Goal: Answer question/provide support: Share knowledge or assist other users

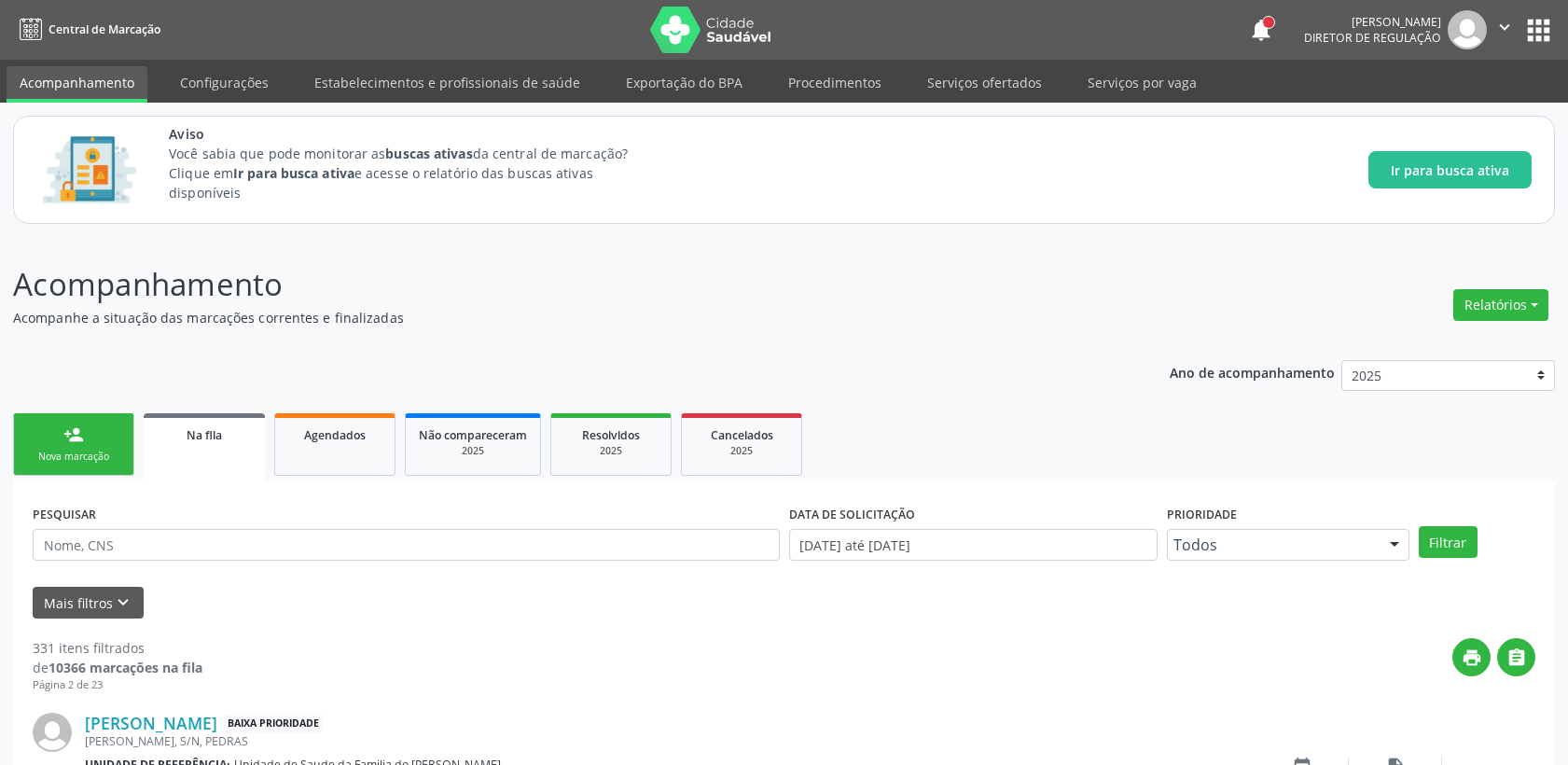
scroll to position [445, 0]
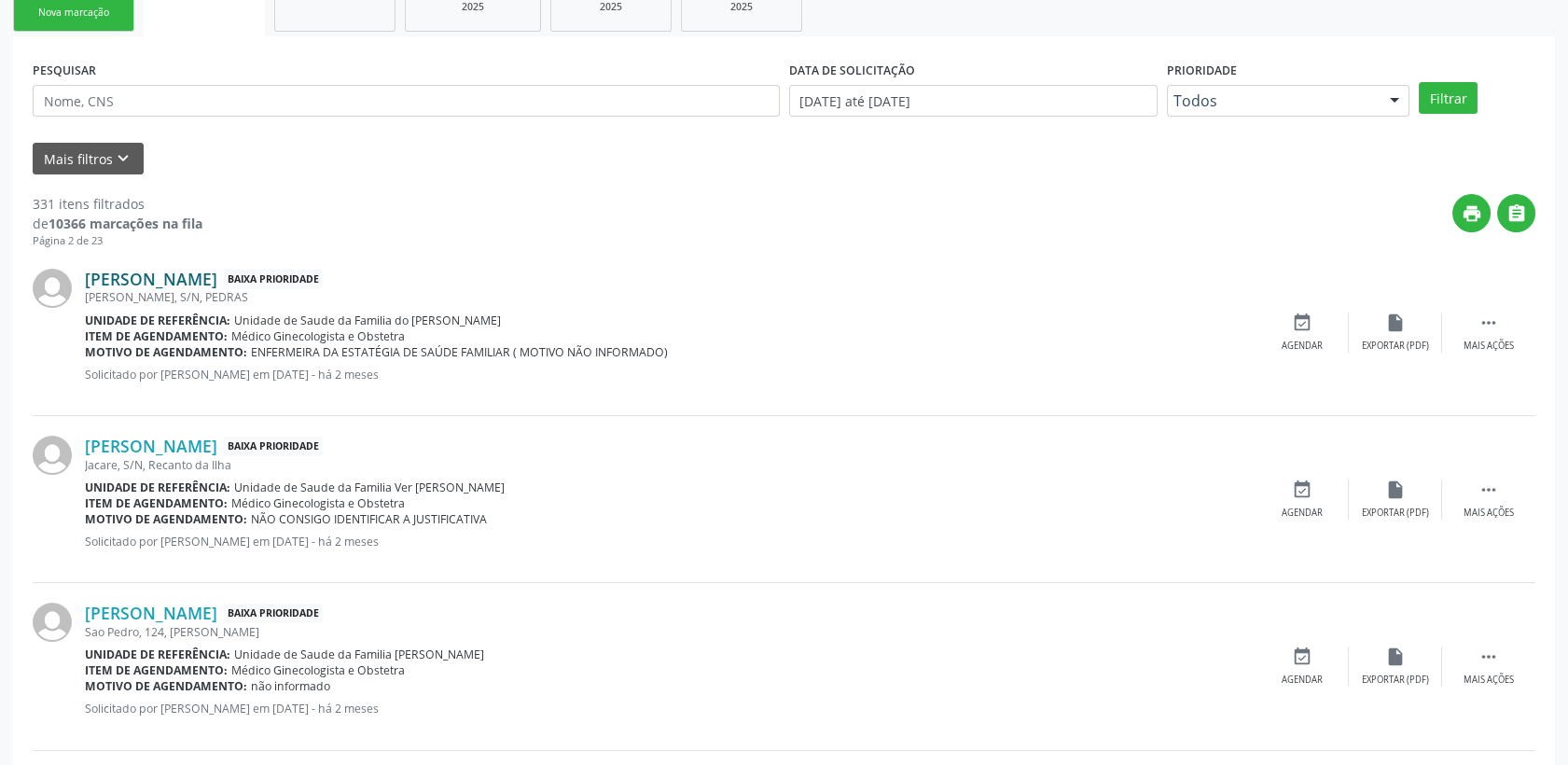
click at [218, 279] on link "[PERSON_NAME]" at bounding box center [151, 279] width 133 height 21
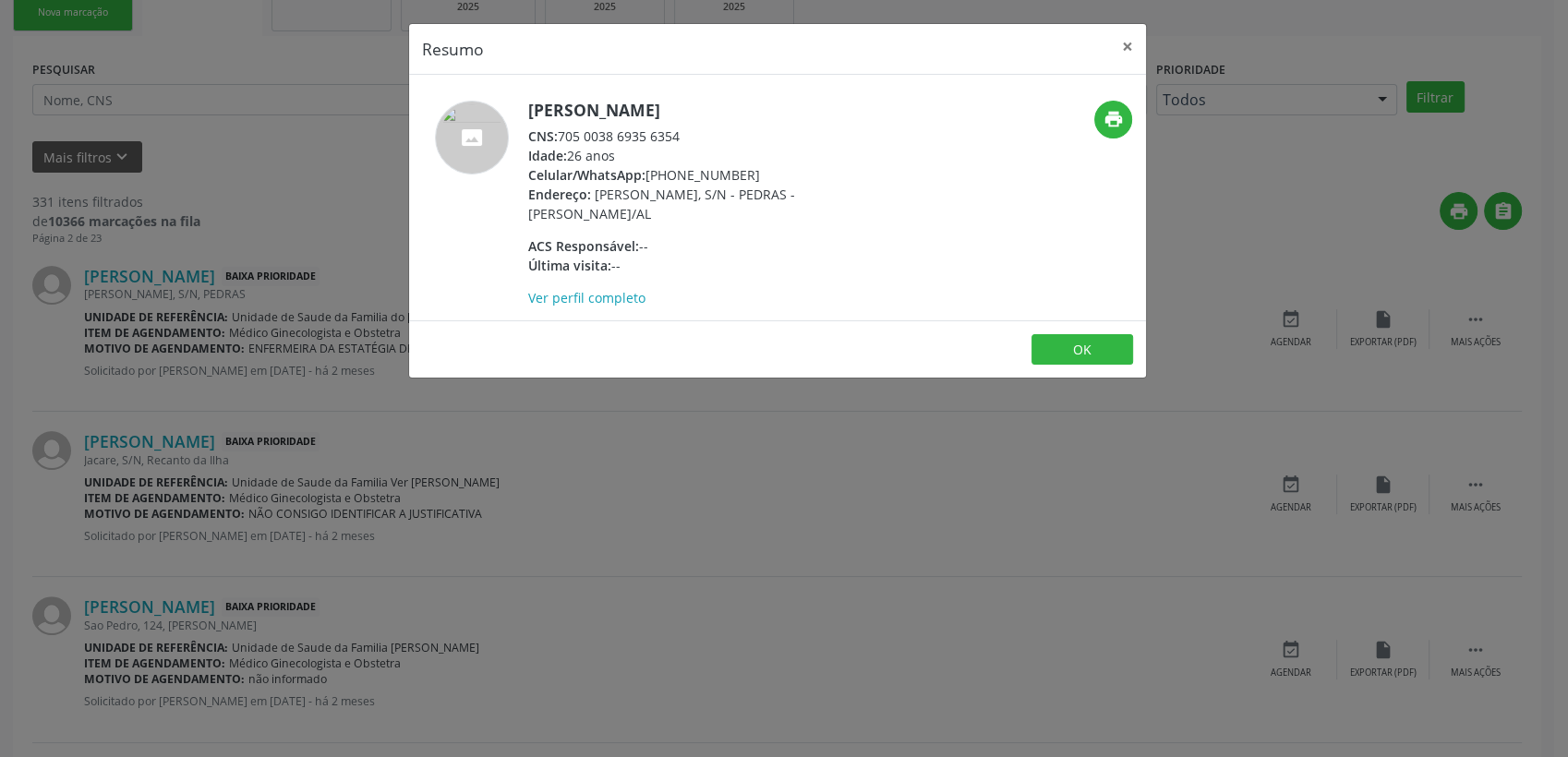
drag, startPoint x: 563, startPoint y: 133, endPoint x: 698, endPoint y: 127, distance: 135.1
click at [698, 127] on div "CNS: 705 0038 6935 6354" at bounding box center [707, 136] width 360 height 19
copy div "705 0038 6935 6354"
click at [1120, 348] on button "OK" at bounding box center [1083, 350] width 102 height 31
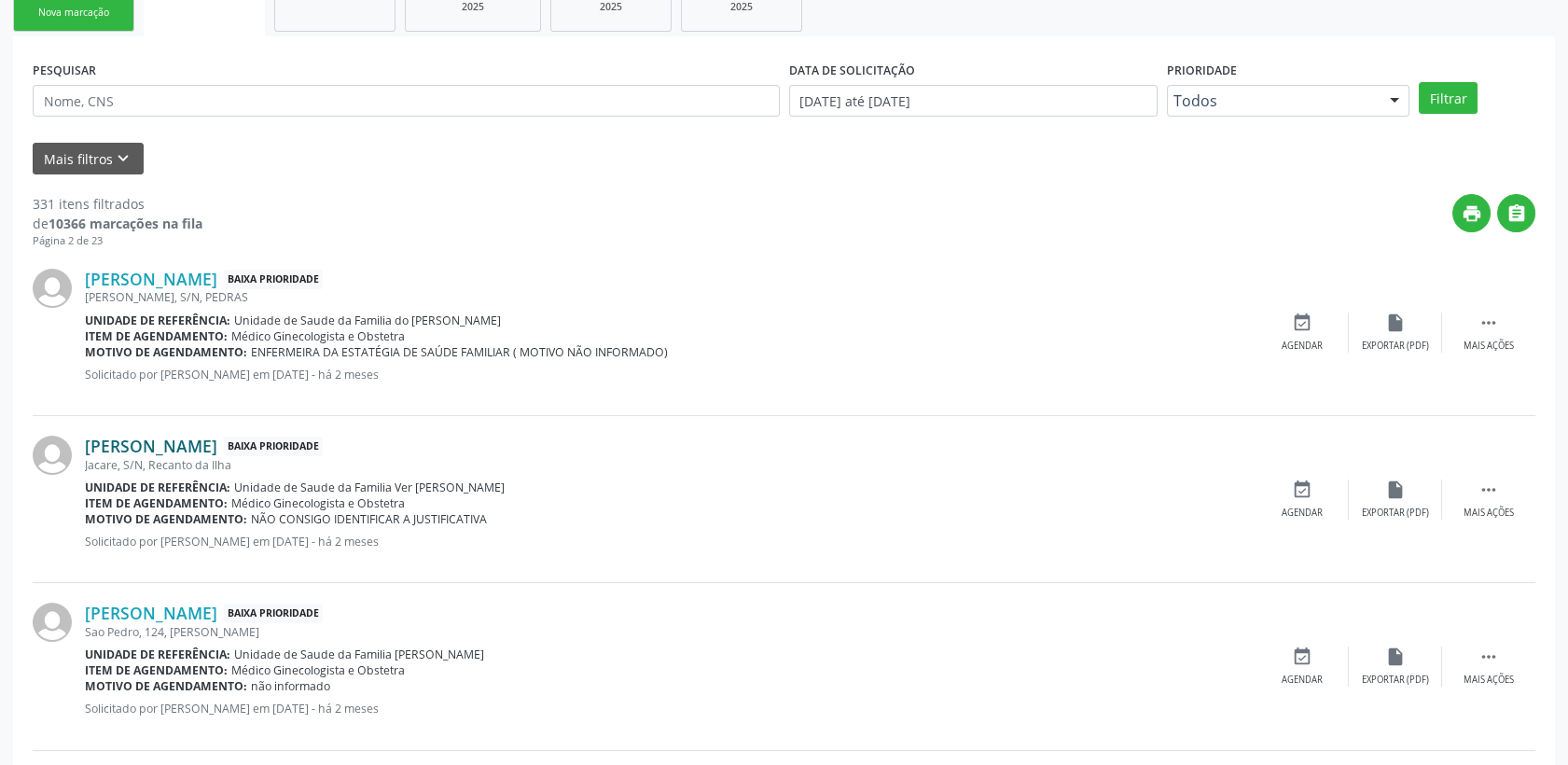
click at [218, 448] on link "[PERSON_NAME]" at bounding box center [151, 446] width 133 height 21
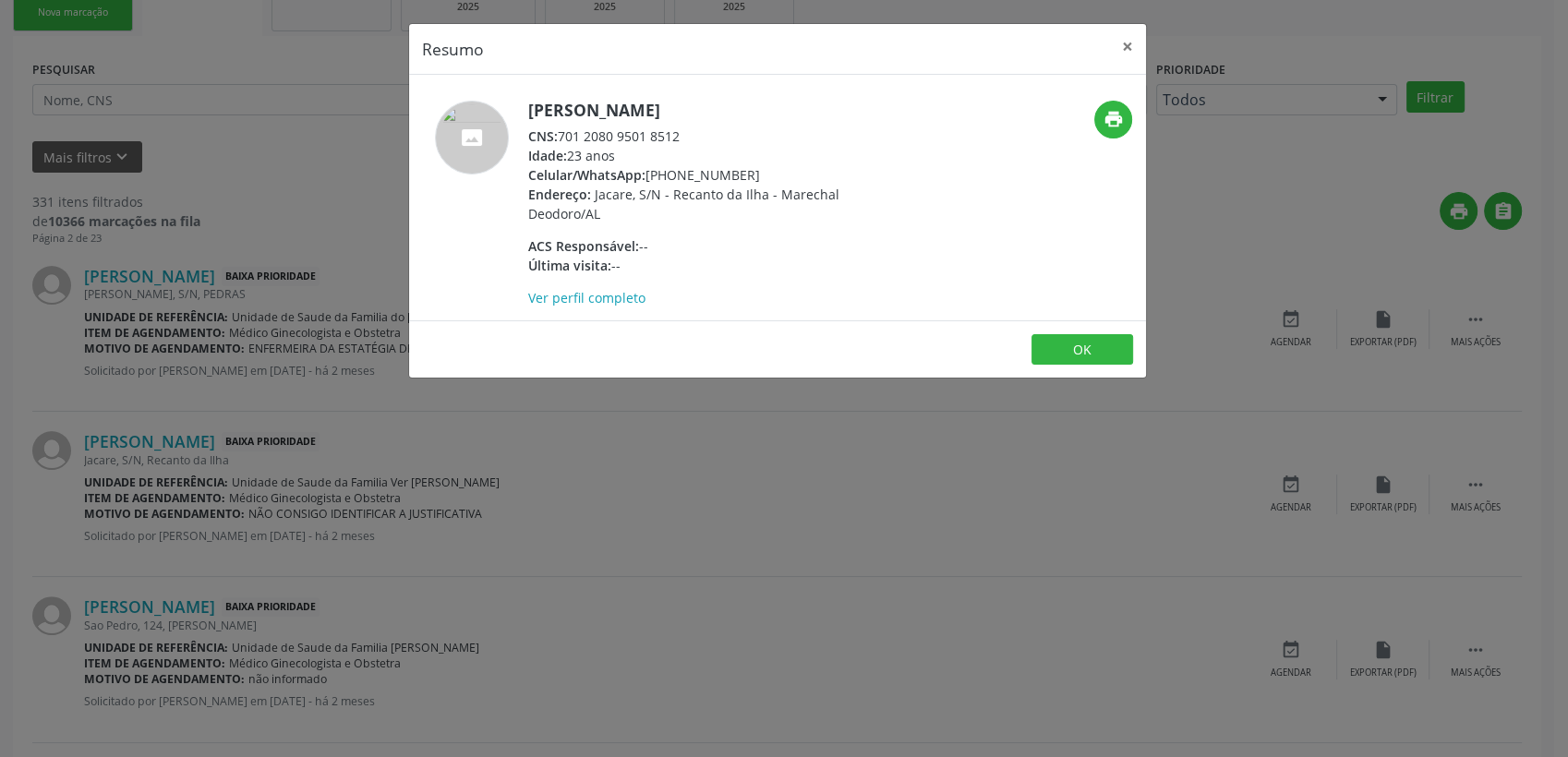
drag, startPoint x: 562, startPoint y: 137, endPoint x: 678, endPoint y: 127, distance: 116.4
click at [678, 127] on div "CNS: 701 2080 9501 8512" at bounding box center [707, 136] width 360 height 19
copy div "701 2080 9501 8512"
click at [1071, 355] on button "OK" at bounding box center [1083, 350] width 102 height 31
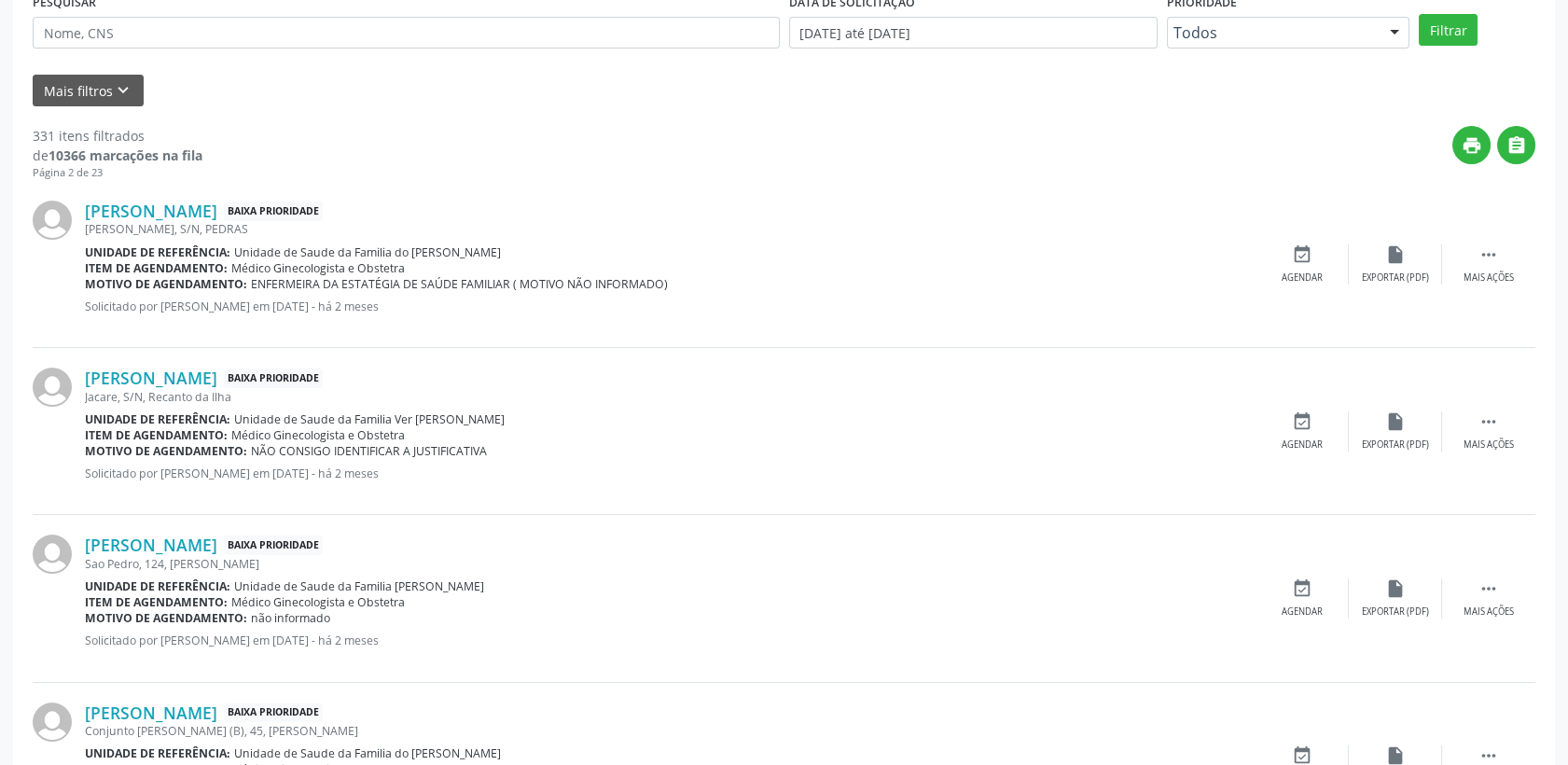
scroll to position [547, 0]
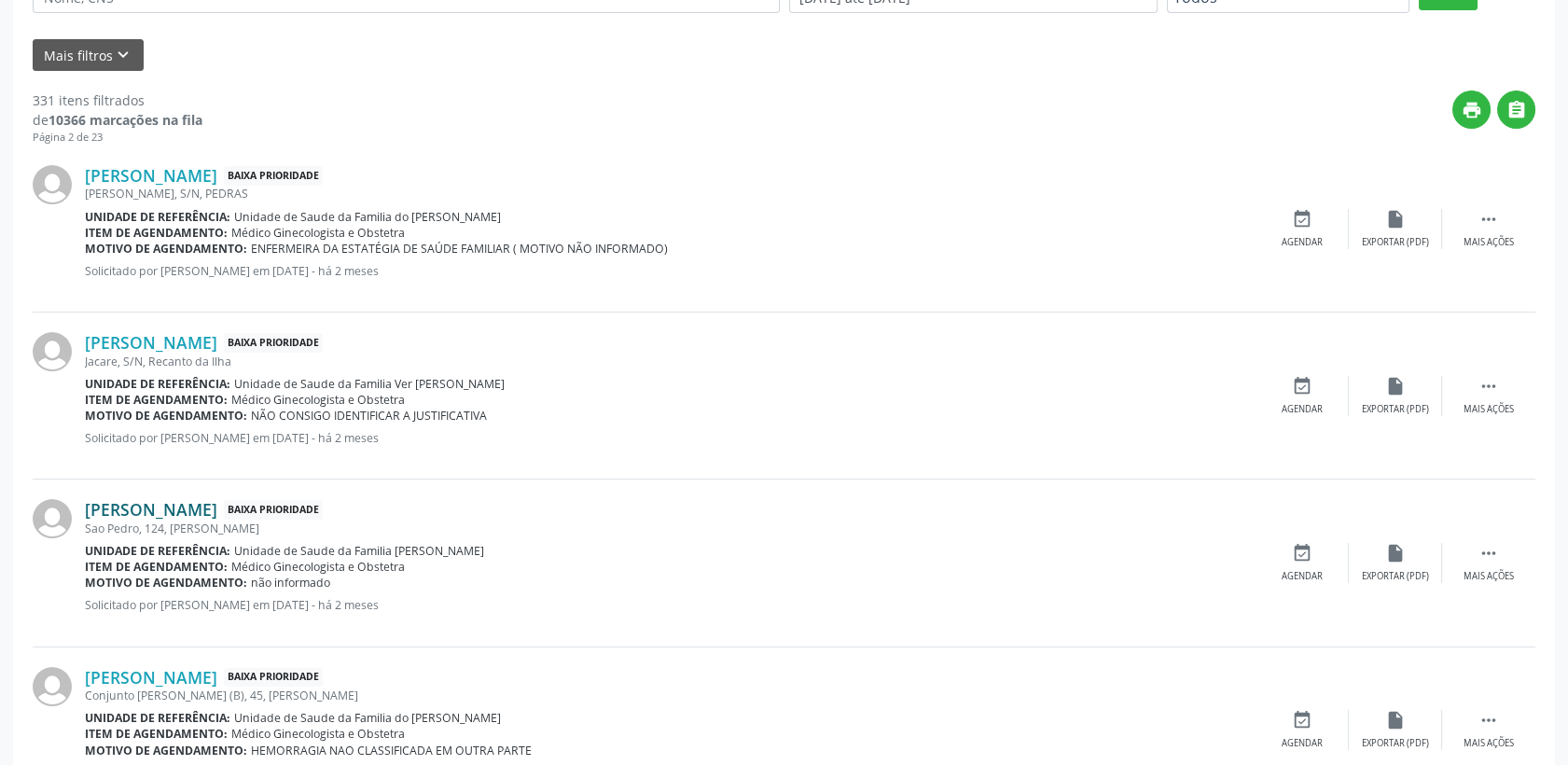
click at [218, 511] on link "[PERSON_NAME]" at bounding box center [151, 509] width 133 height 21
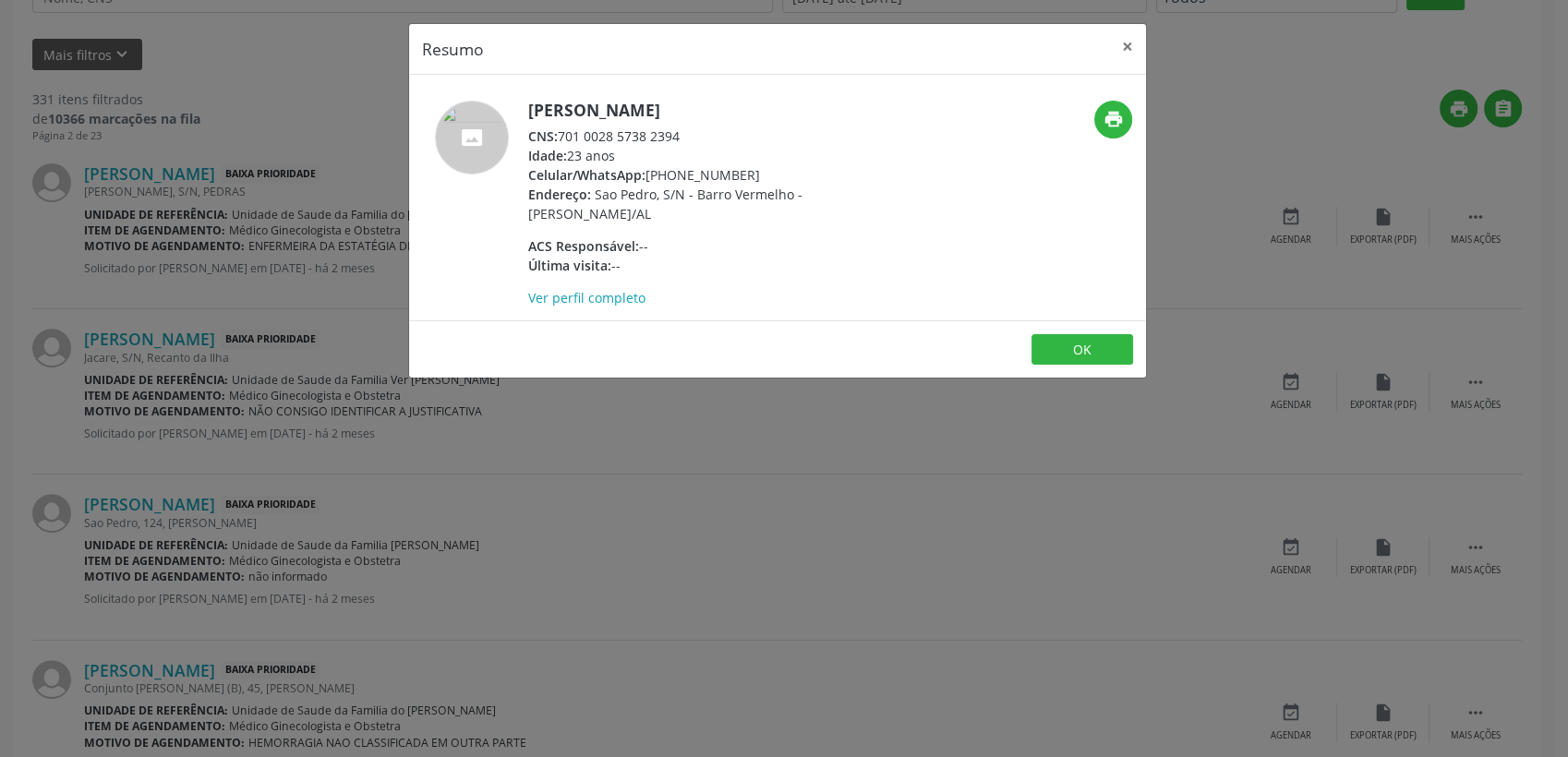
drag, startPoint x: 559, startPoint y: 135, endPoint x: 686, endPoint y: 136, distance: 127.0
click at [686, 136] on div "CNS: 701 0028 5738 2394" at bounding box center [707, 136] width 360 height 19
copy div "701 0028 5738 2394"
click at [1070, 354] on button "OK" at bounding box center [1083, 350] width 102 height 31
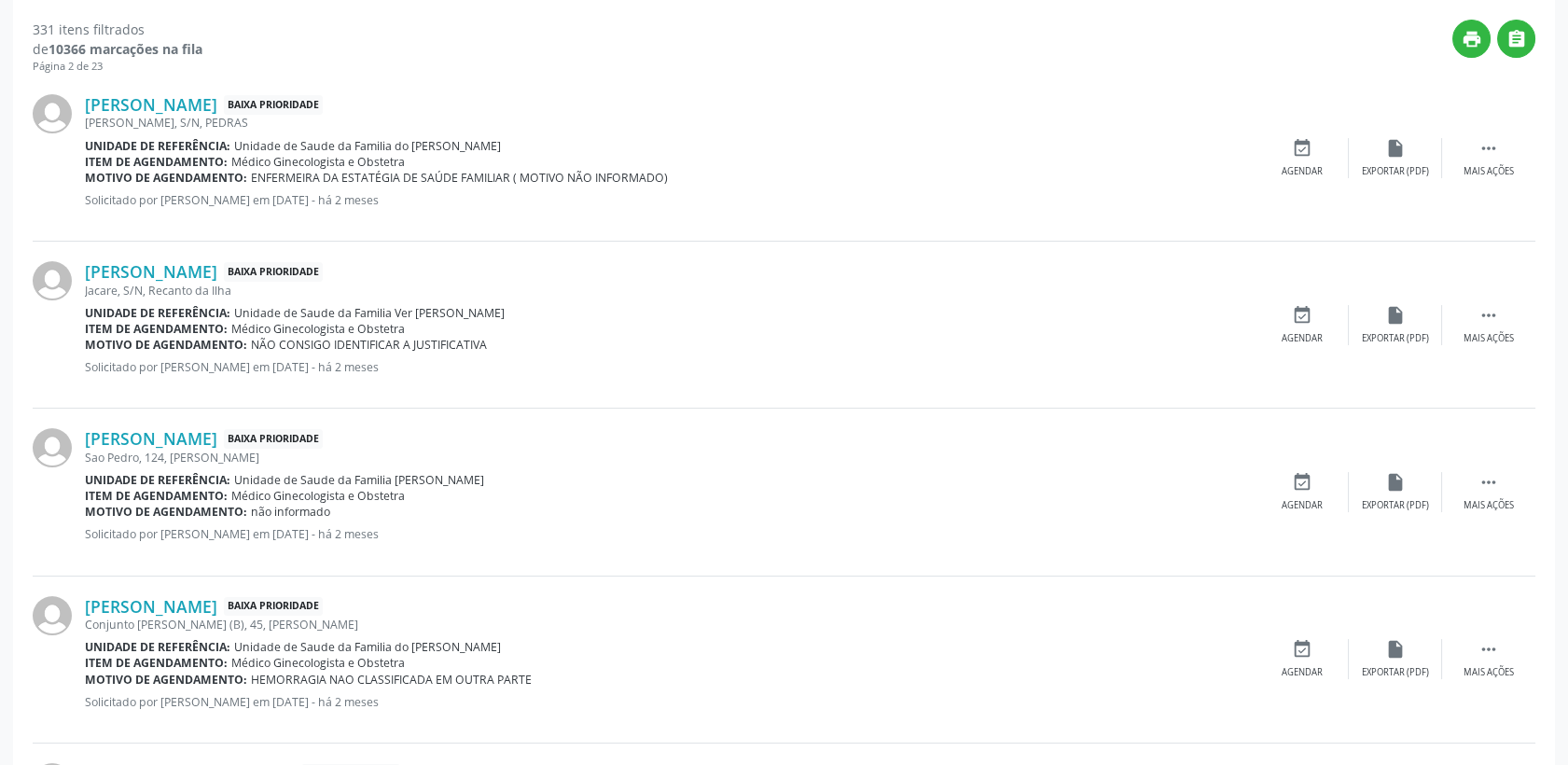
scroll to position [651, 0]
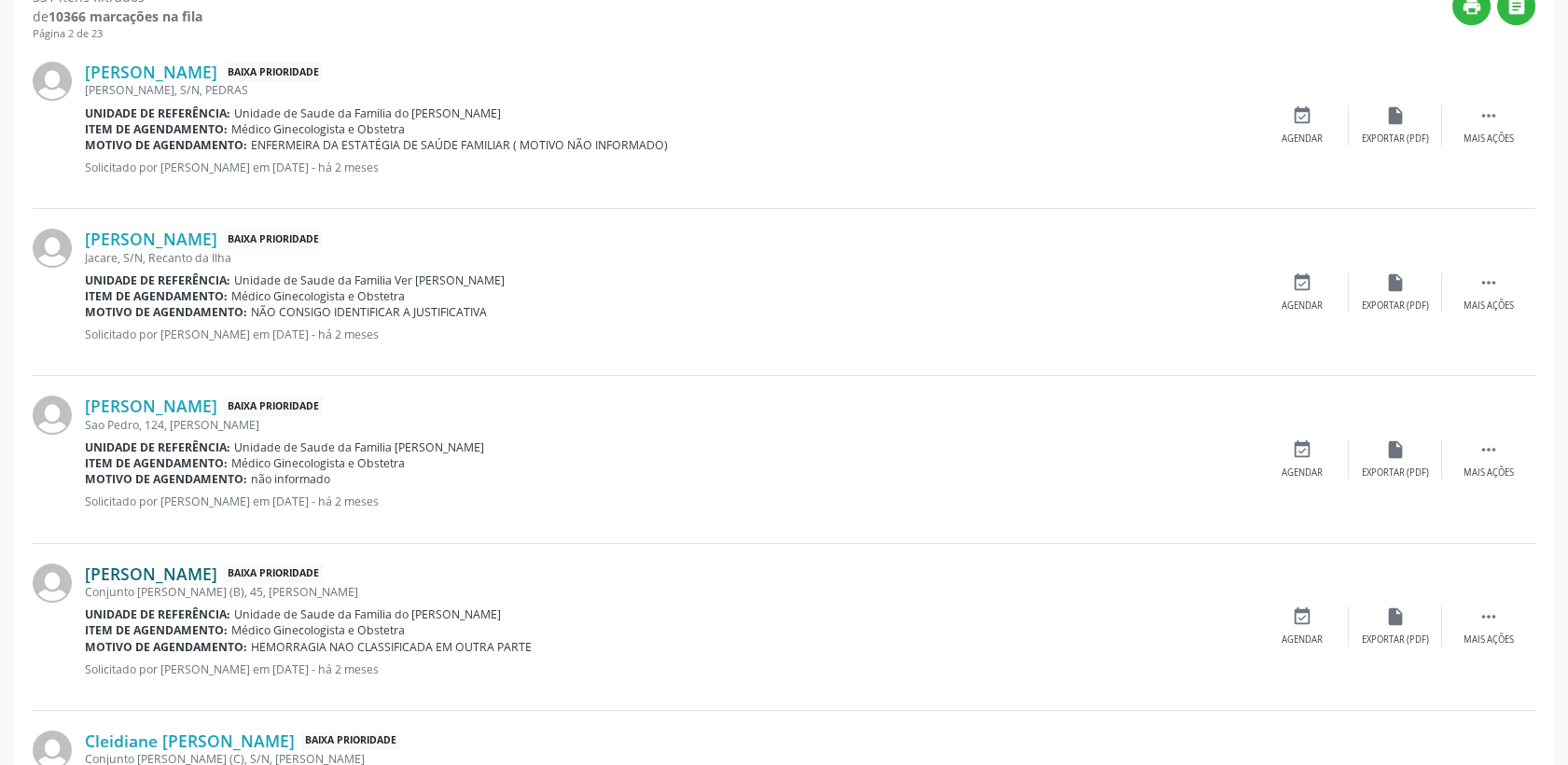
click at [193, 564] on link "[PERSON_NAME]" at bounding box center [151, 574] width 133 height 21
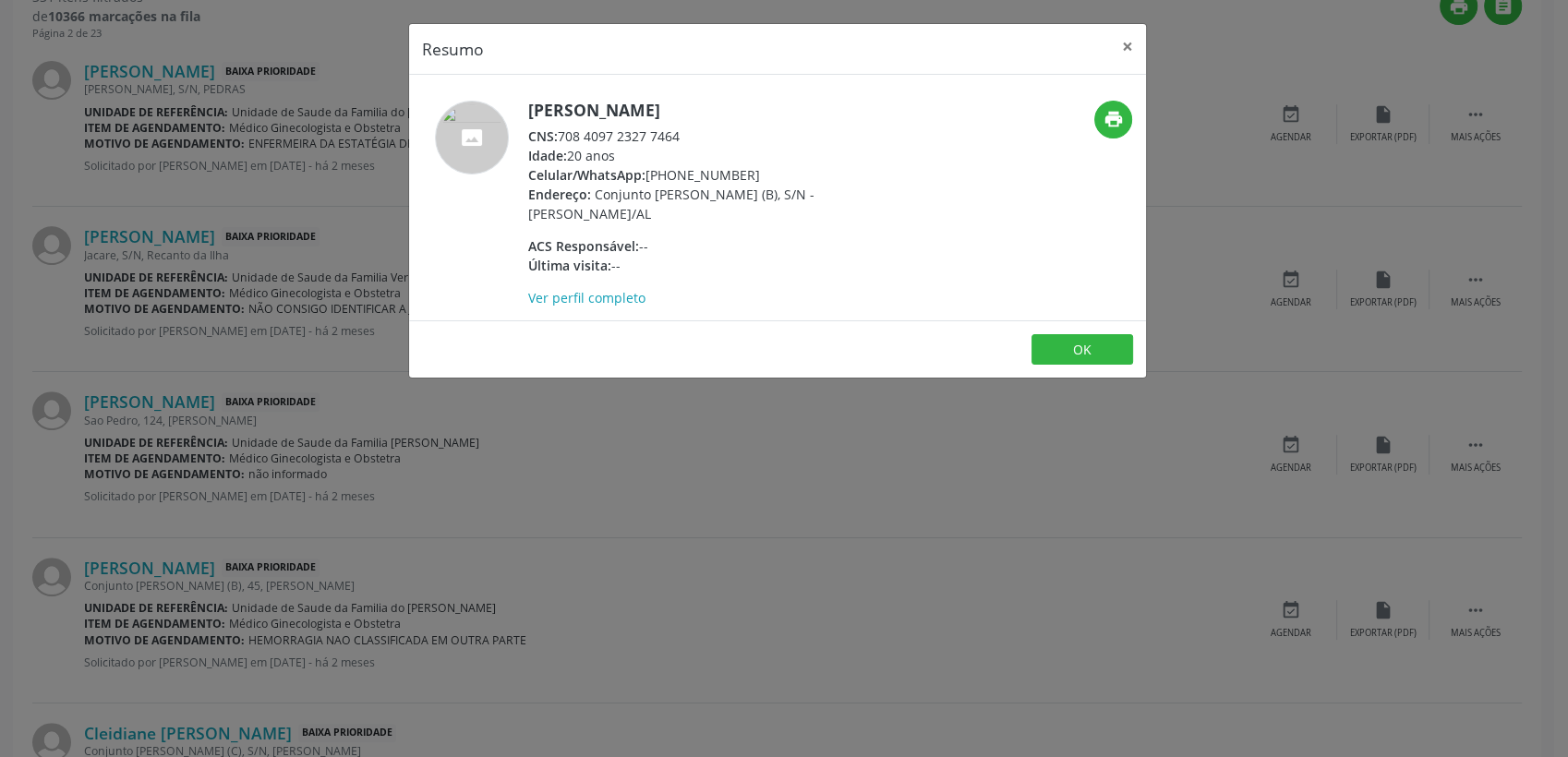
drag, startPoint x: 561, startPoint y: 134, endPoint x: 680, endPoint y: 138, distance: 119.1
click at [680, 138] on div "CNS: 708 4097 2327 7464" at bounding box center [707, 136] width 360 height 19
copy div "708 4097 2327 7464"
click at [1109, 351] on button "OK" at bounding box center [1083, 350] width 102 height 31
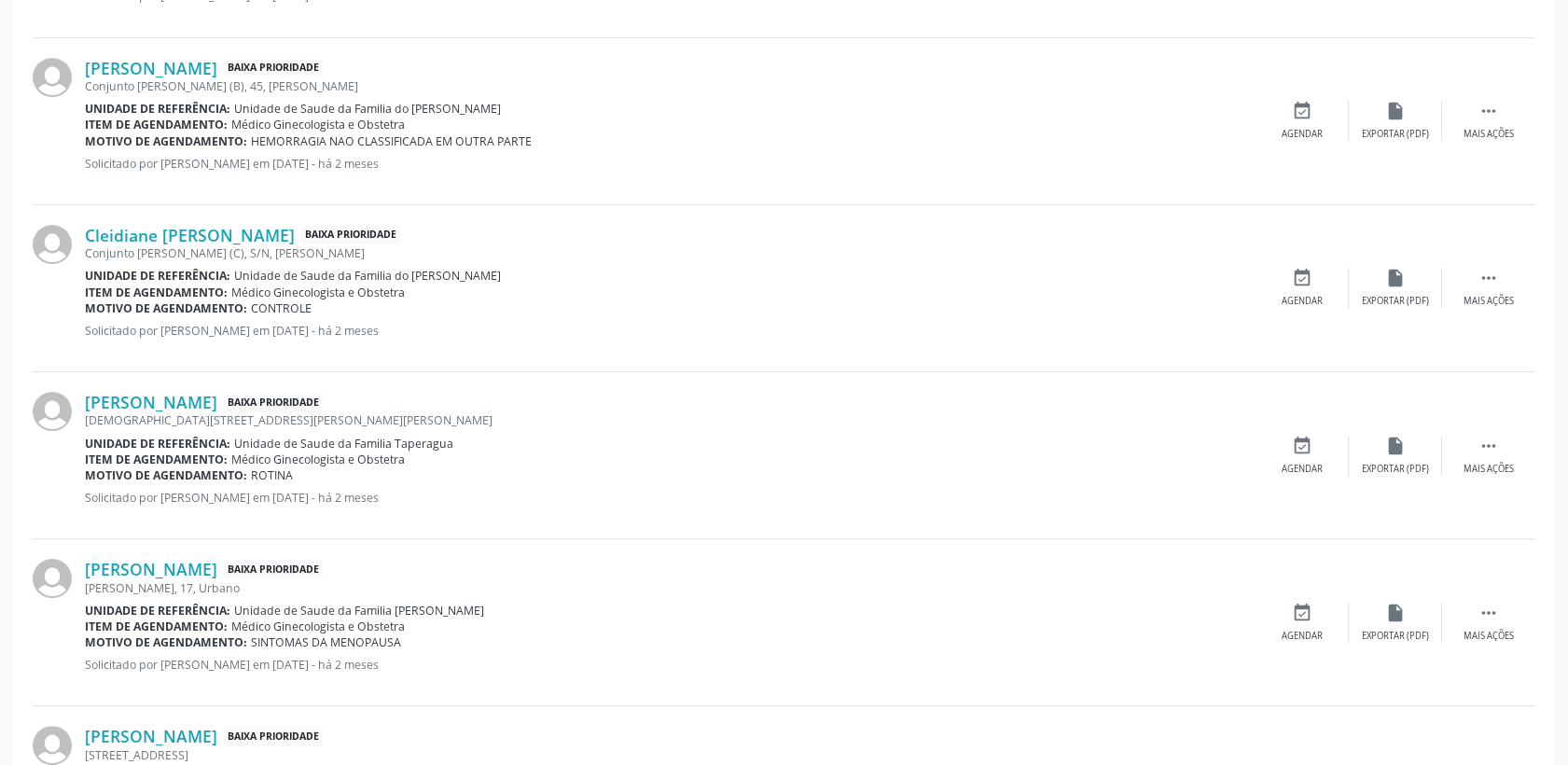
scroll to position [1170, 0]
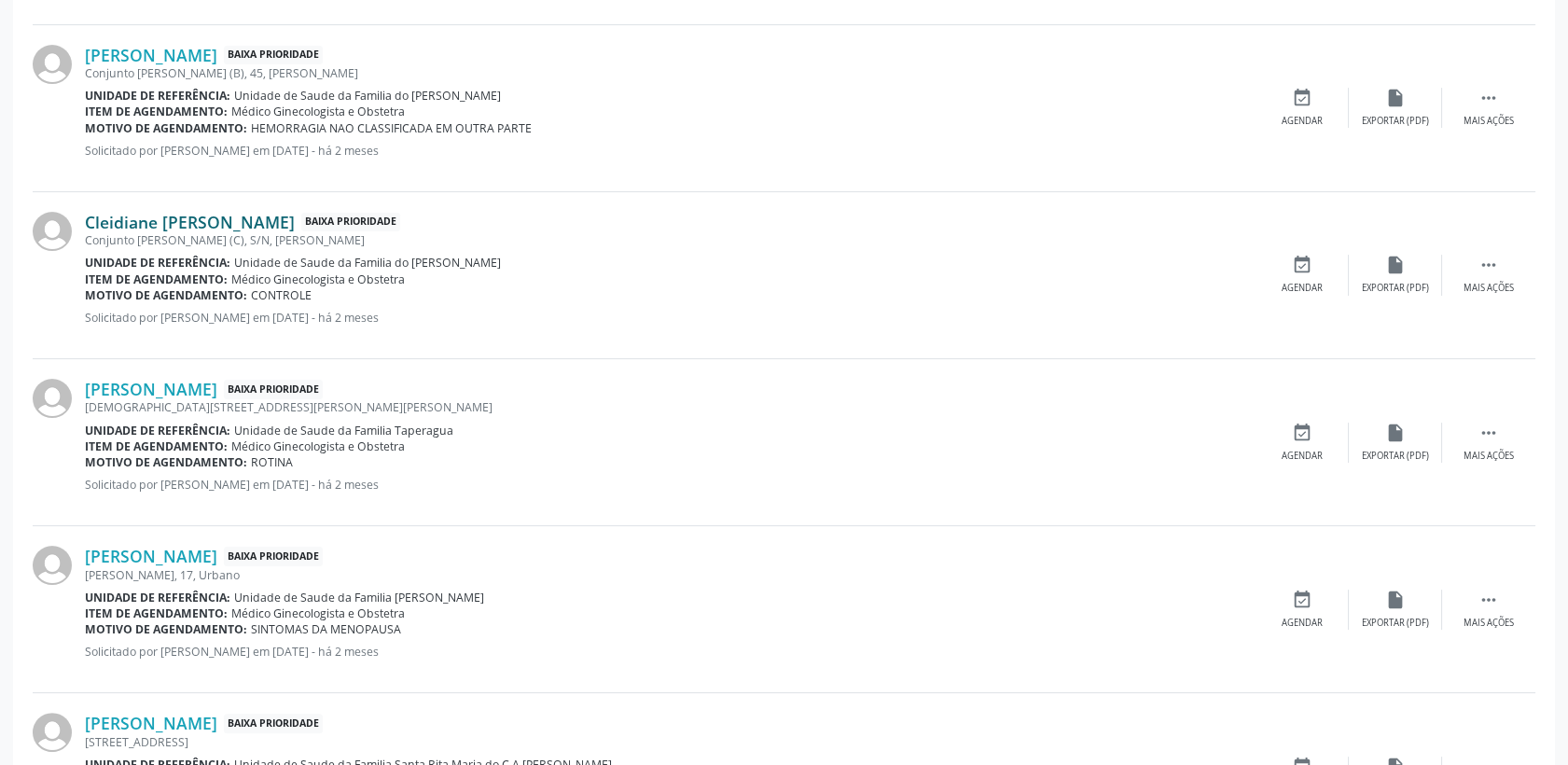
click at [157, 224] on link "Cleidiane [PERSON_NAME]" at bounding box center [190, 222] width 210 height 21
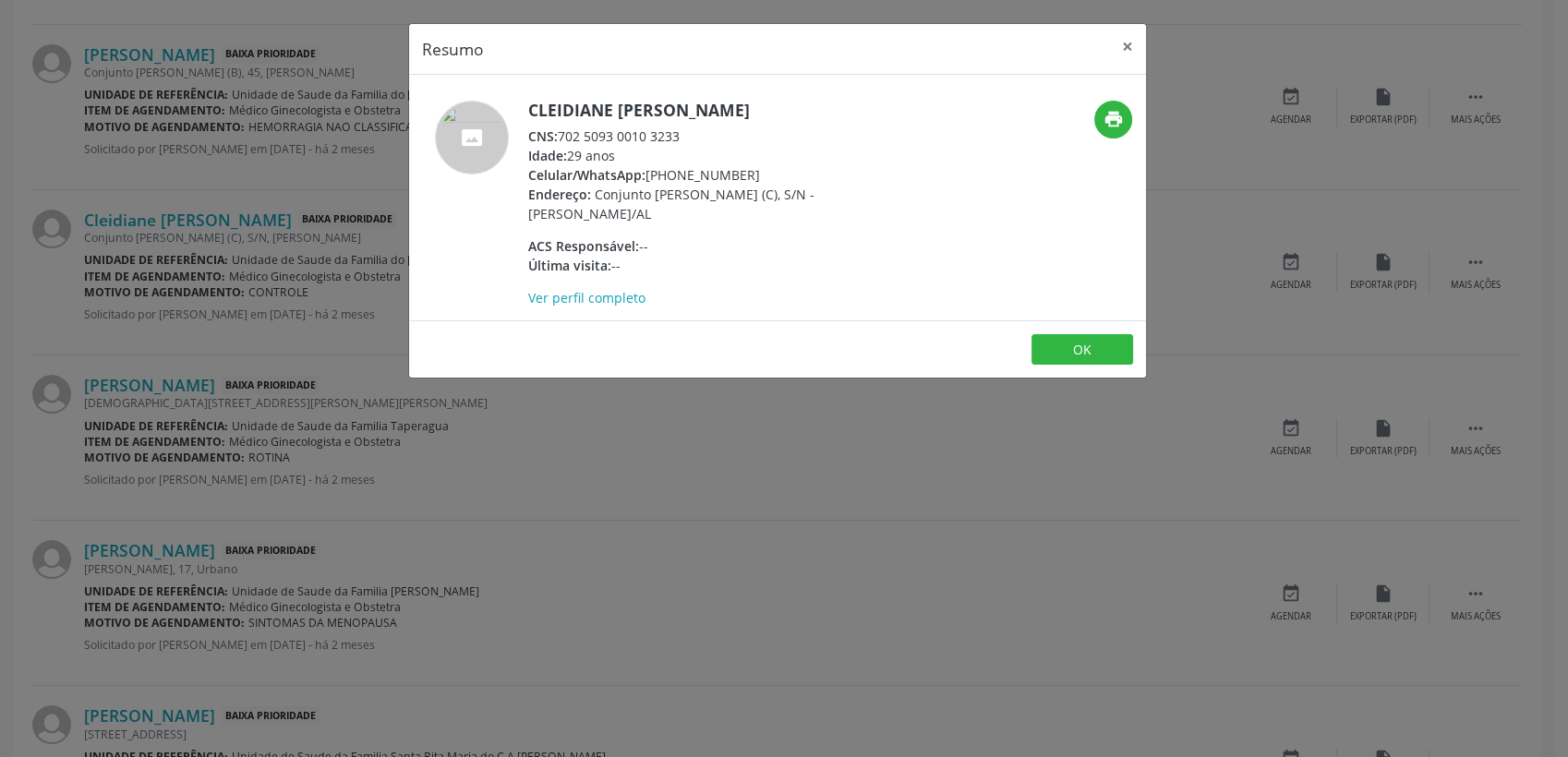
drag, startPoint x: 561, startPoint y: 132, endPoint x: 687, endPoint y: 127, distance: 126.1
click at [687, 127] on div "CNS: 702 5093 0010 3233" at bounding box center [707, 136] width 360 height 19
copy div "702 5093 0010 3233"
click at [1094, 346] on button "OK" at bounding box center [1083, 350] width 102 height 31
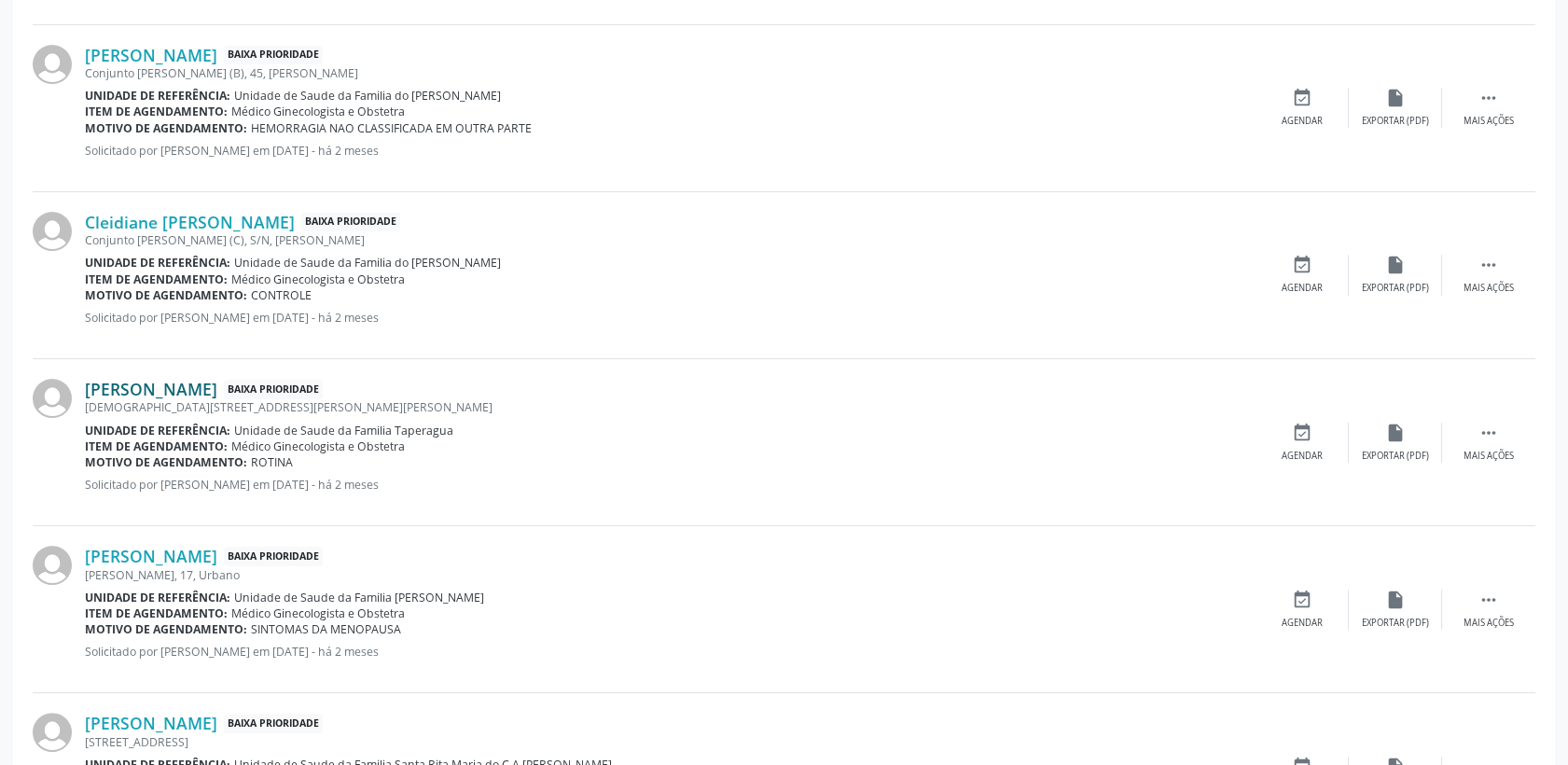
click at [205, 391] on link "[PERSON_NAME]" at bounding box center [151, 390] width 133 height 21
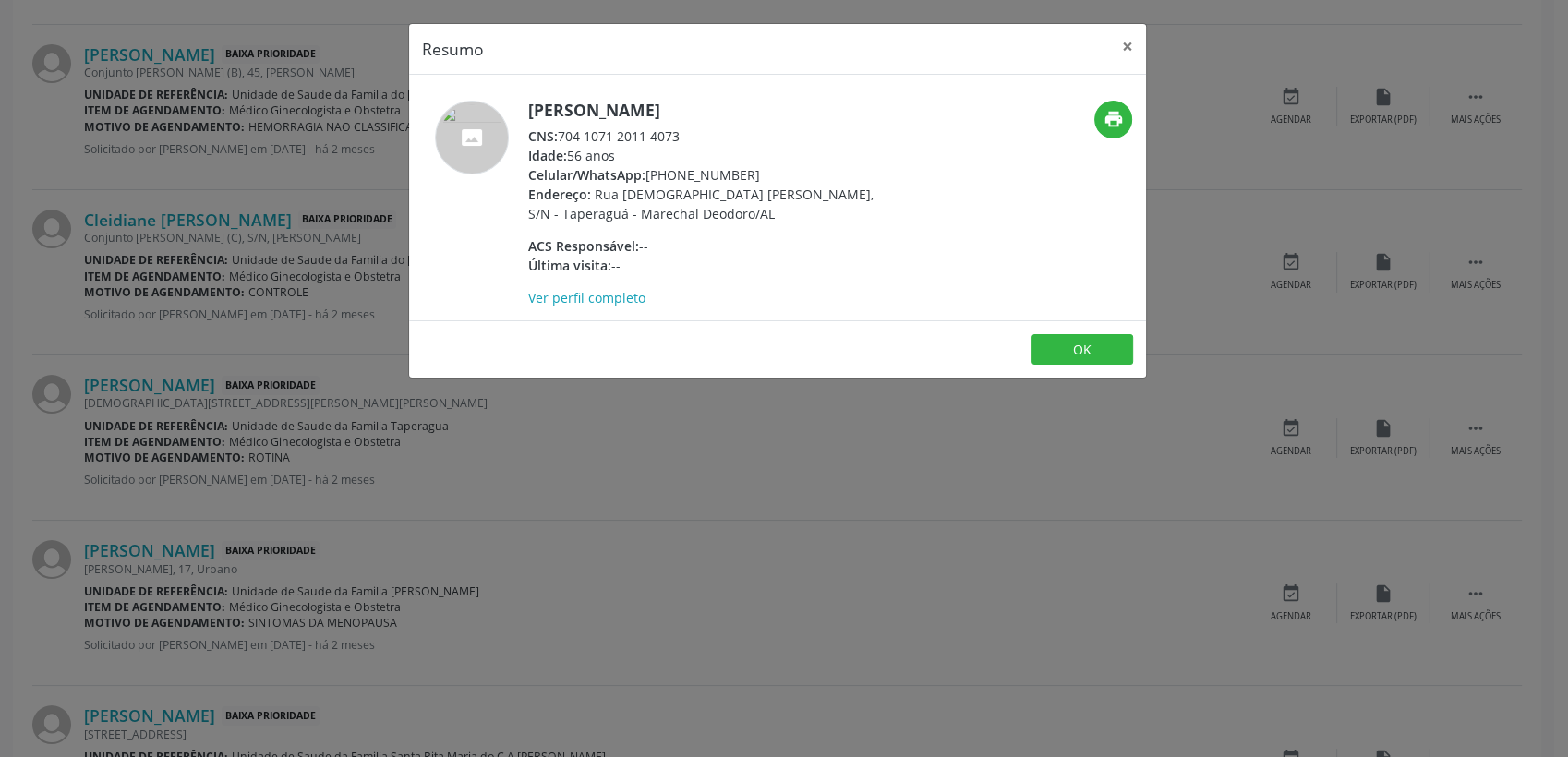
drag, startPoint x: 562, startPoint y: 136, endPoint x: 679, endPoint y: 133, distance: 117.0
click at [679, 133] on div "CNS: 704 1071 2011 4073" at bounding box center [707, 136] width 360 height 19
copy div "704 1071 2011 4073"
click at [1076, 336] on button "OK" at bounding box center [1083, 350] width 102 height 31
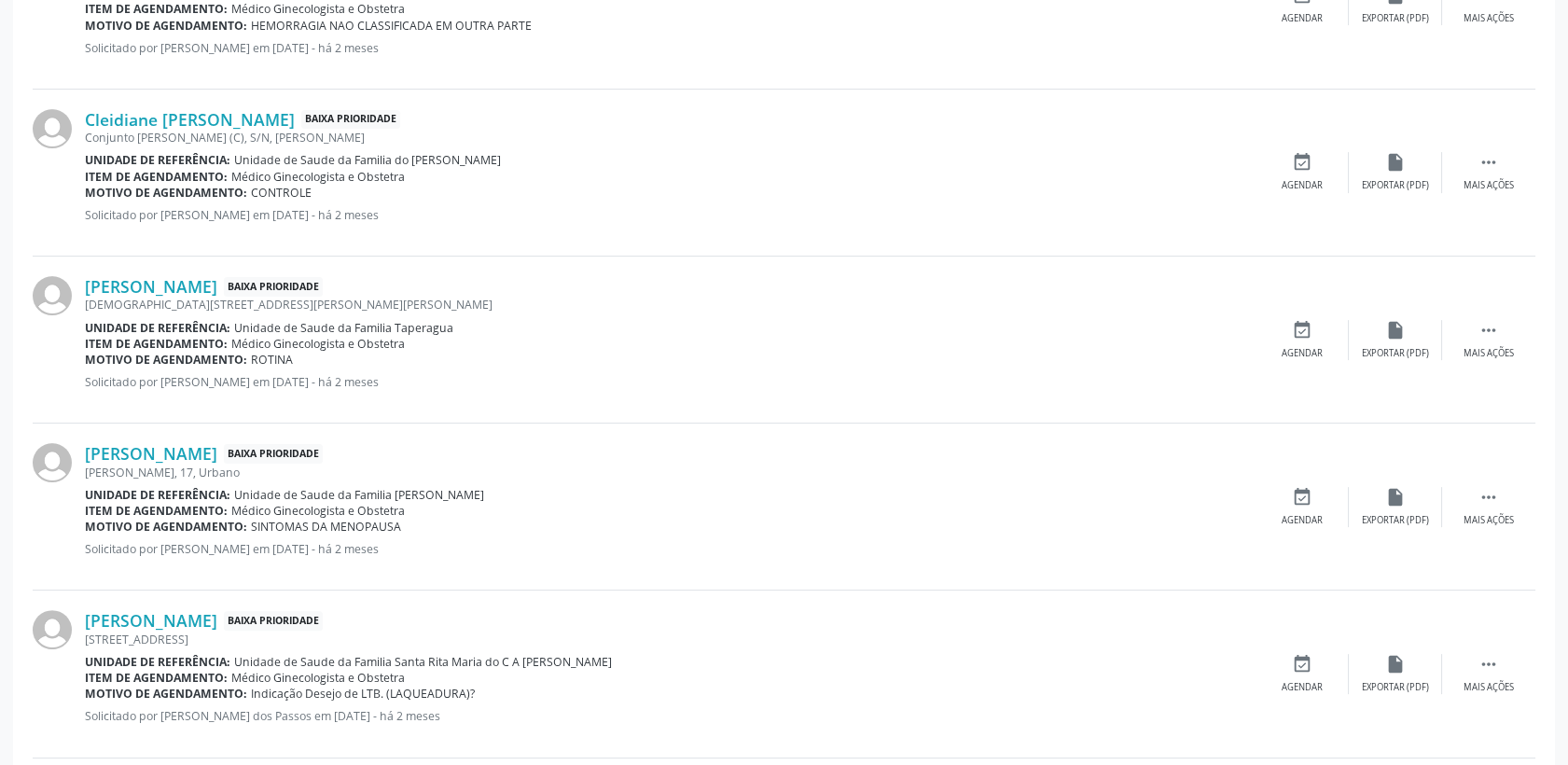
scroll to position [1377, 0]
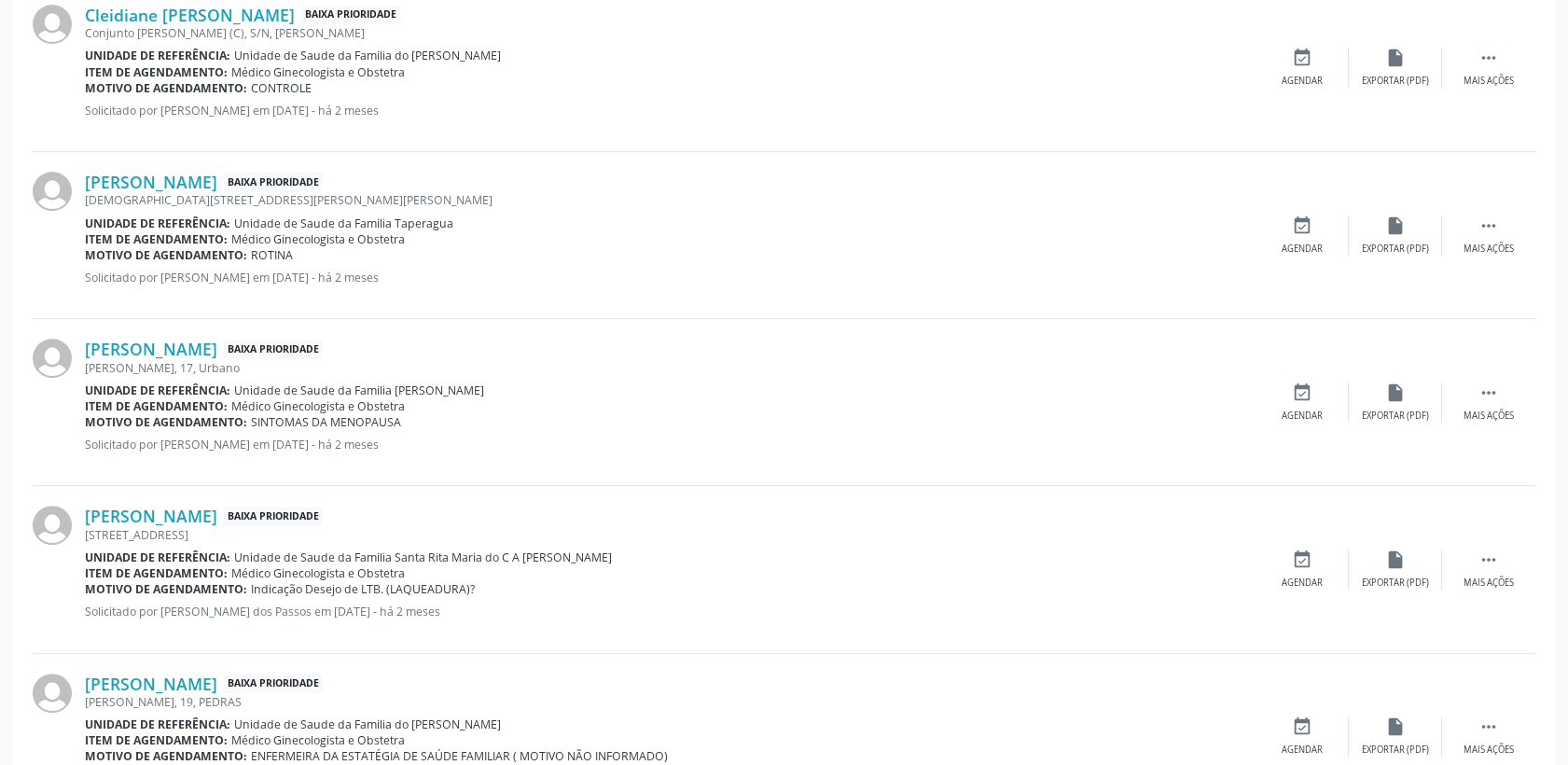
click at [212, 361] on div "[PERSON_NAME], 17, Urbano" at bounding box center [671, 368] width 1171 height 16
click at [214, 352] on link "[PERSON_NAME]" at bounding box center [151, 349] width 133 height 21
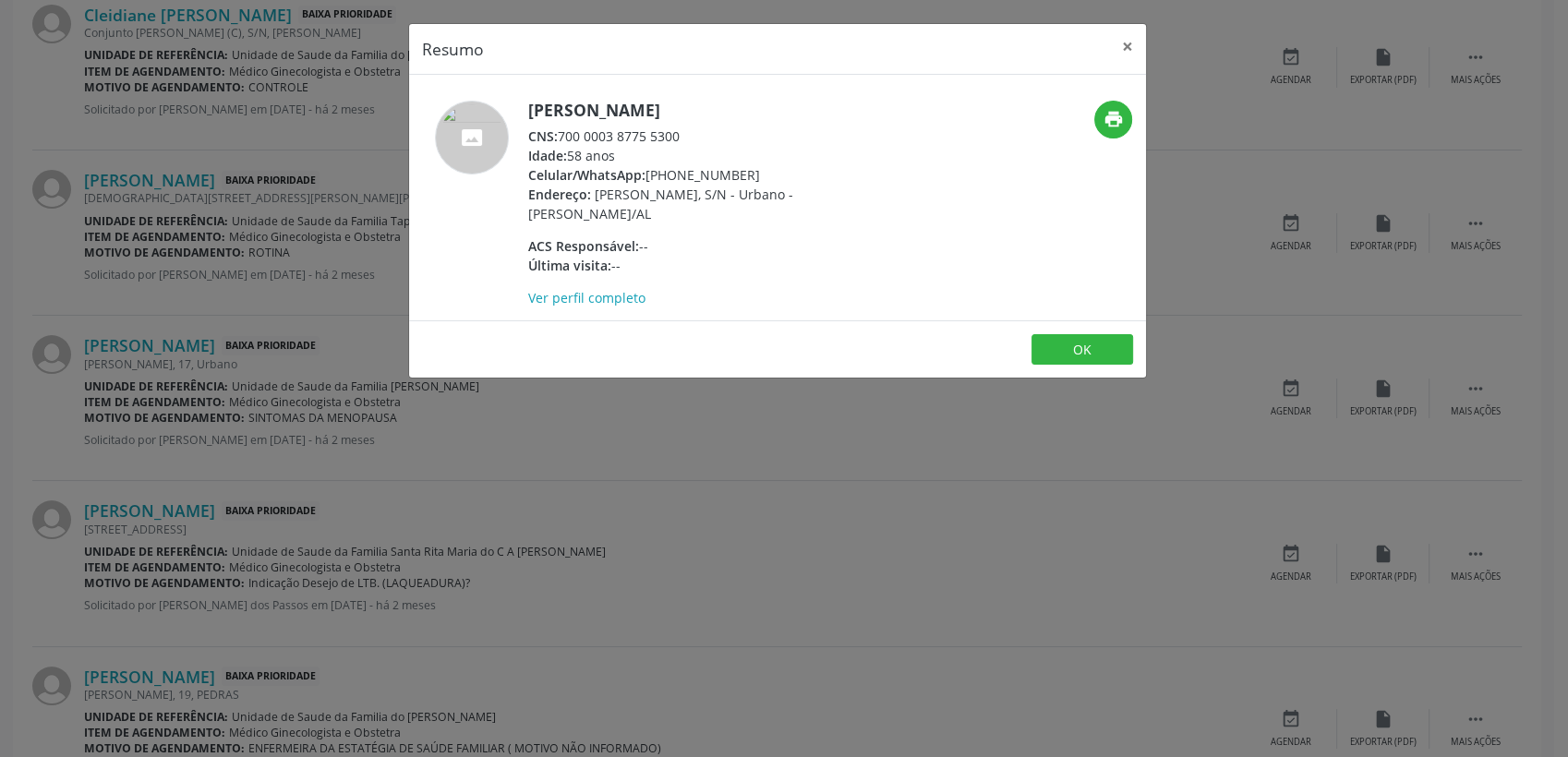
drag, startPoint x: 560, startPoint y: 137, endPoint x: 681, endPoint y: 136, distance: 121.0
click at [681, 136] on div "CNS: 700 0003 8775 5300" at bounding box center [707, 136] width 360 height 19
click at [691, 136] on div "CNS: 700 0003 8775 5300" at bounding box center [707, 136] width 360 height 19
drag, startPoint x: 562, startPoint y: 136, endPoint x: 679, endPoint y: 133, distance: 117.0
click at [679, 133] on div "CNS: 700 0003 8775 5300" at bounding box center [707, 136] width 360 height 19
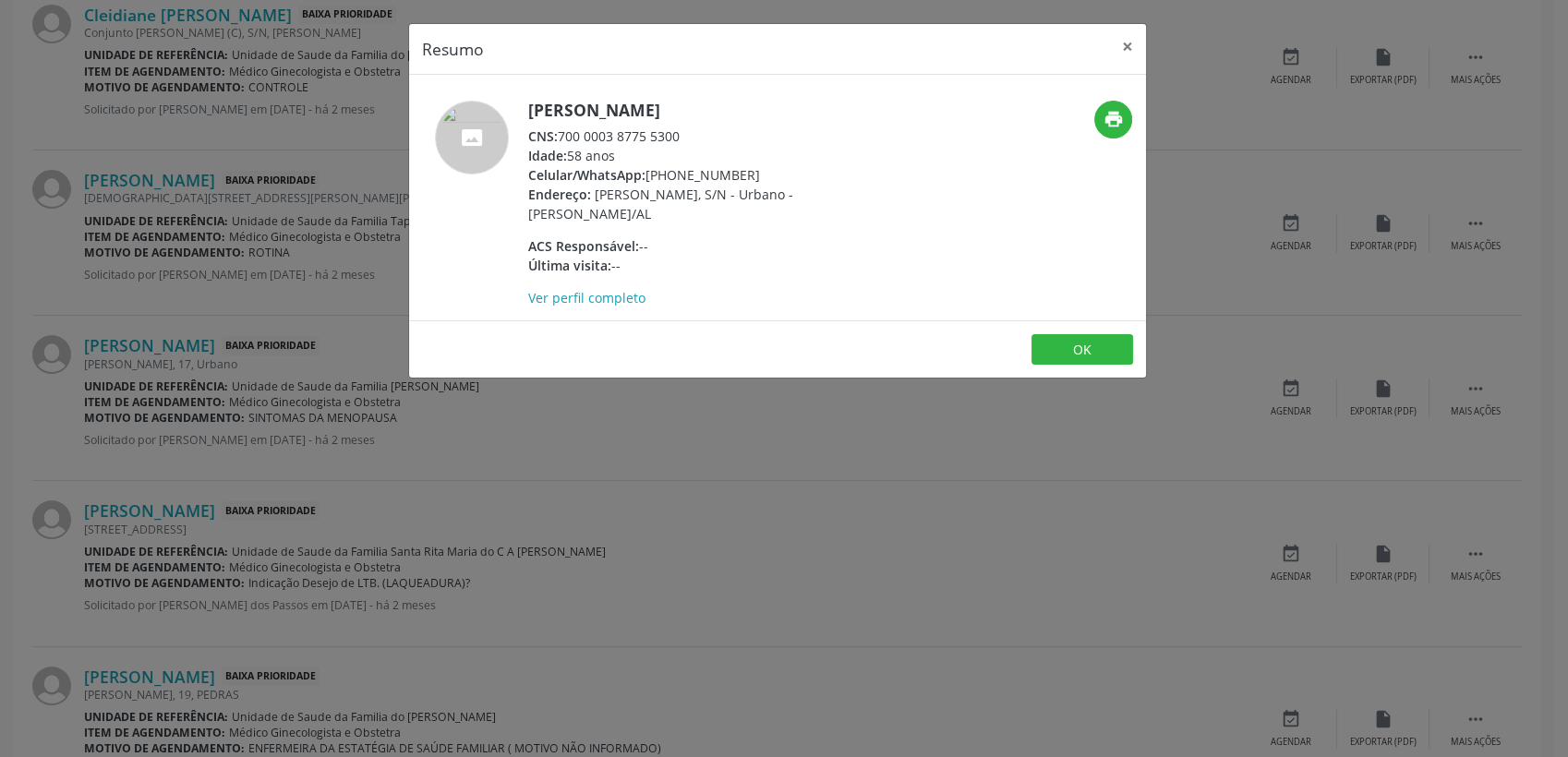
copy div "700 0003 8775 5300"
click at [1064, 352] on button "OK" at bounding box center [1083, 350] width 102 height 31
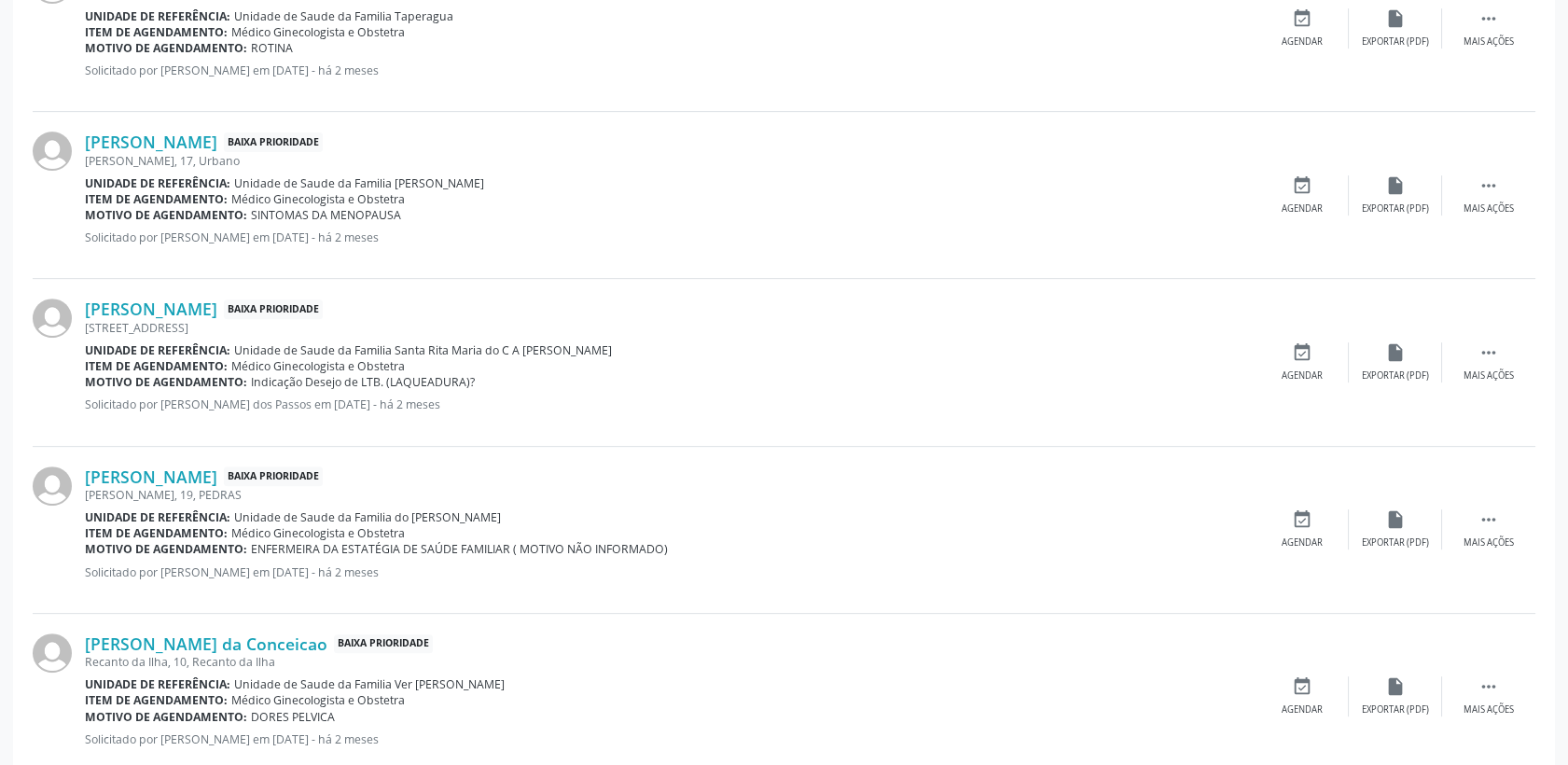
scroll to position [1688, 0]
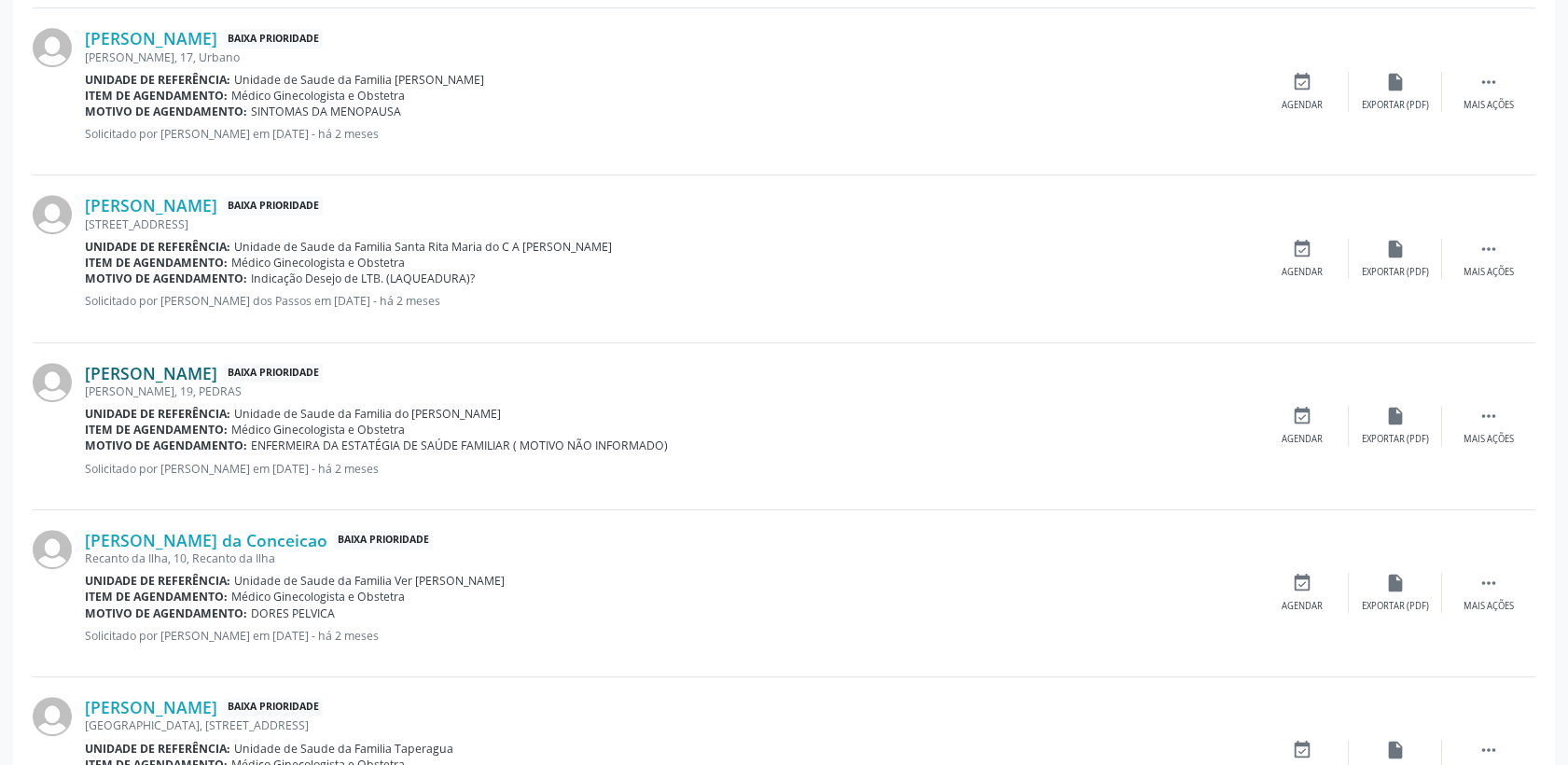
click at [194, 374] on link "[PERSON_NAME]" at bounding box center [151, 374] width 133 height 21
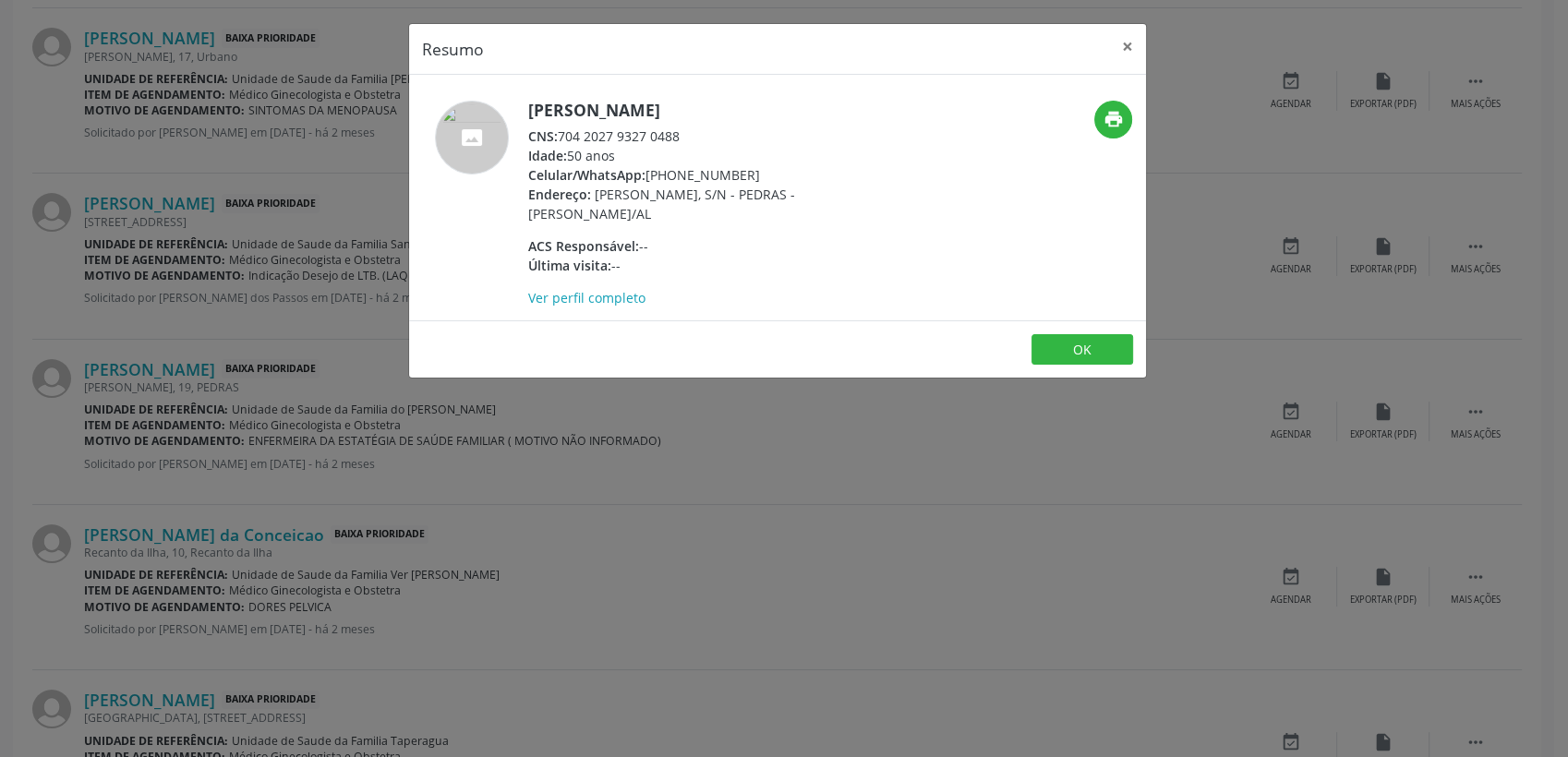
drag, startPoint x: 559, startPoint y: 138, endPoint x: 696, endPoint y: 131, distance: 137.2
click at [696, 131] on div "CNS: 704 2027 9327 0488" at bounding box center [707, 136] width 360 height 19
copy div "704 2027 9327 0488"
click at [1123, 42] on button "×" at bounding box center [1128, 46] width 37 height 45
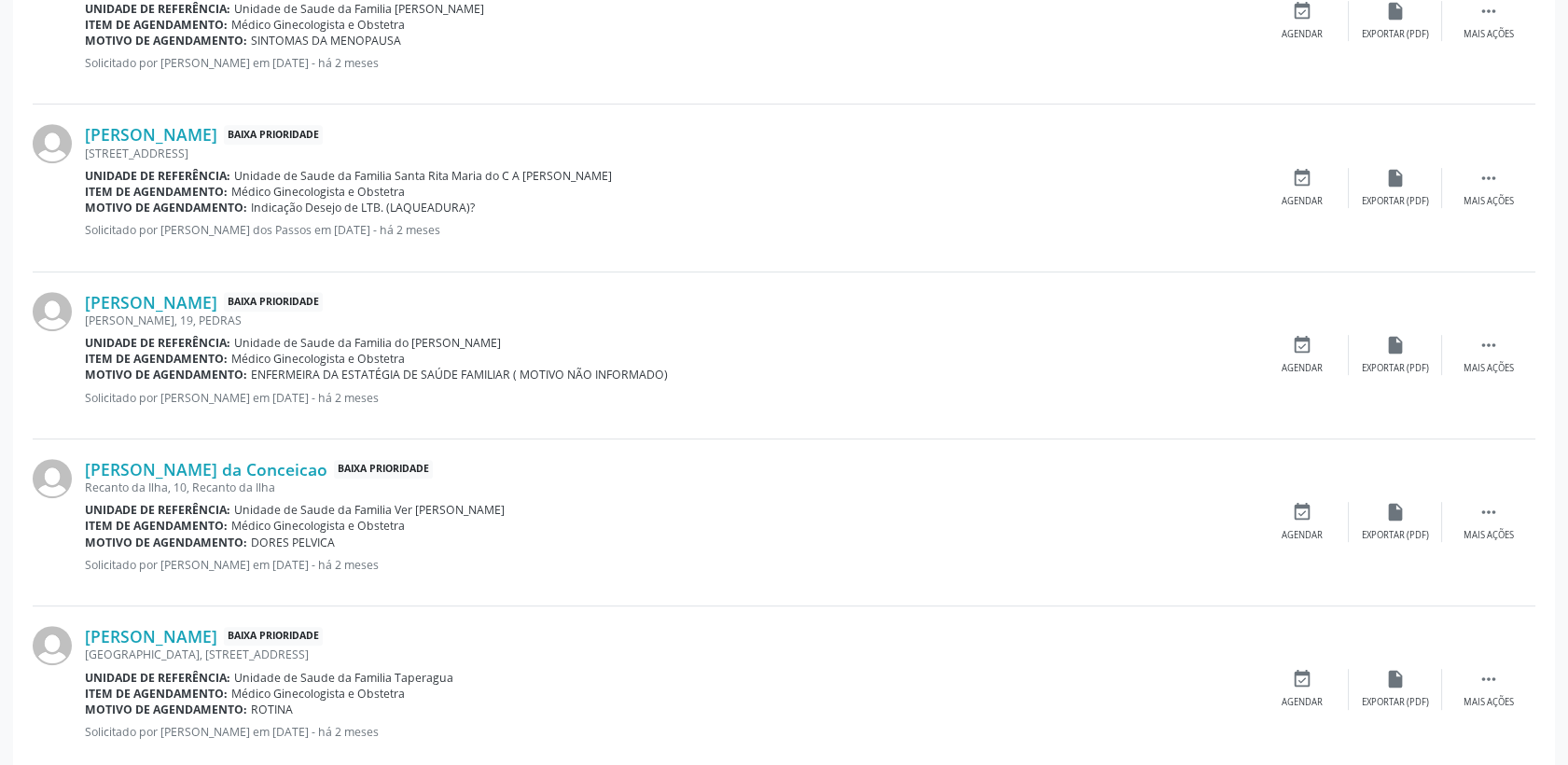
scroll to position [1792, 0]
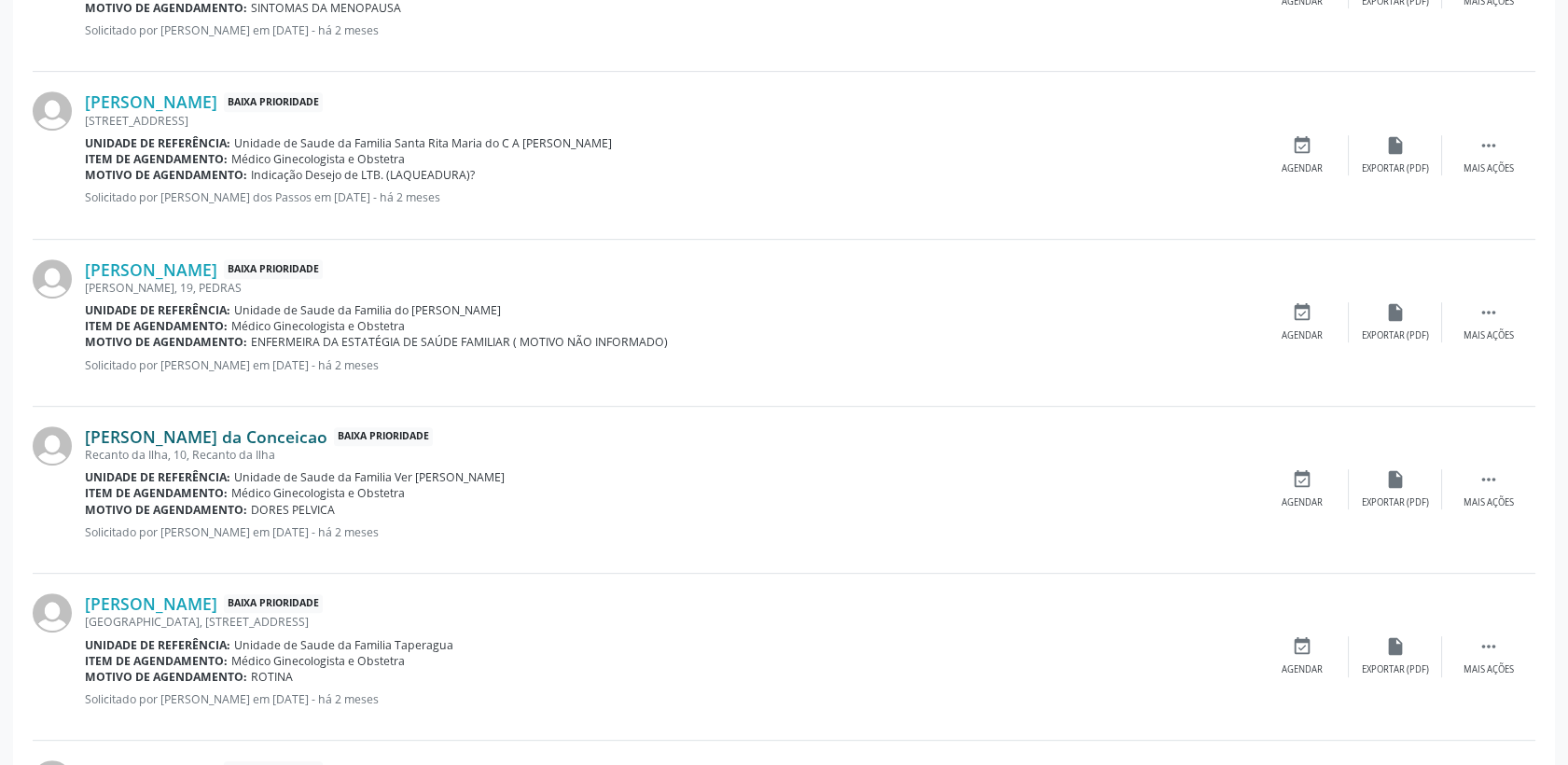
click at [214, 437] on link "[PERSON_NAME] da Conceicao" at bounding box center [206, 437] width 243 height 21
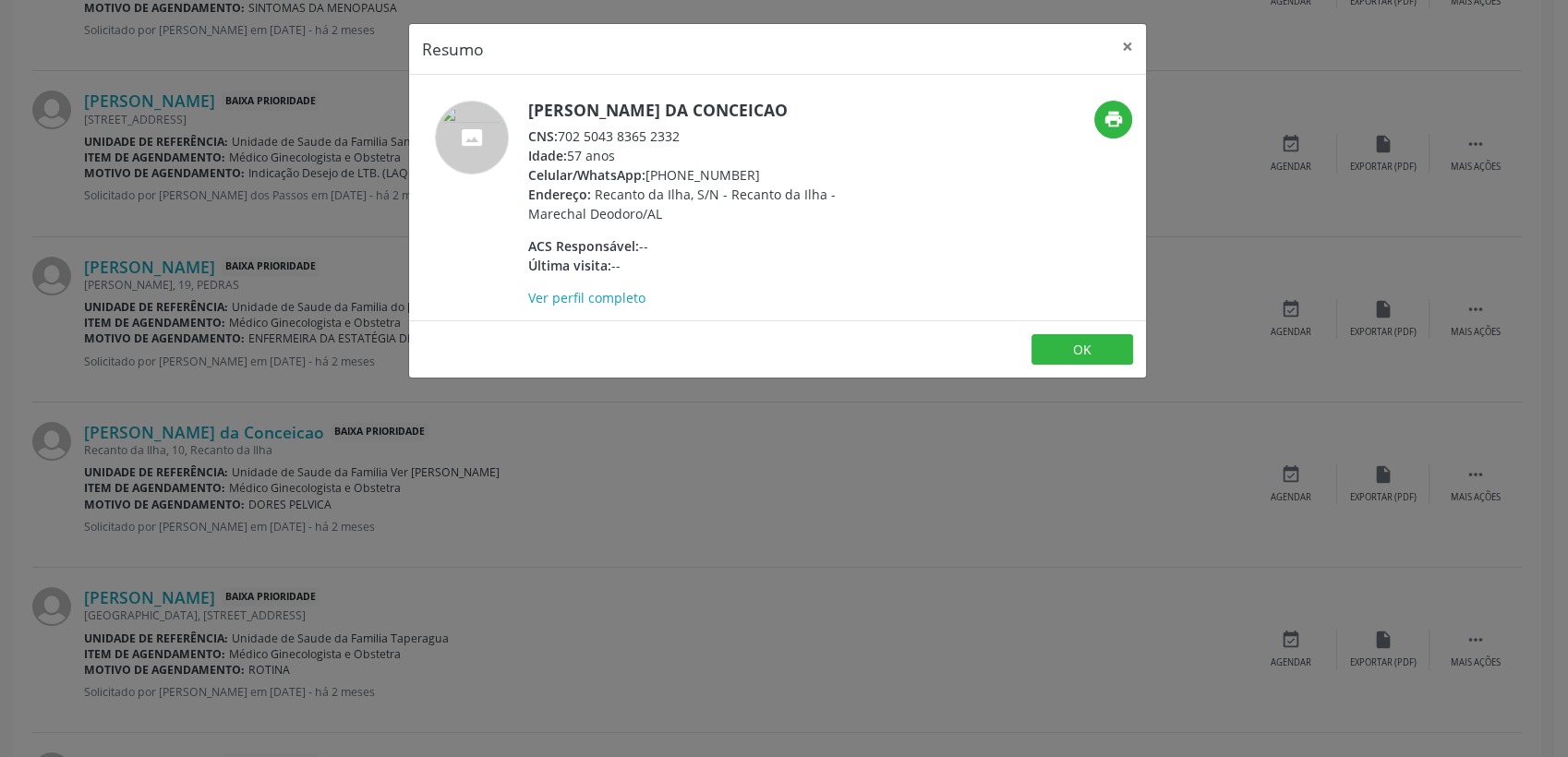
drag, startPoint x: 559, startPoint y: 138, endPoint x: 681, endPoint y: 123, distance: 122.9
click at [681, 123] on div "[PERSON_NAME] da Conceicao CNS: 702 5043 8365 2332 Idade: 57 anos Celular/Whats…" at bounding box center [707, 204] width 360 height 207
copy div "702 5043 8365 2332"
click at [1095, 341] on button "OK" at bounding box center [1083, 350] width 102 height 31
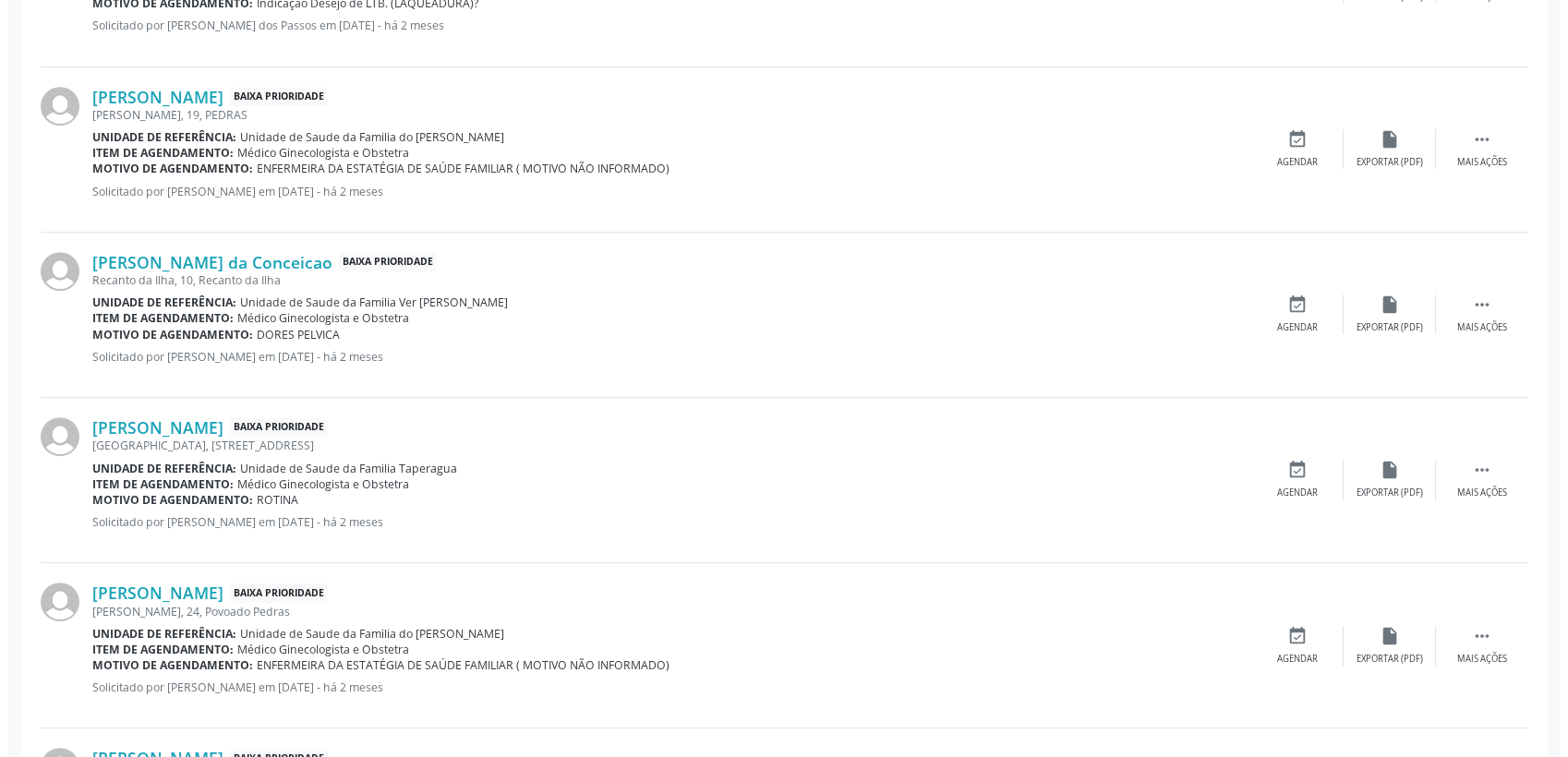
scroll to position [1979, 0]
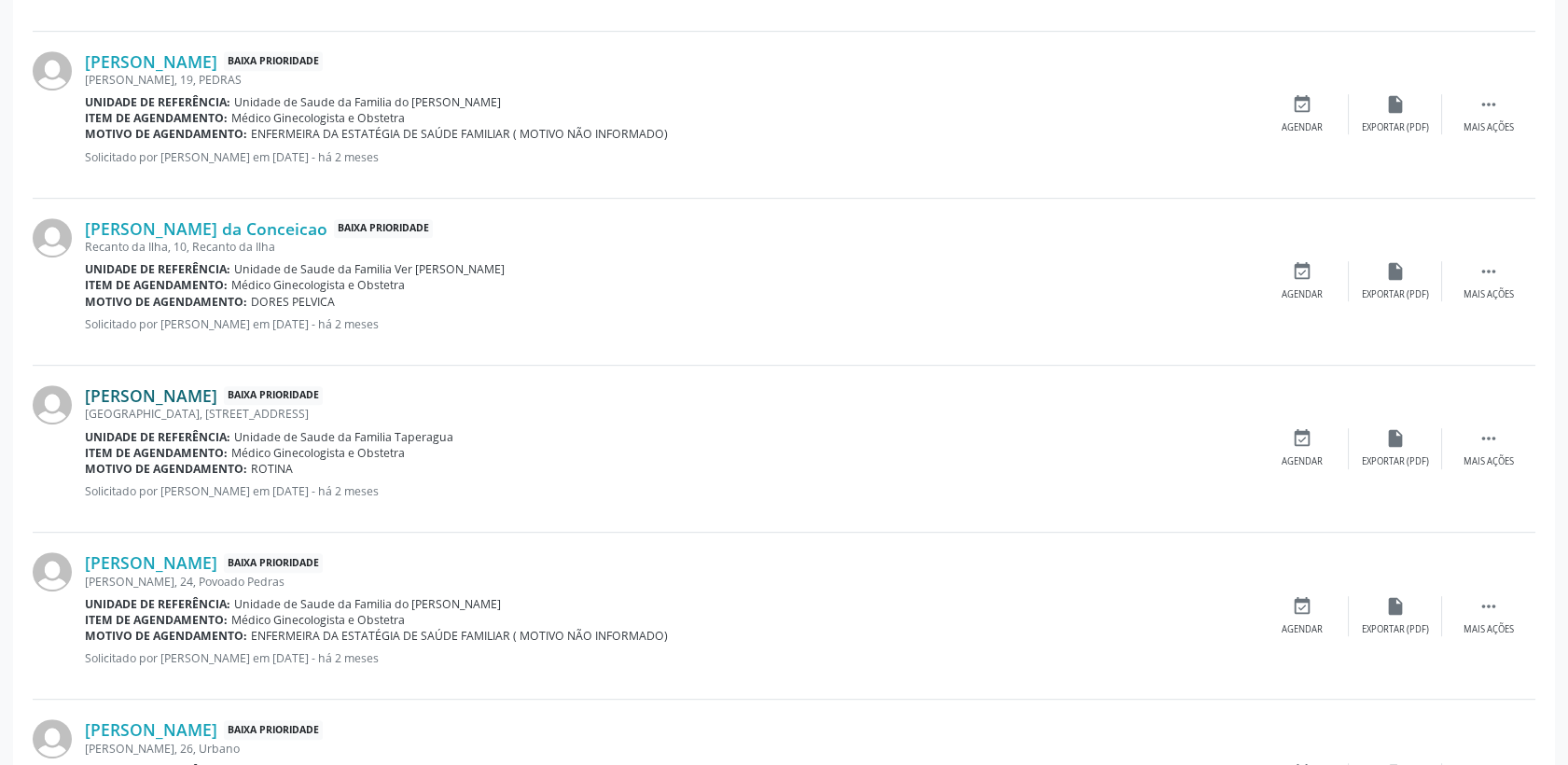
click at [218, 389] on link "[PERSON_NAME]" at bounding box center [151, 396] width 133 height 21
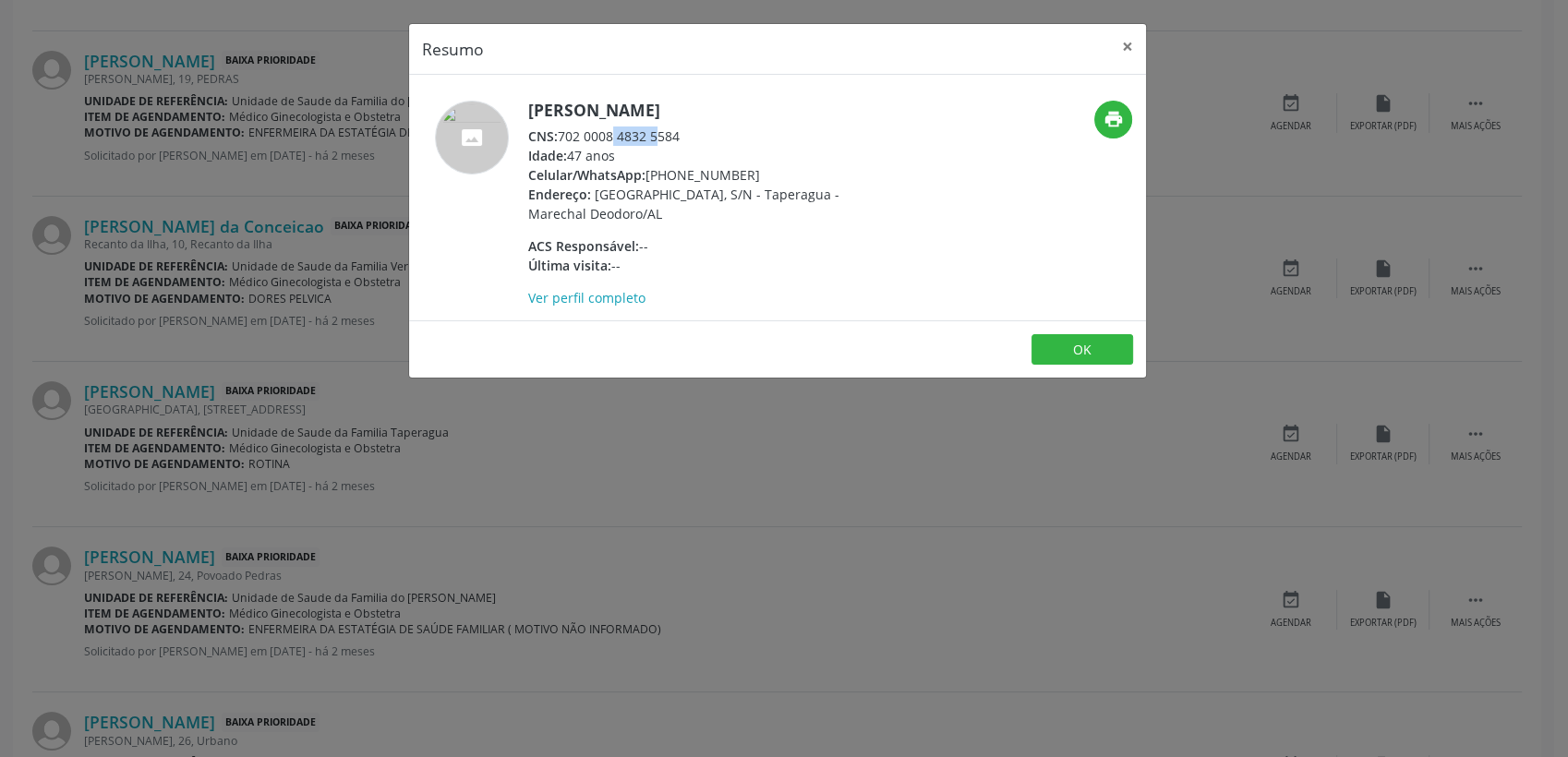
drag, startPoint x: 564, startPoint y: 137, endPoint x: 615, endPoint y: 137, distance: 51.0
click at [615, 137] on div "CNS: 702 0008 4832 5584" at bounding box center [707, 136] width 360 height 19
drag, startPoint x: 615, startPoint y: 137, endPoint x: 692, endPoint y: 125, distance: 77.9
click at [692, 125] on div "[PERSON_NAME] CNS: 702 0008 4832 5584 Idade: 47 anos Celular/WhatsApp: [PHONE_N…" at bounding box center [707, 204] width 360 height 207
copy div "702 0008 4832 5584"
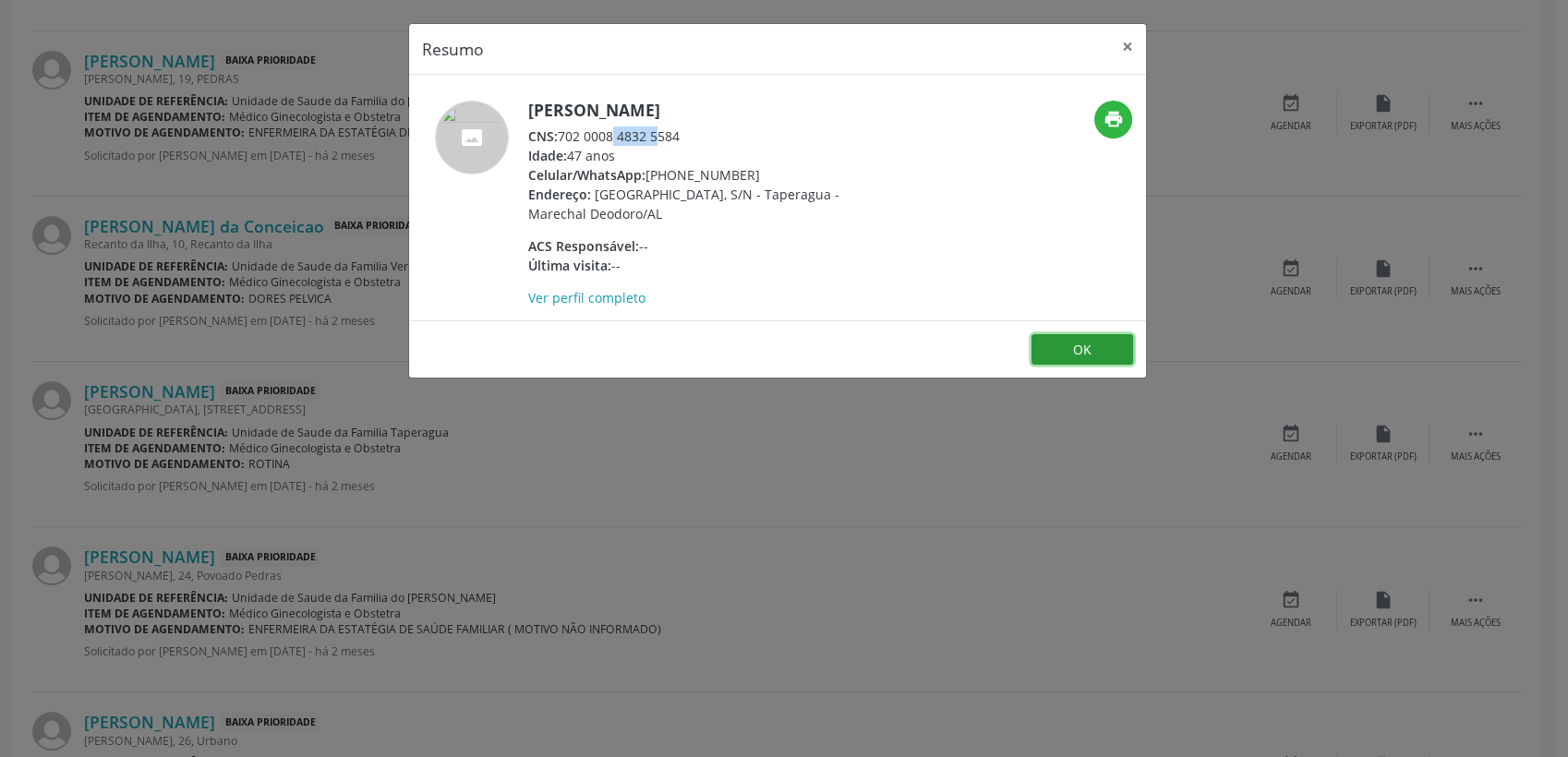
click at [1079, 343] on button "OK" at bounding box center [1083, 350] width 102 height 31
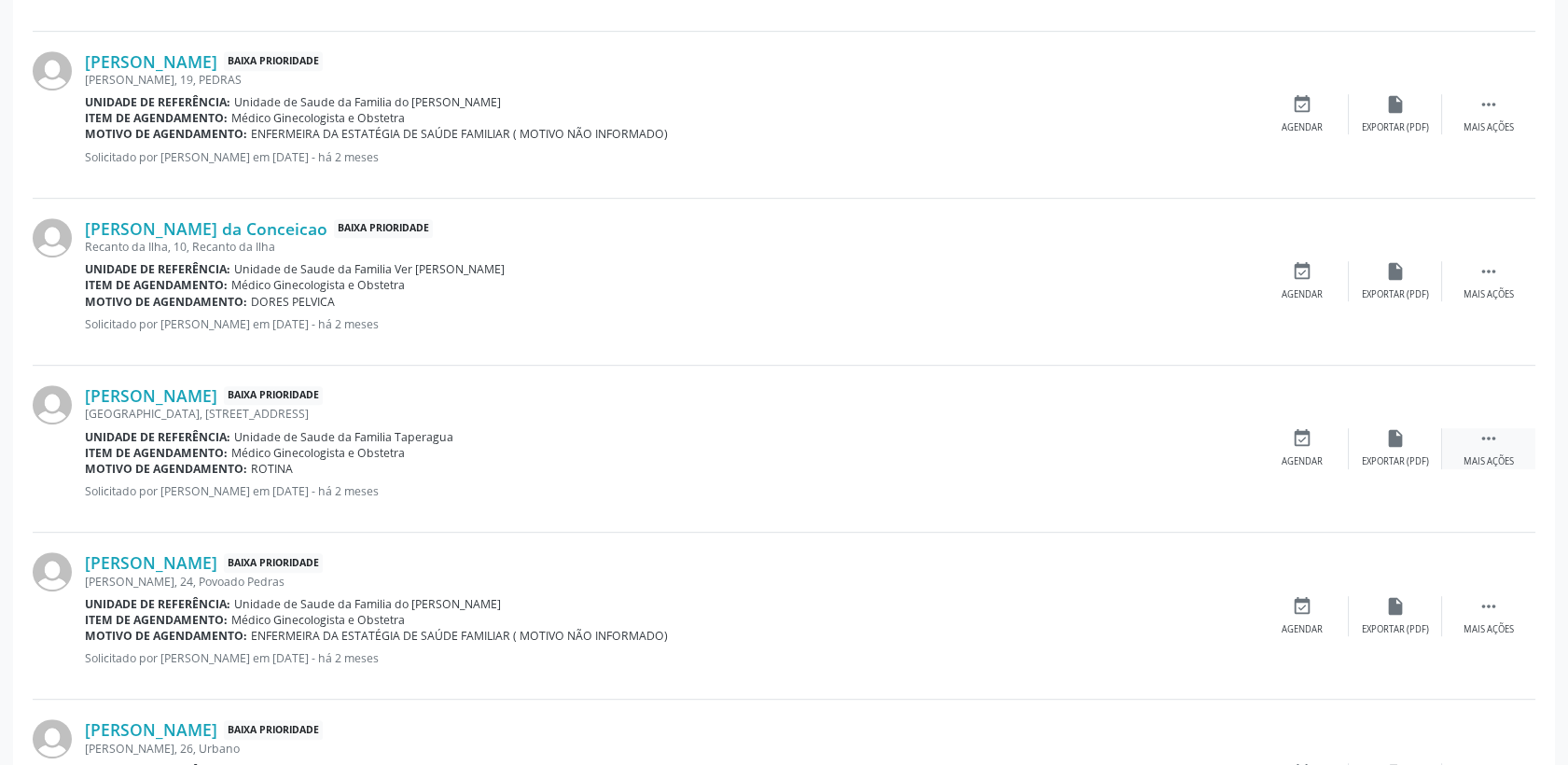
click at [1502, 449] on div " Mais ações" at bounding box center [1489, 448] width 93 height 40
click at [1299, 440] on icon "cancel" at bounding box center [1303, 439] width 21 height 21
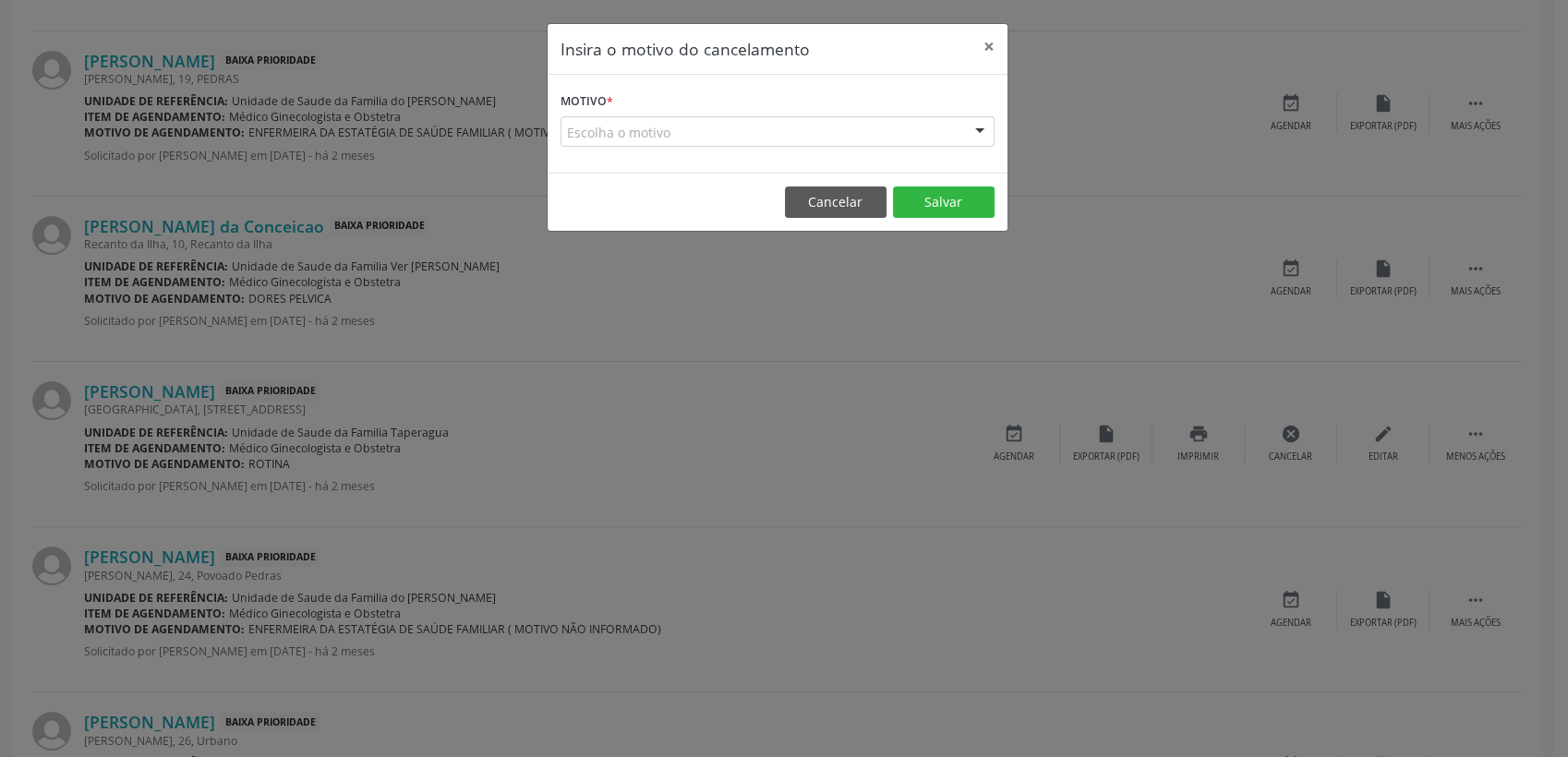
click at [696, 129] on div "Escolha o motivo" at bounding box center [778, 132] width 435 height 31
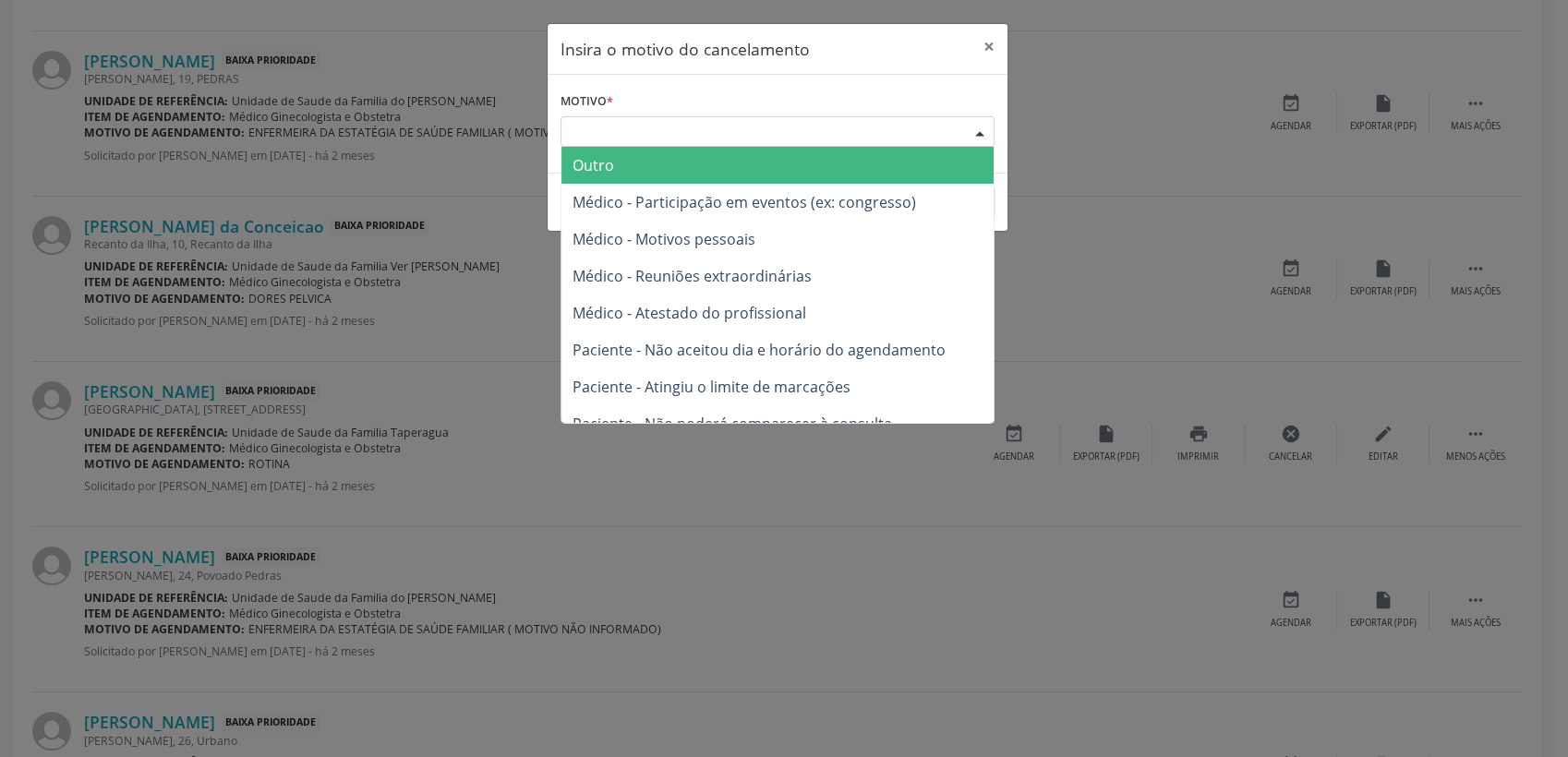
click at [685, 159] on span "Outro" at bounding box center [778, 165] width 433 height 37
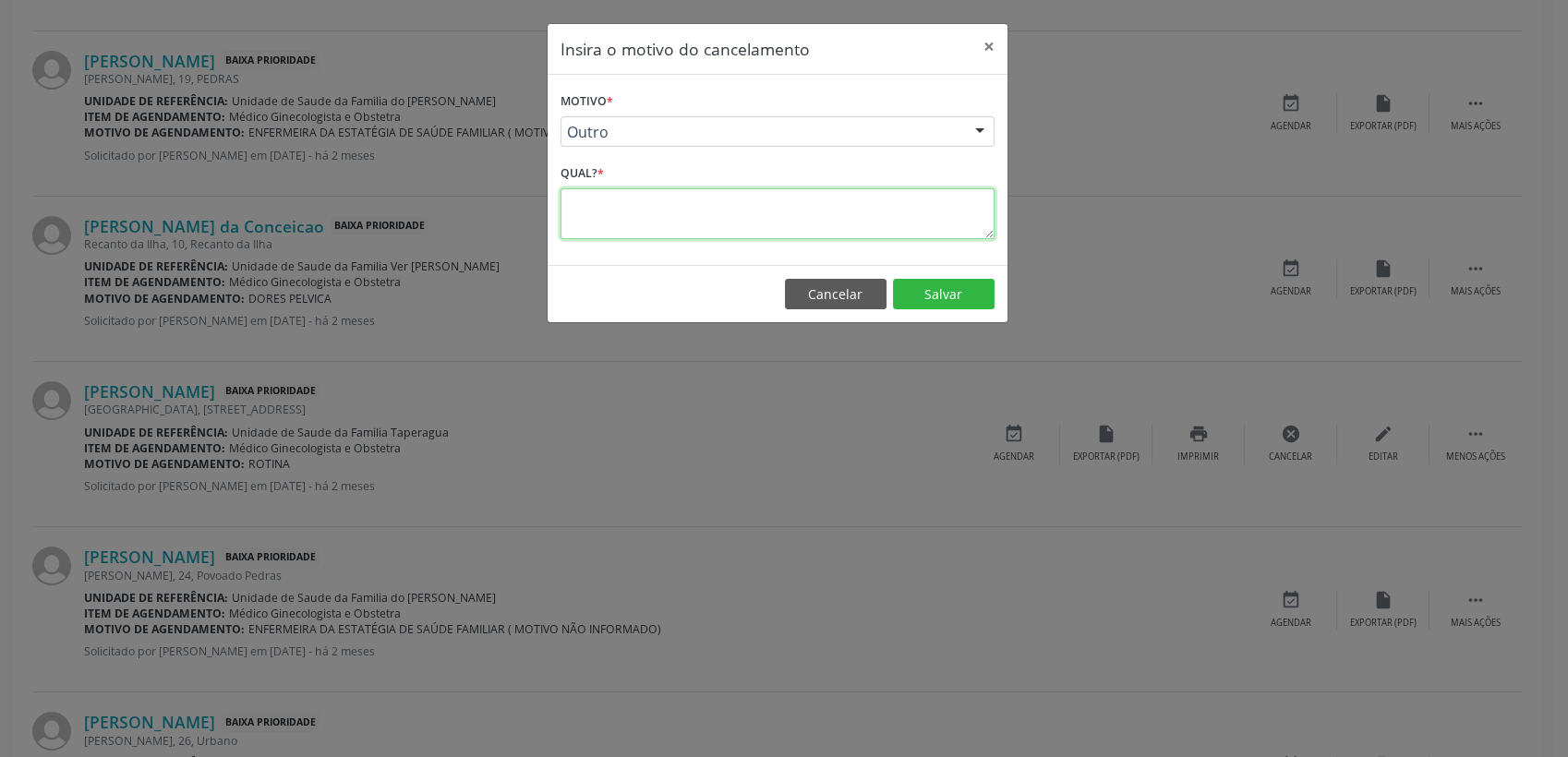
click at [663, 225] on textarea at bounding box center [778, 214] width 435 height 51
type textarea "PACIENTE NÃO TEM SOLICITAÇÃO MÉDICA NO PEC"
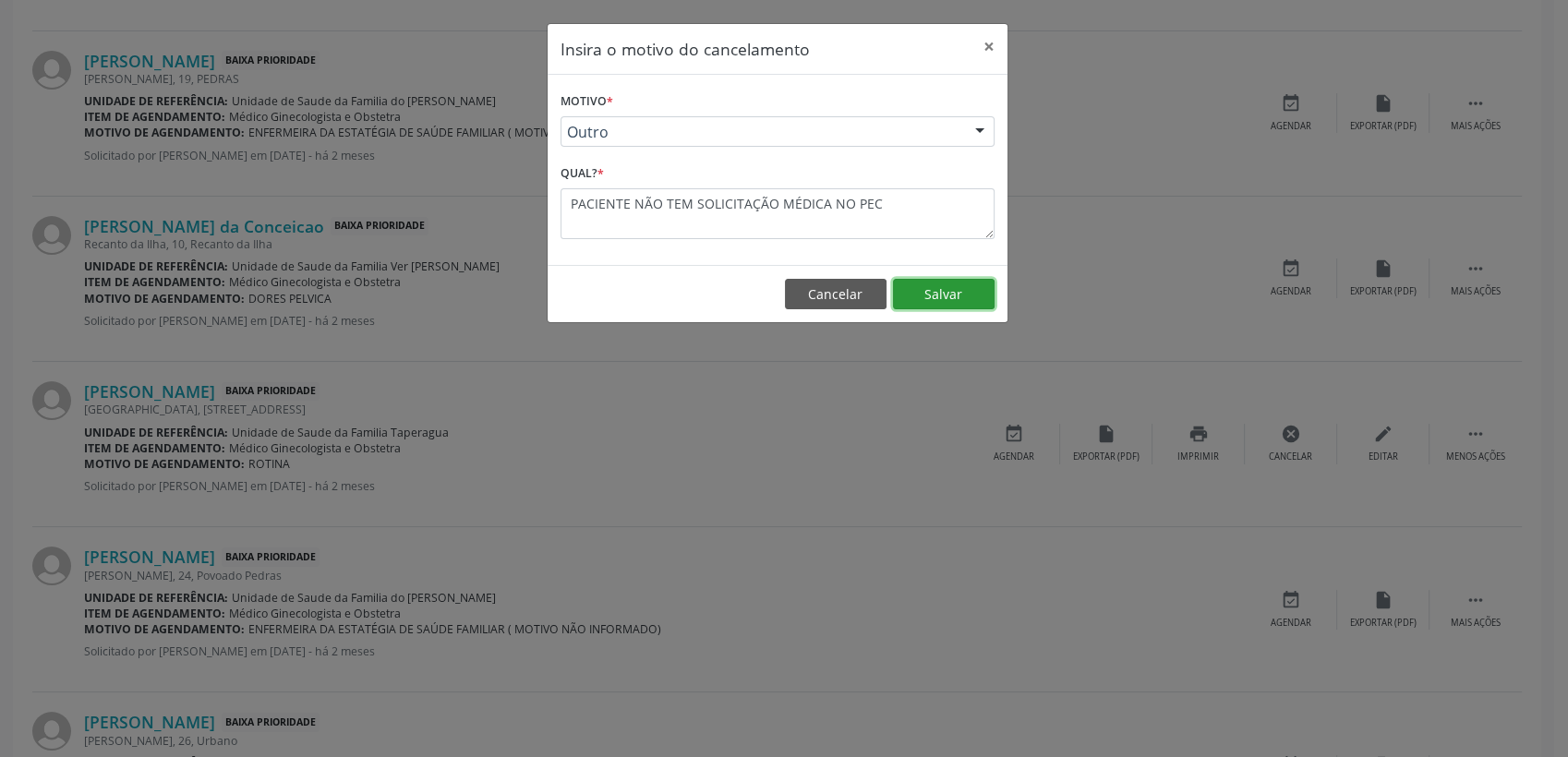
click at [949, 303] on button "Salvar" at bounding box center [944, 295] width 102 height 31
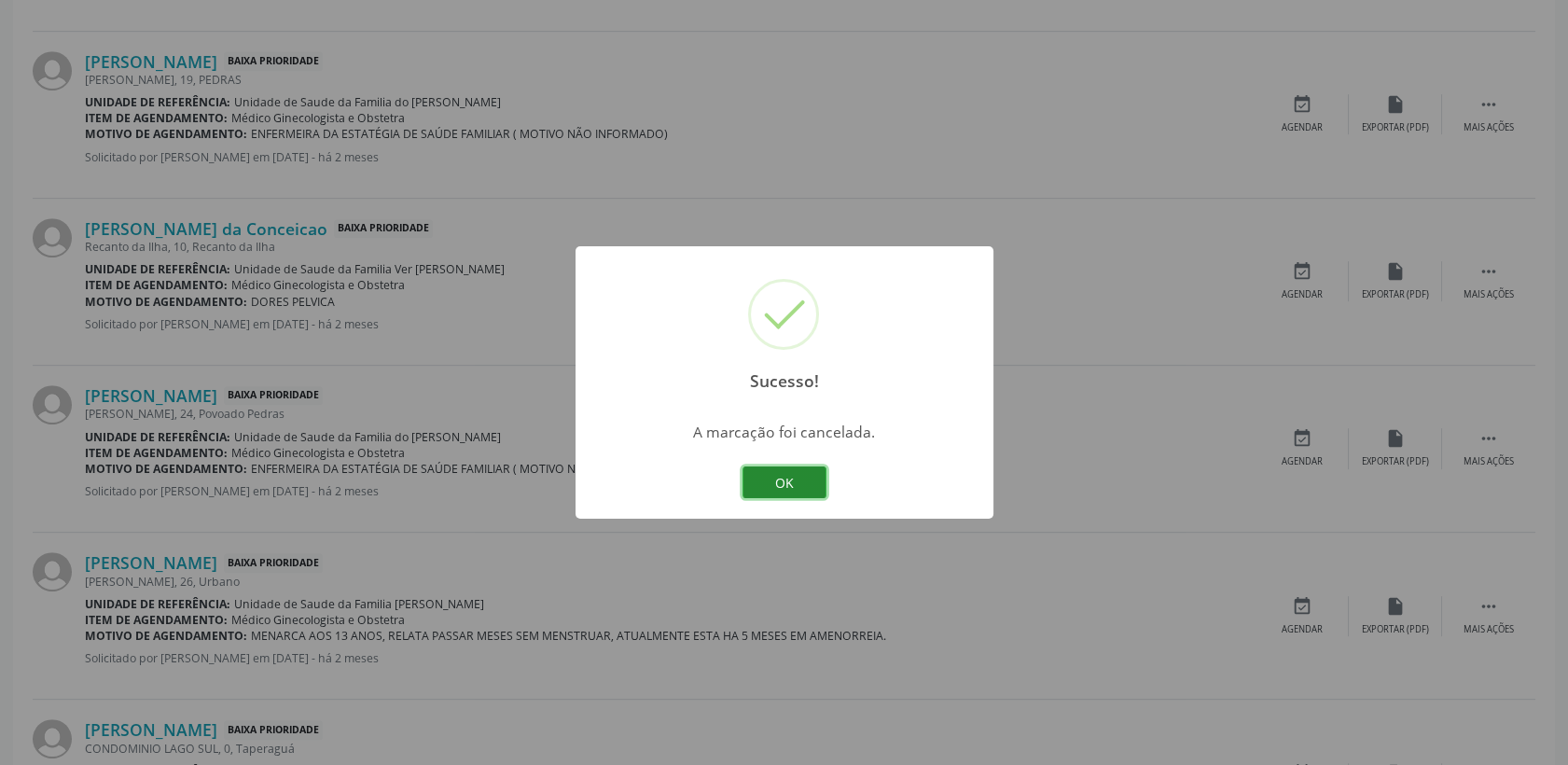
click at [795, 490] on button "OK" at bounding box center [784, 482] width 84 height 32
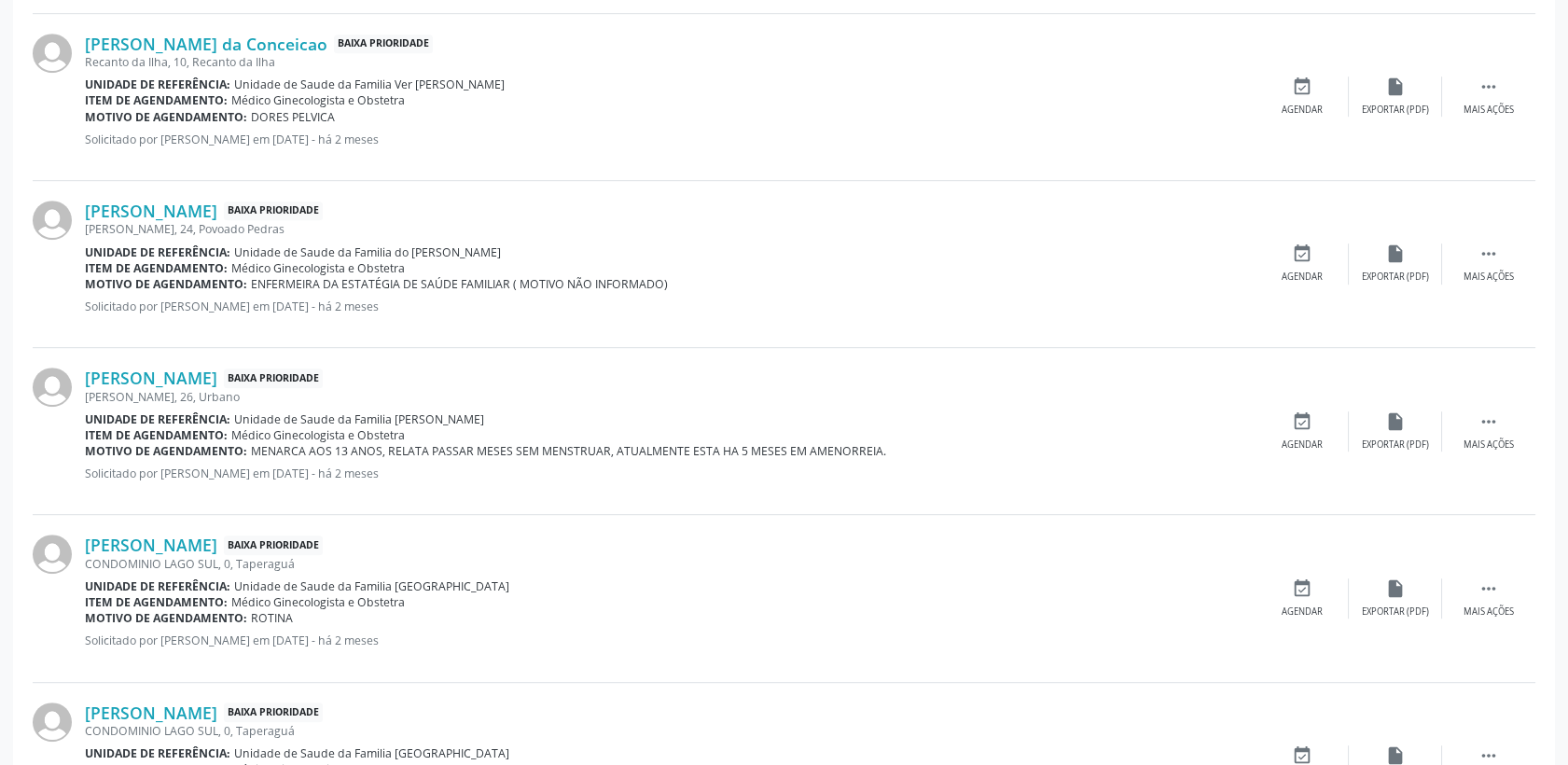
scroll to position [2207, 0]
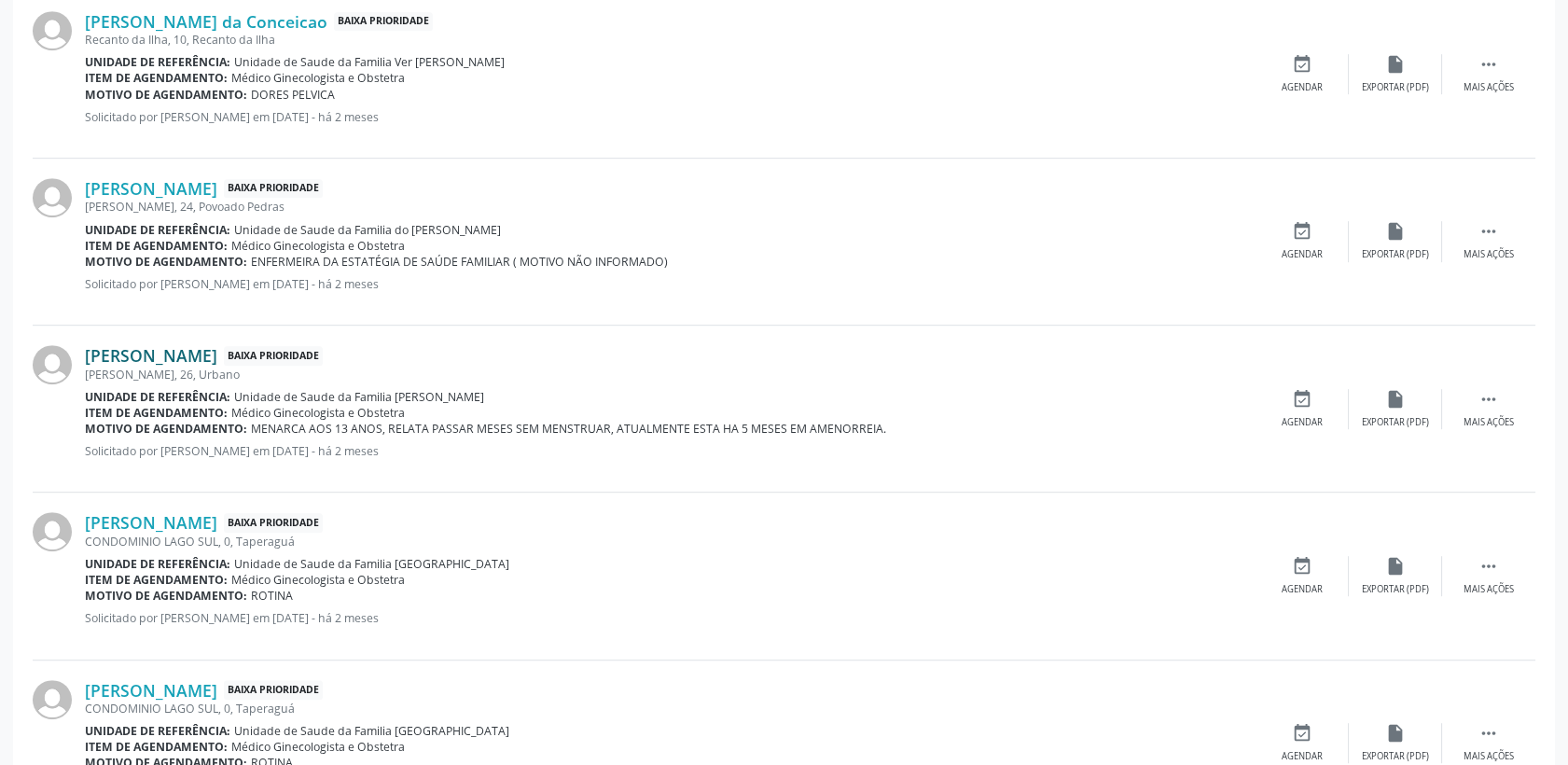
click at [218, 348] on link "[PERSON_NAME]" at bounding box center [151, 356] width 133 height 21
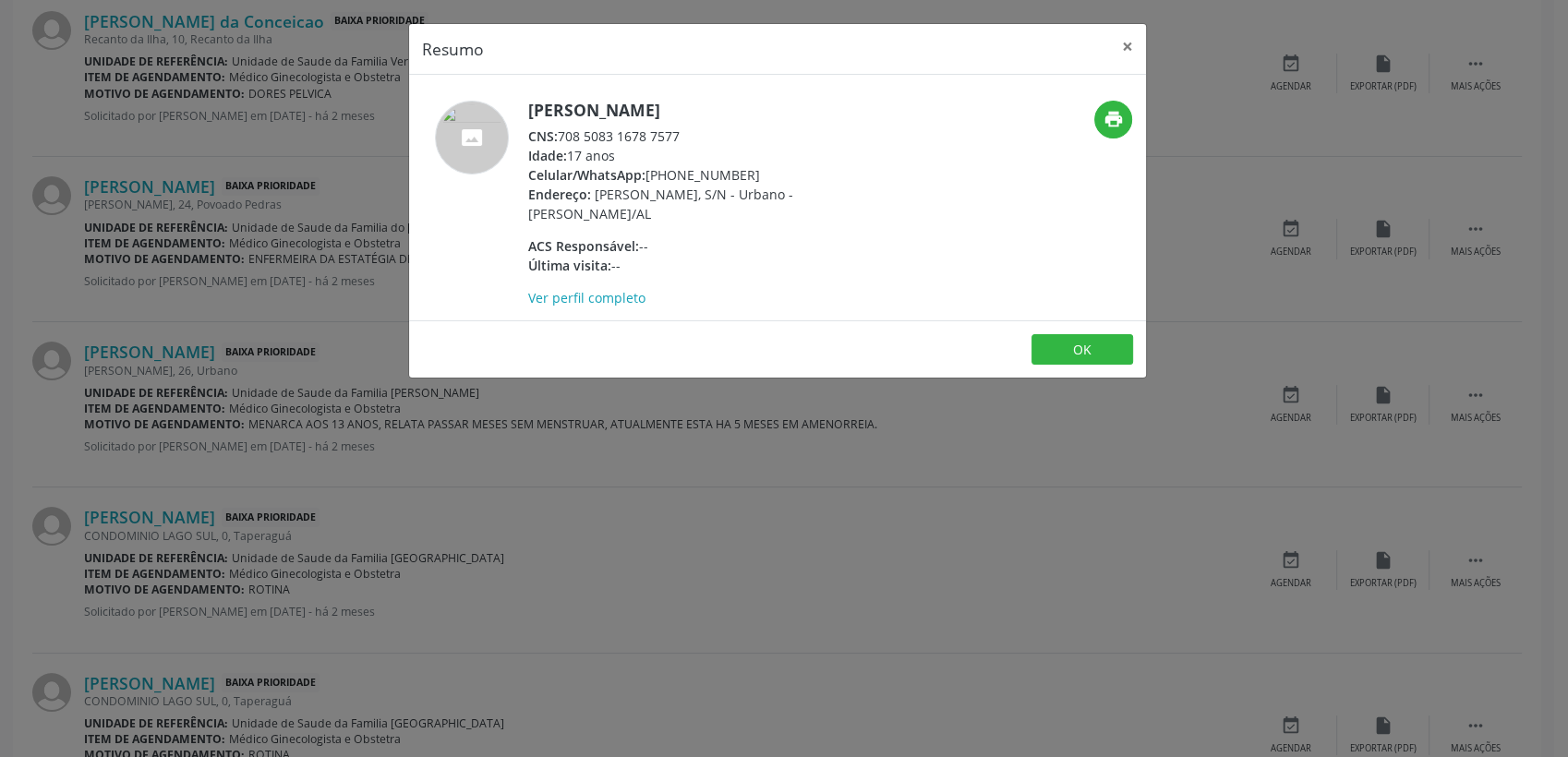
drag, startPoint x: 560, startPoint y: 132, endPoint x: 682, endPoint y: 135, distance: 122.0
click at [682, 135] on div "CNS: 708 5083 1678 7577" at bounding box center [707, 136] width 360 height 19
click at [1128, 43] on button "×" at bounding box center [1128, 46] width 37 height 45
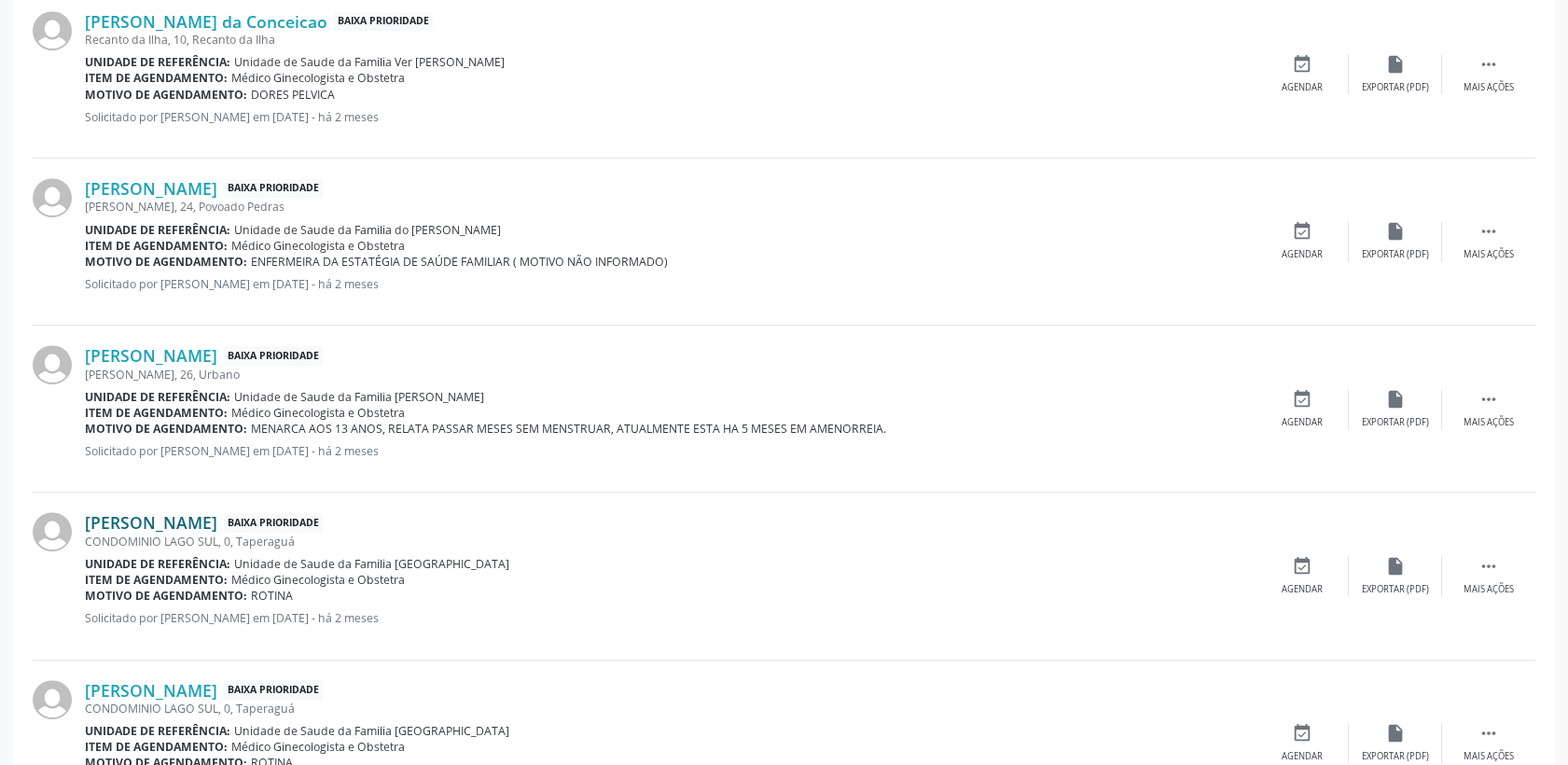
click at [218, 522] on link "[PERSON_NAME]" at bounding box center [151, 522] width 133 height 21
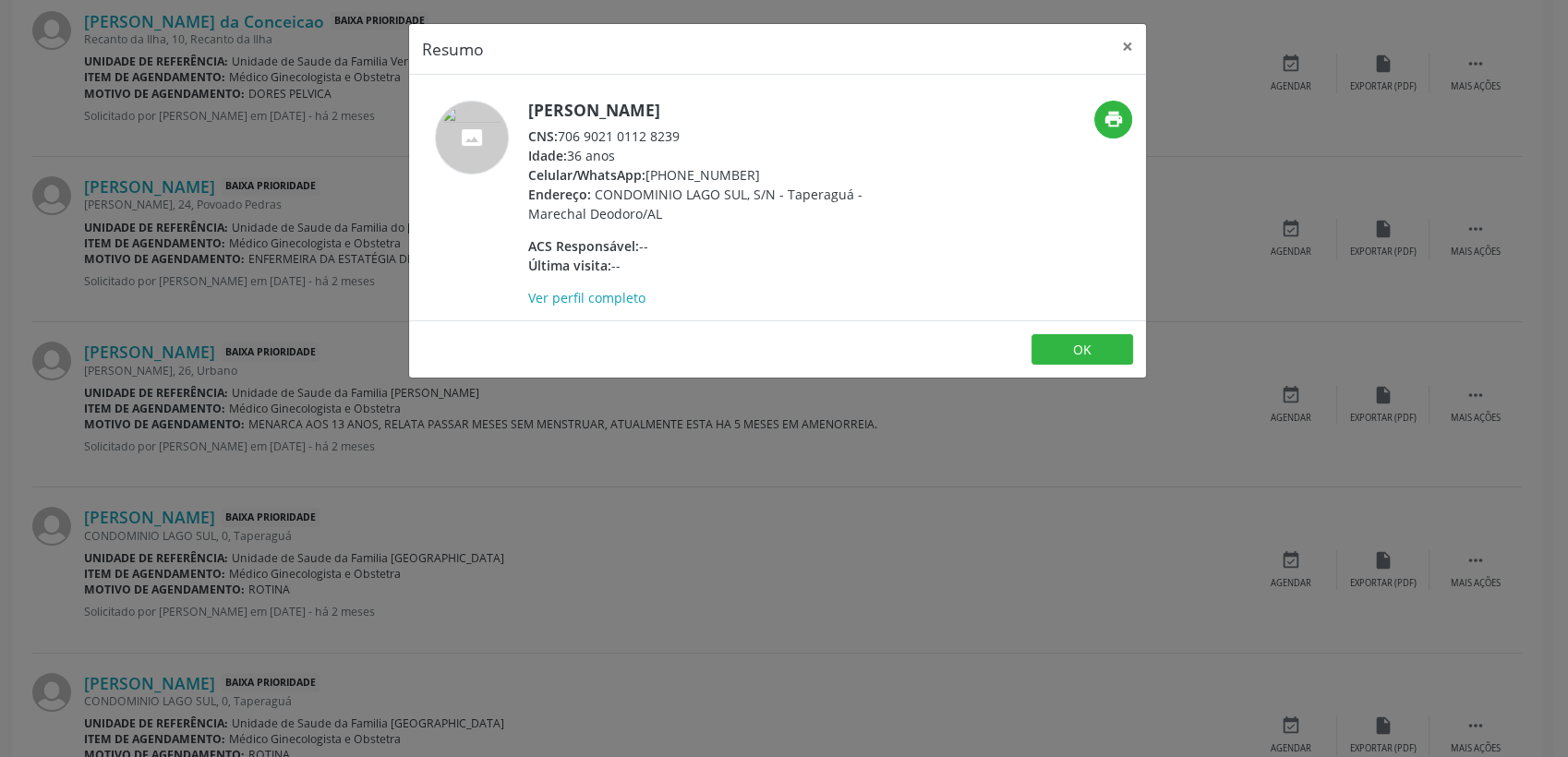
drag, startPoint x: 558, startPoint y: 154, endPoint x: 680, endPoint y: 155, distance: 122.0
click at [680, 146] on div "CNS: 706 9021 0112 8239" at bounding box center [707, 136] width 360 height 19
click at [1125, 49] on button "×" at bounding box center [1128, 46] width 37 height 45
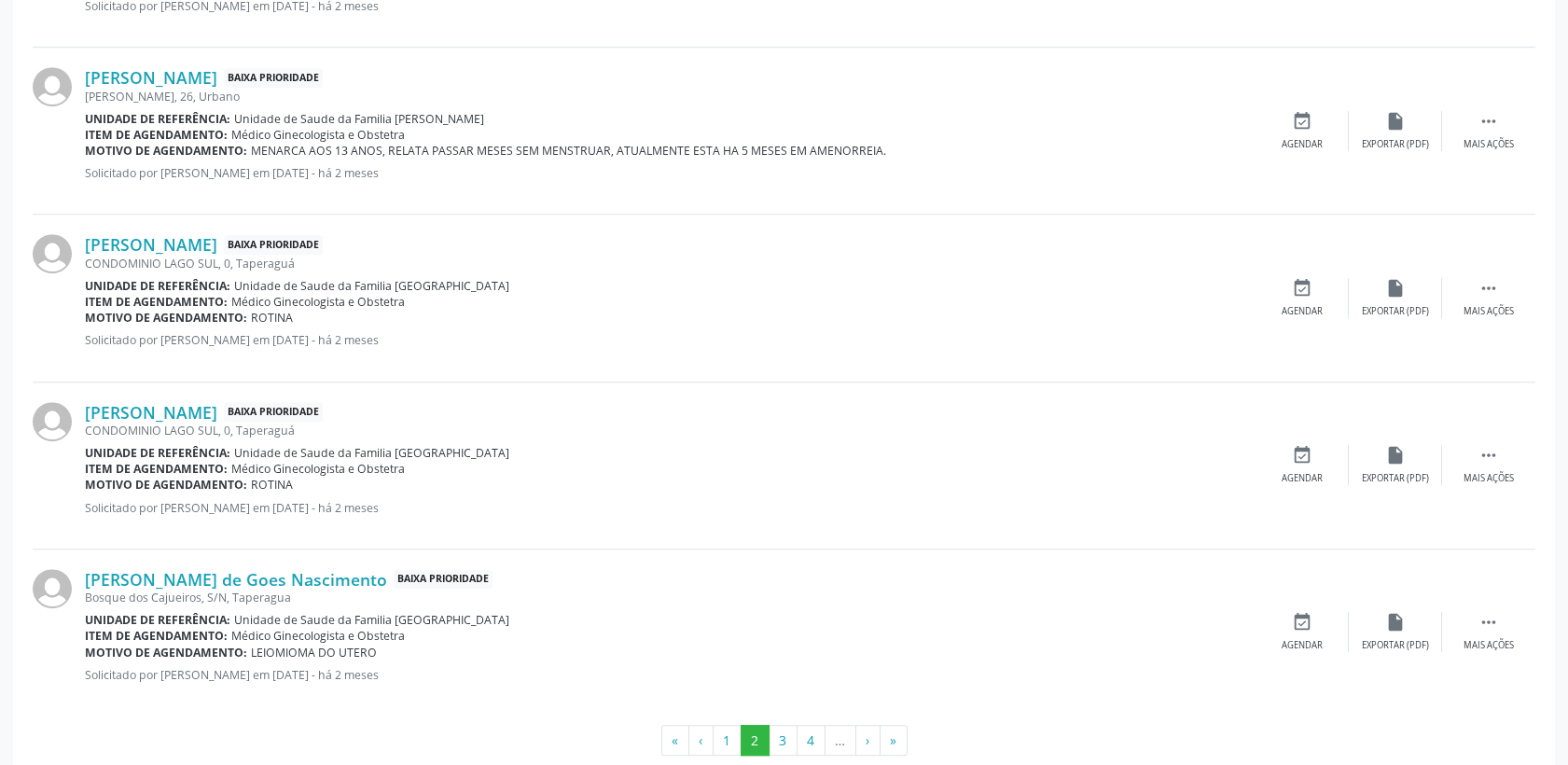
scroll to position [2517, 0]
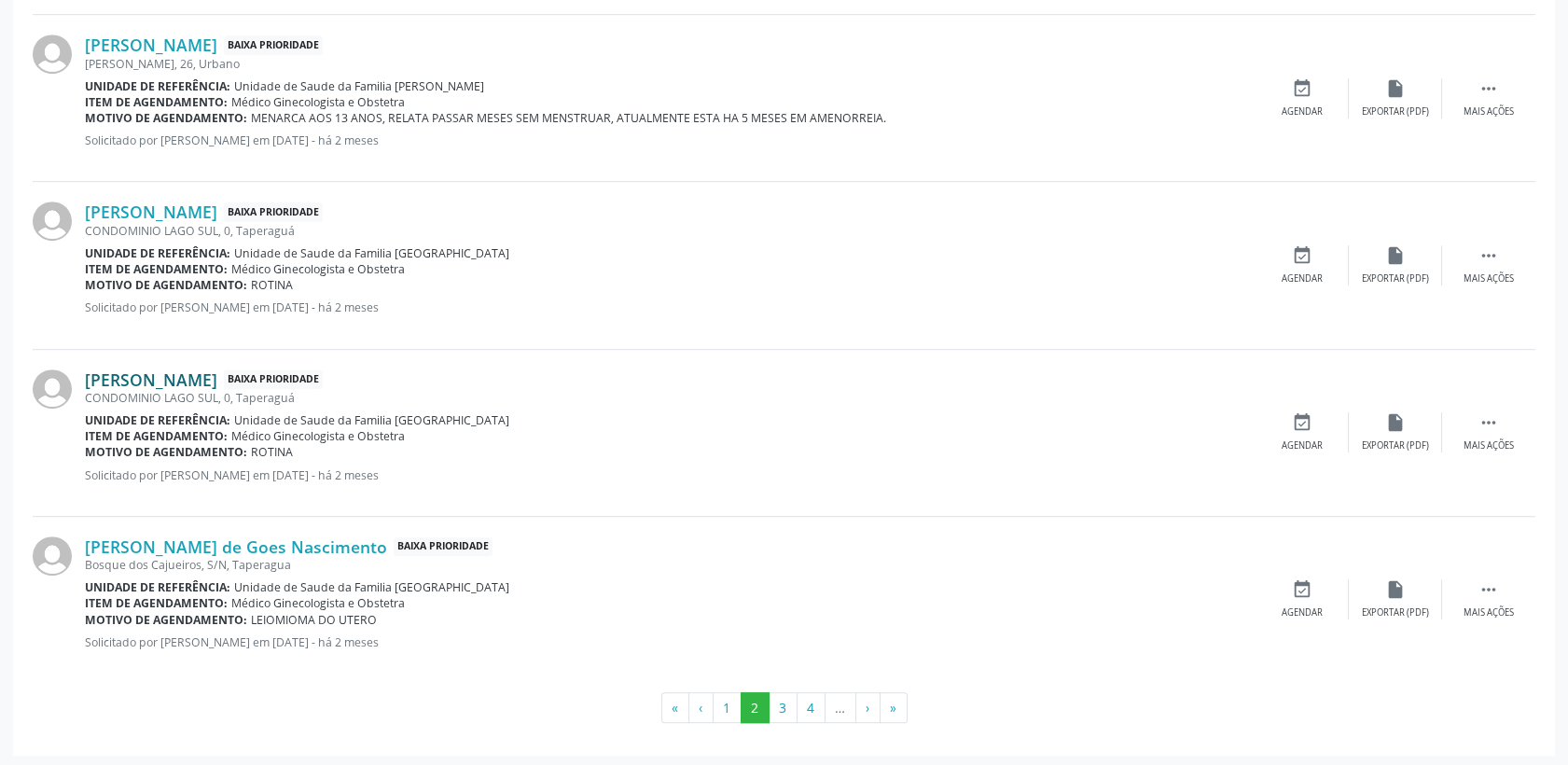
click at [172, 377] on link "[PERSON_NAME]" at bounding box center [151, 380] width 133 height 21
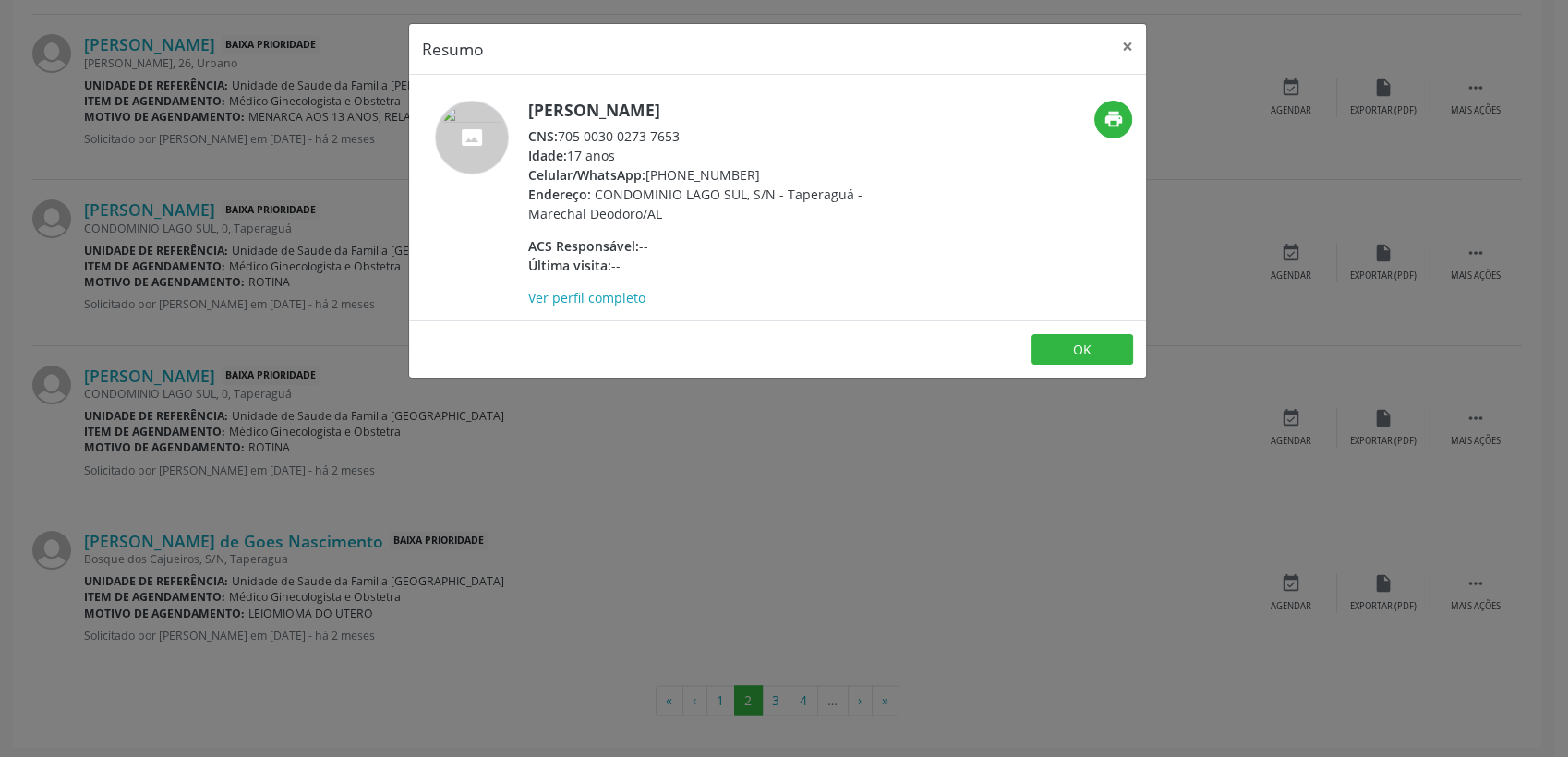
drag, startPoint x: 558, startPoint y: 134, endPoint x: 684, endPoint y: 135, distance: 126.0
click at [684, 135] on div "CNS: 705 0030 0273 7653" at bounding box center [707, 136] width 360 height 19
click at [1122, 49] on button "×" at bounding box center [1128, 46] width 37 height 45
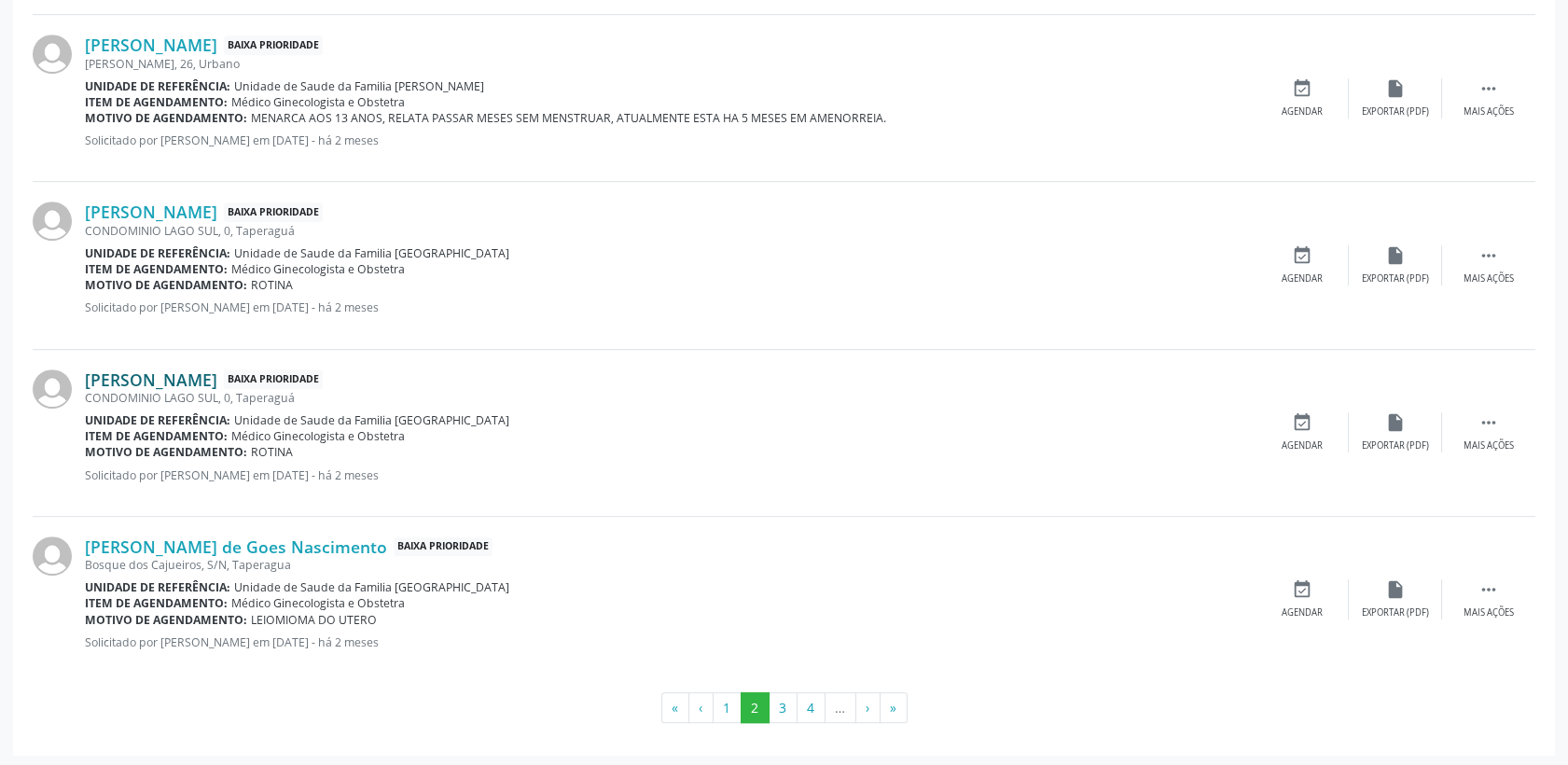
click at [193, 373] on link "[PERSON_NAME]" at bounding box center [151, 380] width 133 height 21
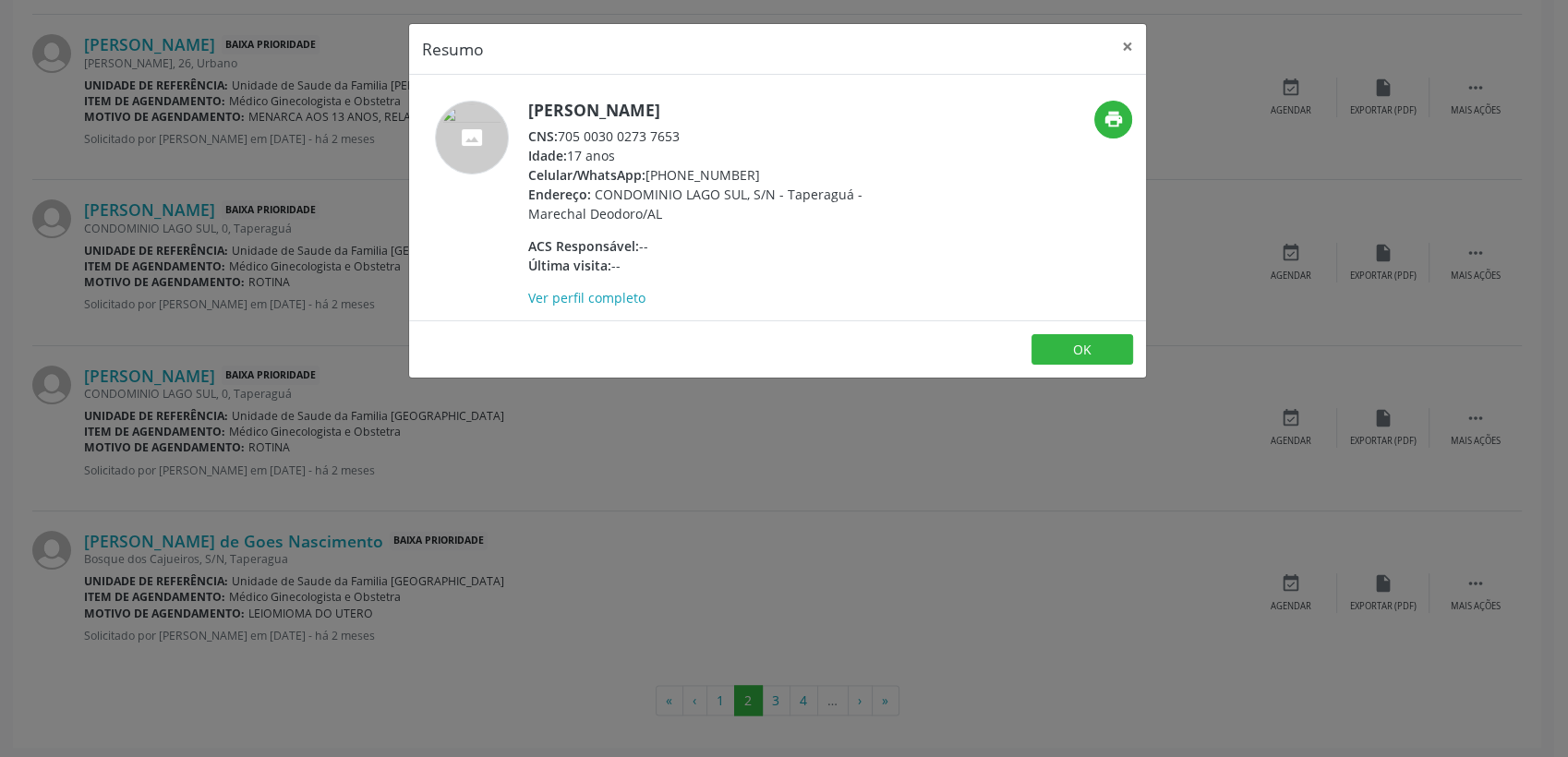
drag, startPoint x: 559, startPoint y: 135, endPoint x: 697, endPoint y: 128, distance: 138.2
click at [697, 128] on div "CNS: 705 0030 0273 7653" at bounding box center [707, 136] width 360 height 19
click at [1100, 338] on button "OK" at bounding box center [1083, 350] width 102 height 31
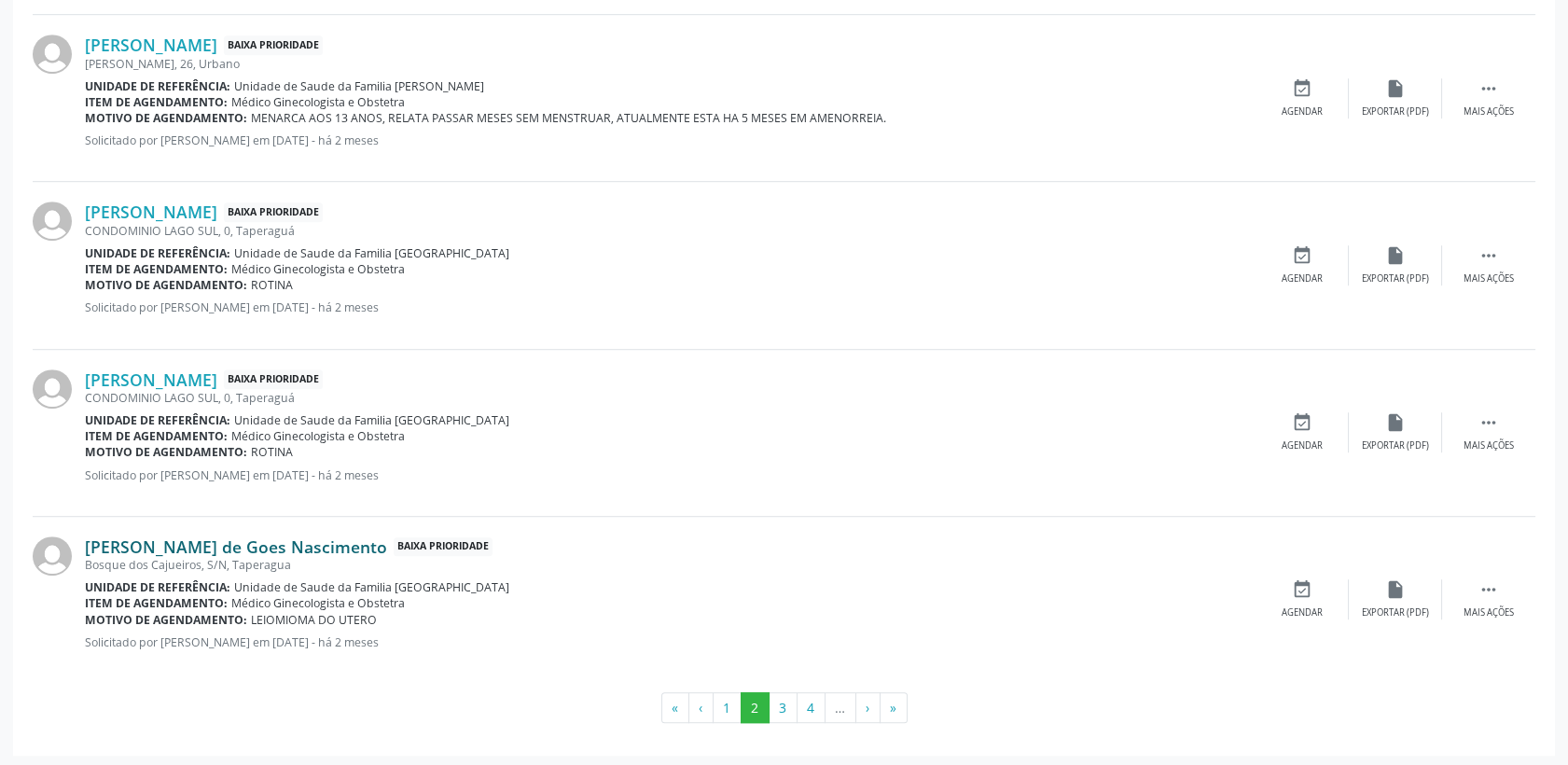
click at [117, 548] on link "[PERSON_NAME] de Goes Nascimento" at bounding box center [236, 546] width 303 height 21
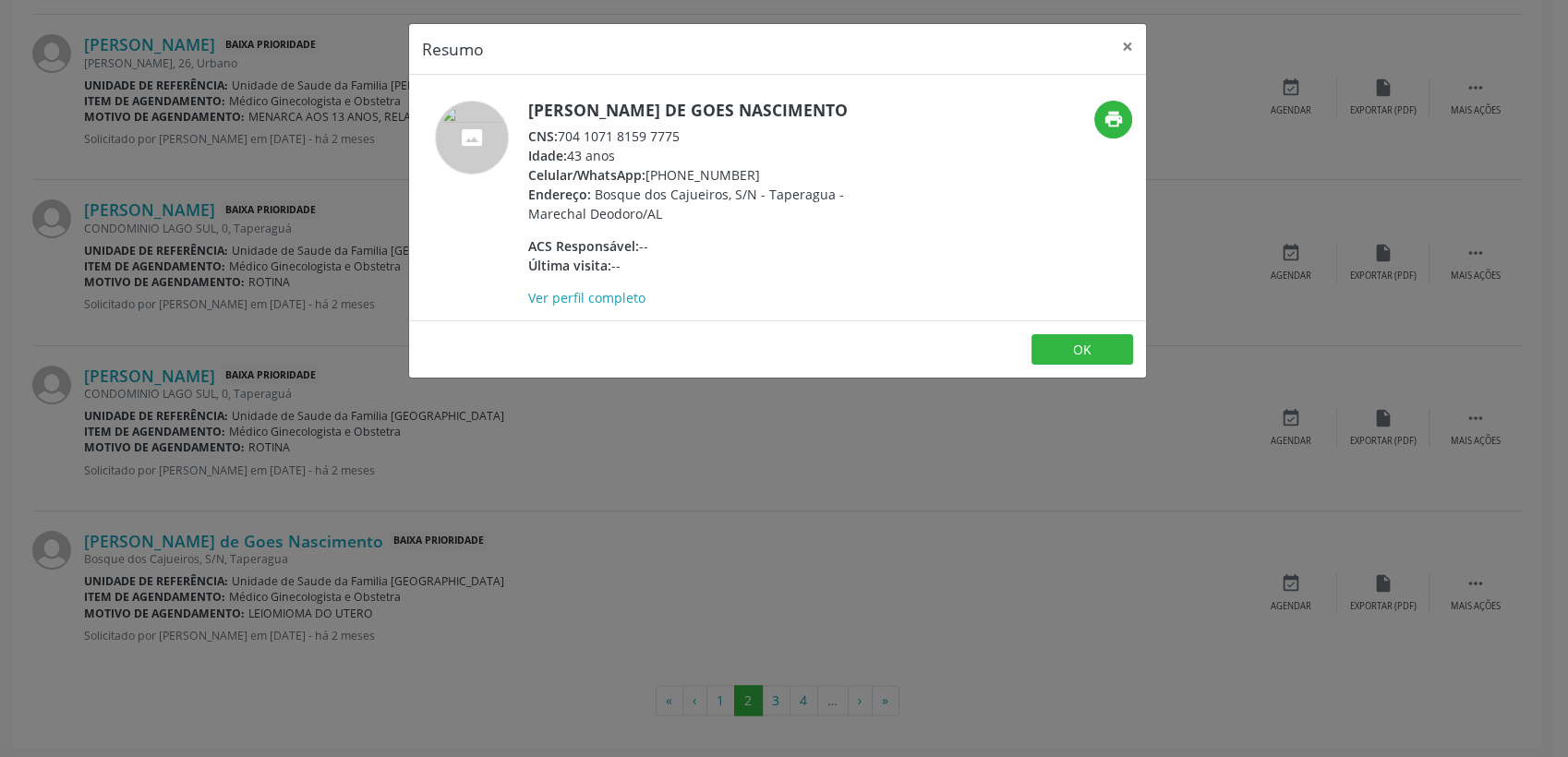
drag, startPoint x: 559, startPoint y: 138, endPoint x: 677, endPoint y: 140, distance: 118.0
click at [677, 140] on div "CNS: 704 1071 8159 7775" at bounding box center [707, 136] width 360 height 19
click at [1133, 41] on button "×" at bounding box center [1128, 46] width 37 height 45
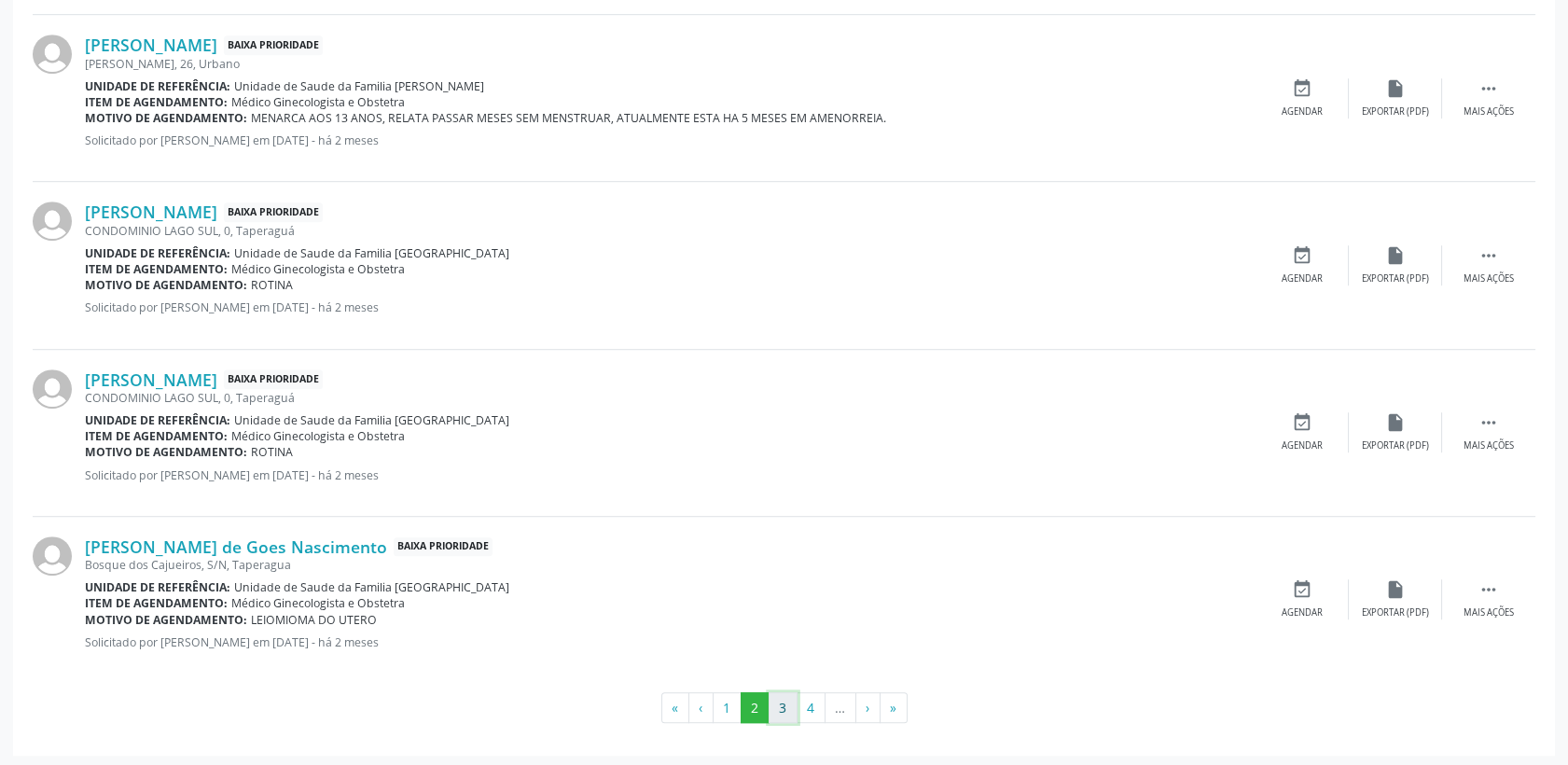
click at [789, 706] on button "3" at bounding box center [783, 708] width 29 height 32
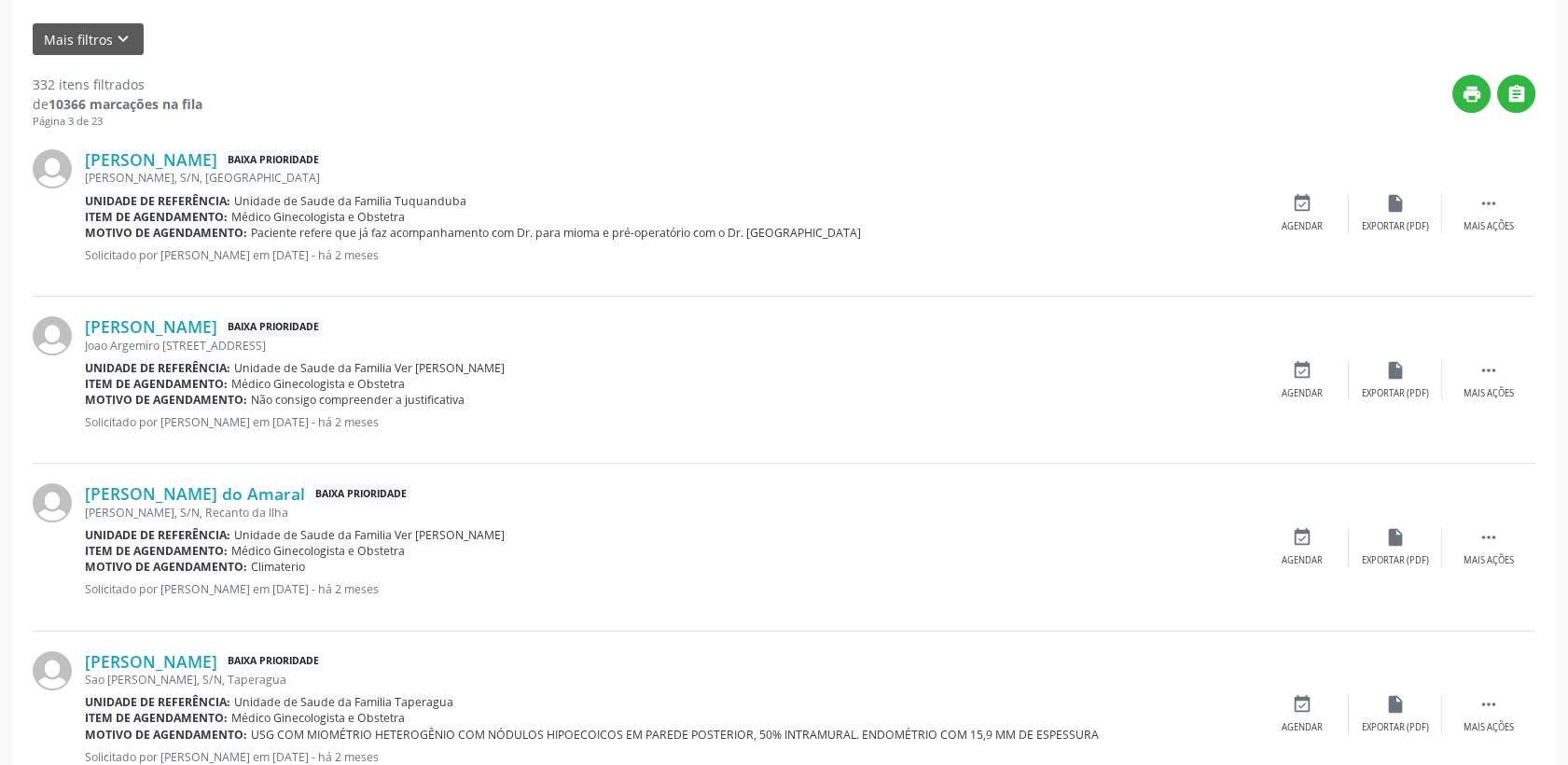
scroll to position [460, 0]
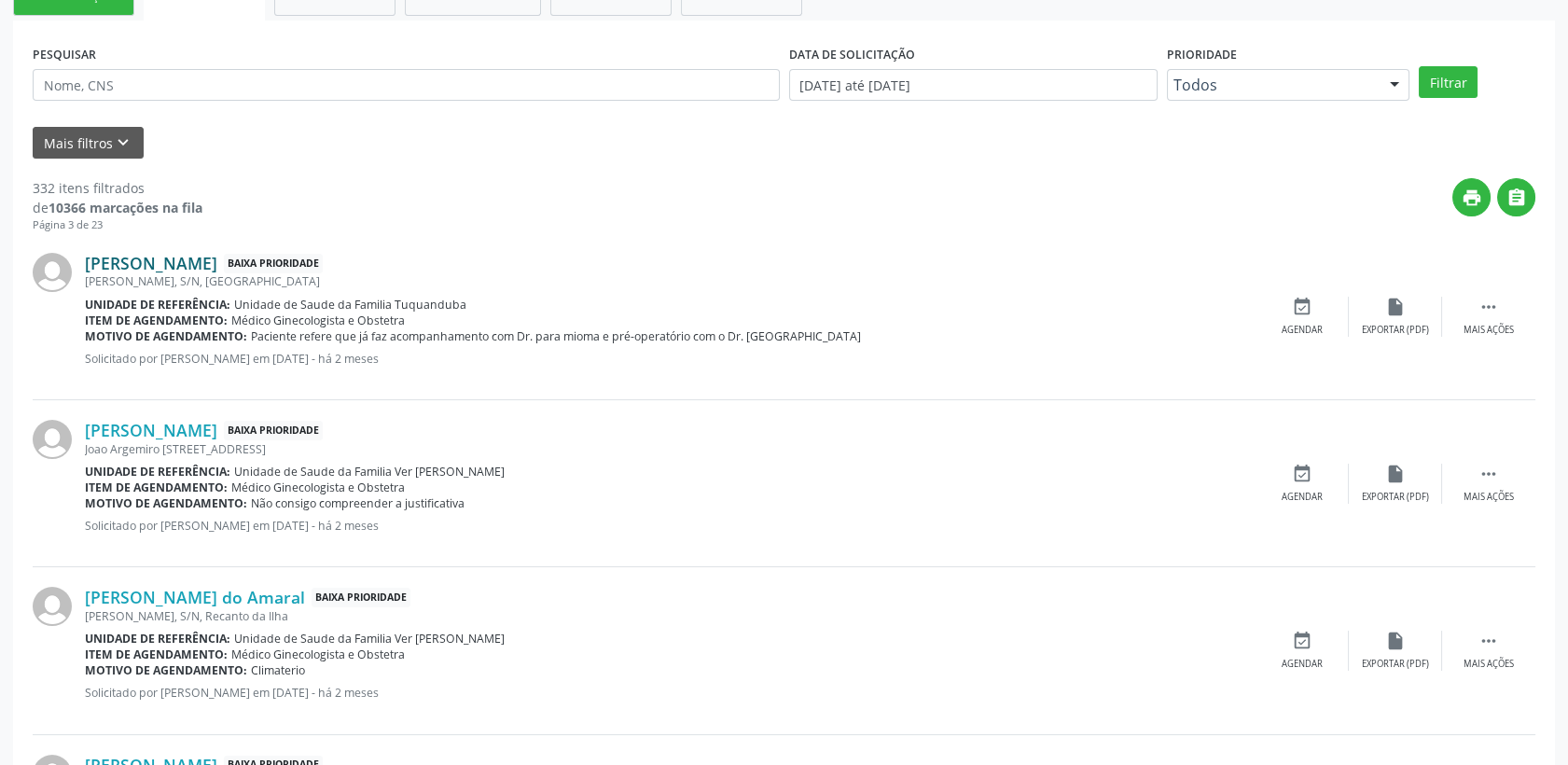
click at [203, 253] on link "[PERSON_NAME]" at bounding box center [151, 263] width 133 height 21
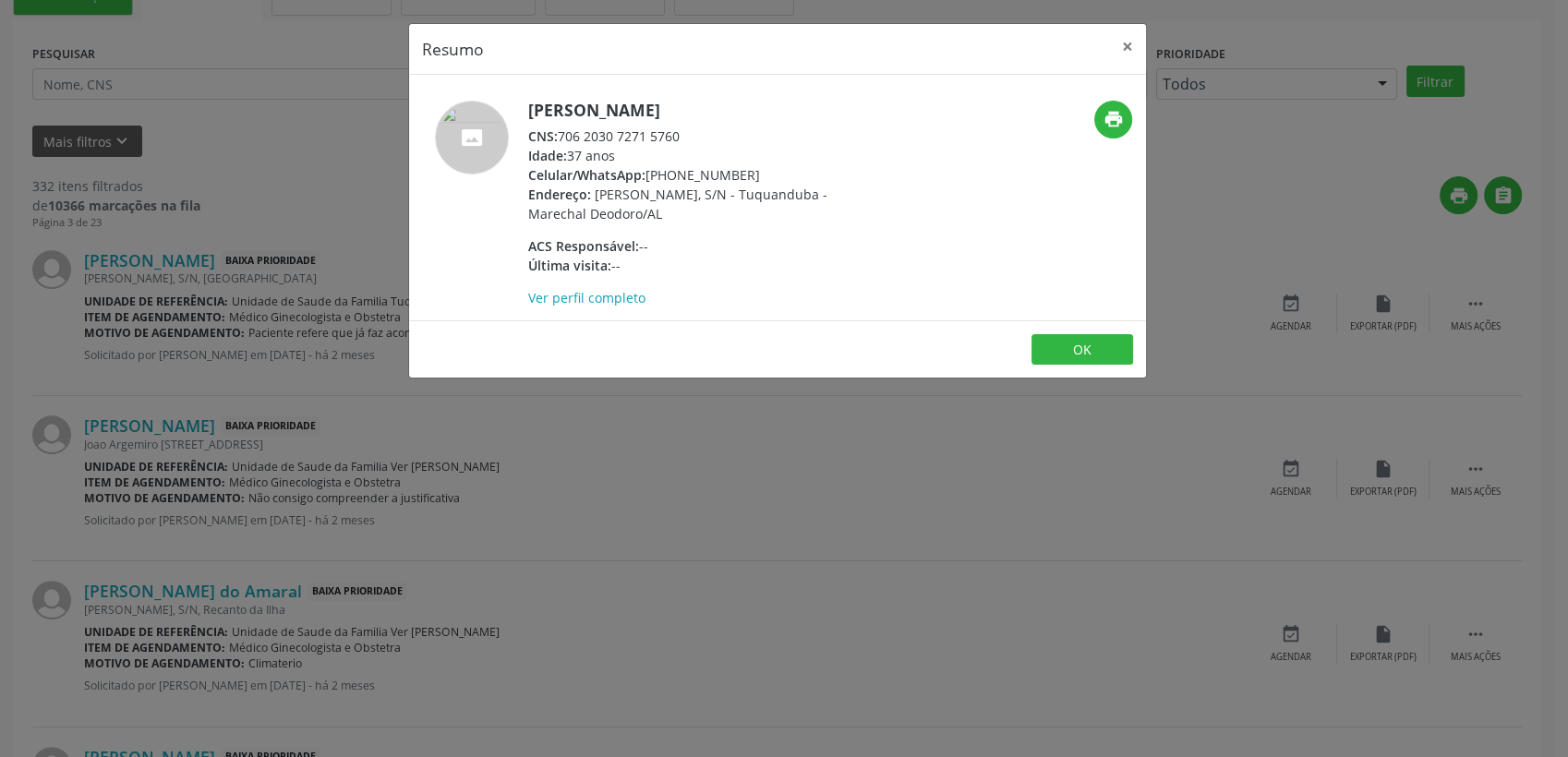
drag, startPoint x: 560, startPoint y: 140, endPoint x: 680, endPoint y: 142, distance: 120.0
click at [680, 142] on div "CNS: 706 2030 7271 5760" at bounding box center [707, 136] width 360 height 19
click at [1122, 43] on button "×" at bounding box center [1128, 46] width 37 height 45
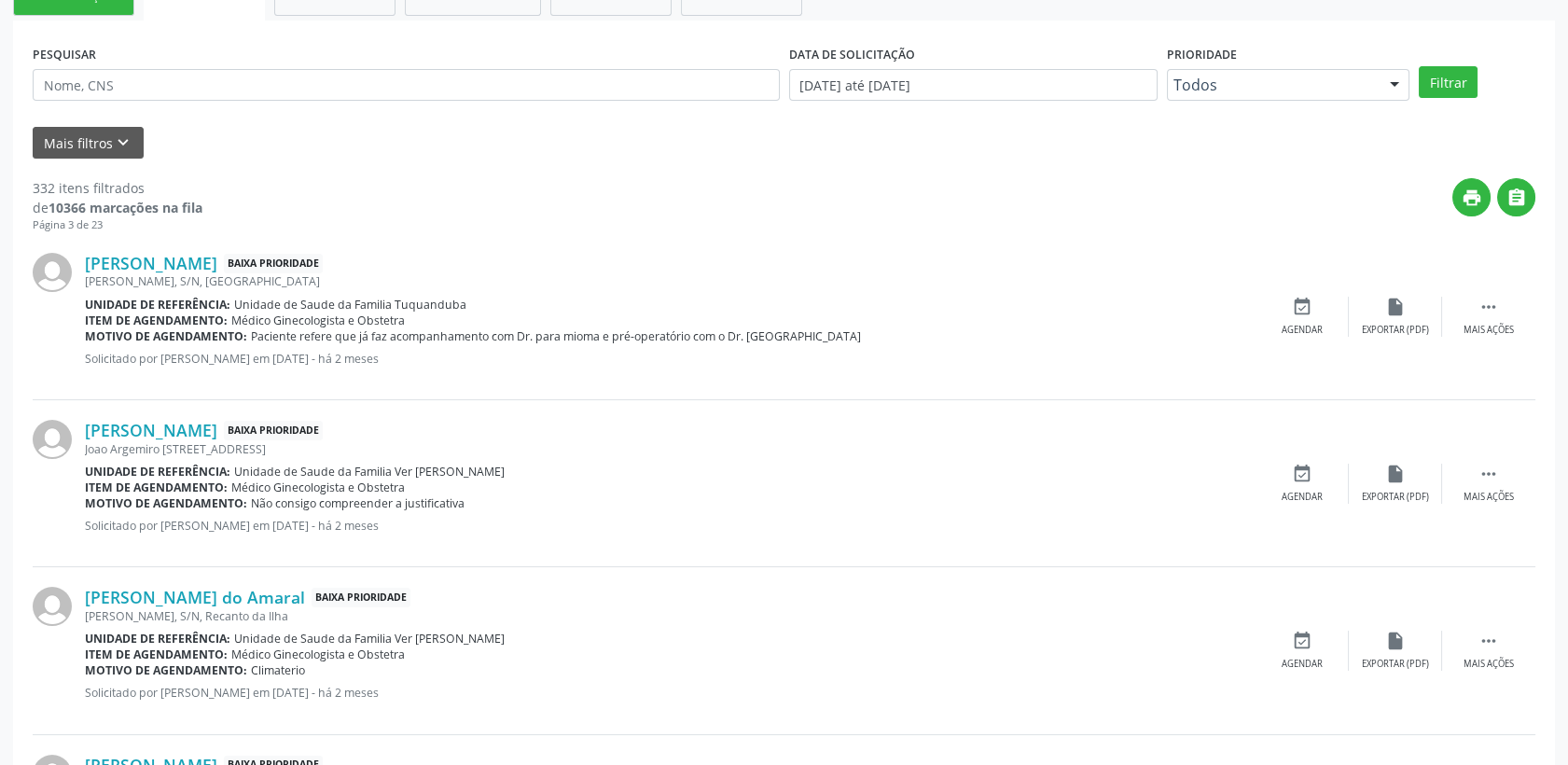
scroll to position [563, 0]
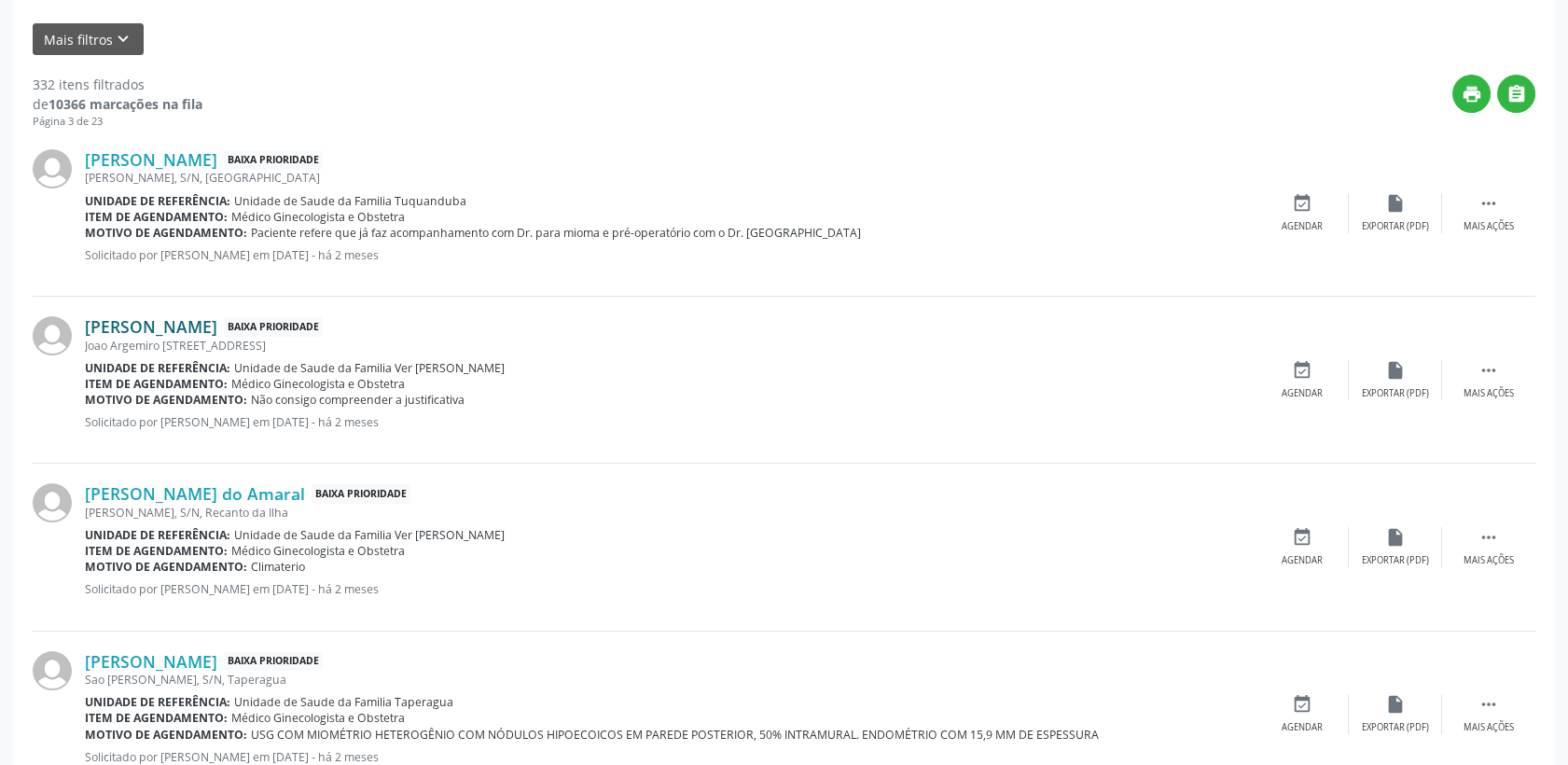
click at [188, 322] on link "[PERSON_NAME]" at bounding box center [151, 327] width 133 height 21
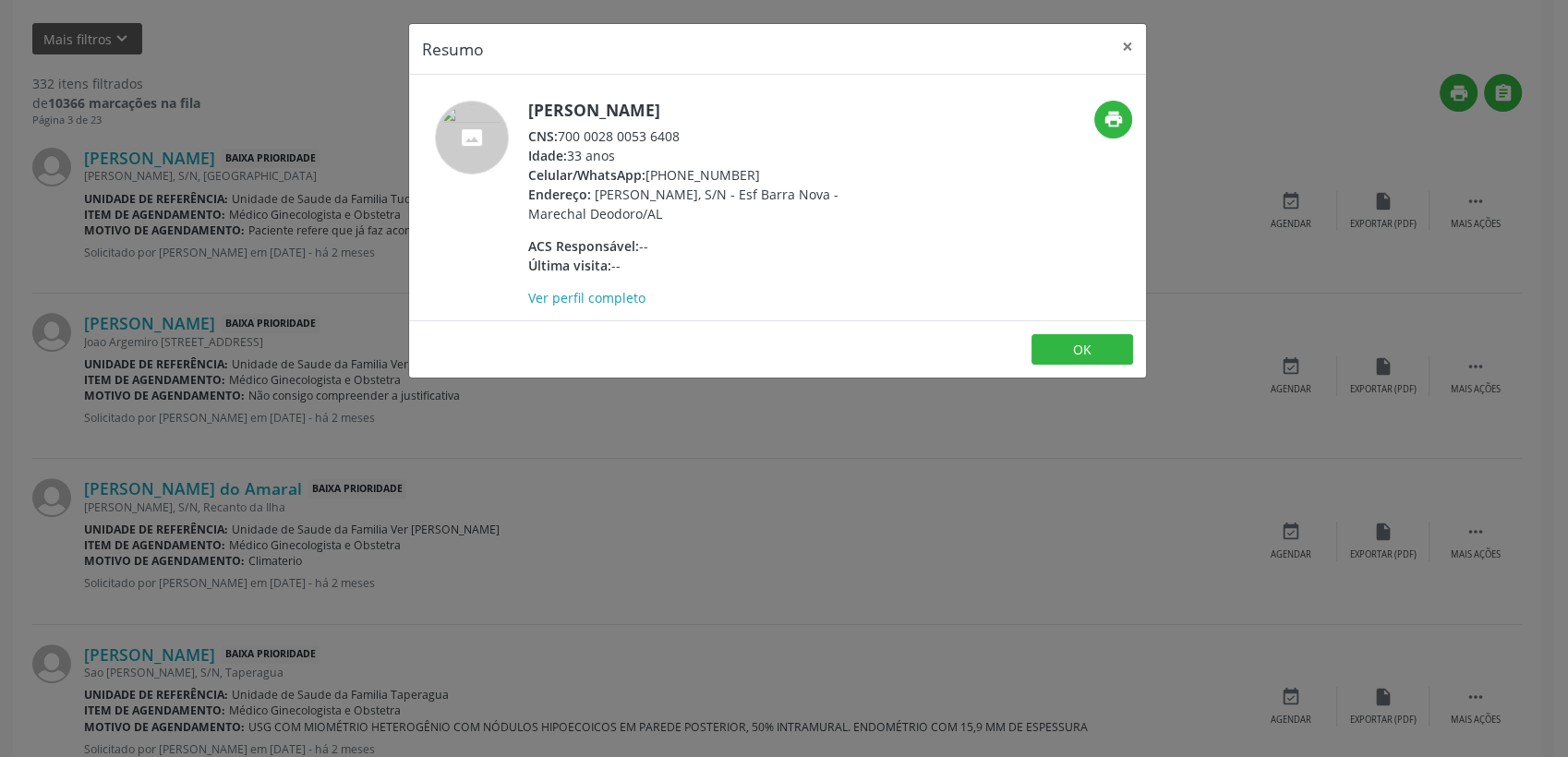
drag, startPoint x: 560, startPoint y: 131, endPoint x: 690, endPoint y: 139, distance: 130.2
click at [690, 139] on div "CNS: 700 0028 0053 6408" at bounding box center [707, 136] width 360 height 19
click at [1040, 354] on button "OK" at bounding box center [1083, 350] width 102 height 31
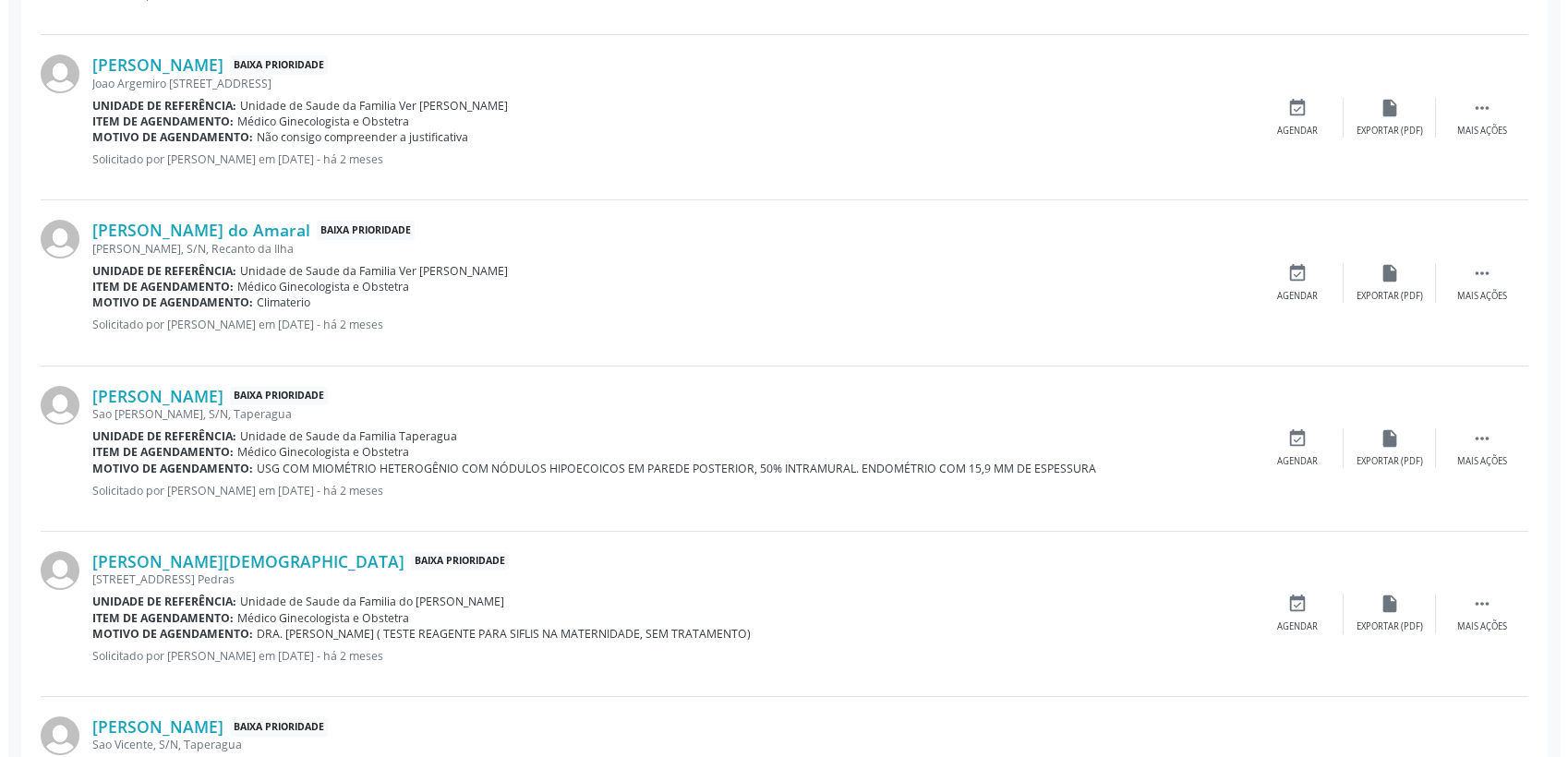
scroll to position [865, 0]
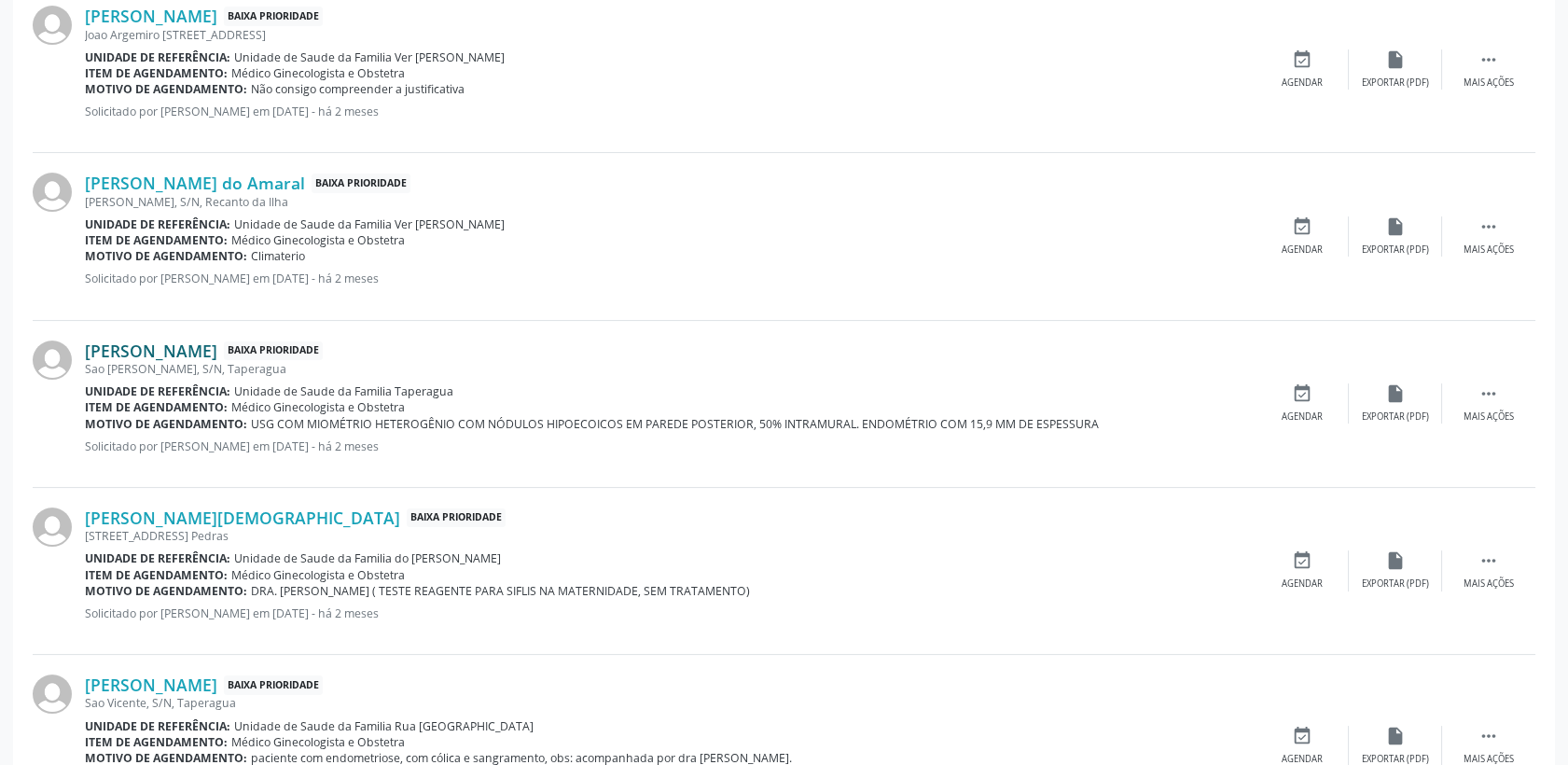
click at [176, 356] on link "[PERSON_NAME]" at bounding box center [151, 351] width 133 height 21
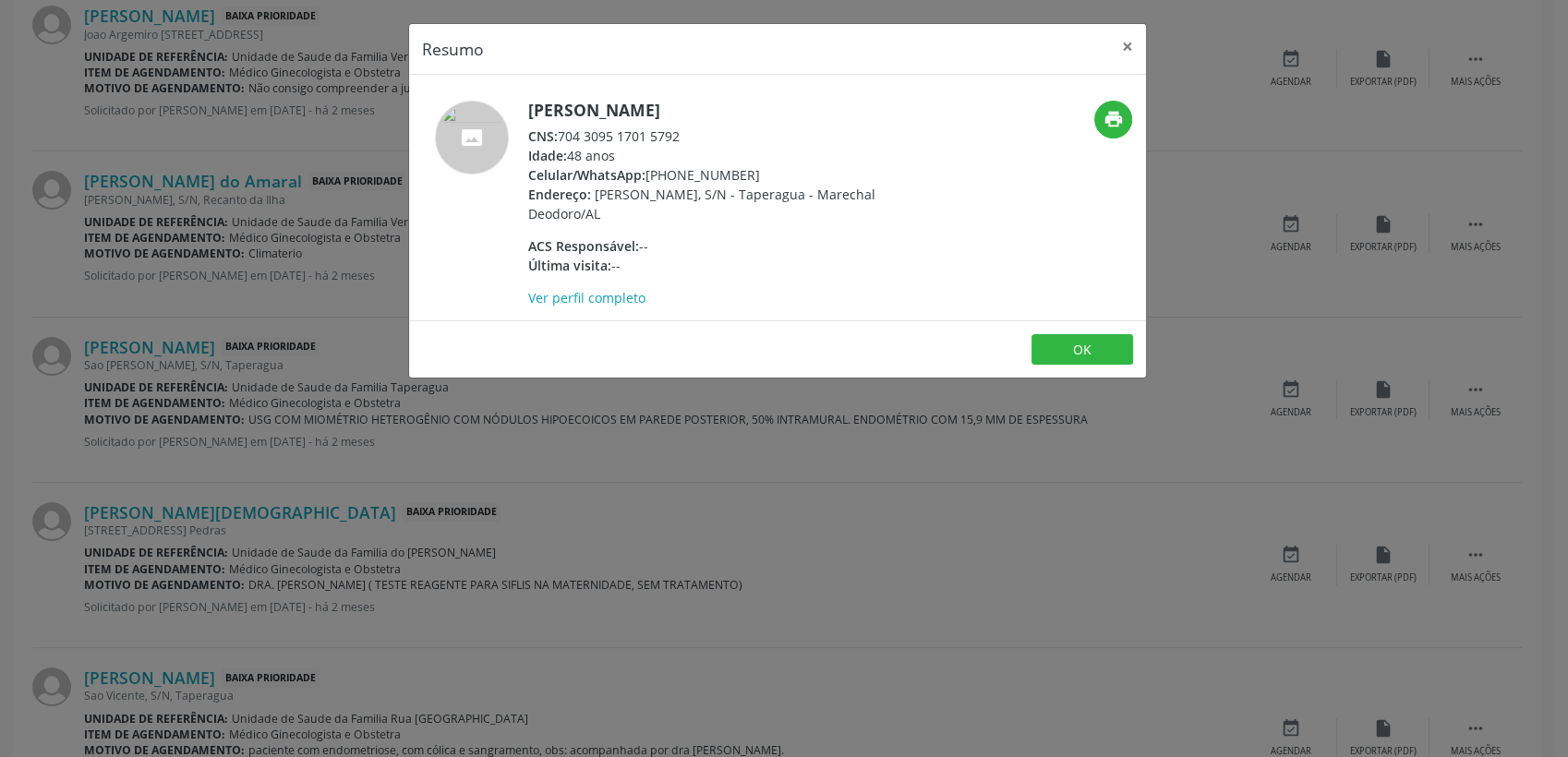
drag, startPoint x: 557, startPoint y: 137, endPoint x: 686, endPoint y: 133, distance: 129.1
click at [686, 133] on div "CNS: 704 3095 1701 5792" at bounding box center [707, 136] width 360 height 19
click at [1126, 50] on button "×" at bounding box center [1128, 46] width 37 height 45
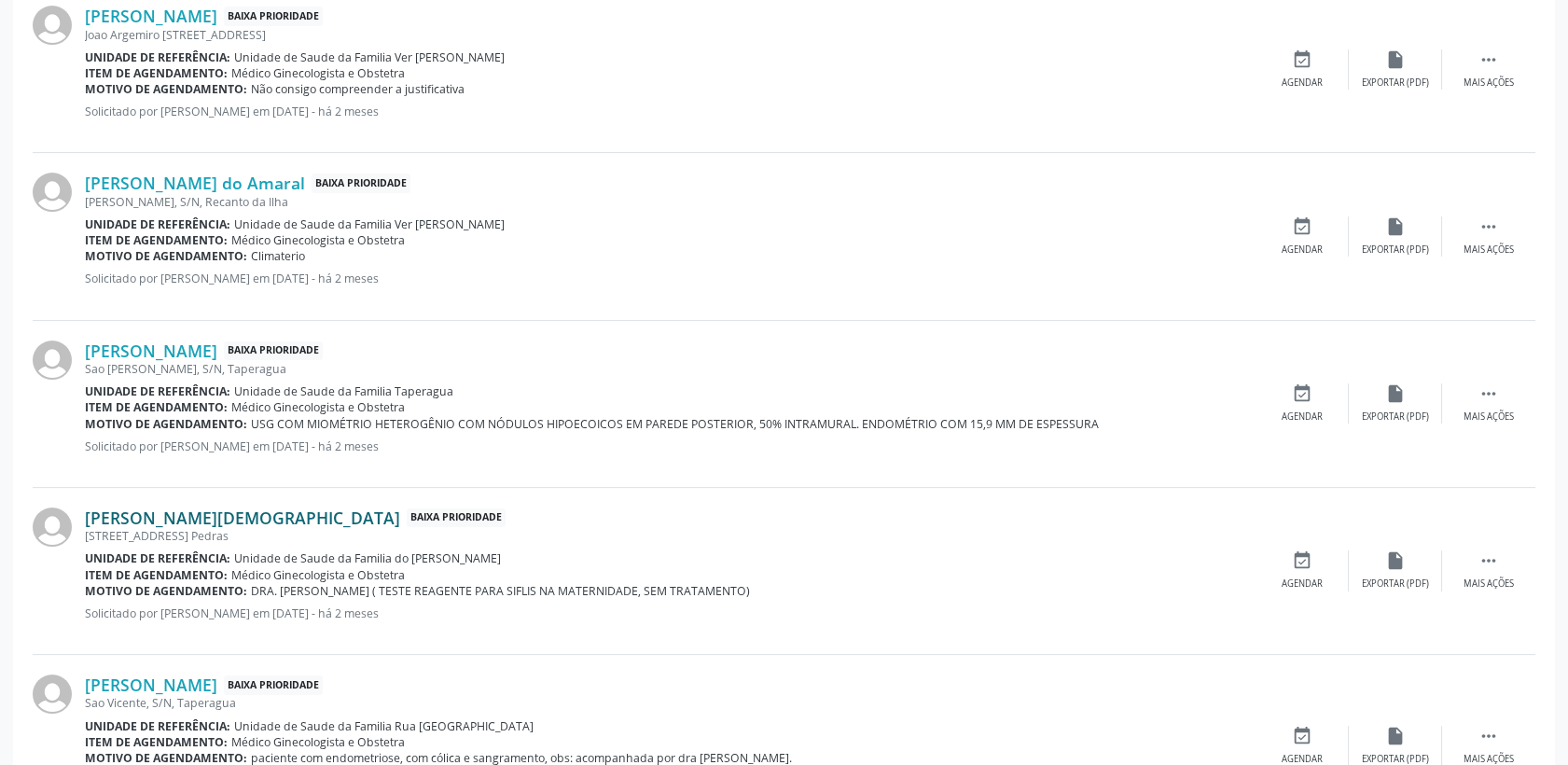
click at [146, 511] on link "[PERSON_NAME][DEMOGRAPHIC_DATA]" at bounding box center [243, 517] width 316 height 21
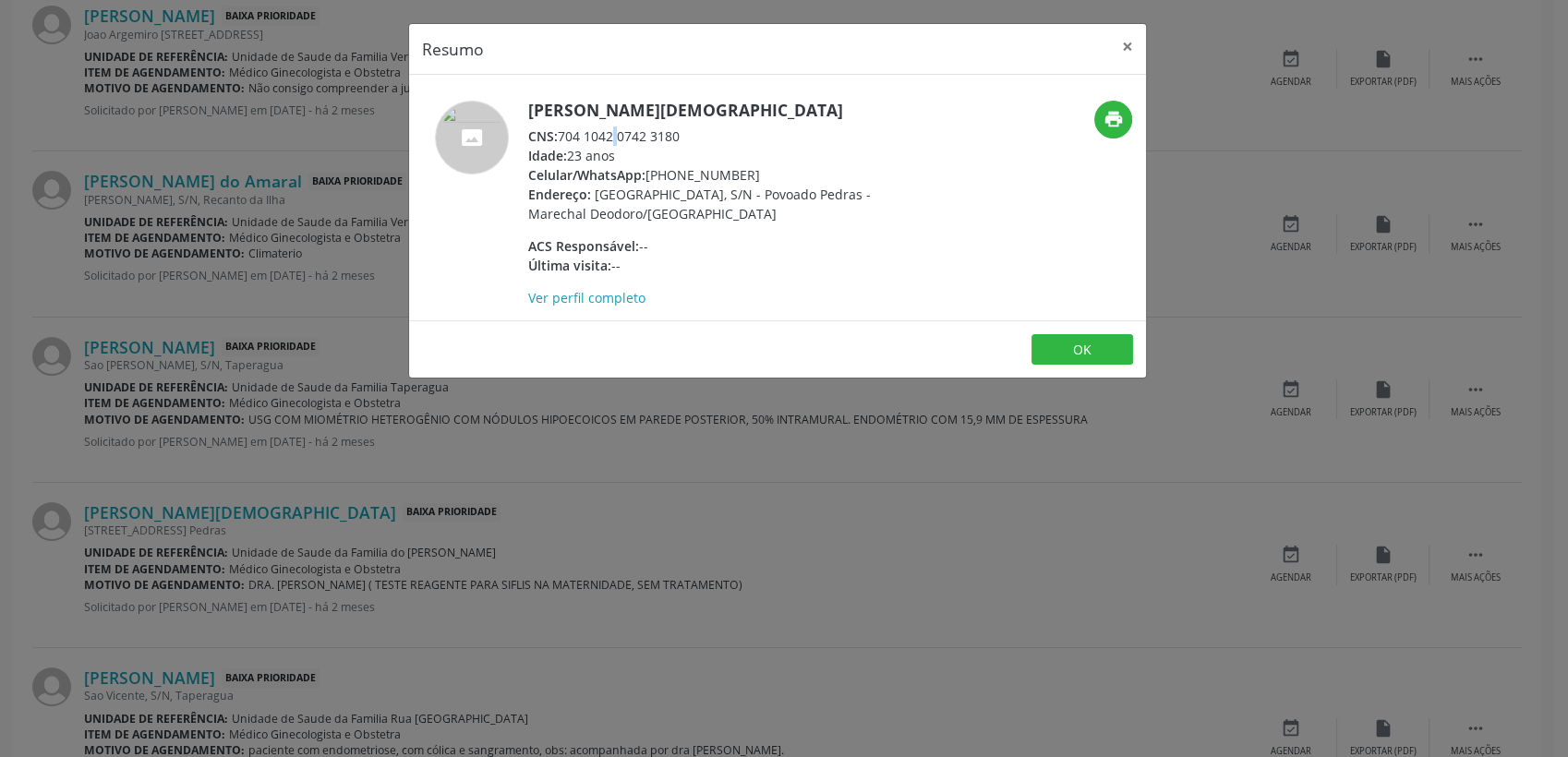
click at [576, 140] on div "CNS: 704 1042 0742 3180" at bounding box center [707, 136] width 360 height 19
drag, startPoint x: 576, startPoint y: 140, endPoint x: 680, endPoint y: 143, distance: 104.0
click at [680, 143] on div "CNS: 704 1042 0742 3180" at bounding box center [707, 136] width 360 height 19
click at [1061, 351] on button "OK" at bounding box center [1083, 350] width 102 height 31
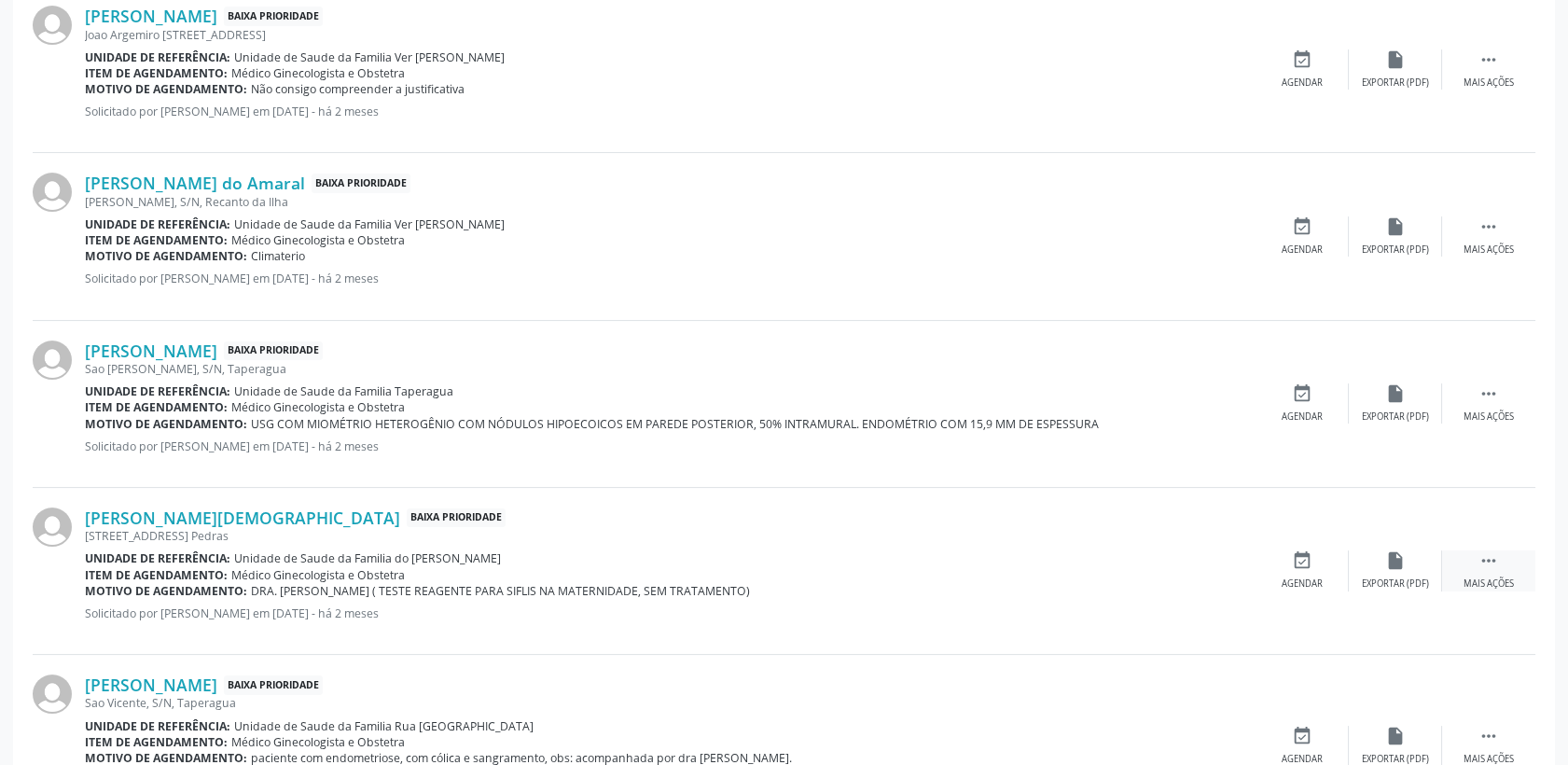
click at [1475, 558] on div " Mais ações" at bounding box center [1489, 570] width 93 height 40
click at [1306, 556] on icon "cancel" at bounding box center [1303, 560] width 21 height 21
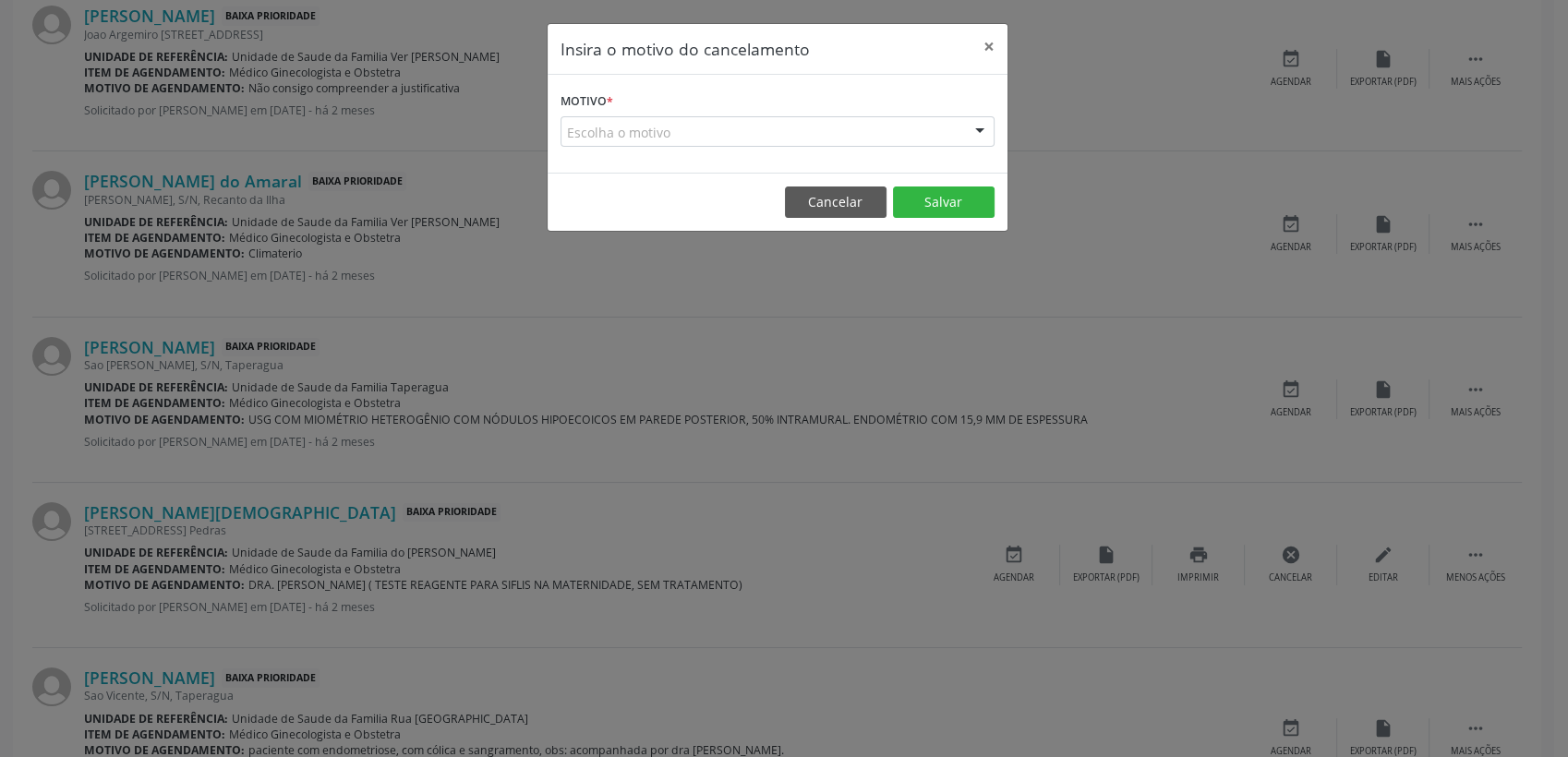
click at [845, 130] on div "Escolha o motivo" at bounding box center [778, 132] width 435 height 31
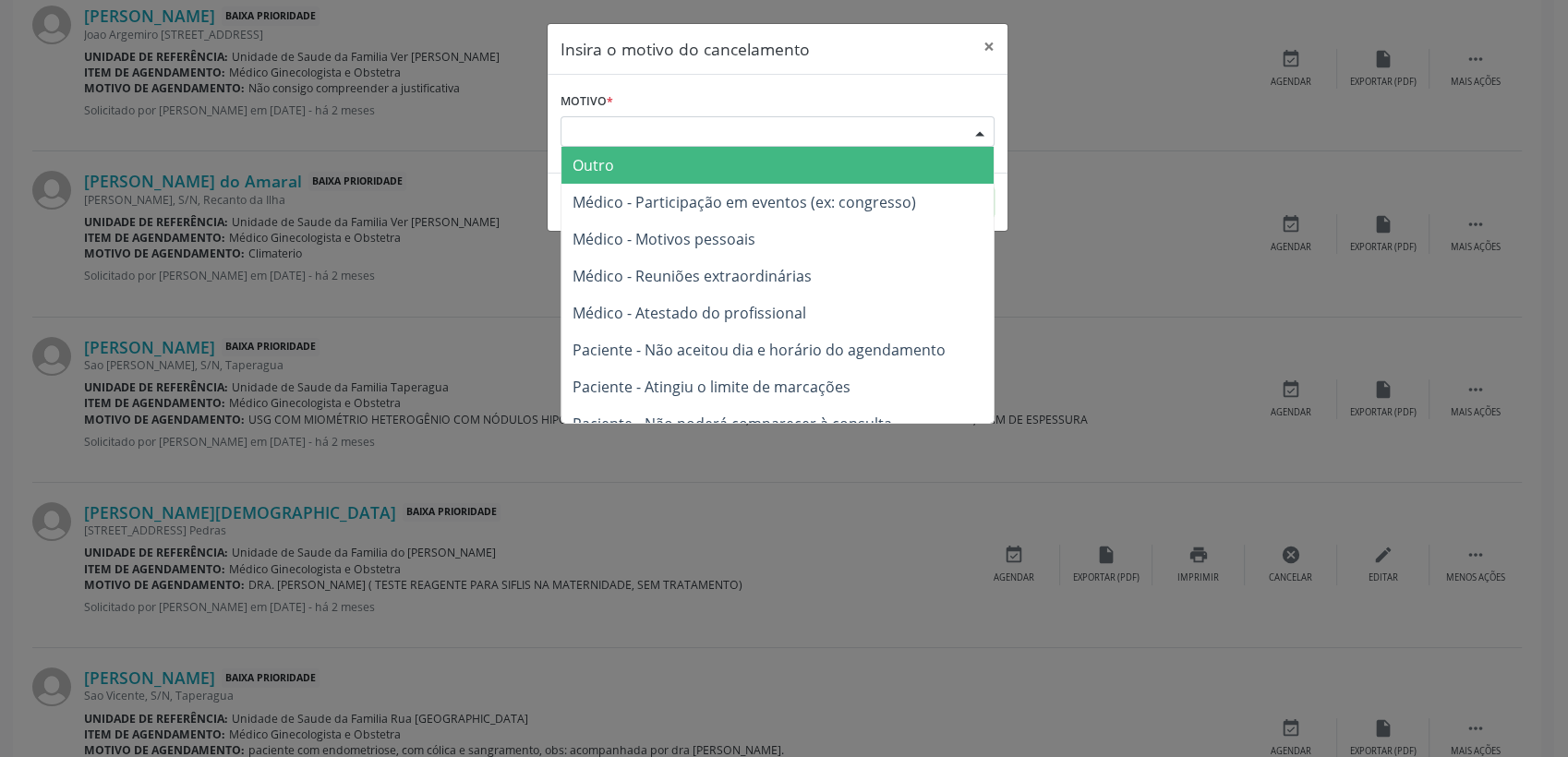
click at [724, 162] on span "Outro" at bounding box center [778, 165] width 433 height 37
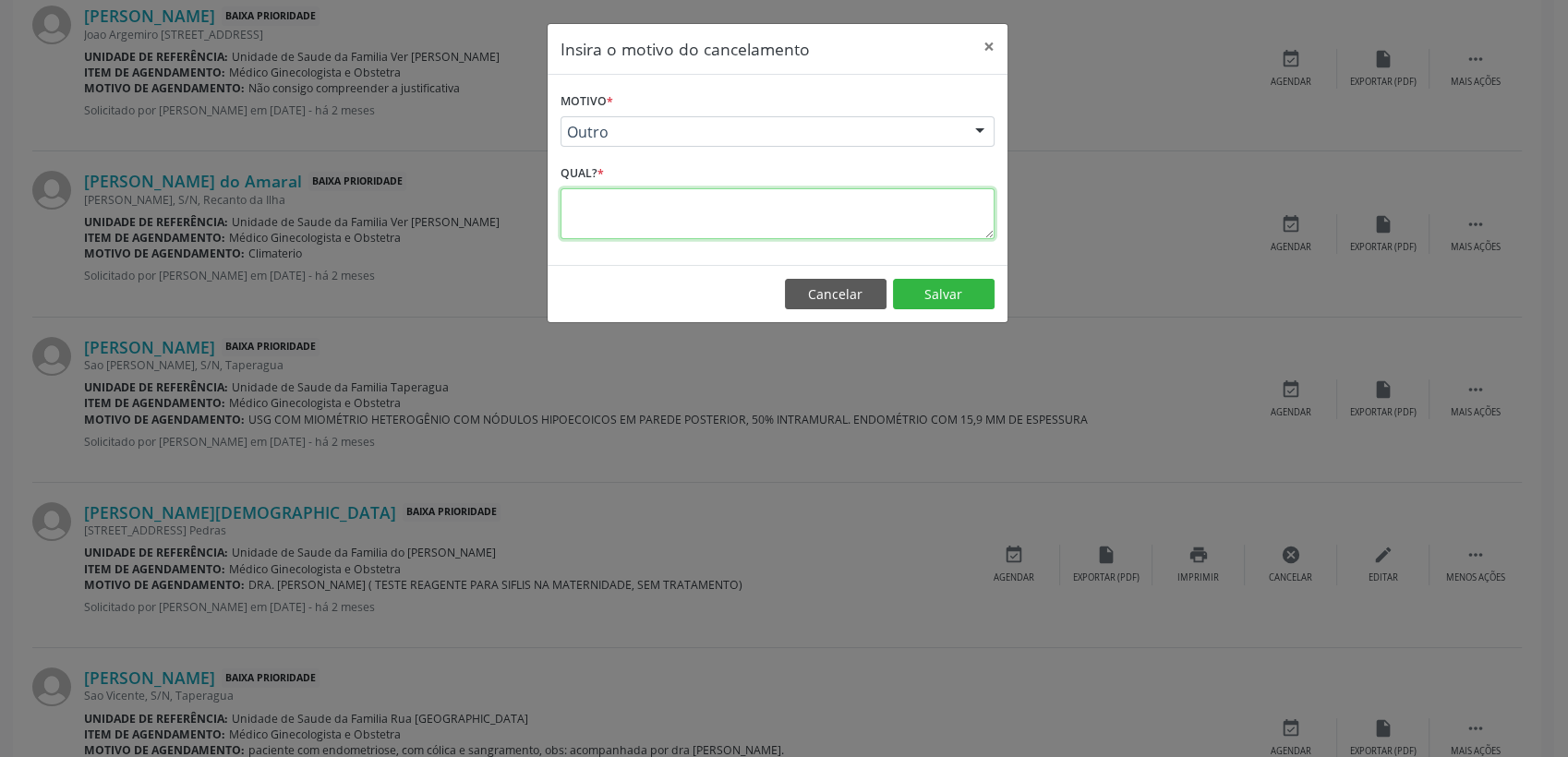
click at [695, 206] on textarea at bounding box center [778, 214] width 435 height 51
type textarea "PACIENTE JA TRATADA PARA O MOTIVO DESCRITO"
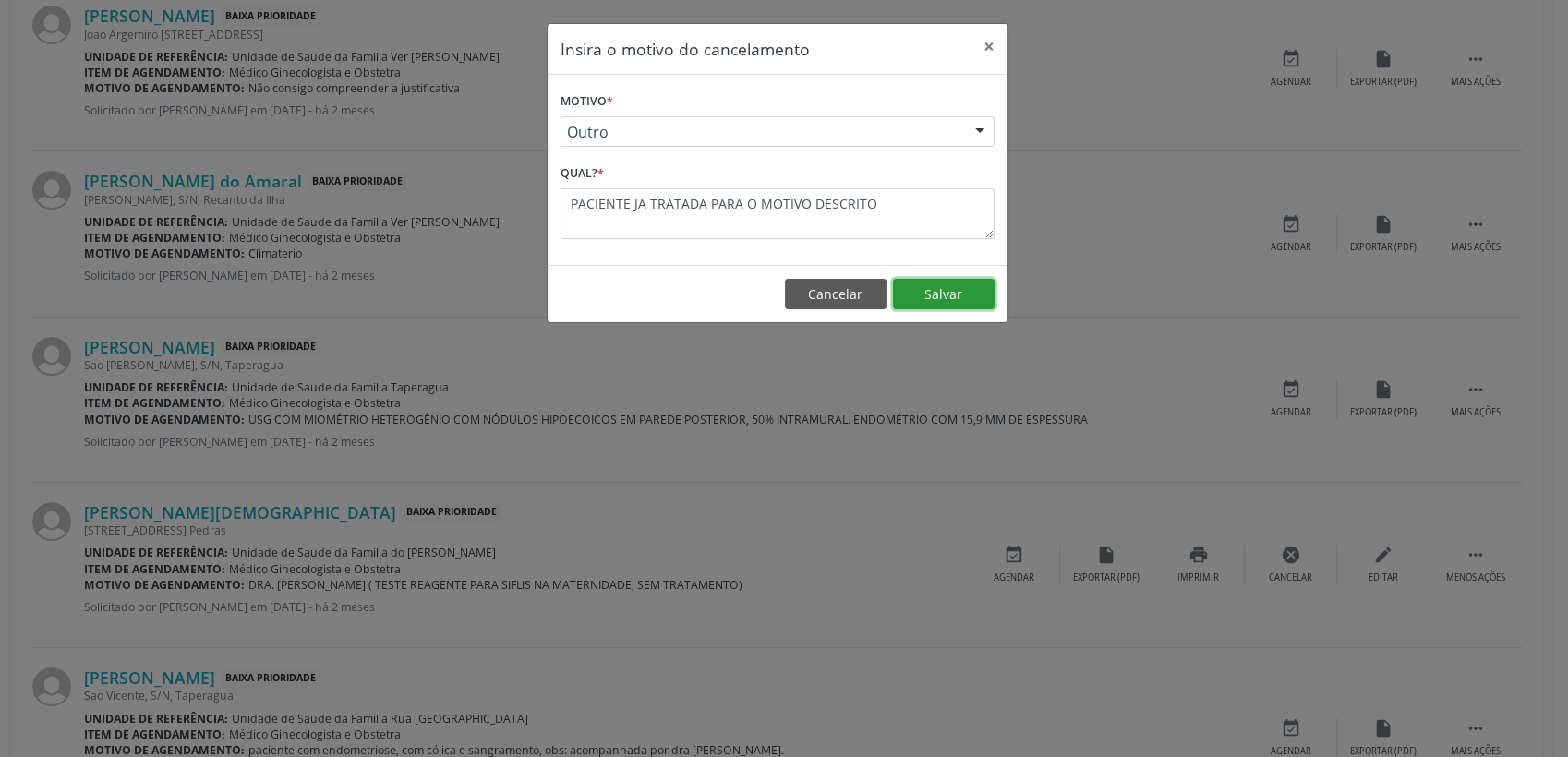
click at [924, 308] on button "Salvar" at bounding box center [944, 295] width 102 height 31
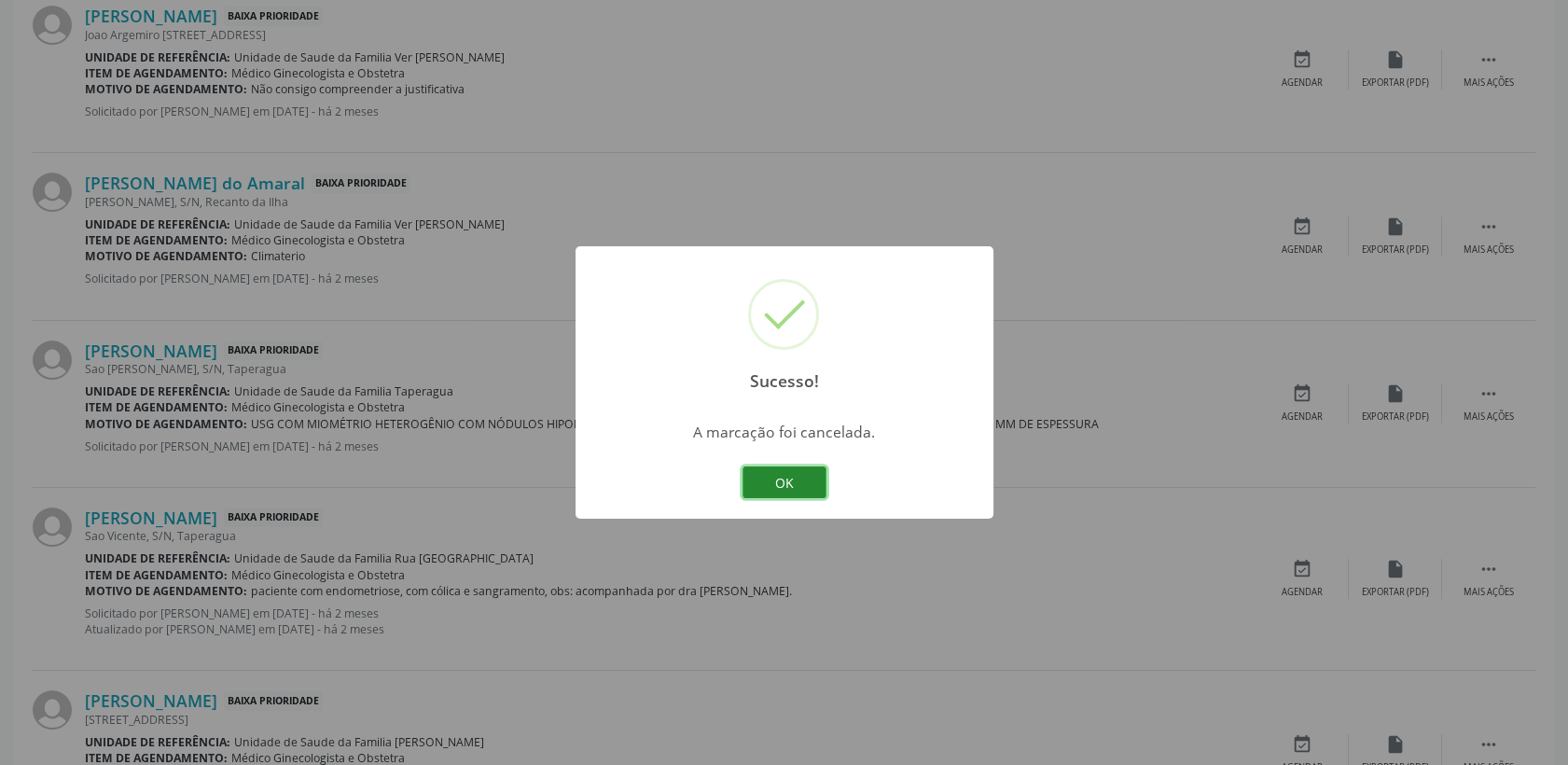
click at [791, 494] on button "OK" at bounding box center [784, 482] width 84 height 32
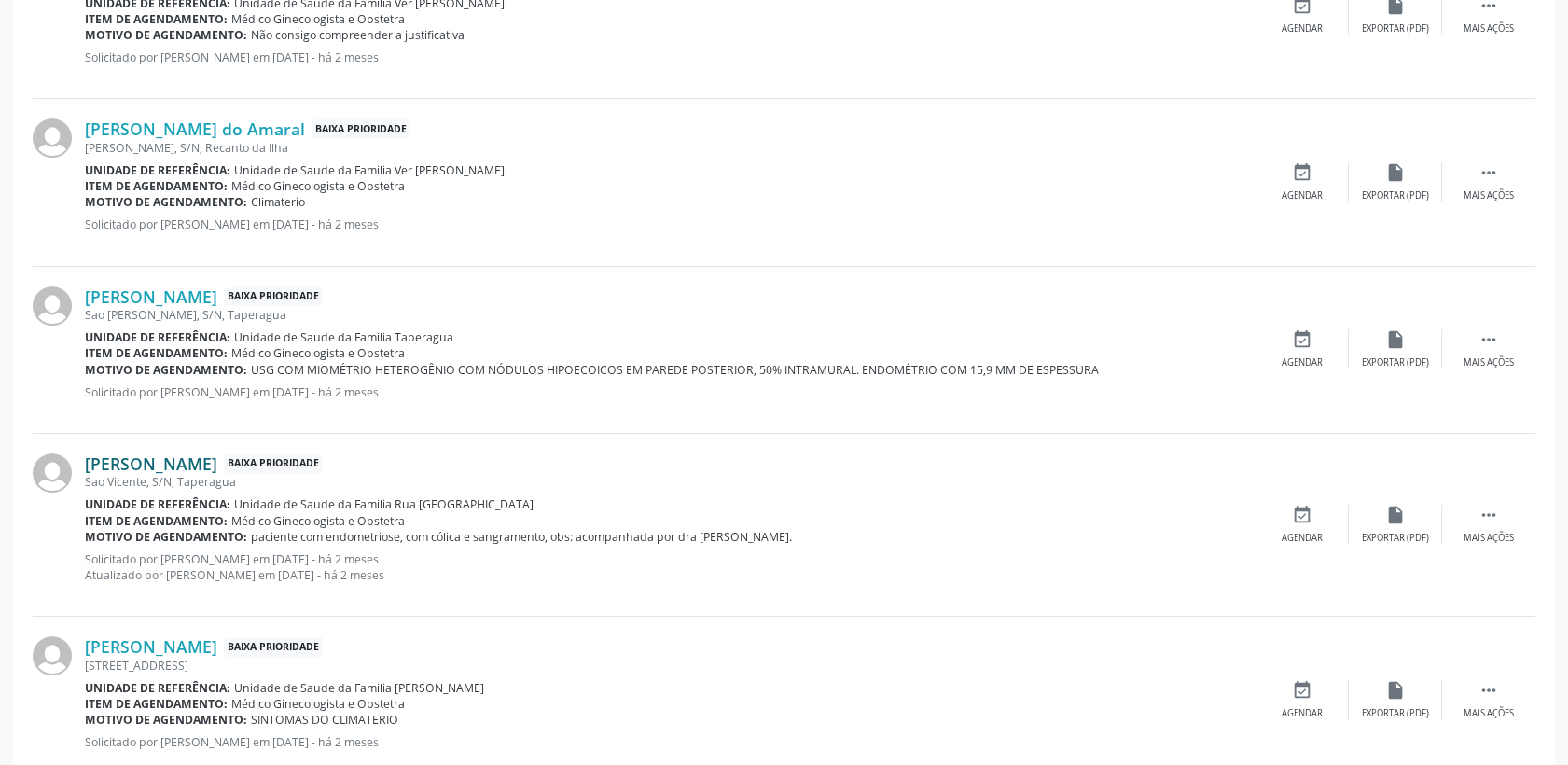
scroll to position [978, 0]
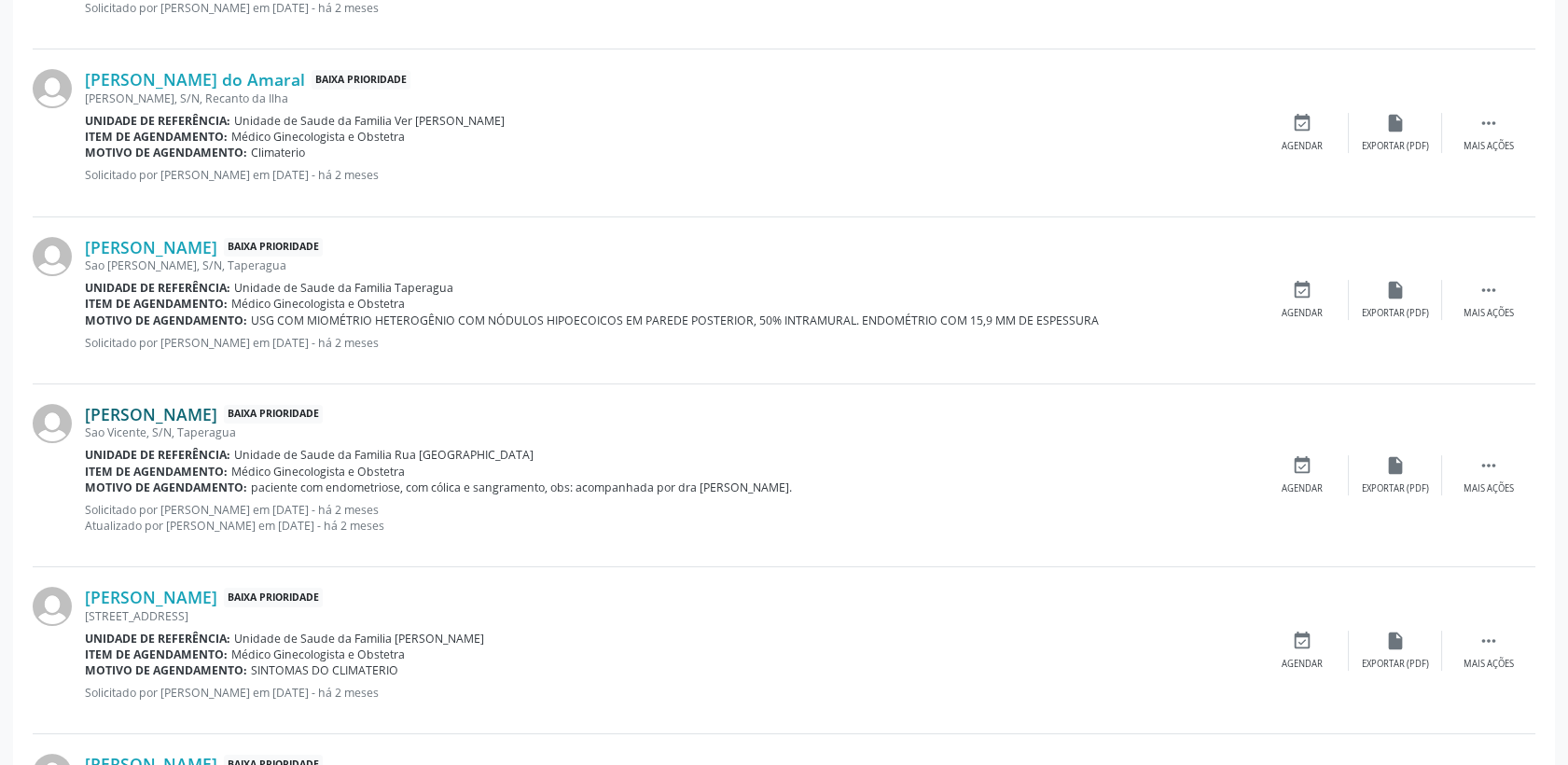
click at [218, 416] on link "[PERSON_NAME]" at bounding box center [151, 415] width 133 height 21
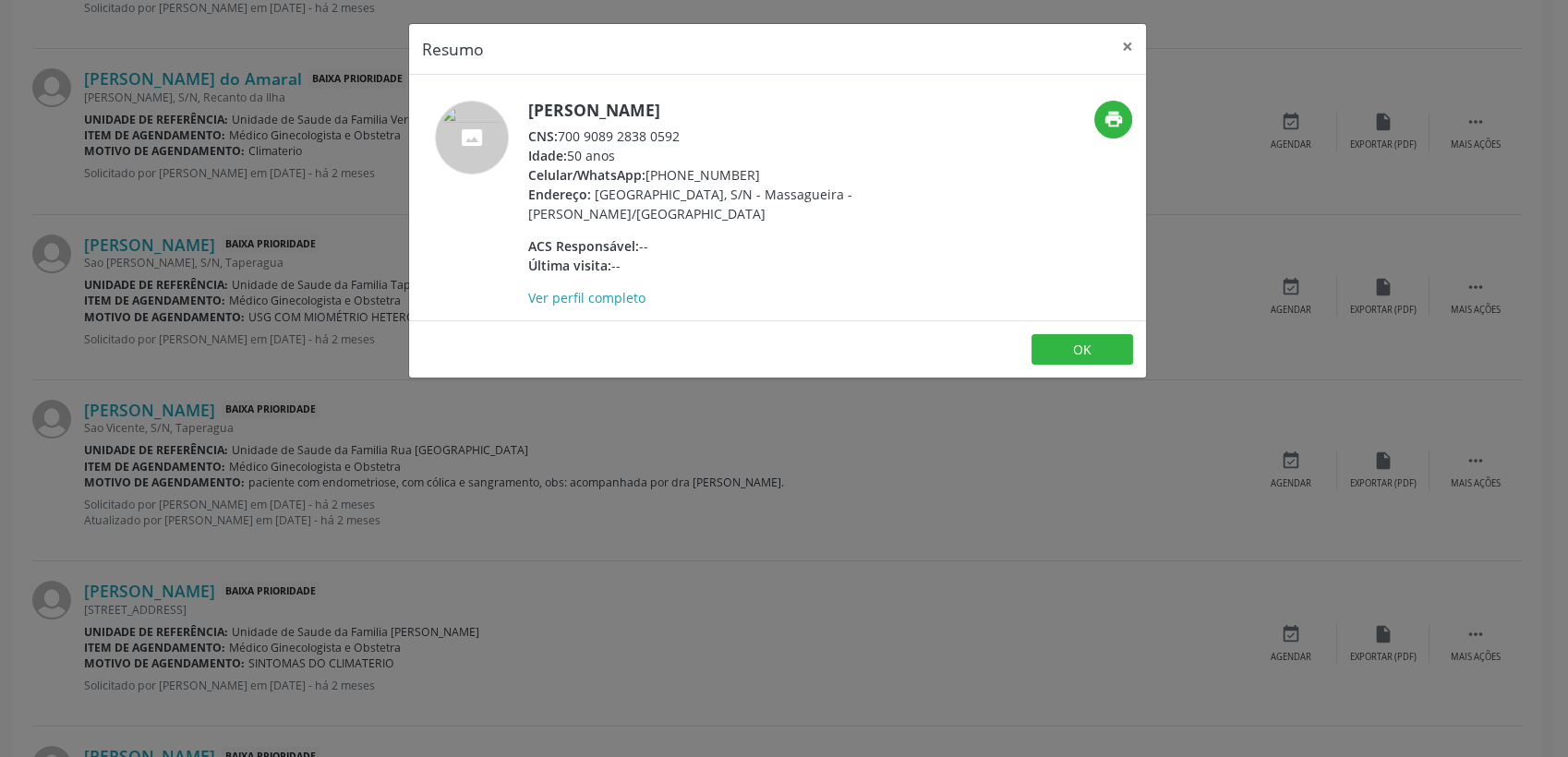
drag, startPoint x: 558, startPoint y: 131, endPoint x: 681, endPoint y: 129, distance: 123.0
click at [681, 129] on div "CNS: 700 9089 2838 0592" at bounding box center [707, 136] width 360 height 19
click at [1122, 44] on button "×" at bounding box center [1128, 46] width 37 height 45
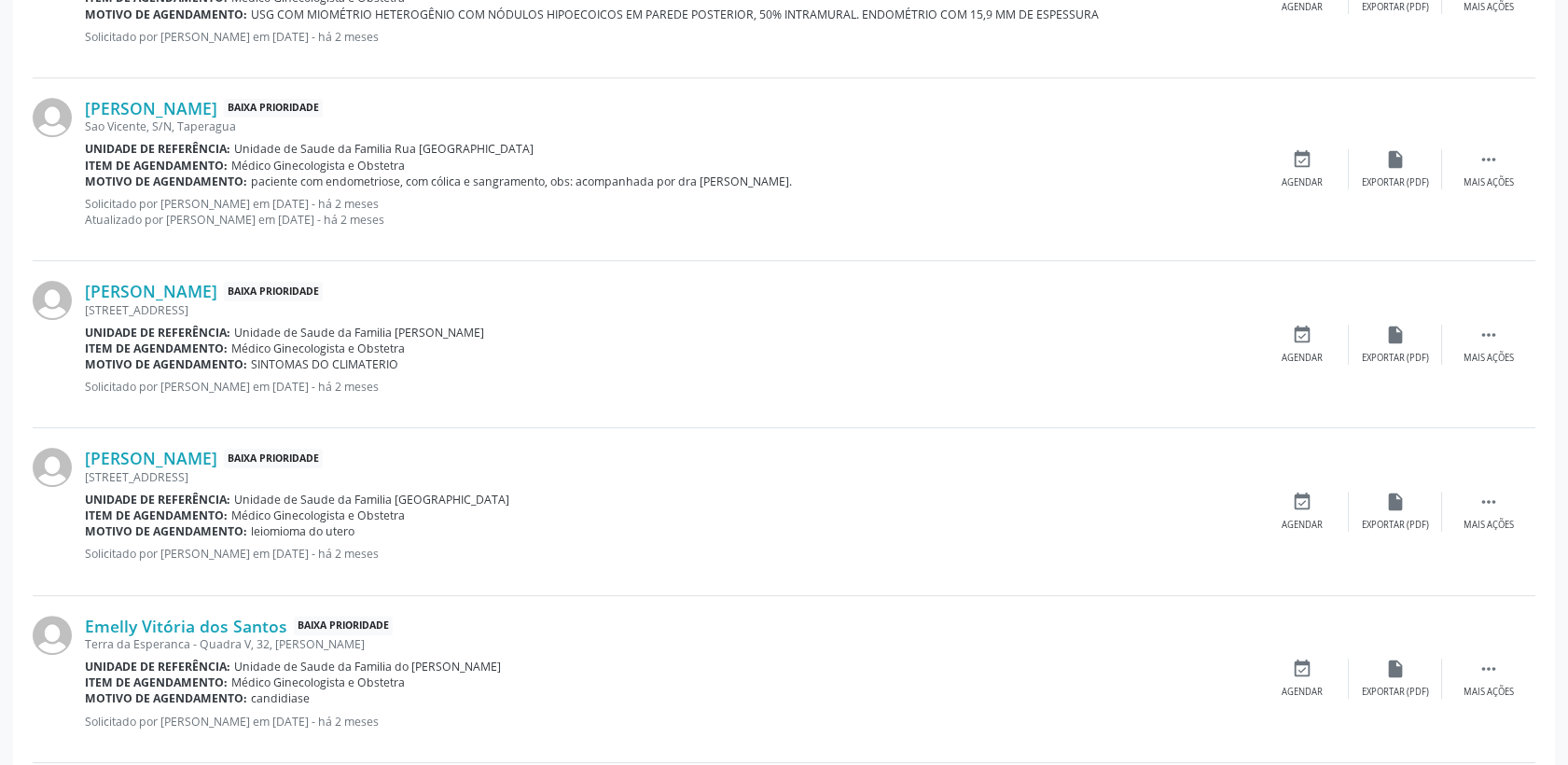
scroll to position [1290, 0]
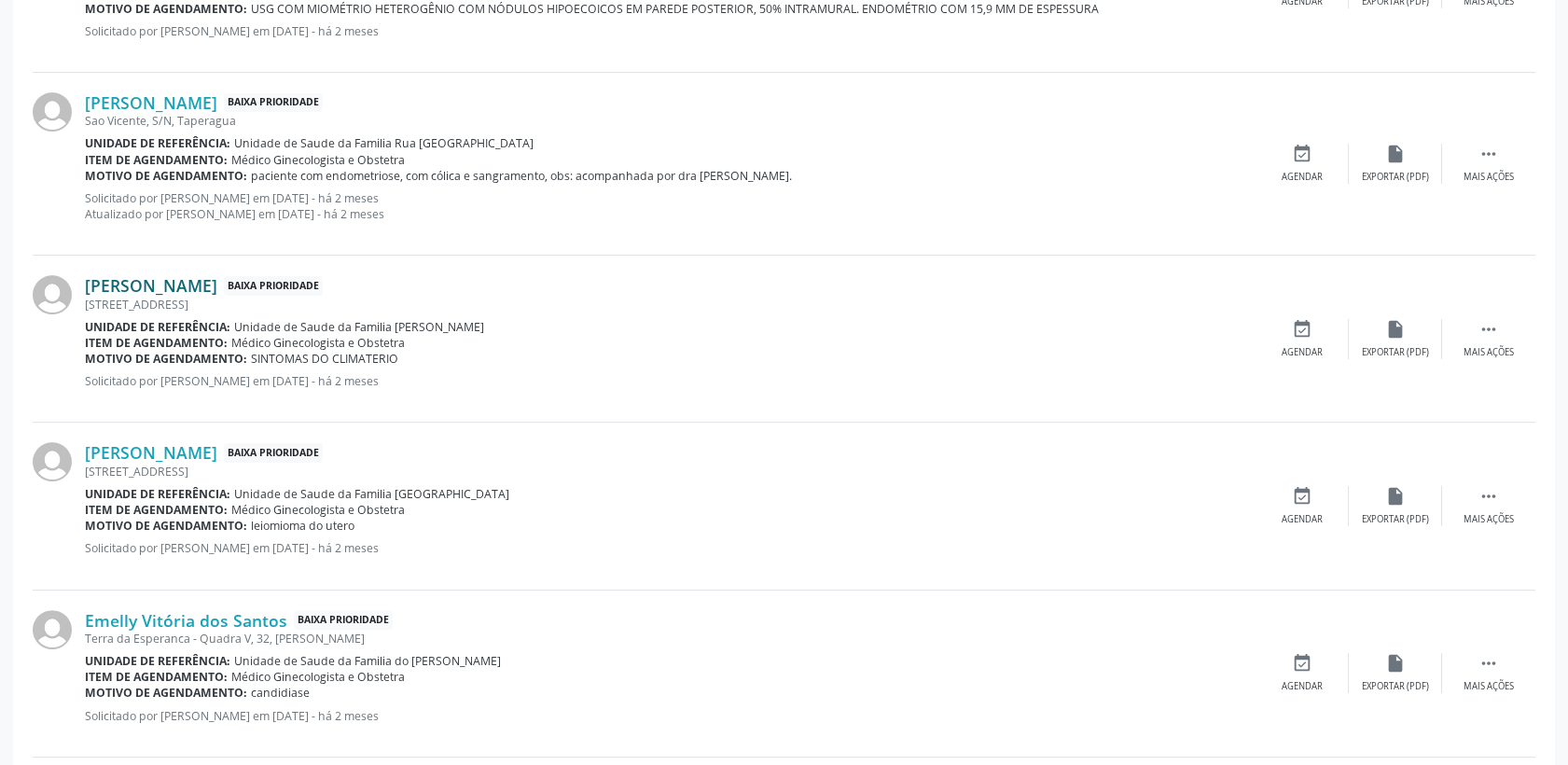
click at [218, 280] on link "[PERSON_NAME]" at bounding box center [151, 286] width 133 height 21
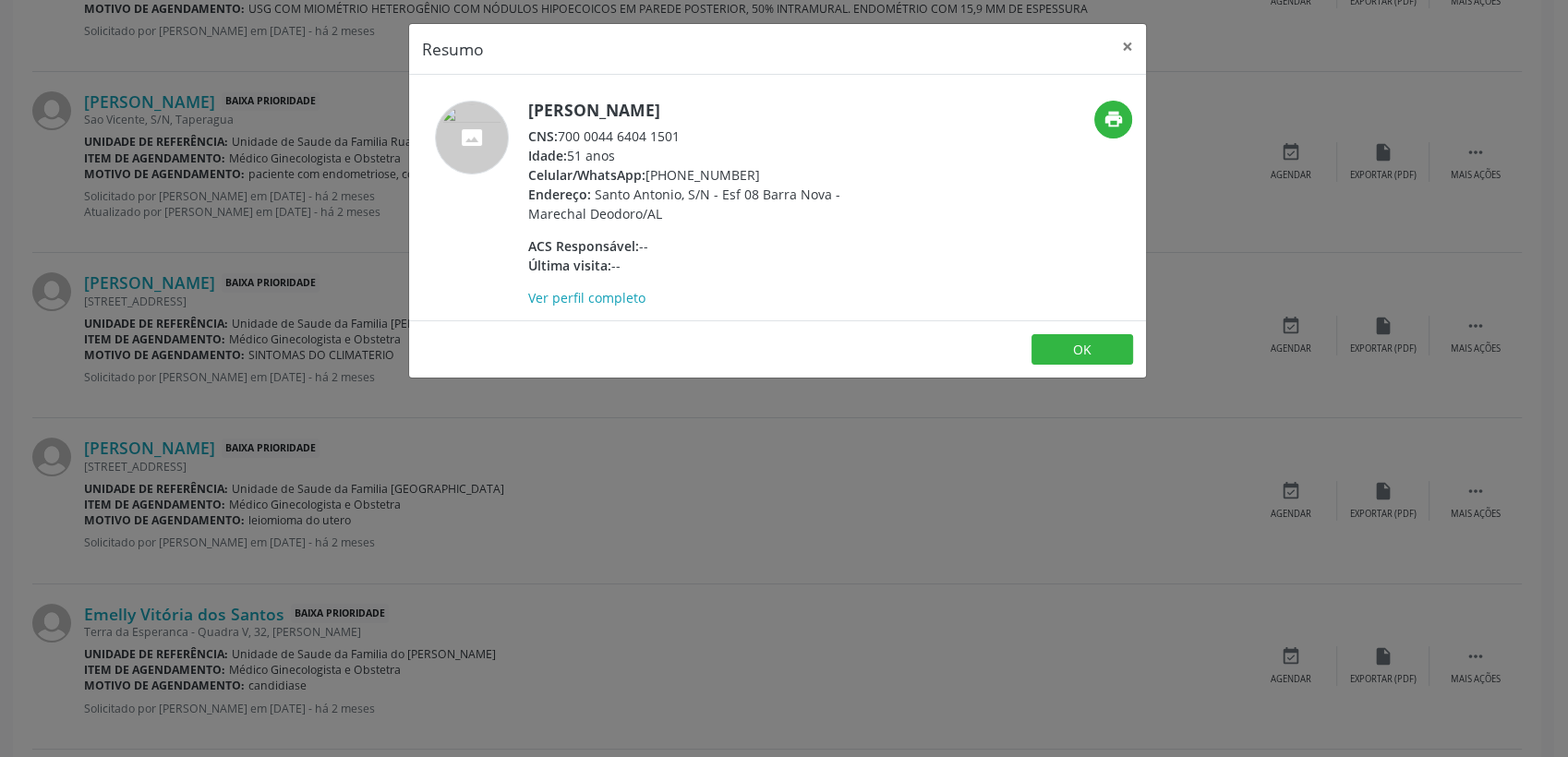
click at [559, 139] on div "CNS: 700 0044 6404 1501" at bounding box center [707, 136] width 360 height 19
drag, startPoint x: 561, startPoint y: 139, endPoint x: 679, endPoint y: 133, distance: 118.2
click at [679, 133] on div "CNS: 700 0044 6404 1501" at bounding box center [707, 136] width 360 height 19
click at [1076, 353] on button "OK" at bounding box center [1083, 350] width 102 height 31
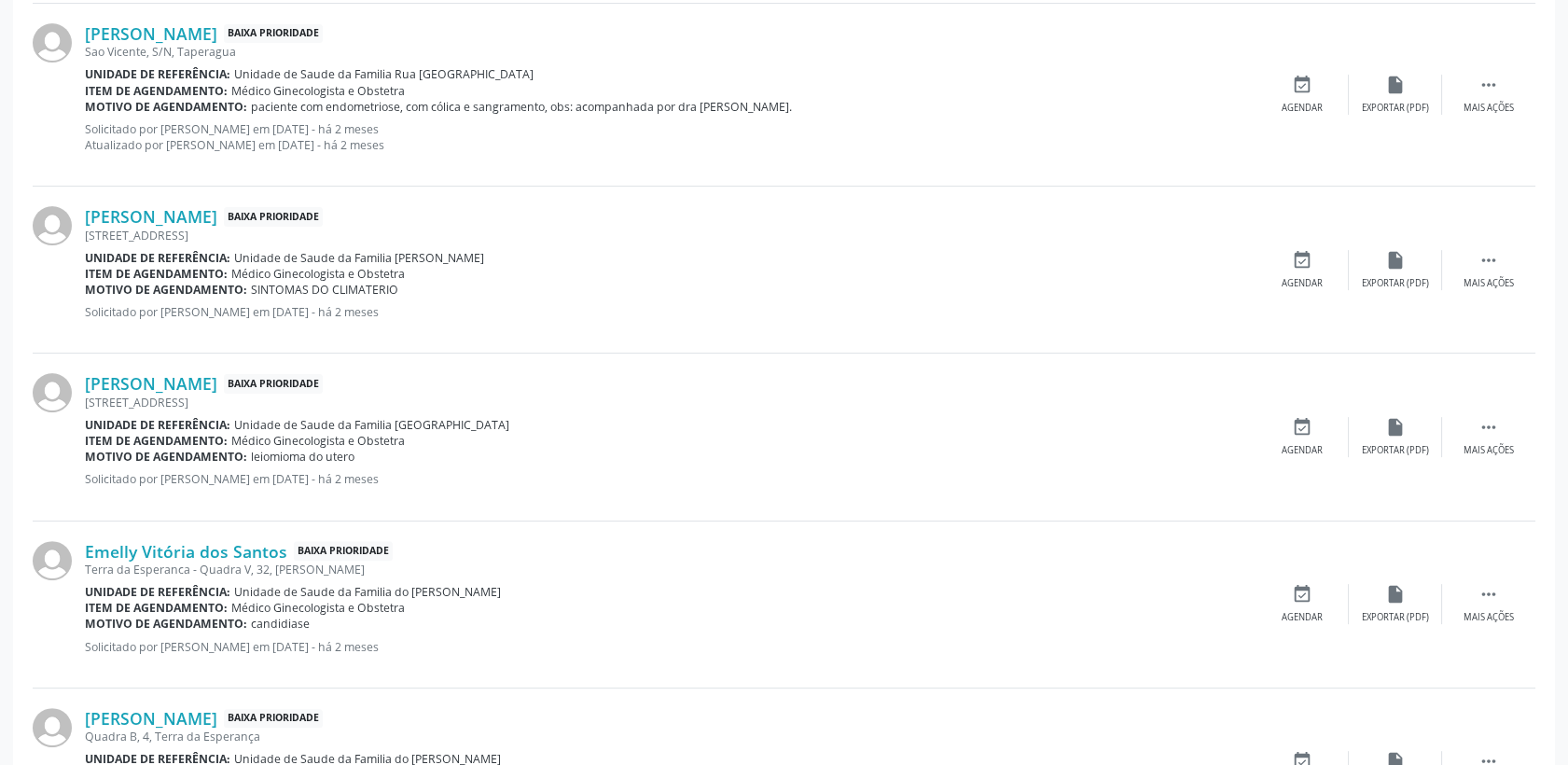
scroll to position [1393, 0]
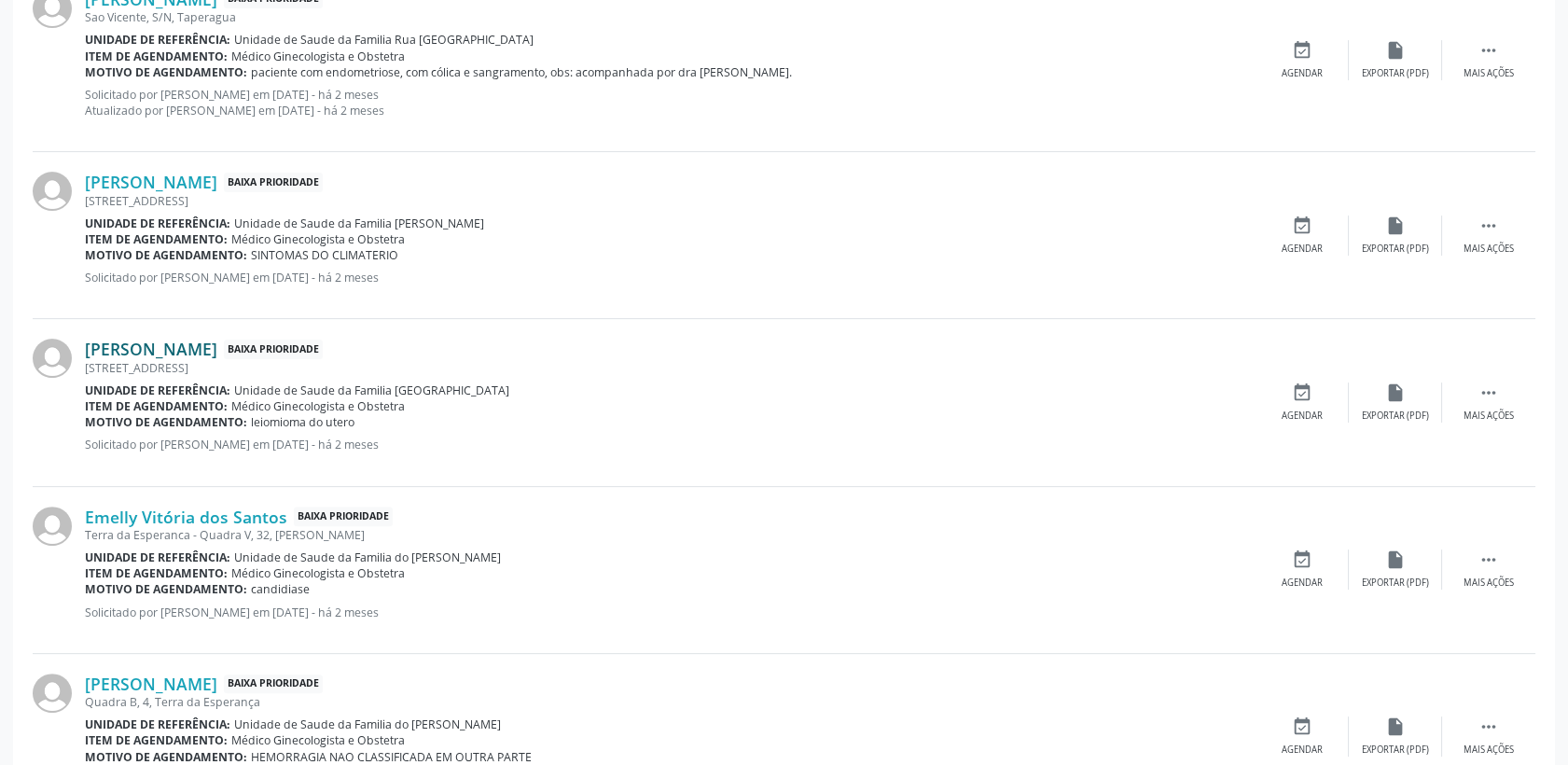
click at [218, 351] on link "[PERSON_NAME]" at bounding box center [151, 349] width 133 height 21
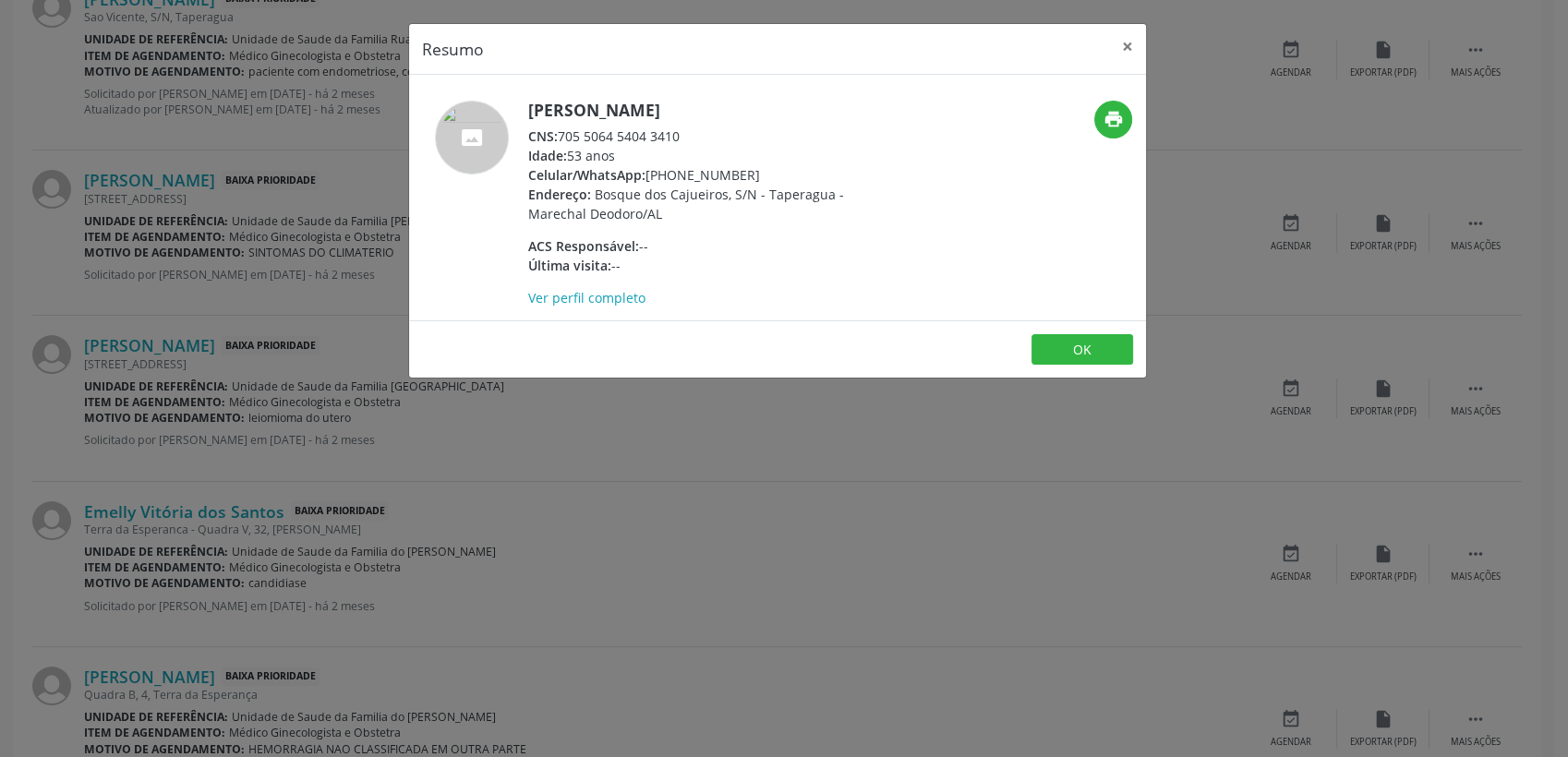
drag, startPoint x: 561, startPoint y: 129, endPoint x: 680, endPoint y: 128, distance: 119.0
click at [680, 128] on div "CNS: 705 5064 5404 3410" at bounding box center [707, 136] width 360 height 19
click at [1131, 43] on button "×" at bounding box center [1128, 46] width 37 height 45
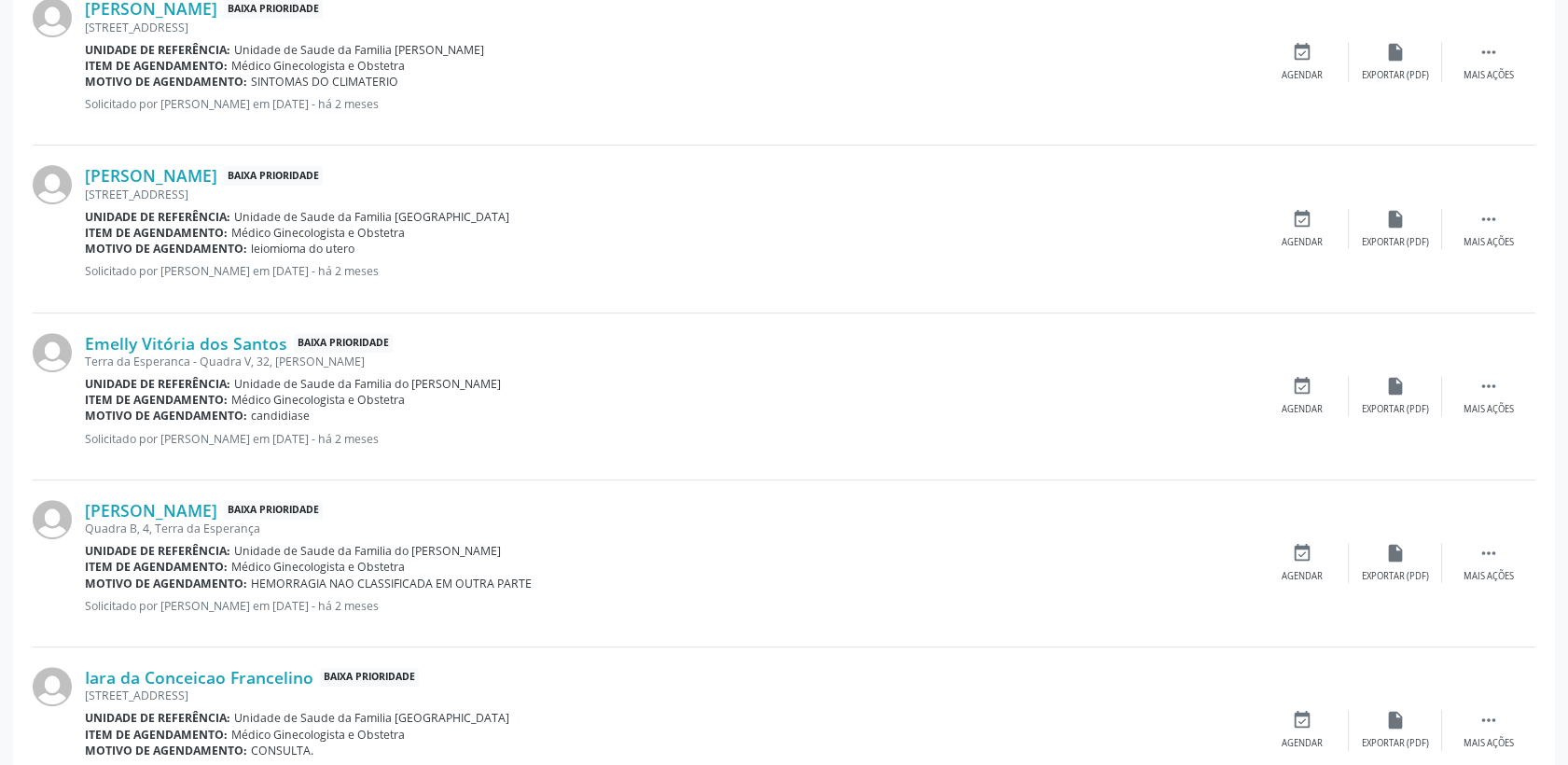
scroll to position [1600, 0]
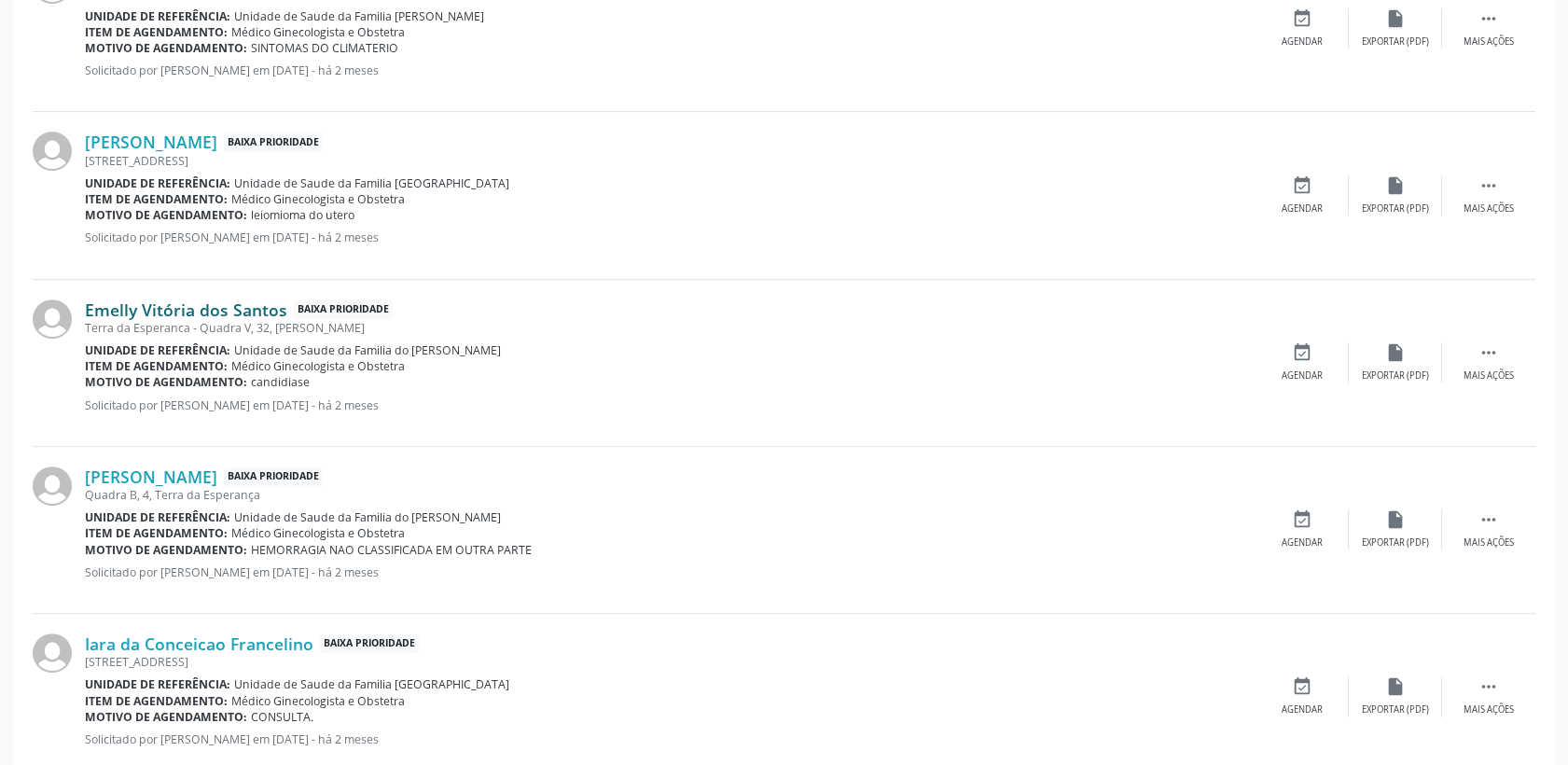
click at [222, 303] on link "Emelly Vitória dos Santos" at bounding box center [186, 310] width 203 height 21
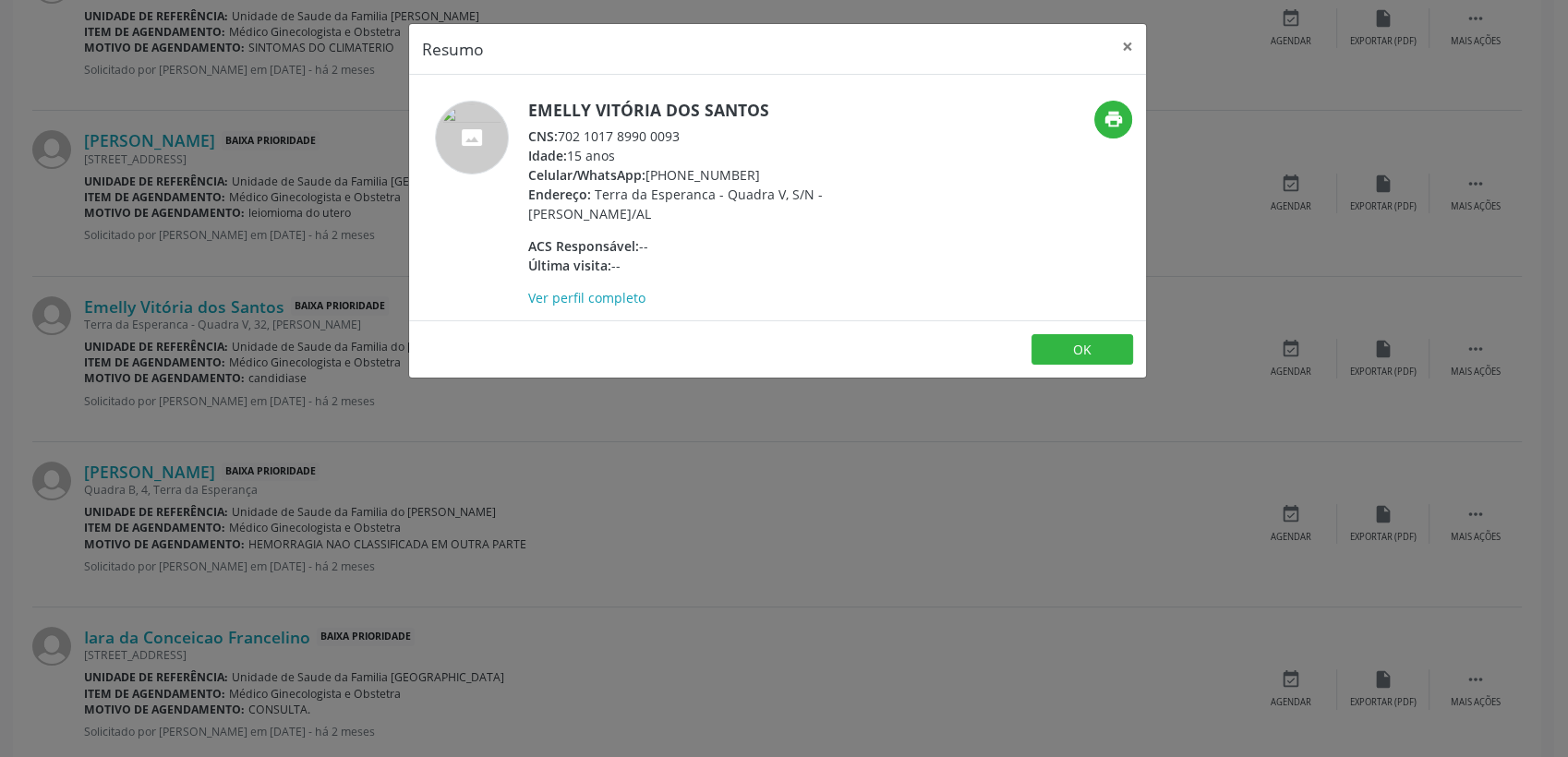
click at [570, 135] on div "CNS: 702 1017 8990 0093" at bounding box center [707, 136] width 360 height 19
drag, startPoint x: 558, startPoint y: 135, endPoint x: 682, endPoint y: 139, distance: 124.1
click at [682, 139] on div "CNS: 702 1017 8990 0093" at bounding box center [707, 136] width 360 height 19
click at [1099, 344] on button "OK" at bounding box center [1083, 350] width 102 height 31
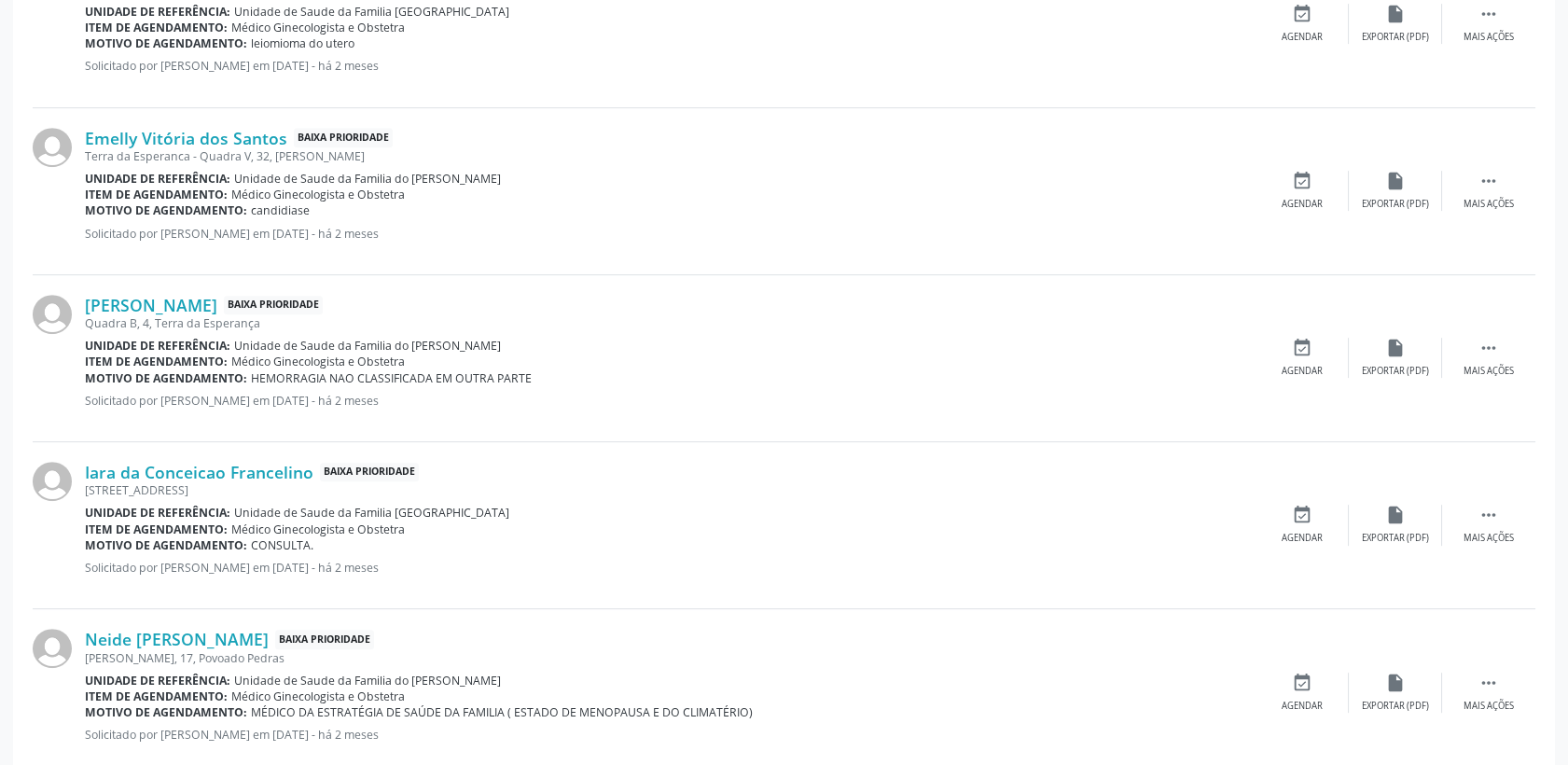
scroll to position [1807, 0]
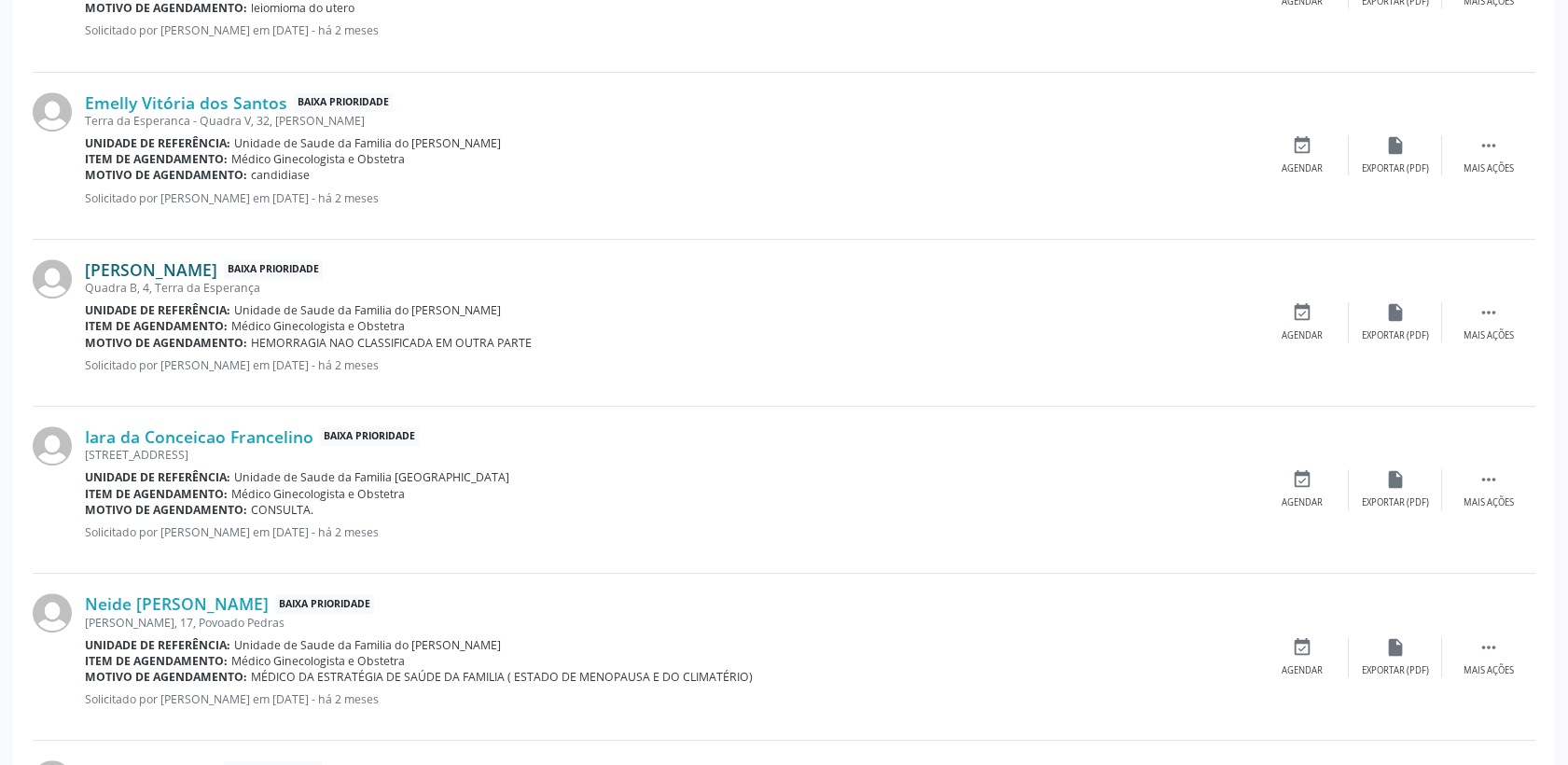
click at [206, 272] on link "[PERSON_NAME]" at bounding box center [151, 270] width 133 height 21
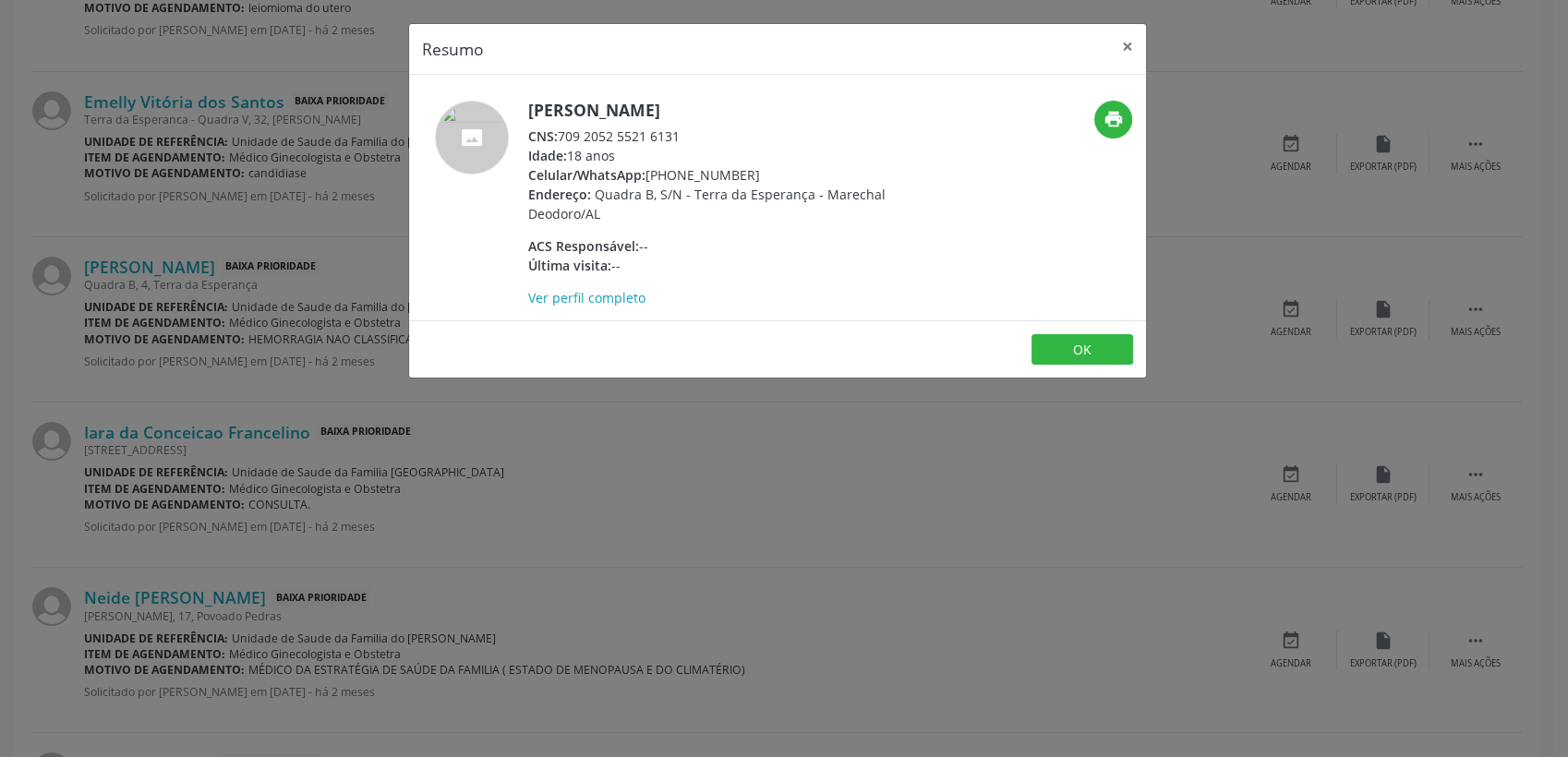
drag, startPoint x: 560, startPoint y: 136, endPoint x: 685, endPoint y: 127, distance: 125.3
click at [685, 127] on div "CNS: 709 2052 5521 6131" at bounding box center [707, 136] width 360 height 19
click at [1116, 341] on button "OK" at bounding box center [1083, 350] width 102 height 31
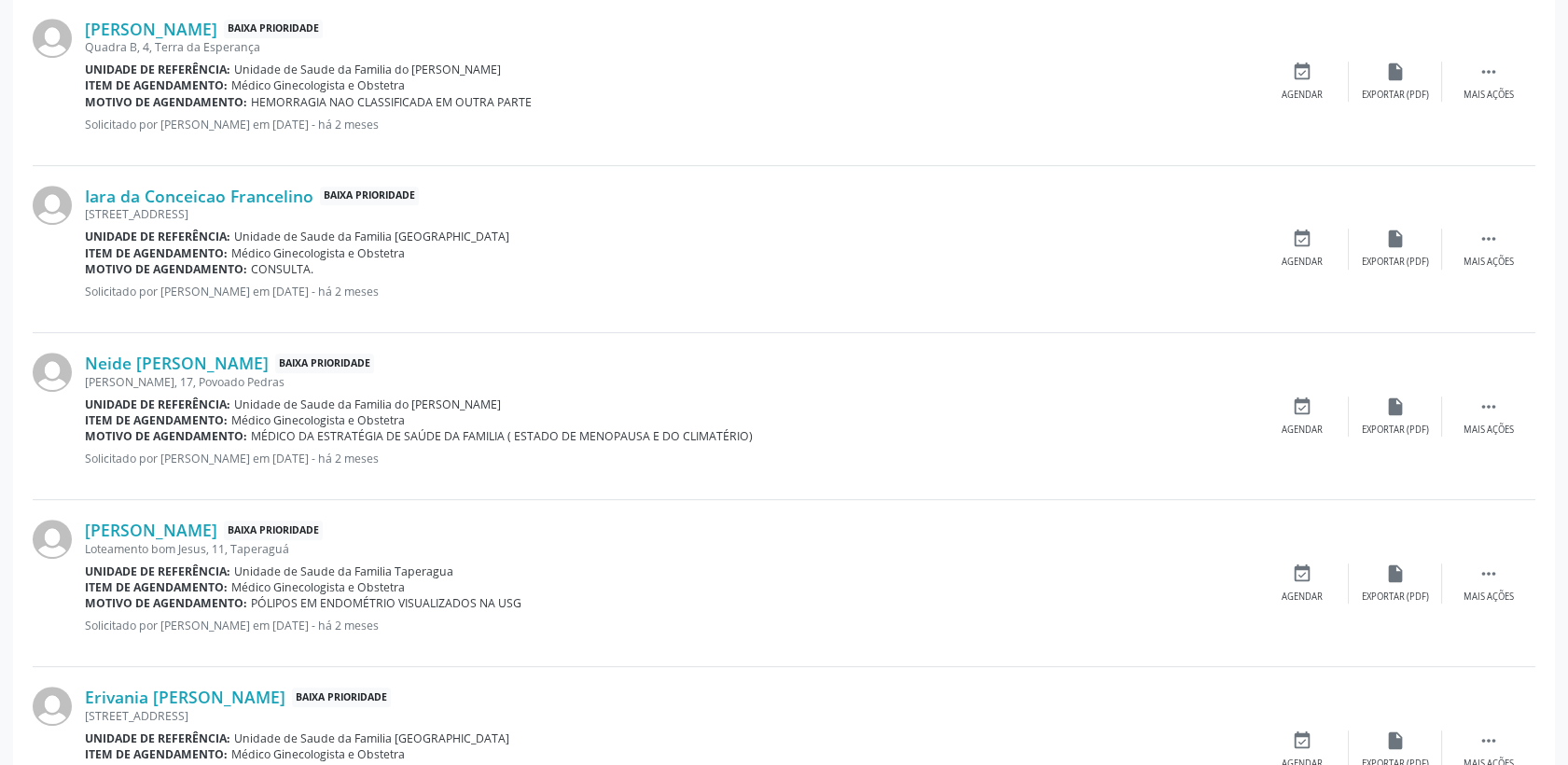
scroll to position [2016, 0]
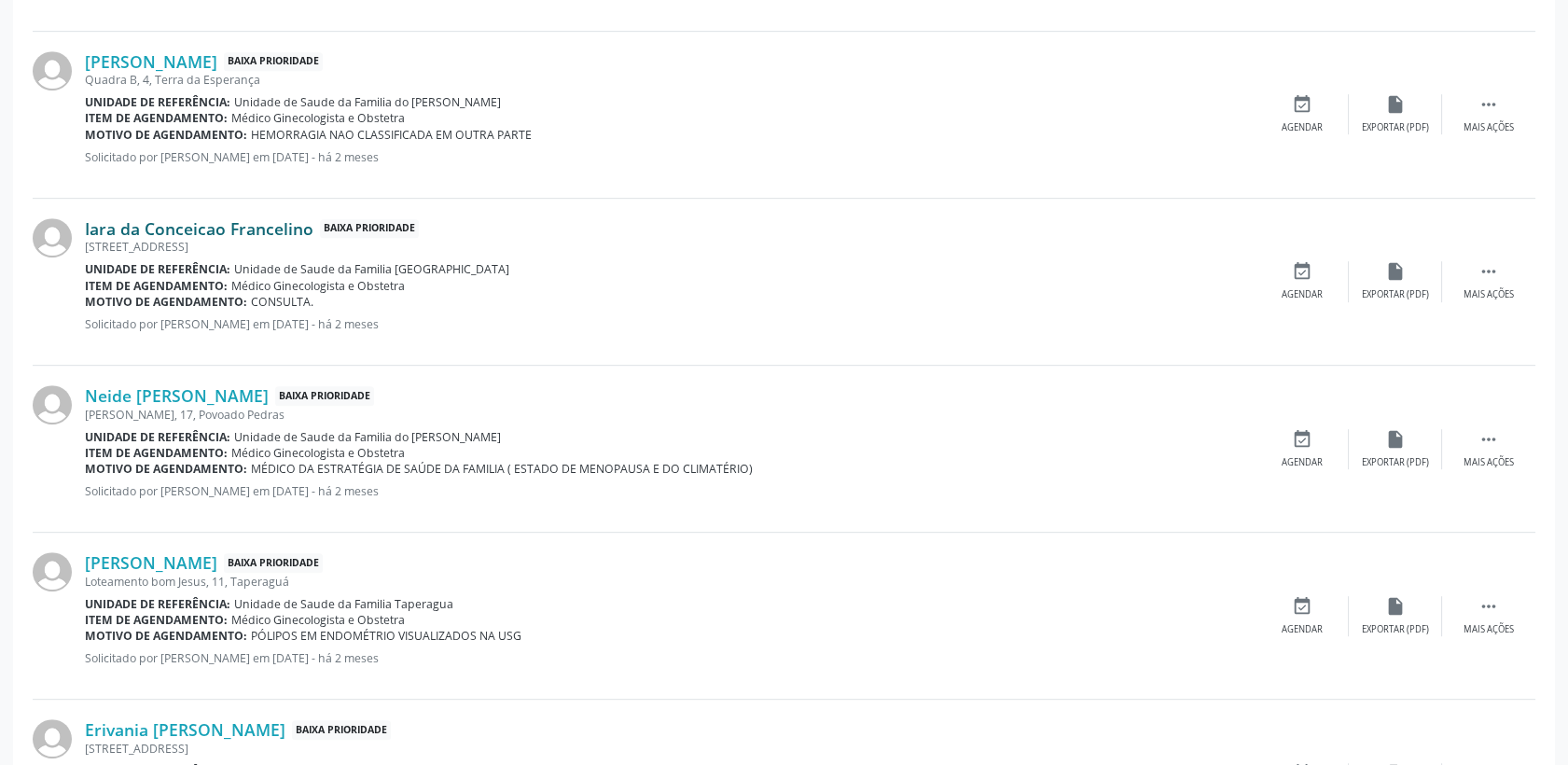
click at [267, 220] on link "Iara da Conceicao Francelino" at bounding box center [199, 229] width 229 height 21
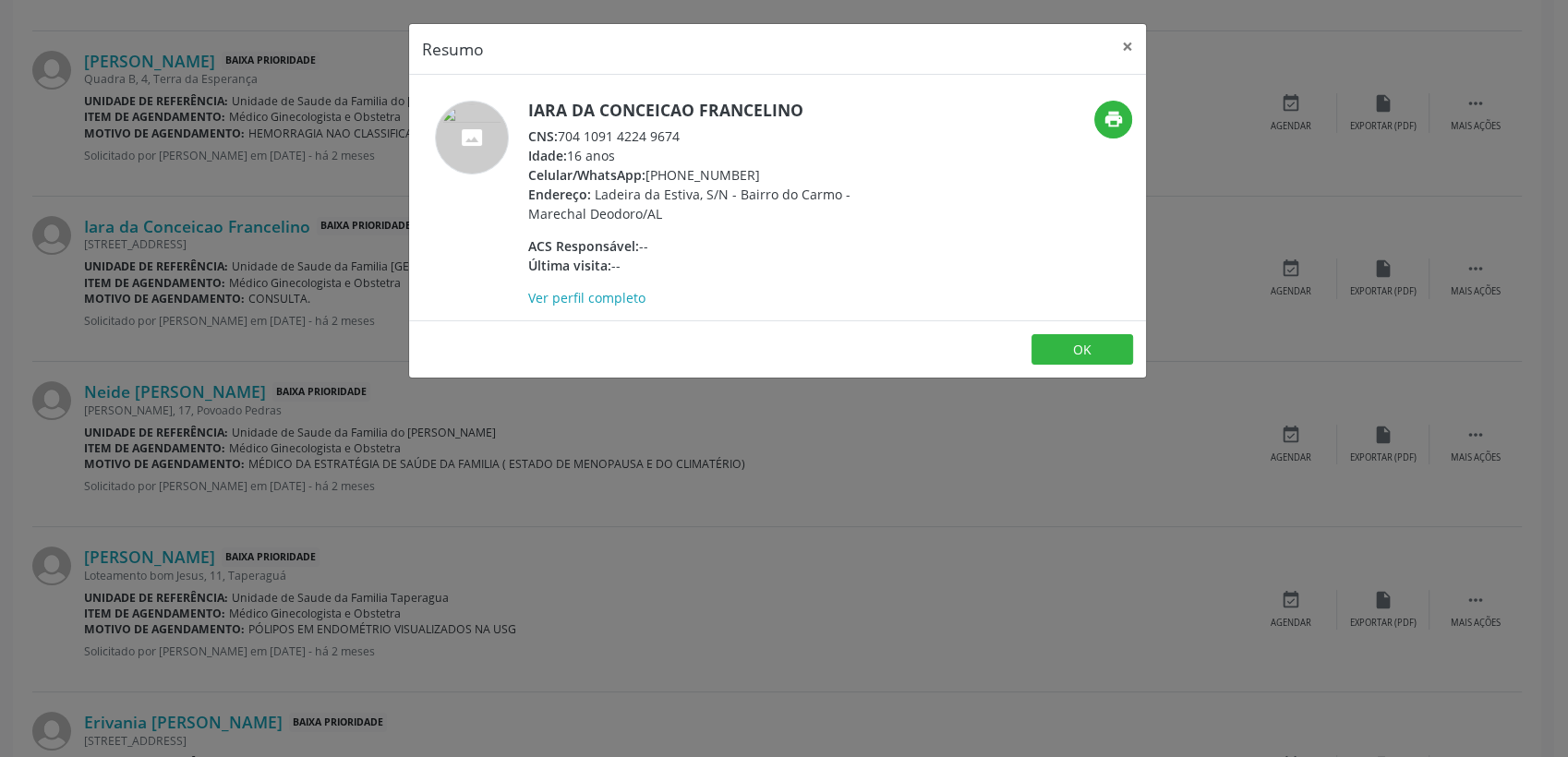
drag, startPoint x: 562, startPoint y: 138, endPoint x: 683, endPoint y: 135, distance: 121.0
click at [683, 135] on div "CNS: 704 1091 4224 9674" at bounding box center [707, 136] width 360 height 19
click at [1112, 350] on button "OK" at bounding box center [1083, 350] width 102 height 31
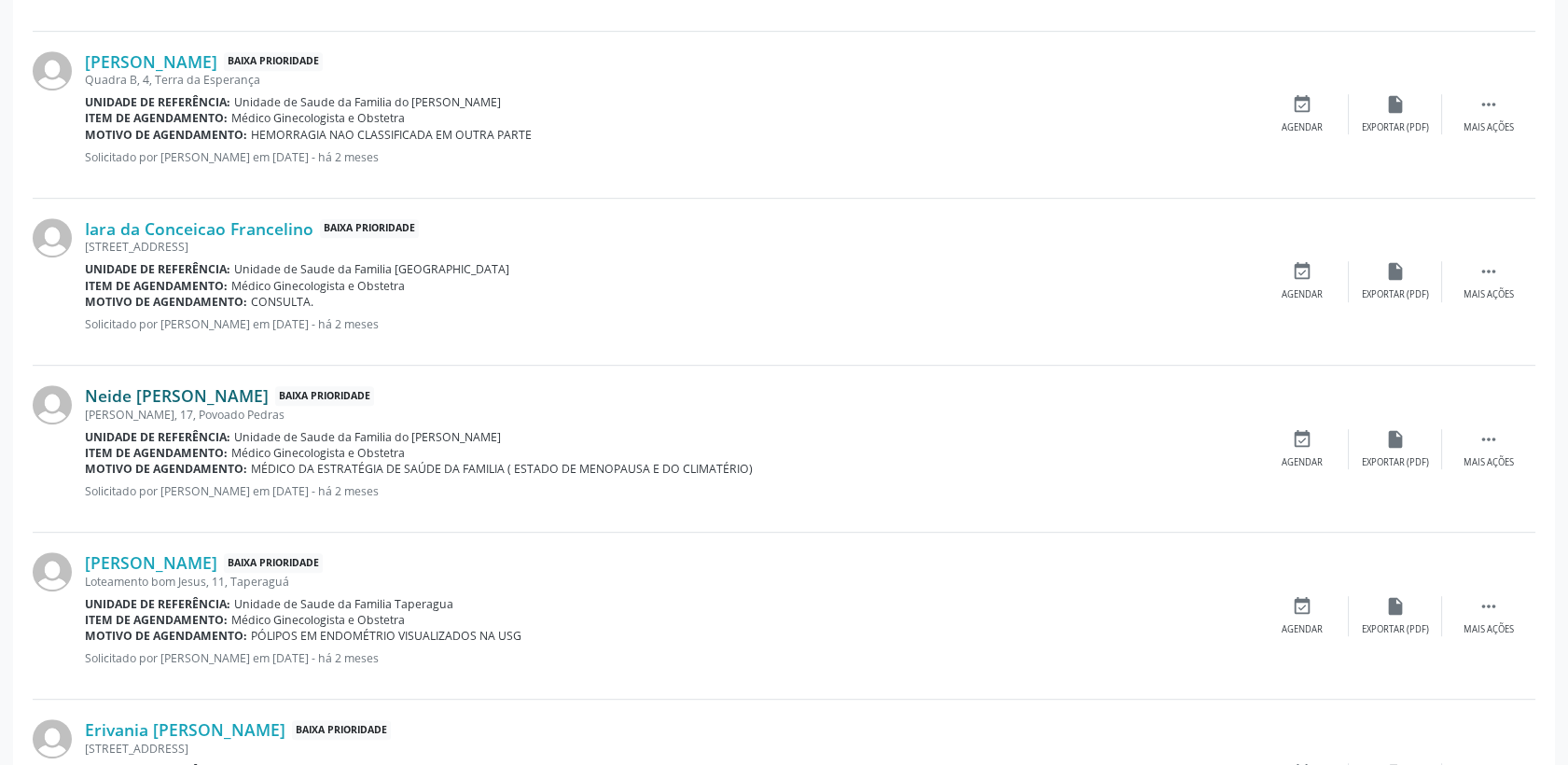
click at [224, 398] on link "Neide [PERSON_NAME]" at bounding box center [177, 396] width 184 height 21
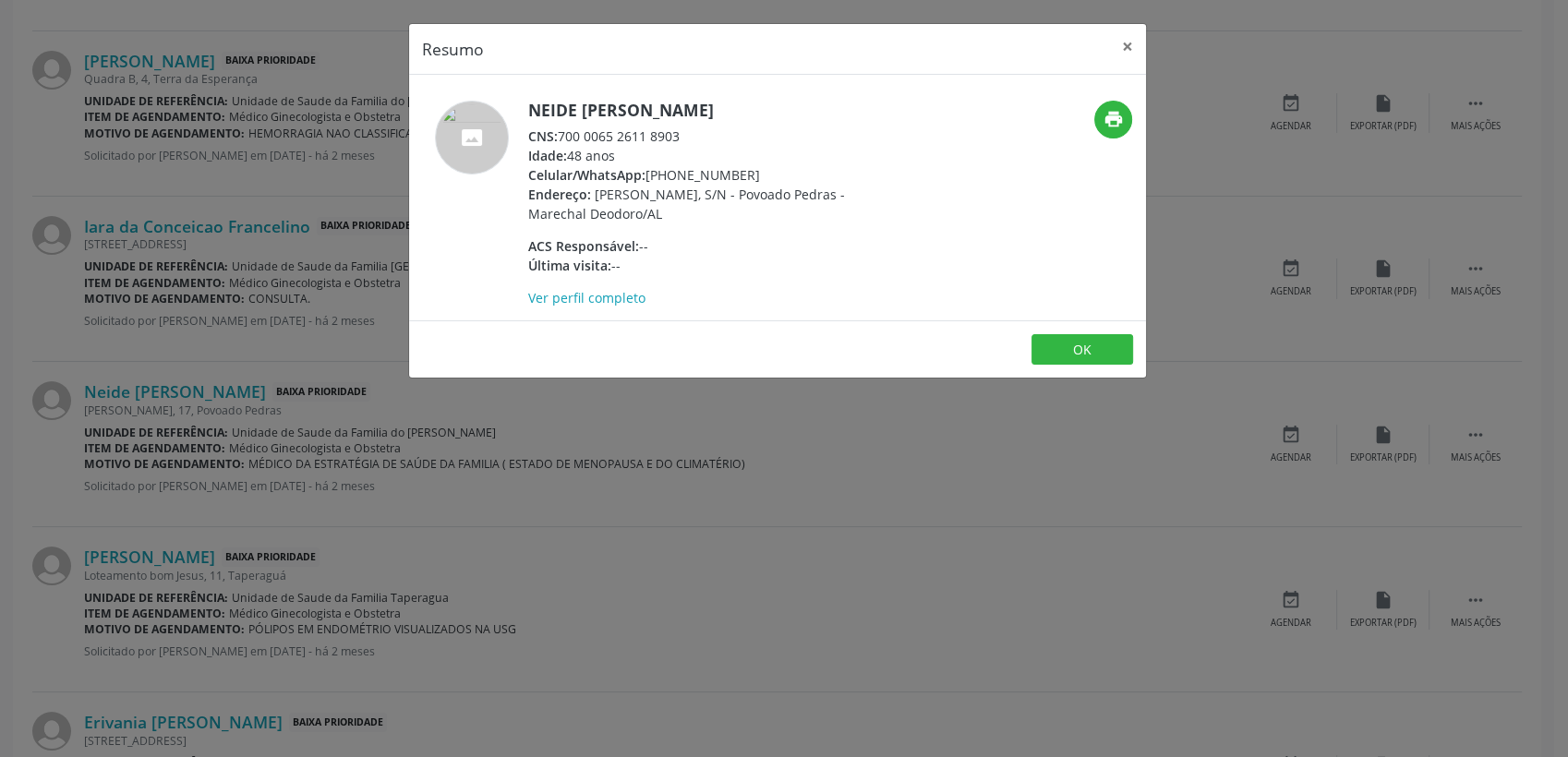
drag, startPoint x: 560, startPoint y: 134, endPoint x: 677, endPoint y: 139, distance: 117.1
click at [677, 139] on div "CNS: 700 0065 2611 8903" at bounding box center [707, 136] width 360 height 19
click at [1126, 42] on button "×" at bounding box center [1128, 46] width 37 height 45
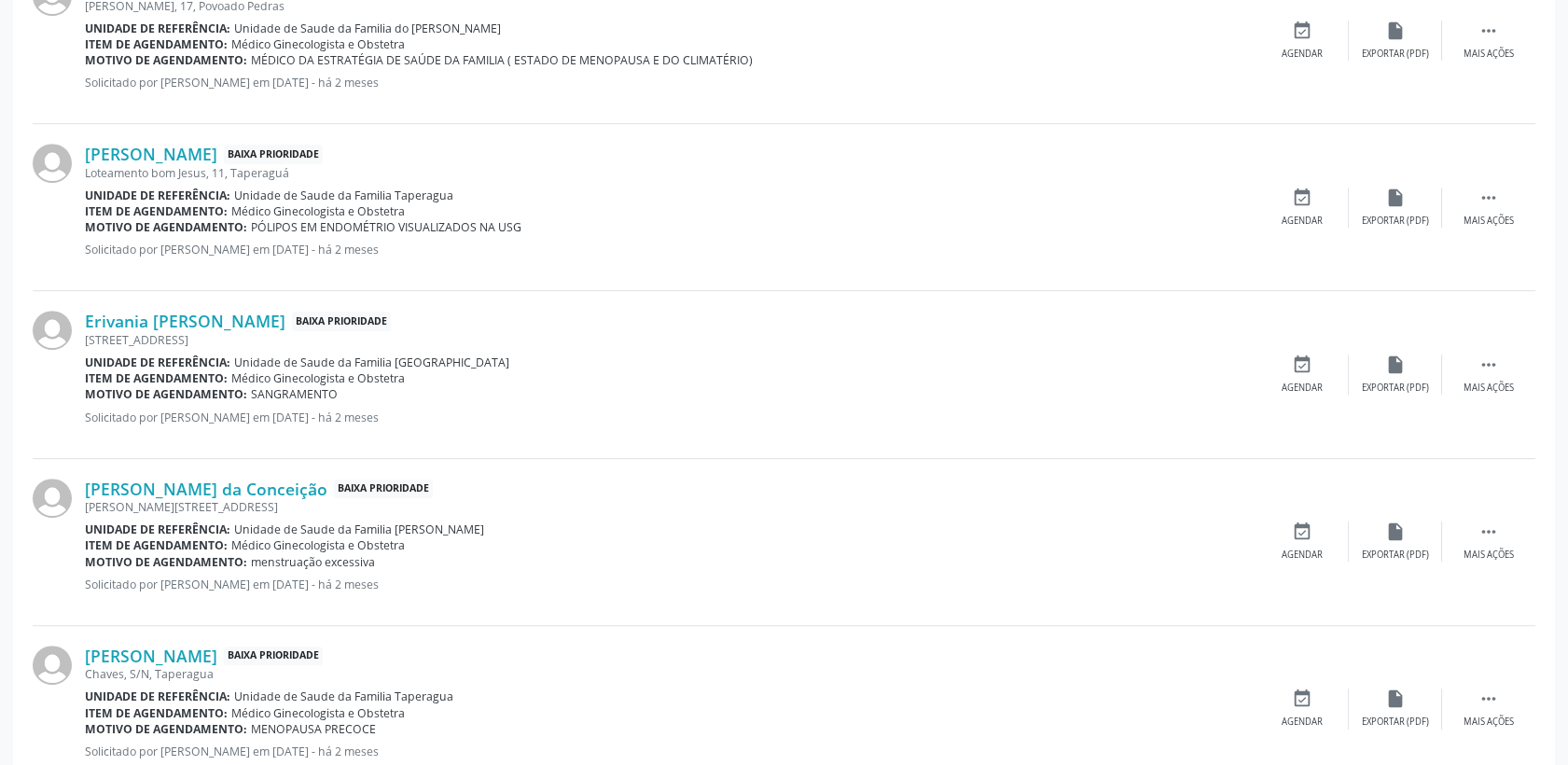
scroll to position [2430, 0]
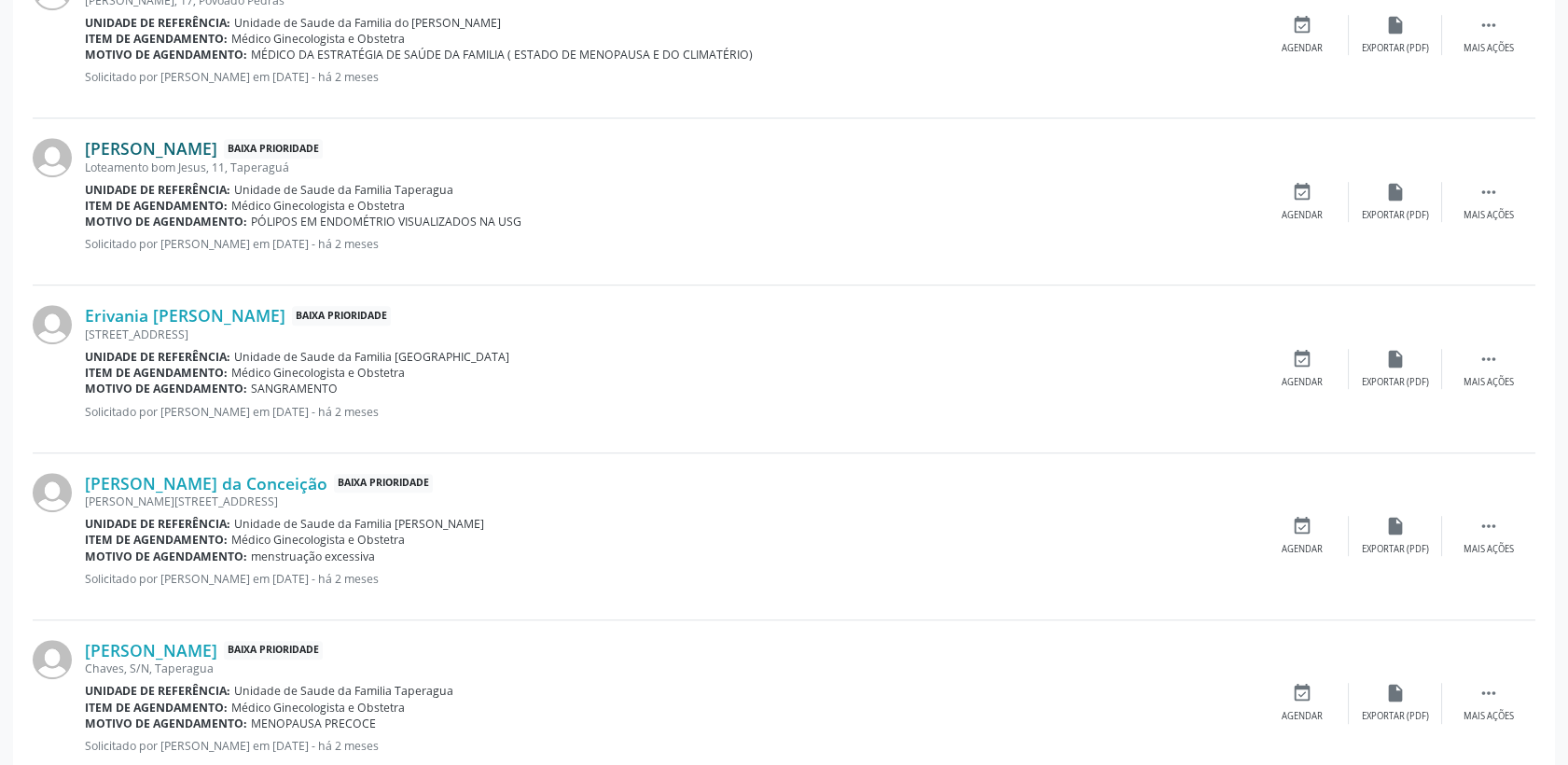
click at [199, 148] on link "[PERSON_NAME]" at bounding box center [151, 149] width 133 height 21
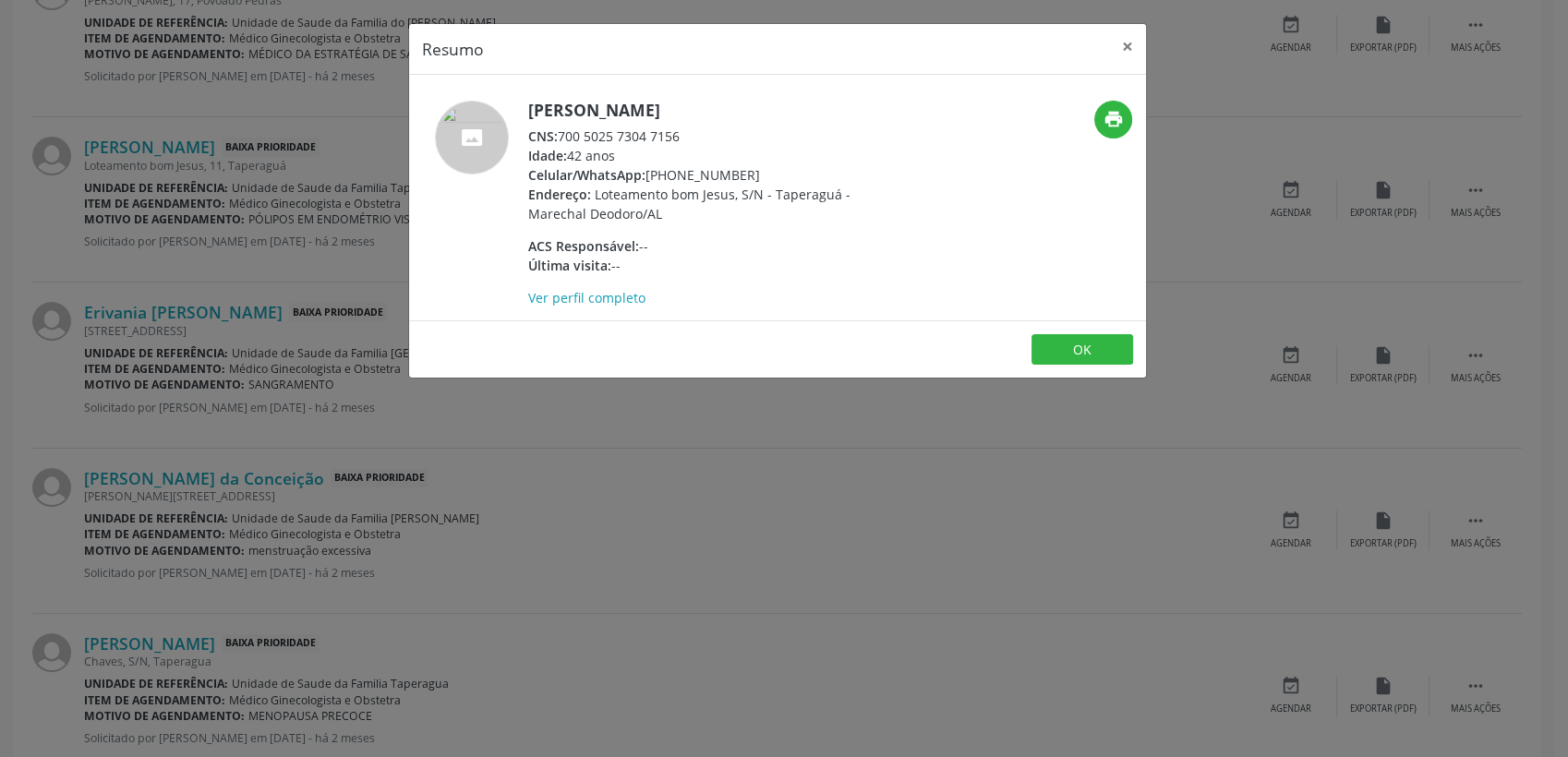
drag, startPoint x: 561, startPoint y: 140, endPoint x: 683, endPoint y: 144, distance: 122.1
click at [683, 144] on div "CNS: 700 5025 7304 7156" at bounding box center [707, 136] width 360 height 19
click at [1126, 33] on button "×" at bounding box center [1128, 46] width 37 height 45
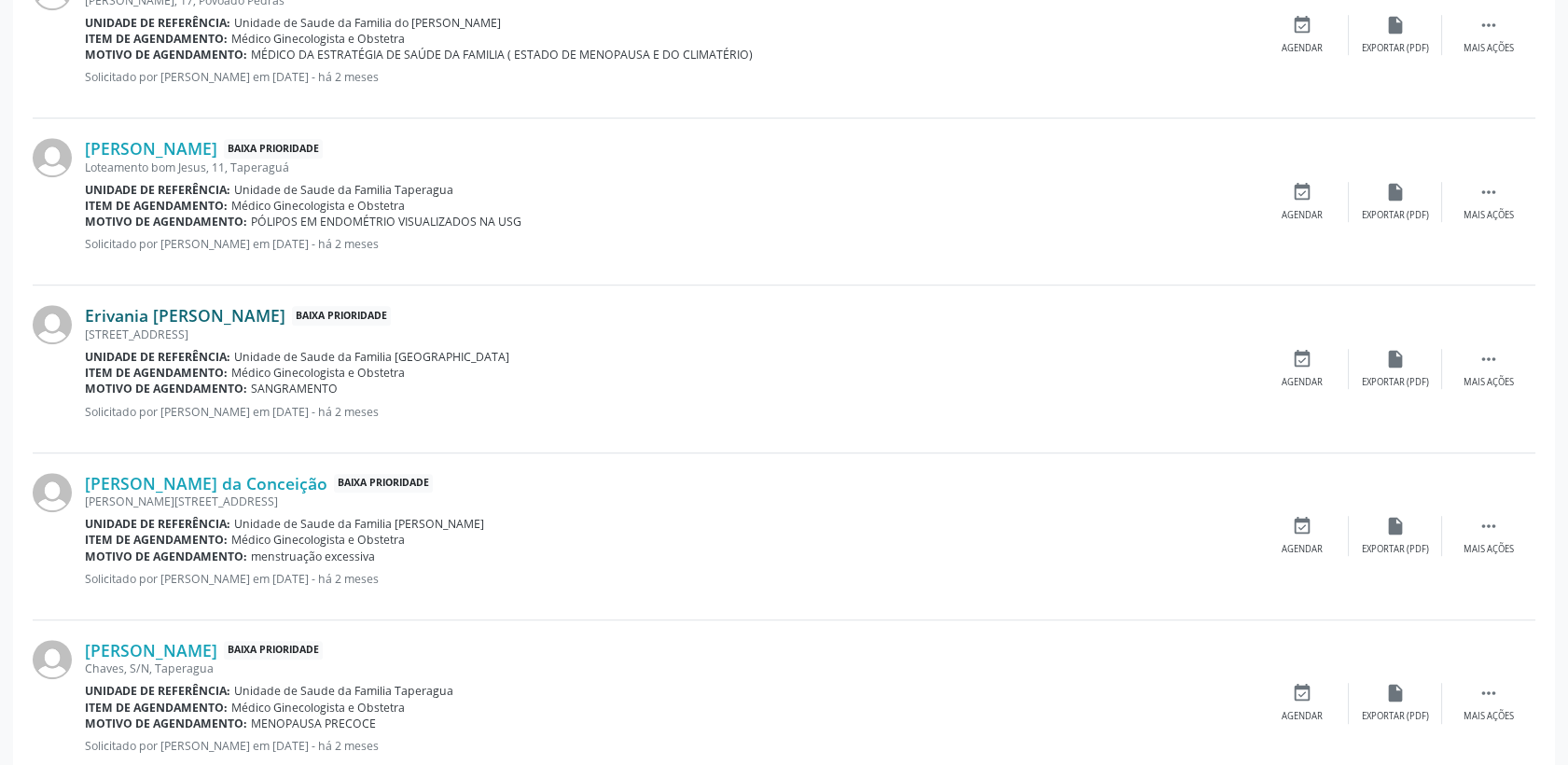
click at [205, 311] on link "Erivania [PERSON_NAME]" at bounding box center [185, 316] width 201 height 21
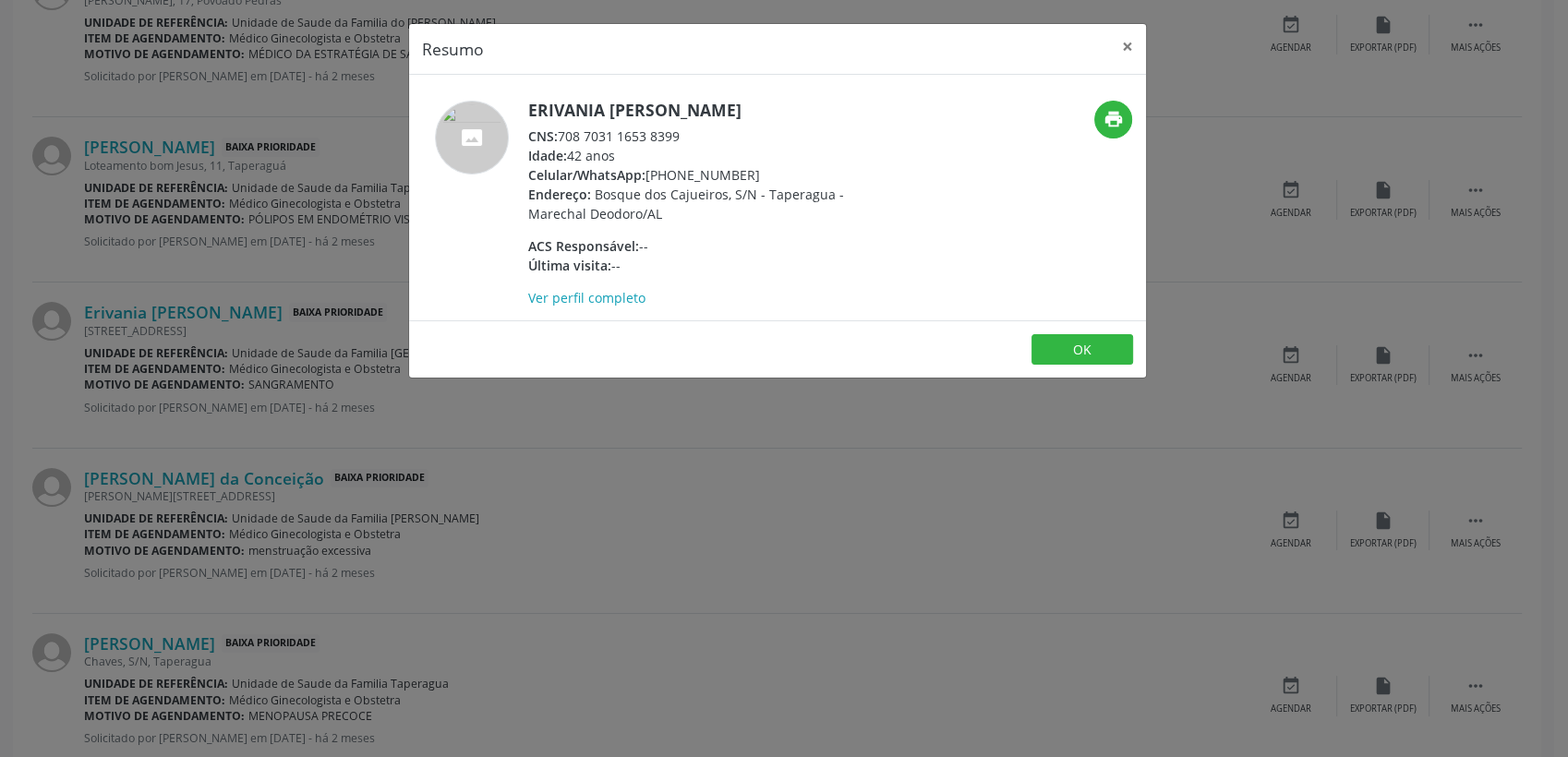
drag, startPoint x: 562, startPoint y: 131, endPoint x: 681, endPoint y: 131, distance: 119.0
click at [681, 131] on div "CNS: 708 7031 1653 8399" at bounding box center [707, 136] width 360 height 19
click at [1126, 41] on button "×" at bounding box center [1128, 46] width 37 height 45
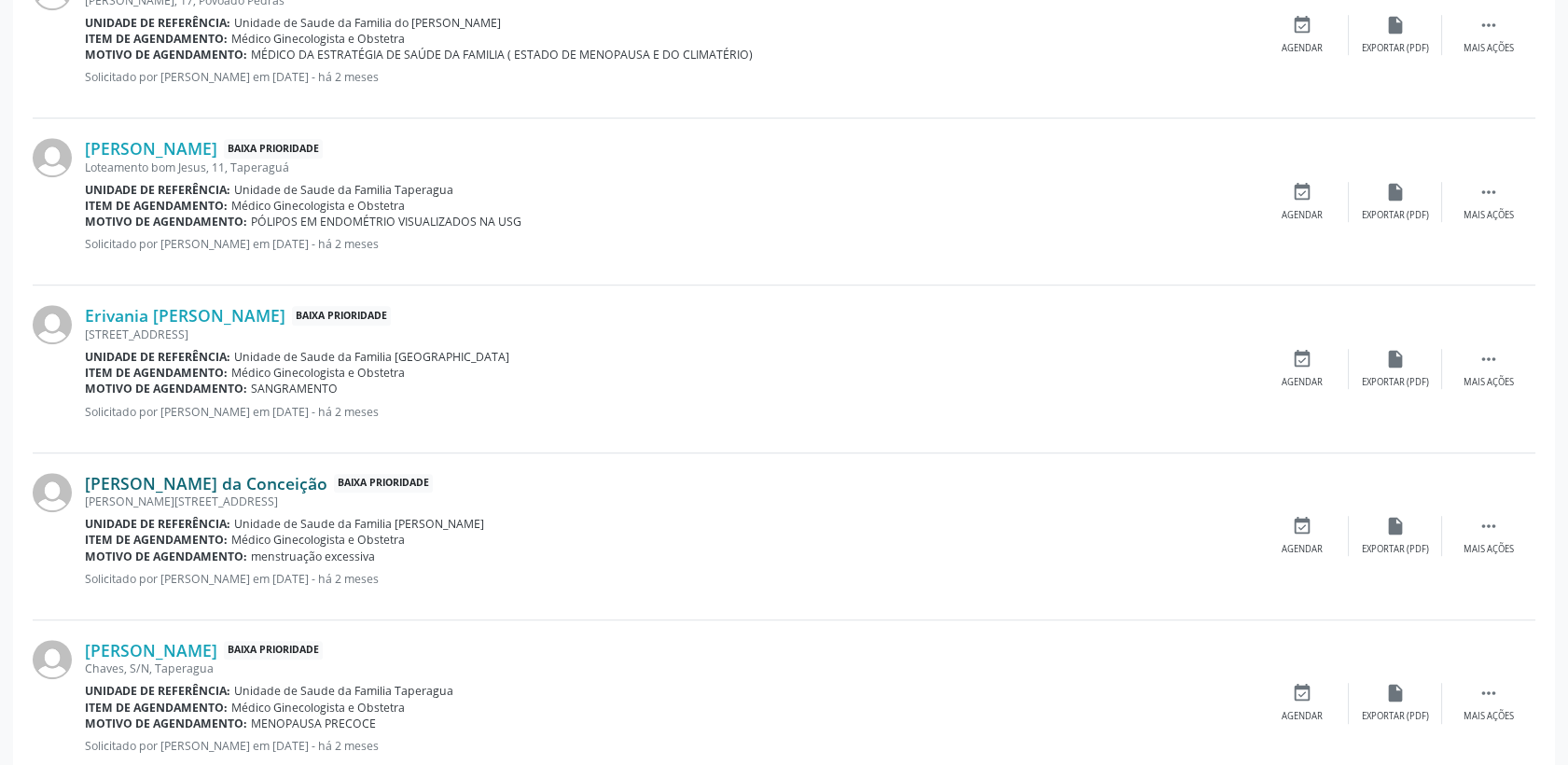
click at [157, 481] on link "[PERSON_NAME] da Conceição" at bounding box center [206, 483] width 243 height 21
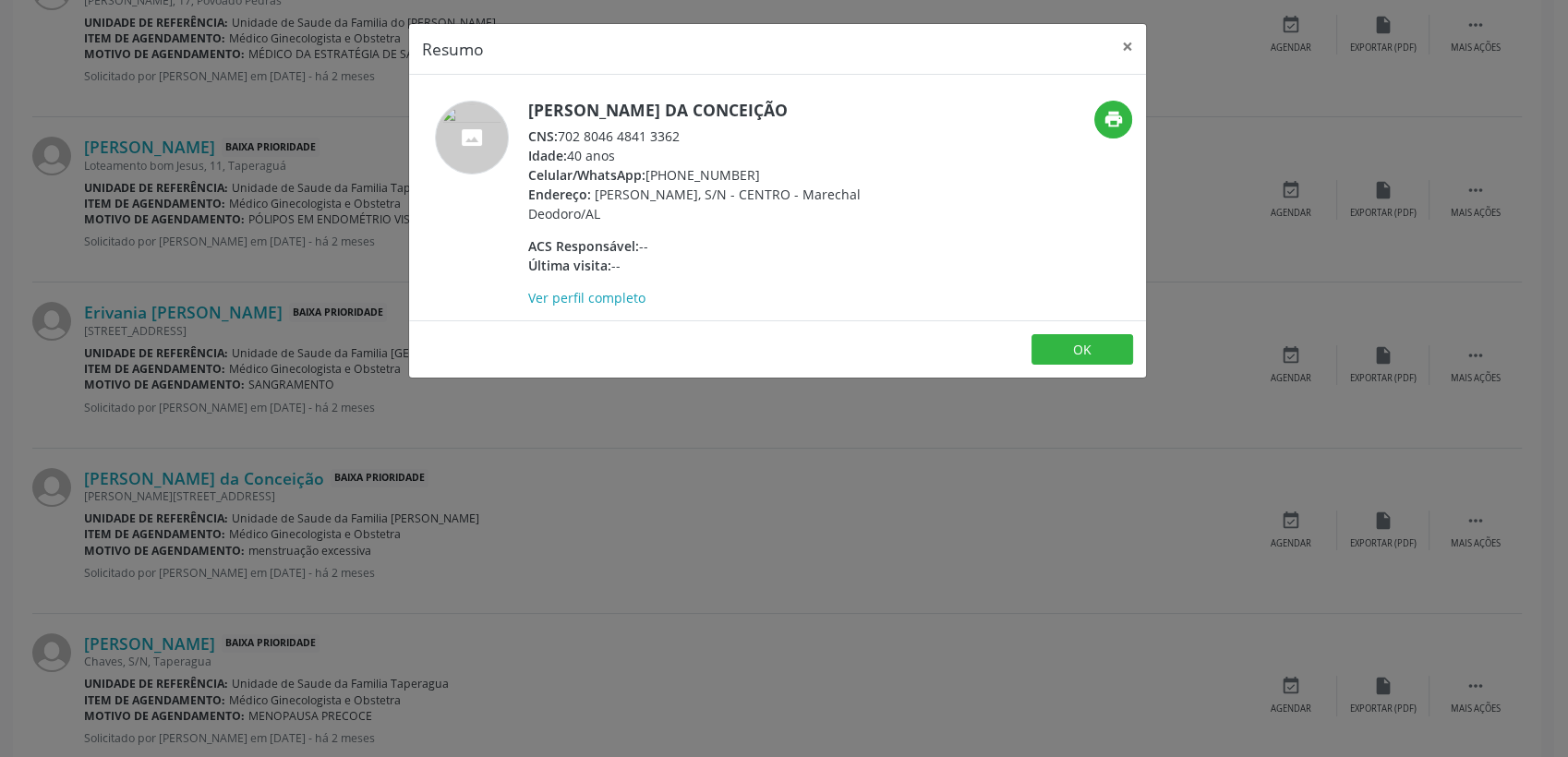
drag, startPoint x: 557, startPoint y: 136, endPoint x: 679, endPoint y: 137, distance: 122.0
click at [679, 137] on div "CNS: 702 8046 4841 3362" at bounding box center [707, 136] width 360 height 19
click at [1111, 340] on button "OK" at bounding box center [1083, 350] width 102 height 31
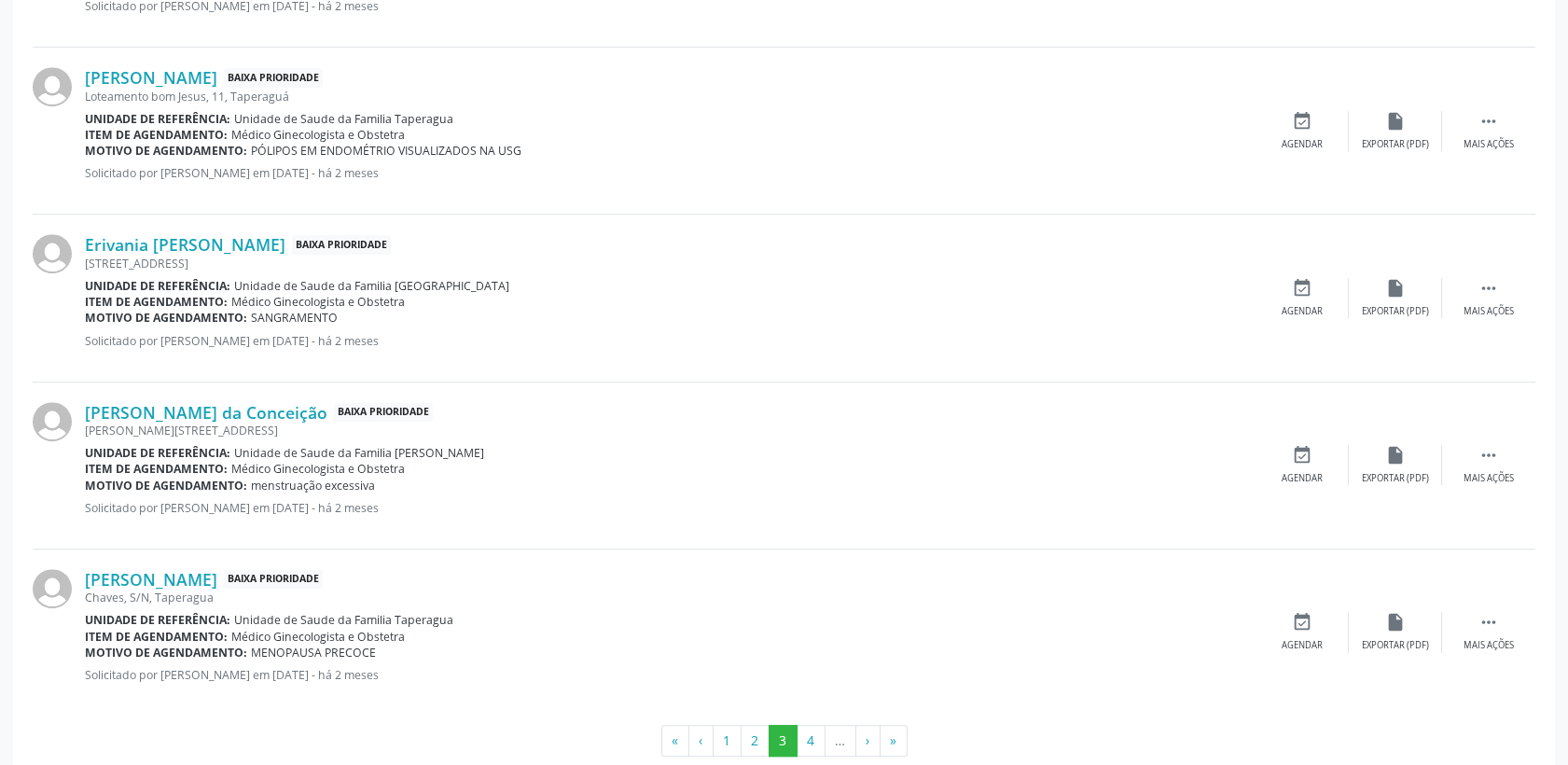
scroll to position [2533, 0]
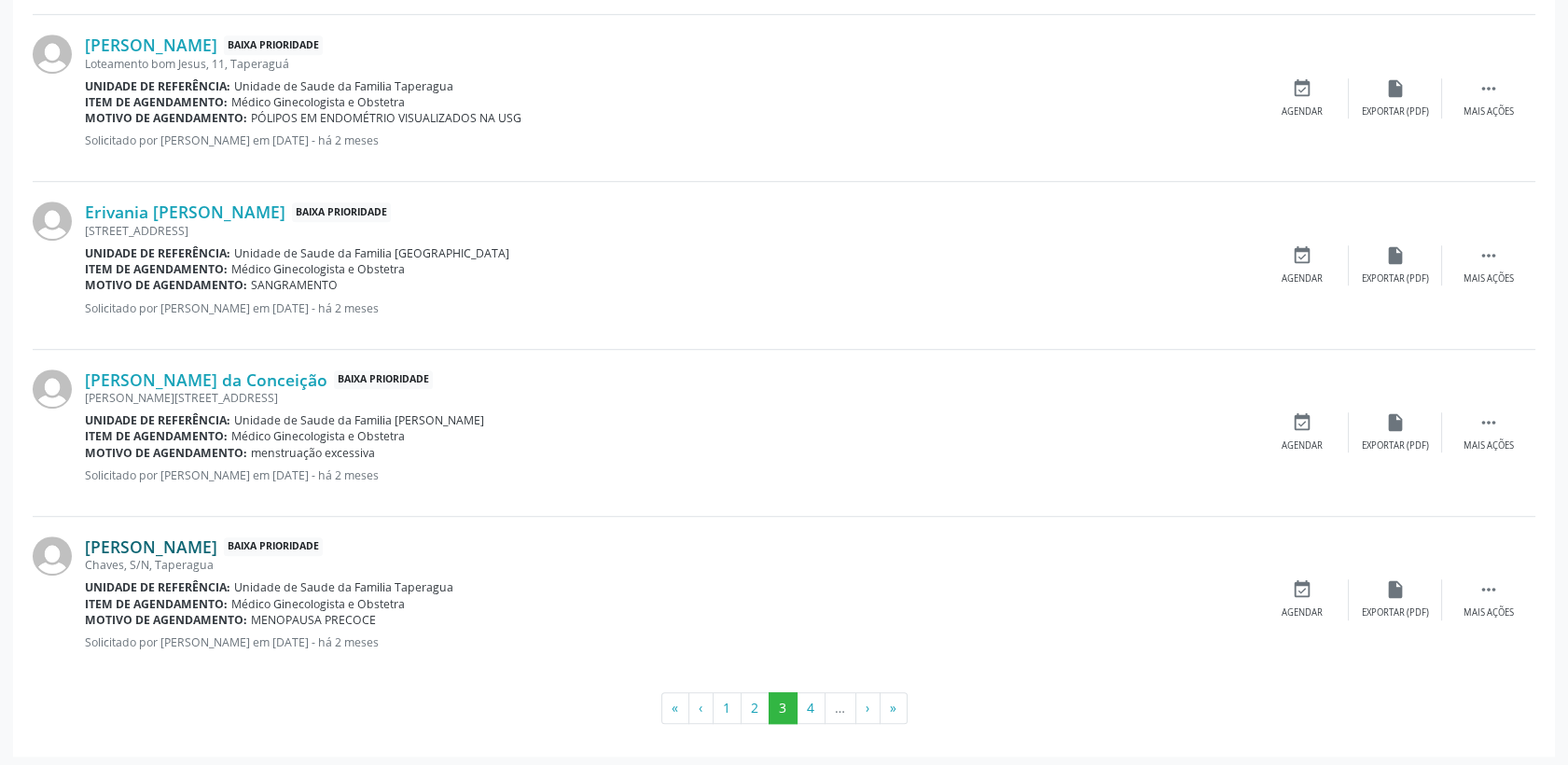
click at [206, 541] on link "[PERSON_NAME]" at bounding box center [151, 546] width 133 height 21
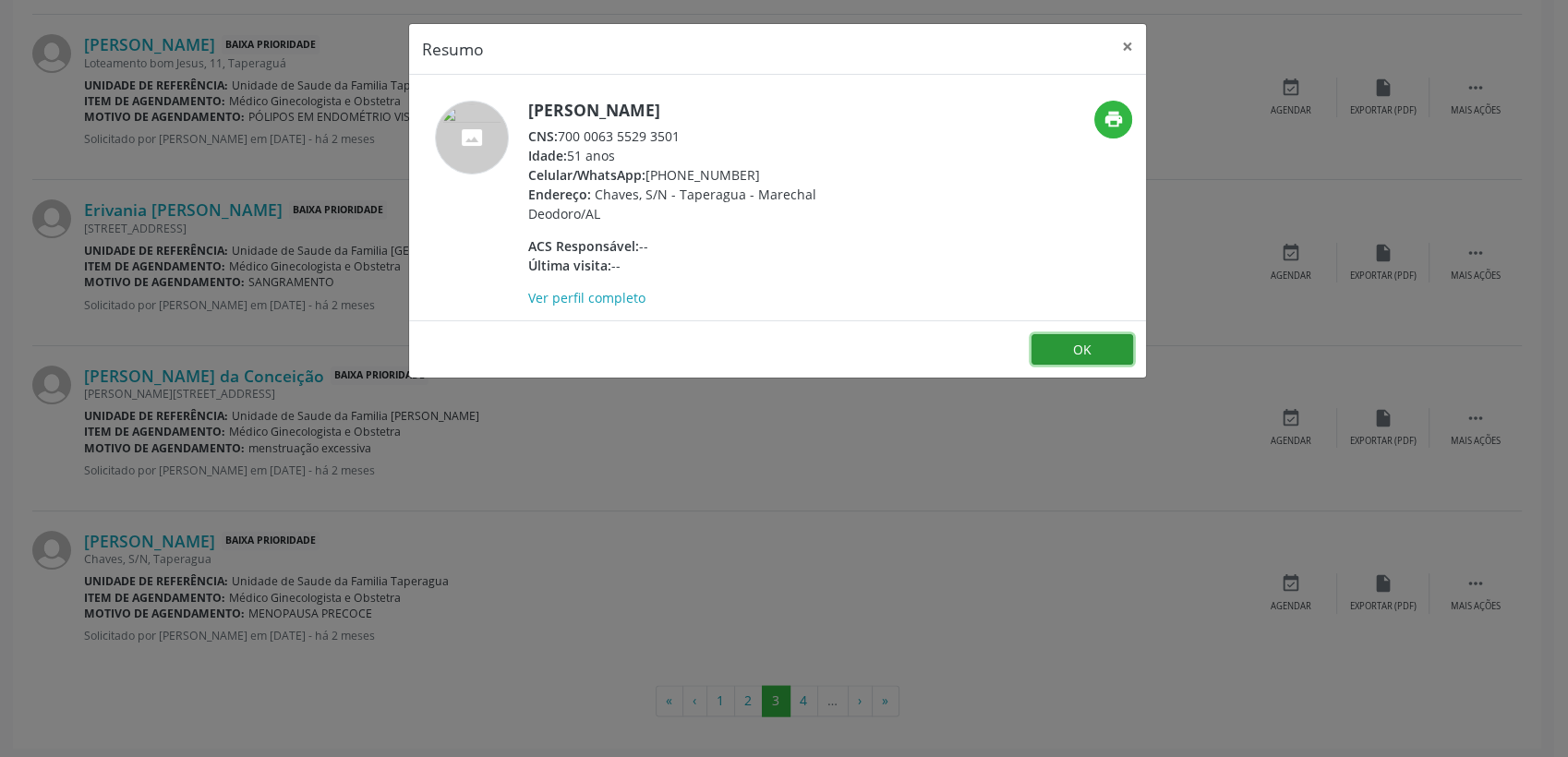
click at [1065, 338] on button "OK" at bounding box center [1083, 350] width 102 height 31
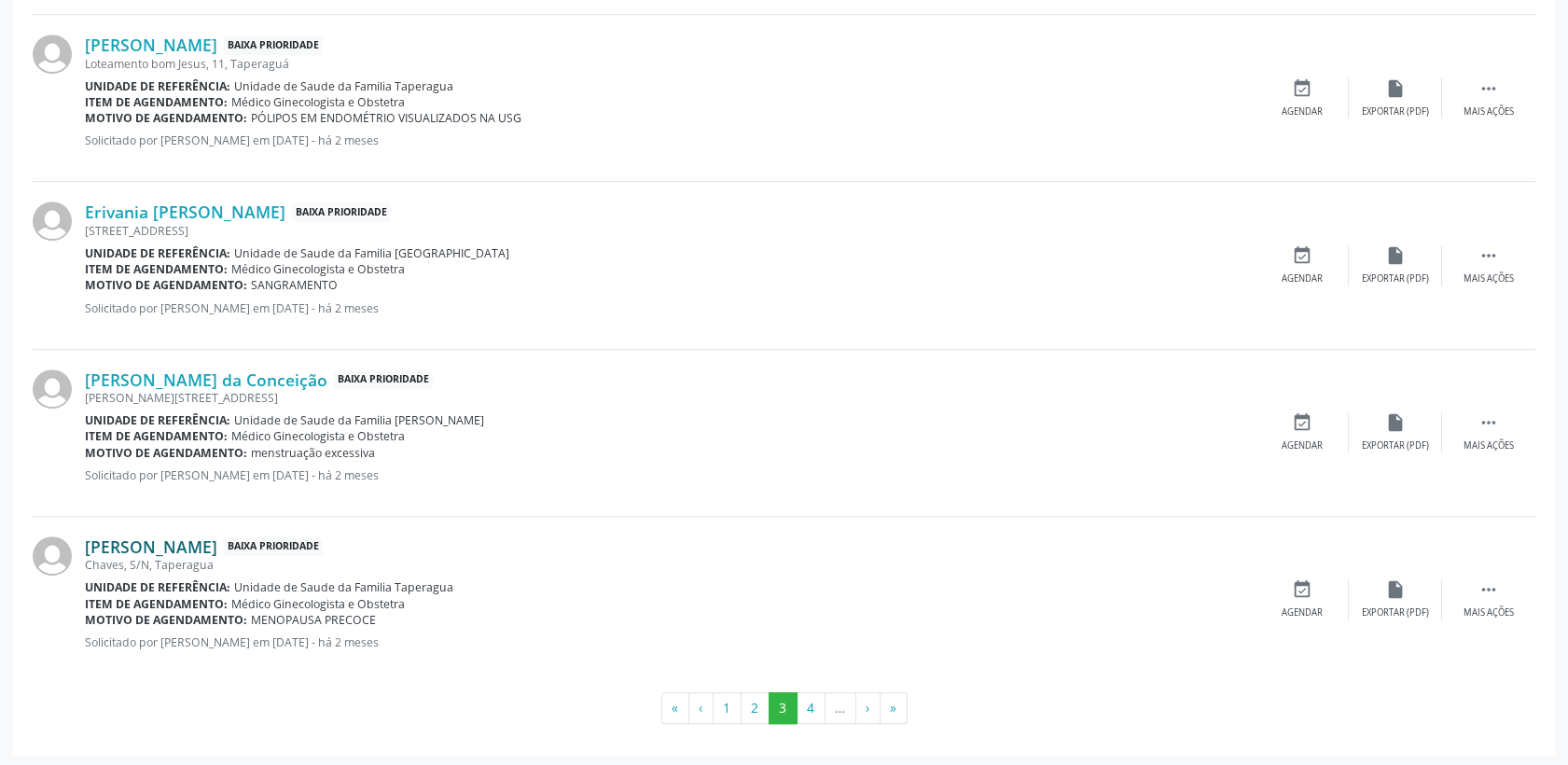
click at [218, 553] on link "[PERSON_NAME]" at bounding box center [151, 546] width 133 height 21
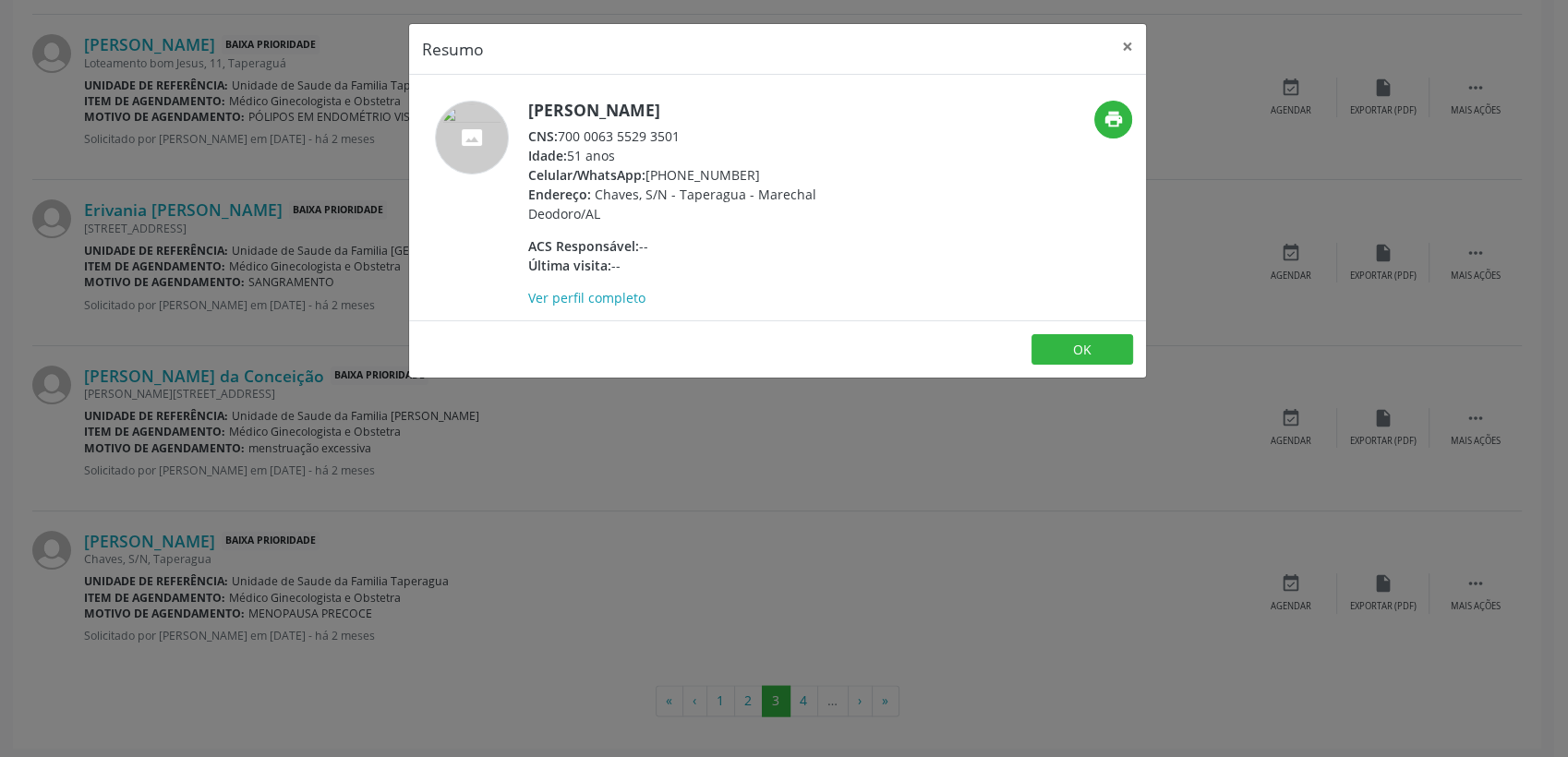
drag, startPoint x: 561, startPoint y: 134, endPoint x: 691, endPoint y: 124, distance: 130.4
click at [691, 124] on div "[PERSON_NAME] CNS: 700 0063 5529 3501 Idade: 51 anos Celular/WhatsApp: [PHONE_N…" at bounding box center [707, 204] width 360 height 207
click at [1121, 43] on button "×" at bounding box center [1128, 46] width 37 height 45
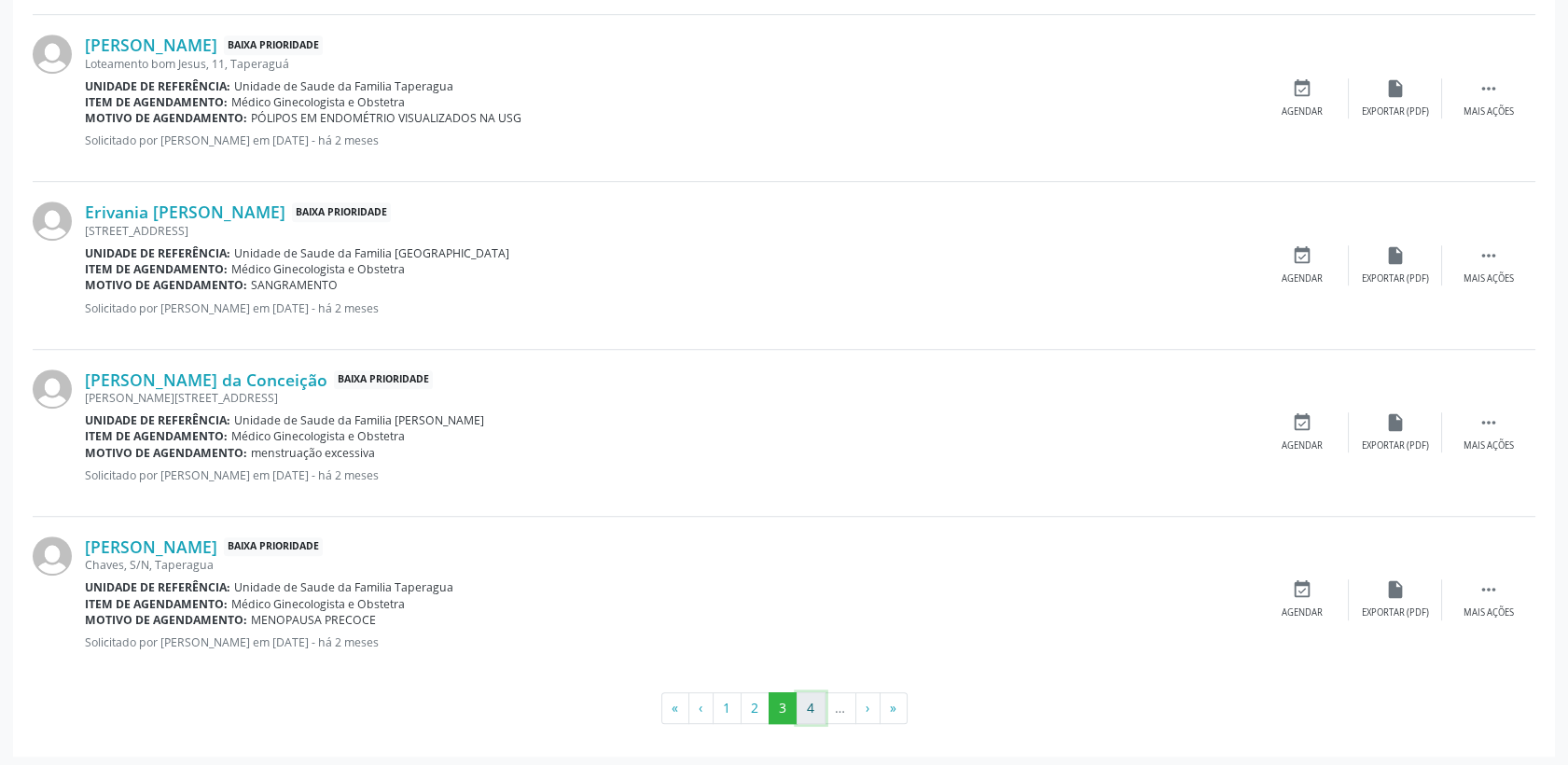
click at [814, 701] on button "4" at bounding box center [811, 708] width 29 height 32
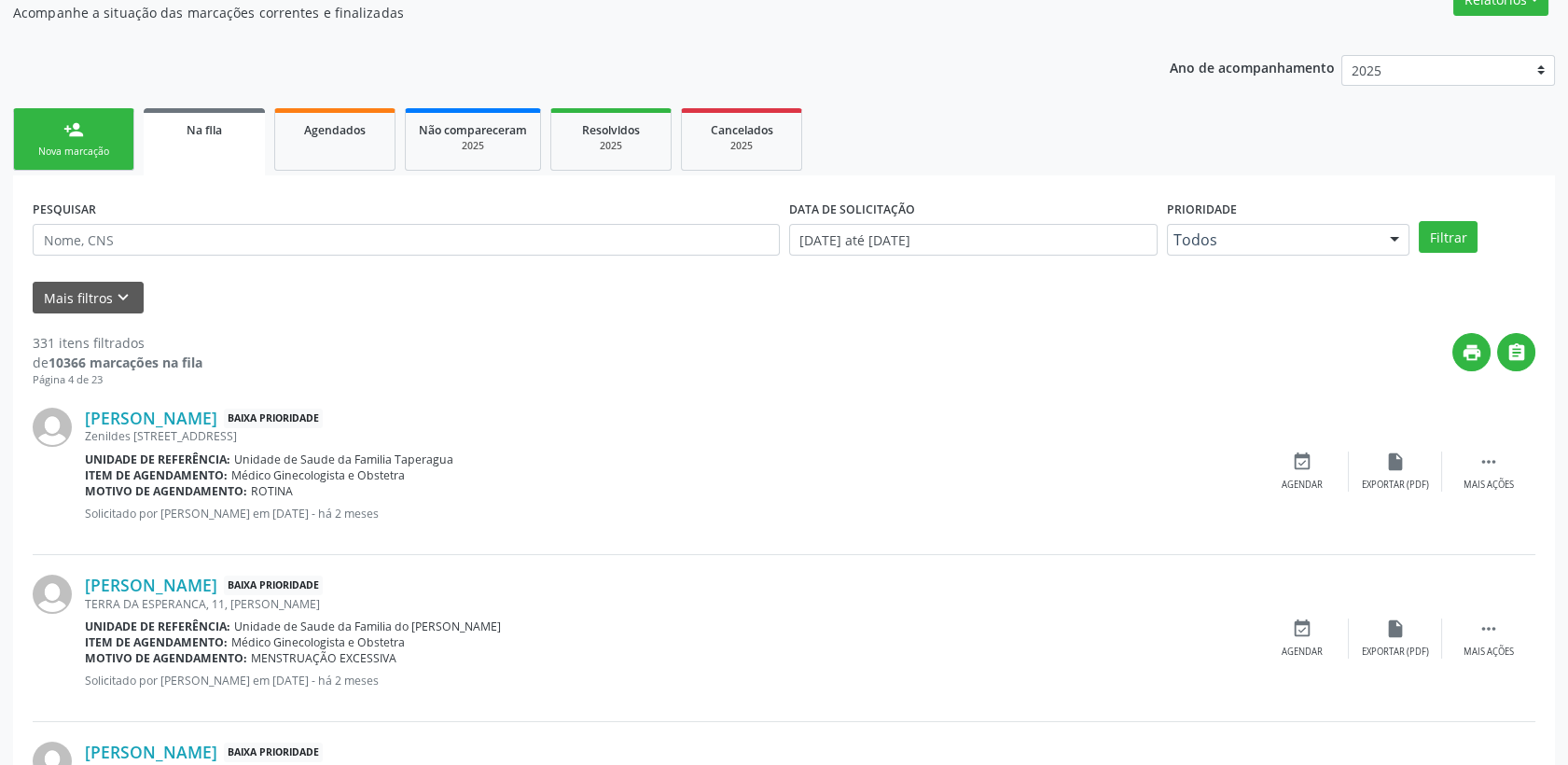
scroll to position [341, 0]
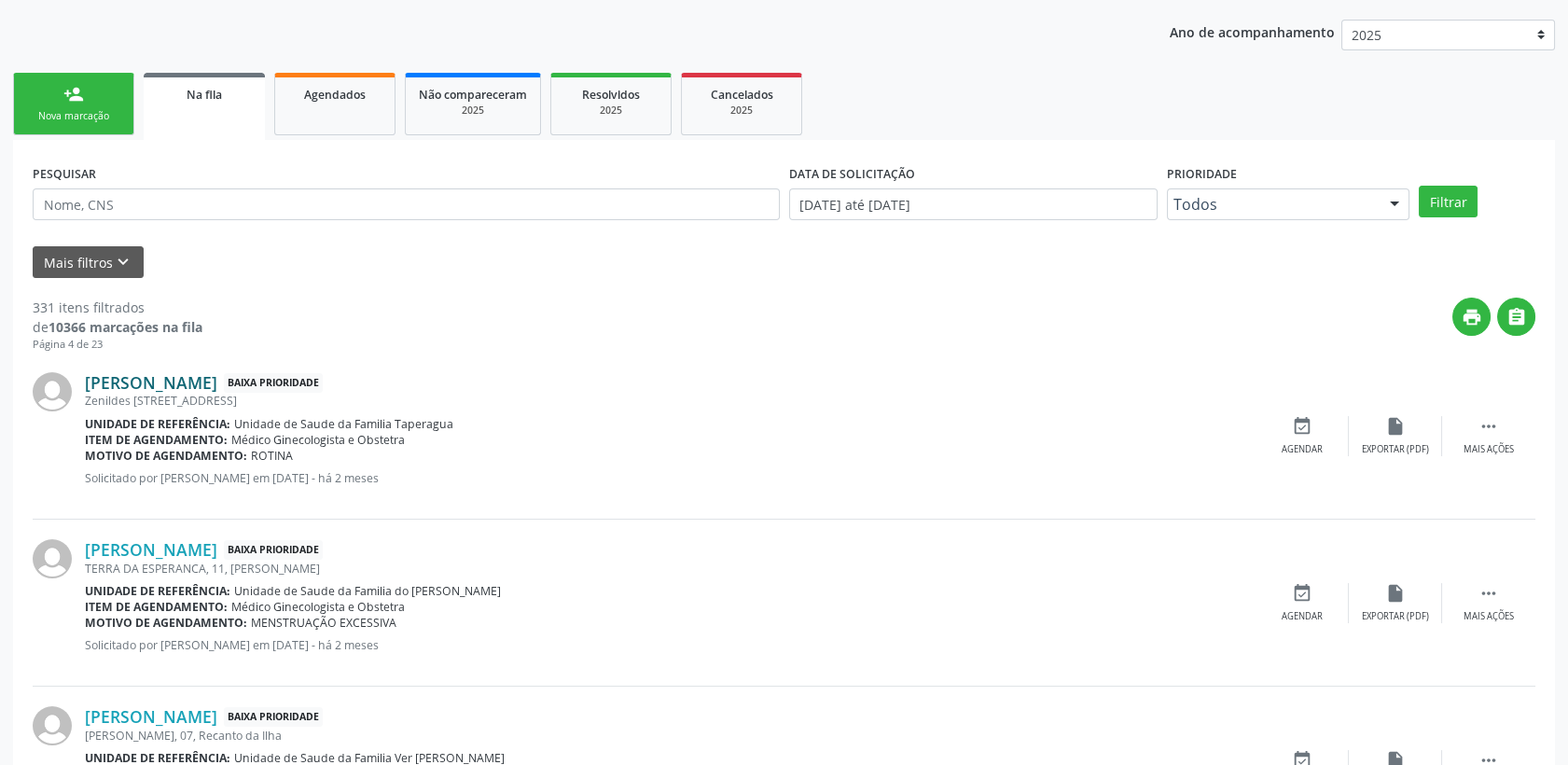
click at [206, 377] on link "[PERSON_NAME]" at bounding box center [151, 383] width 133 height 21
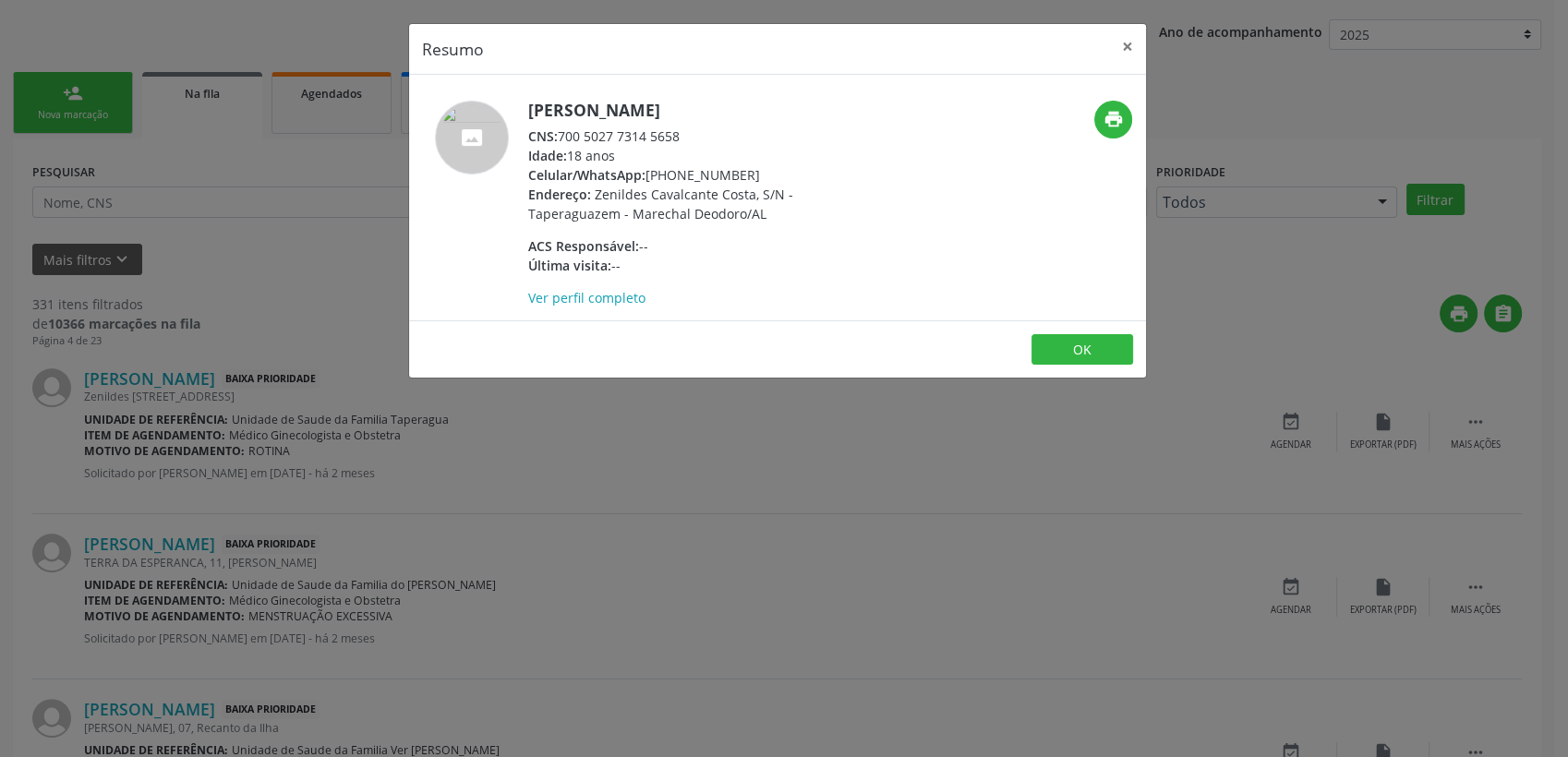
drag, startPoint x: 562, startPoint y: 137, endPoint x: 678, endPoint y: 137, distance: 116.0
click at [678, 137] on div "CNS: 700 5027 7314 5658" at bounding box center [707, 136] width 360 height 19
click at [1122, 47] on button "×" at bounding box center [1128, 46] width 37 height 45
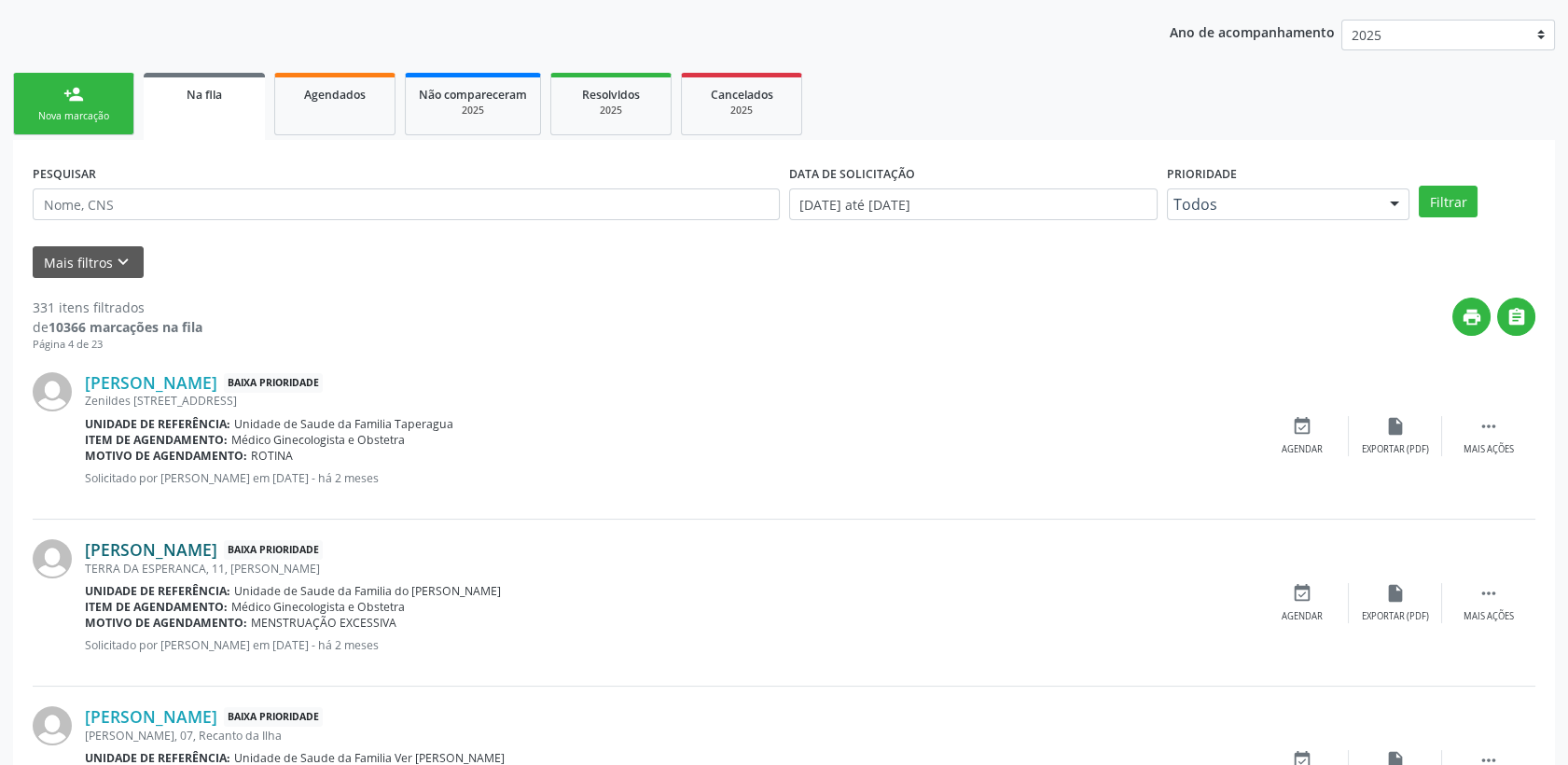
click at [146, 548] on link "[PERSON_NAME]" at bounding box center [151, 549] width 133 height 21
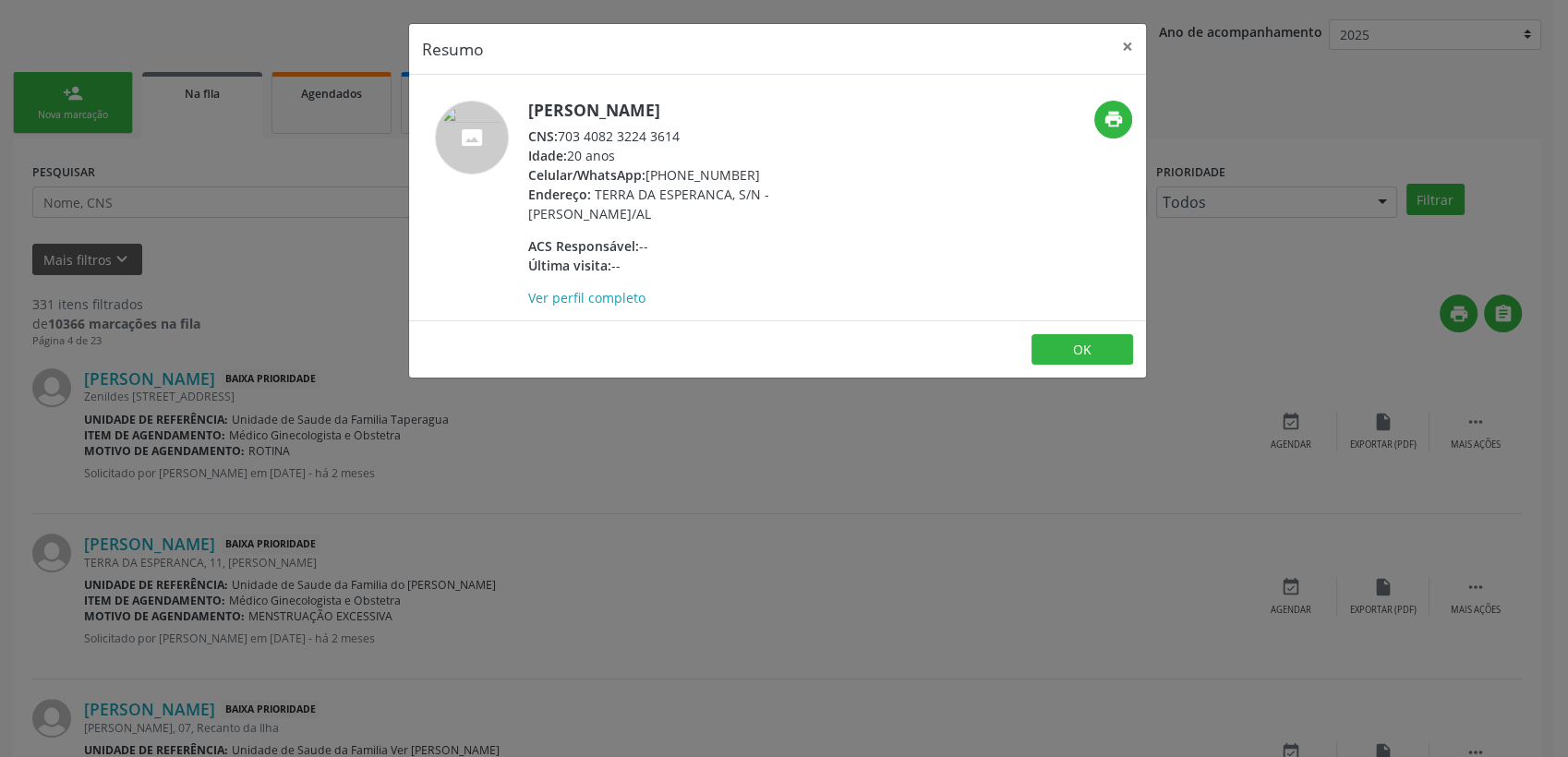
drag, startPoint x: 561, startPoint y: 134, endPoint x: 681, endPoint y: 135, distance: 120.0
click at [681, 135] on div "CNS: 703 4082 3224 3614" at bounding box center [707, 136] width 360 height 19
click at [1056, 349] on button "OK" at bounding box center [1083, 350] width 102 height 31
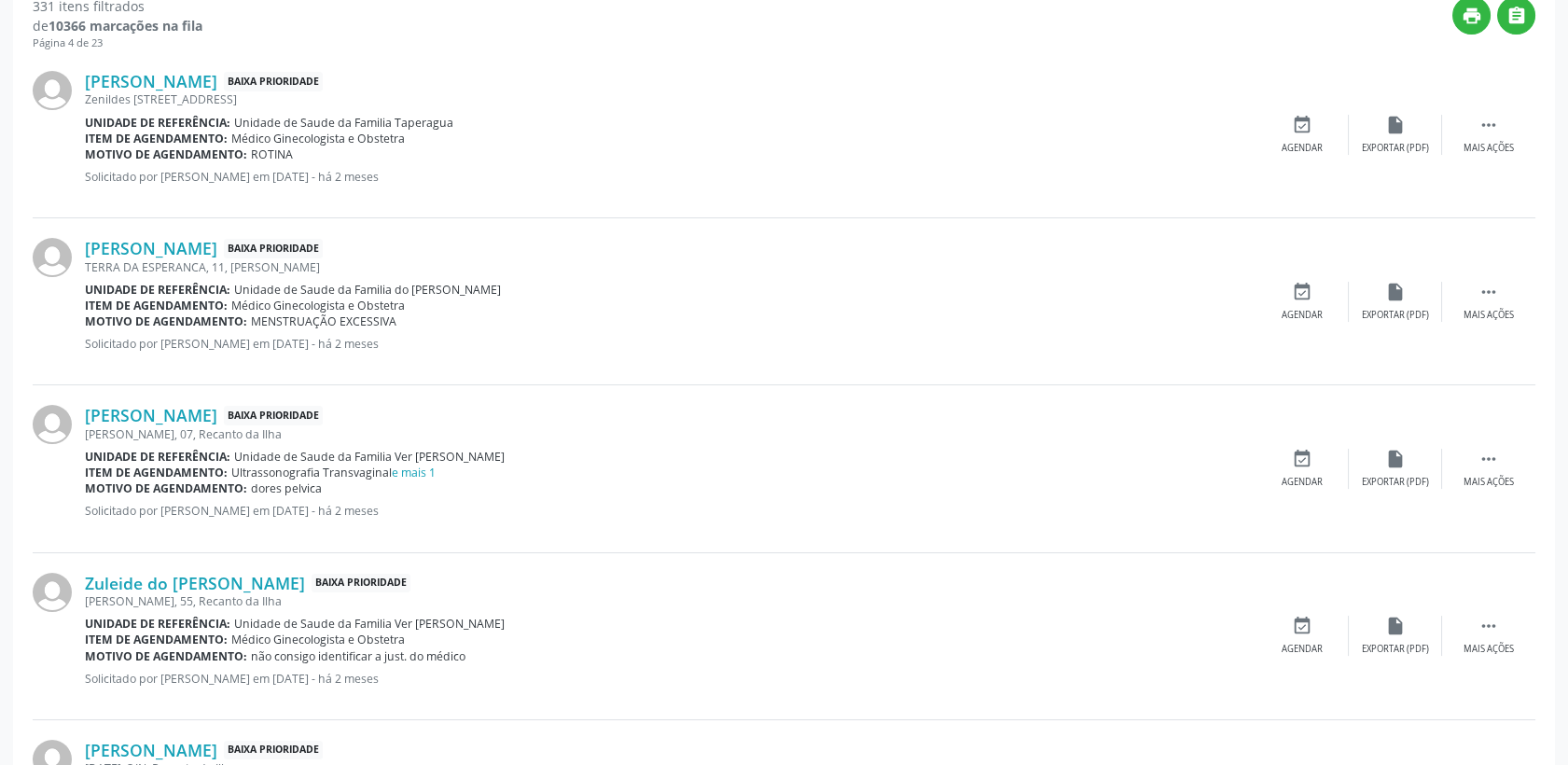
scroll to position [651, 0]
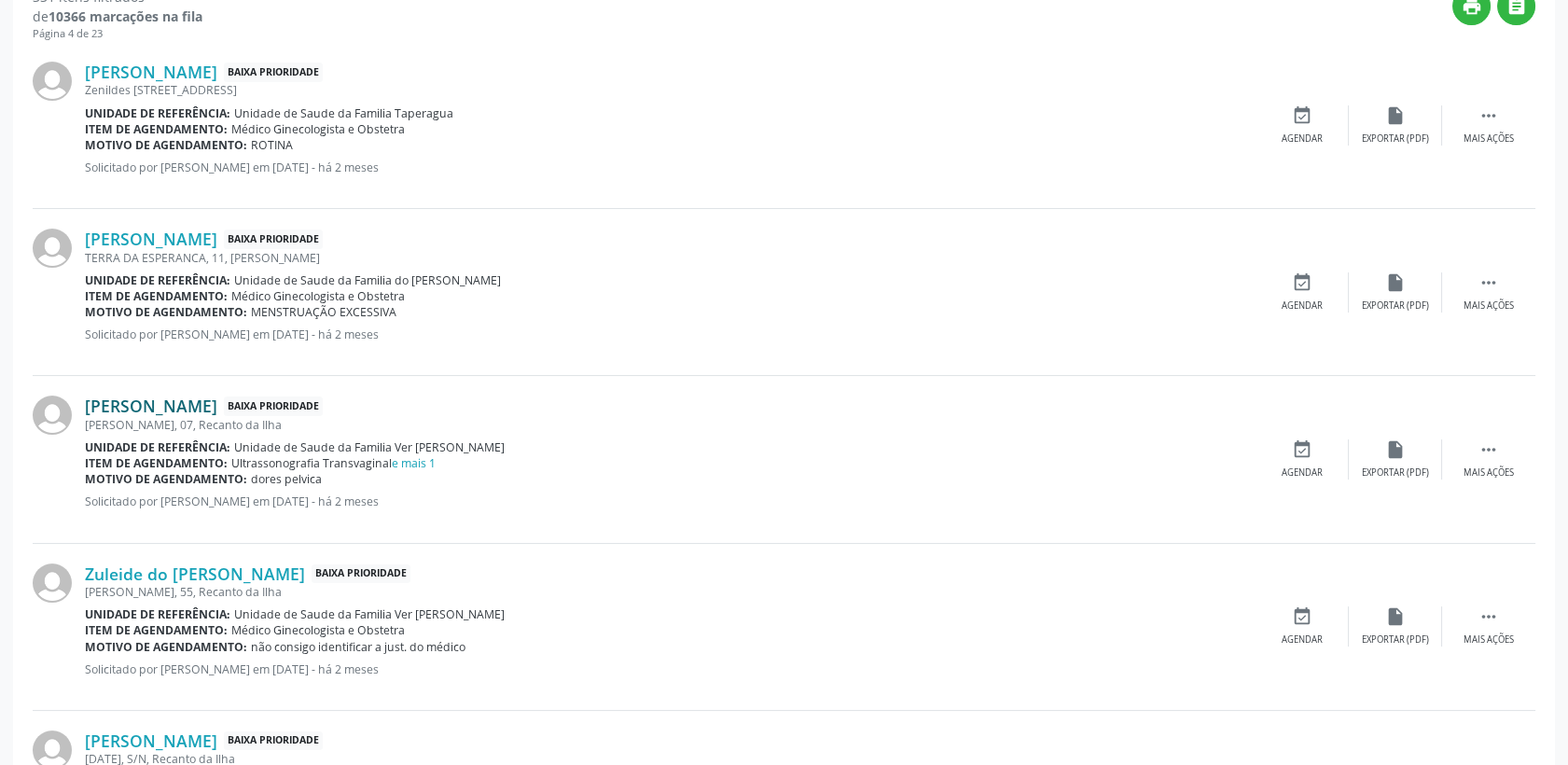
click at [201, 405] on link "[PERSON_NAME]" at bounding box center [151, 406] width 133 height 21
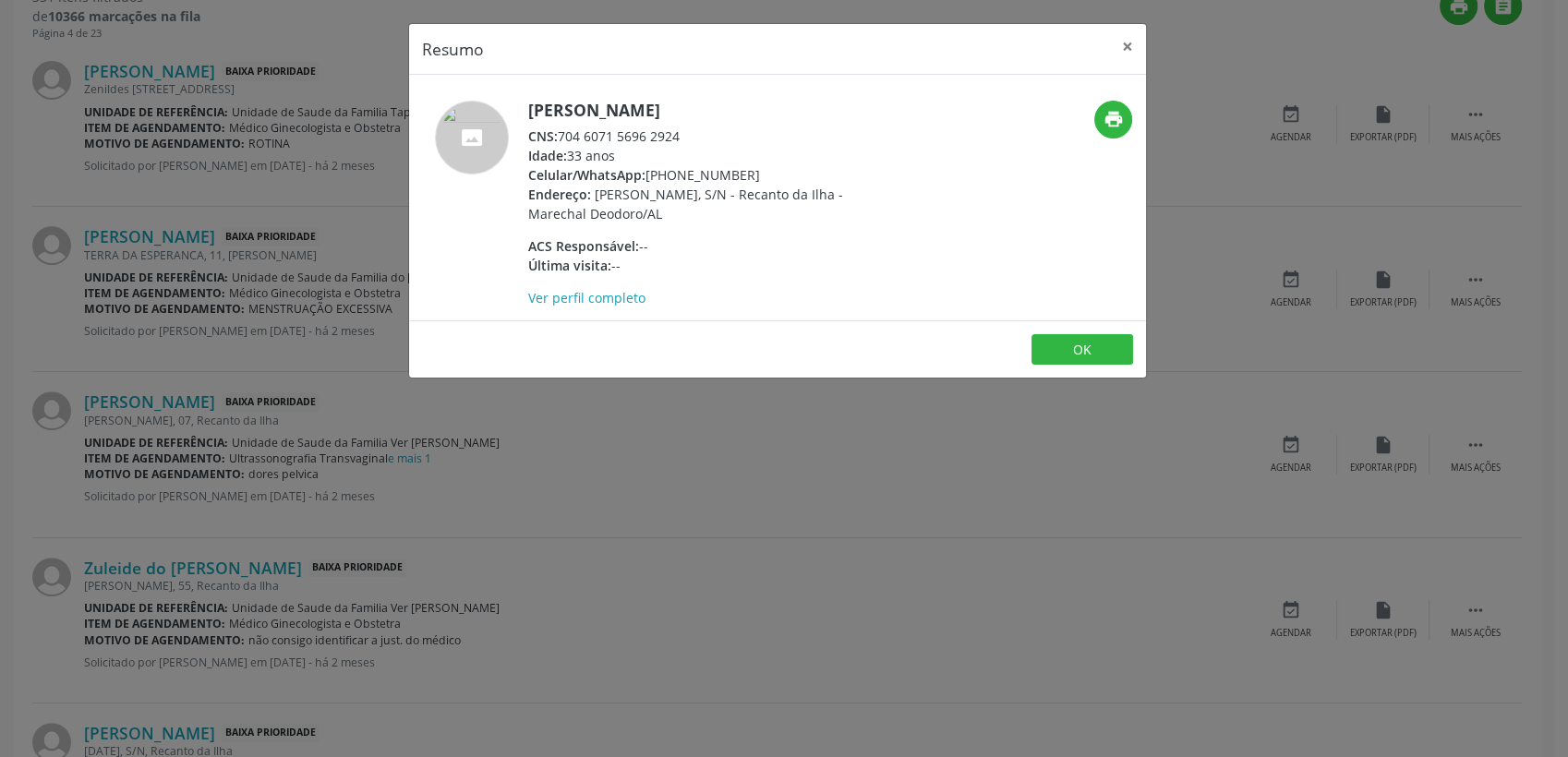
drag, startPoint x: 562, startPoint y: 136, endPoint x: 680, endPoint y: 137, distance: 118.0
click at [680, 137] on div "CNS: 704 6071 5696 2924" at bounding box center [707, 136] width 360 height 19
click at [1129, 358] on button "OK" at bounding box center [1083, 350] width 102 height 31
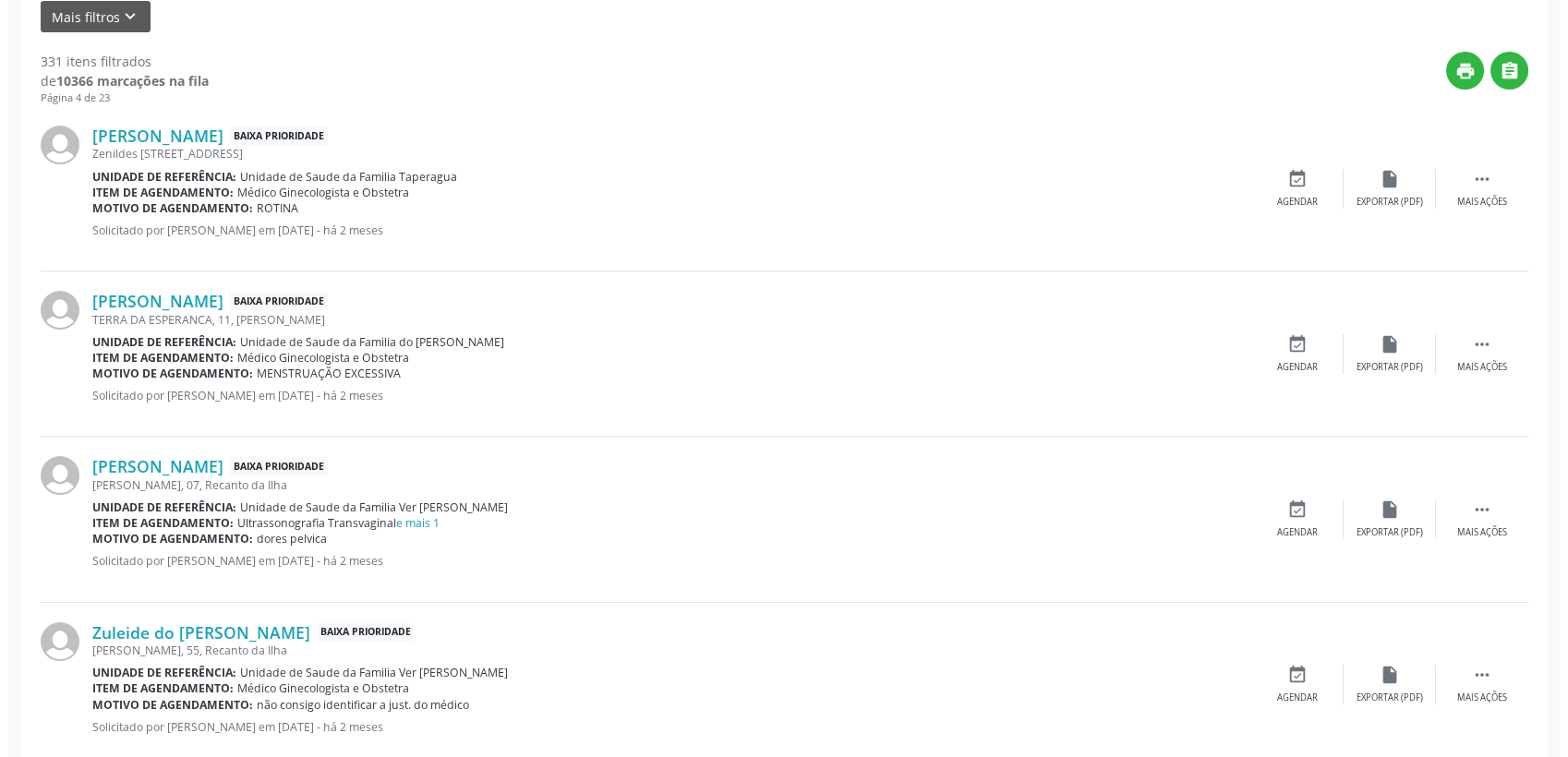
scroll to position [615, 0]
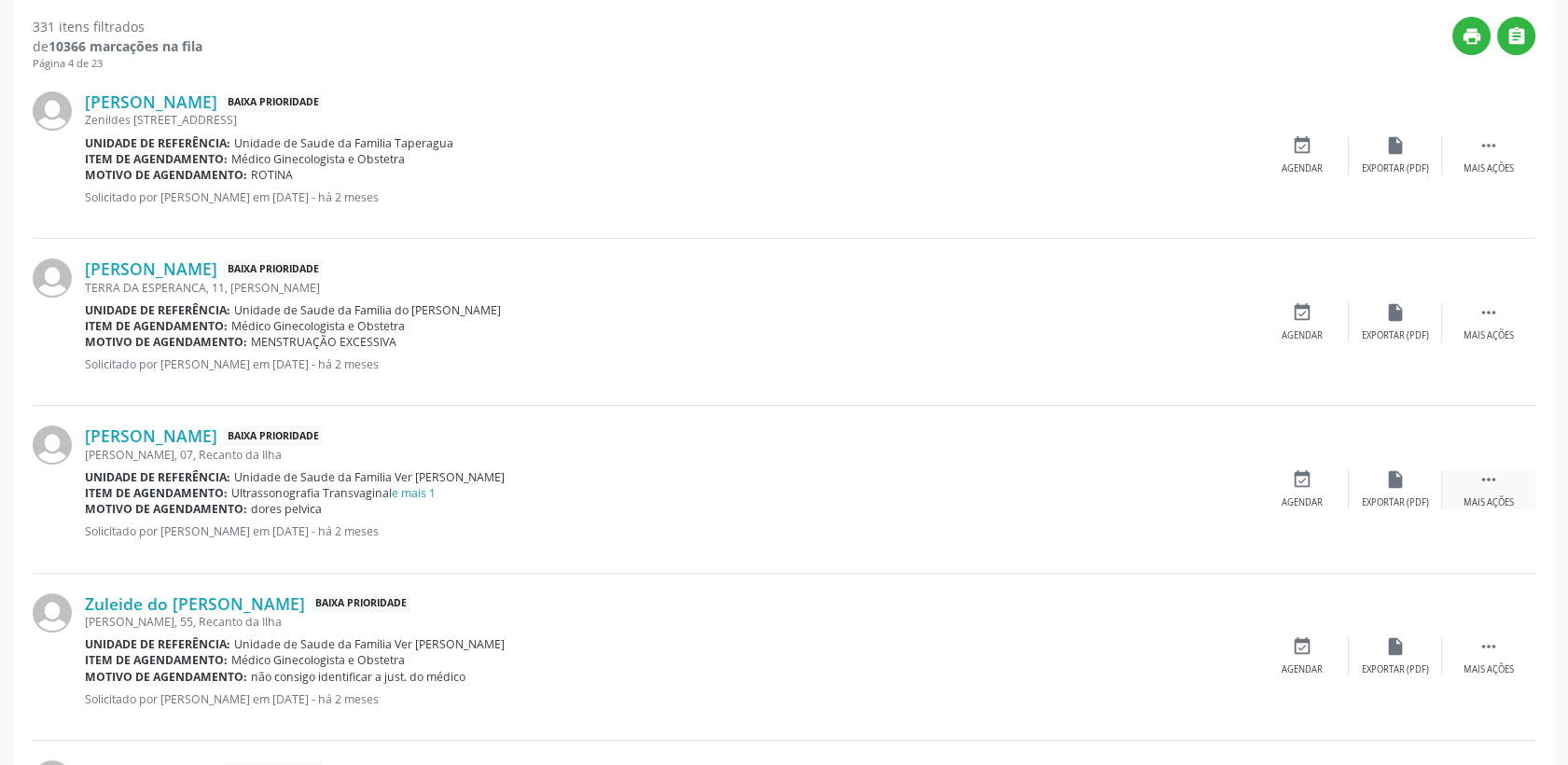
click at [1500, 481] on div " Mais ações" at bounding box center [1489, 489] width 93 height 40
click at [1307, 473] on icon "cancel" at bounding box center [1303, 479] width 21 height 21
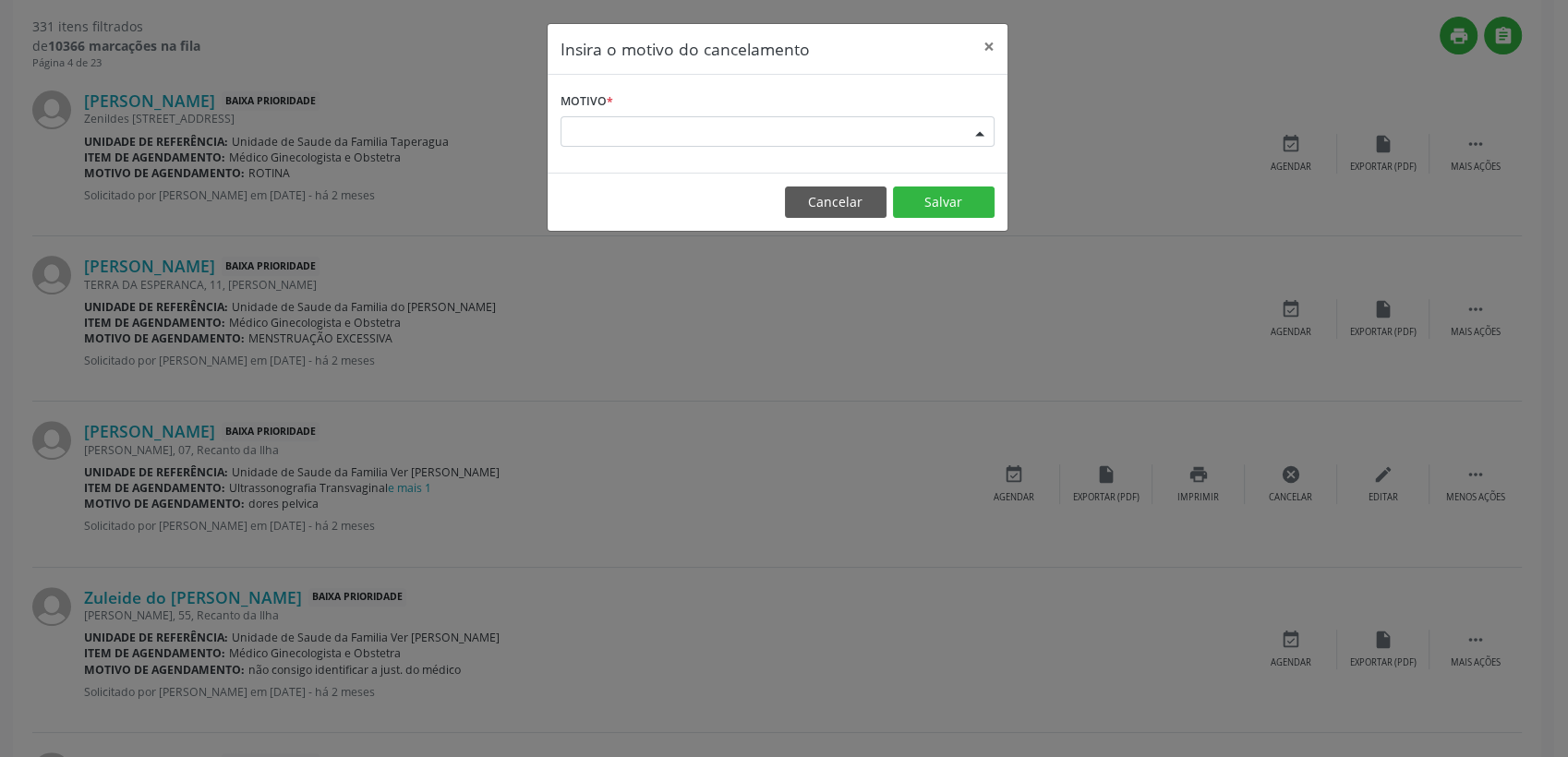
click at [765, 135] on div "Escolha o motivo" at bounding box center [778, 132] width 435 height 31
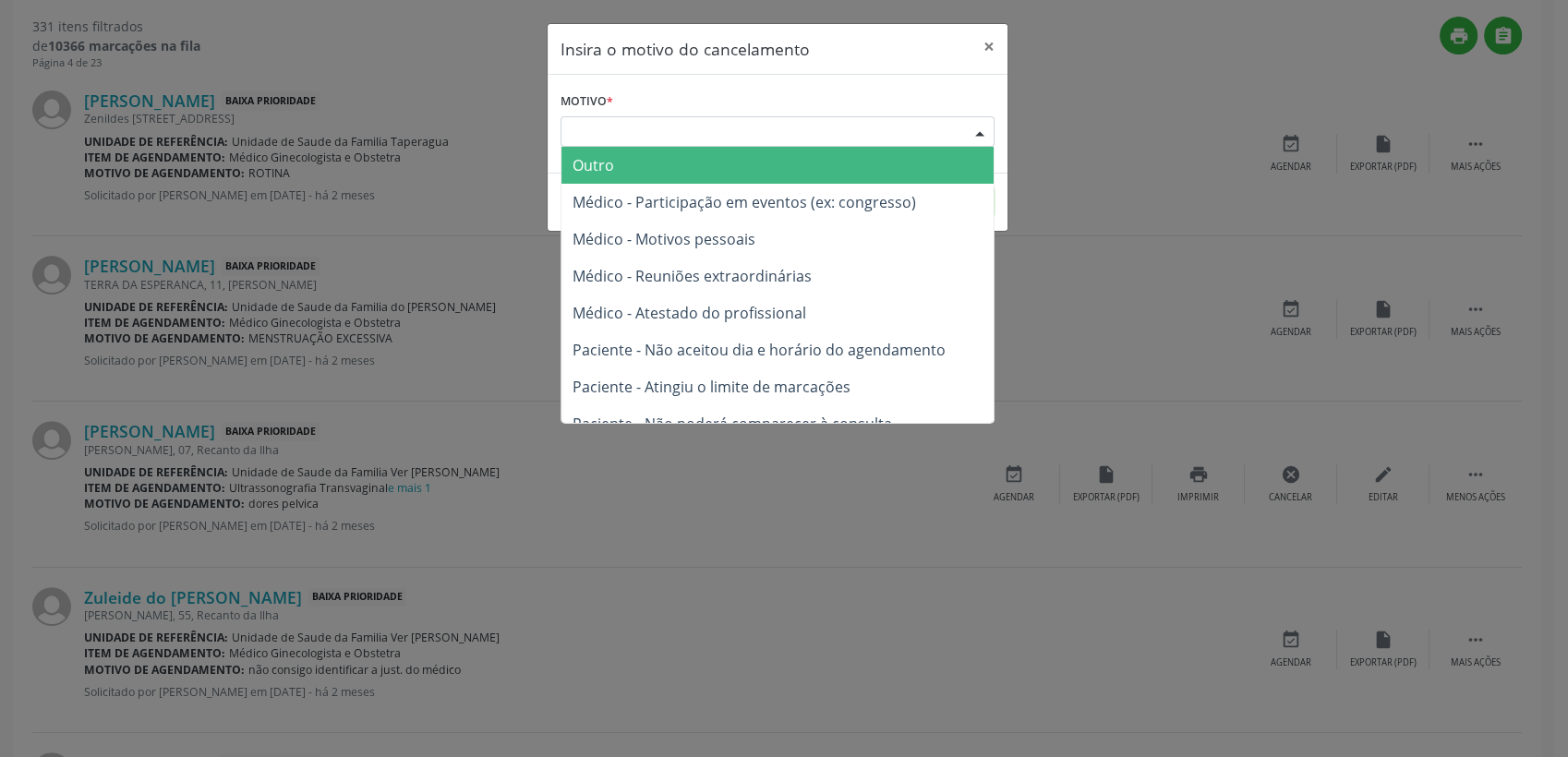
click at [679, 163] on span "Outro" at bounding box center [778, 165] width 433 height 37
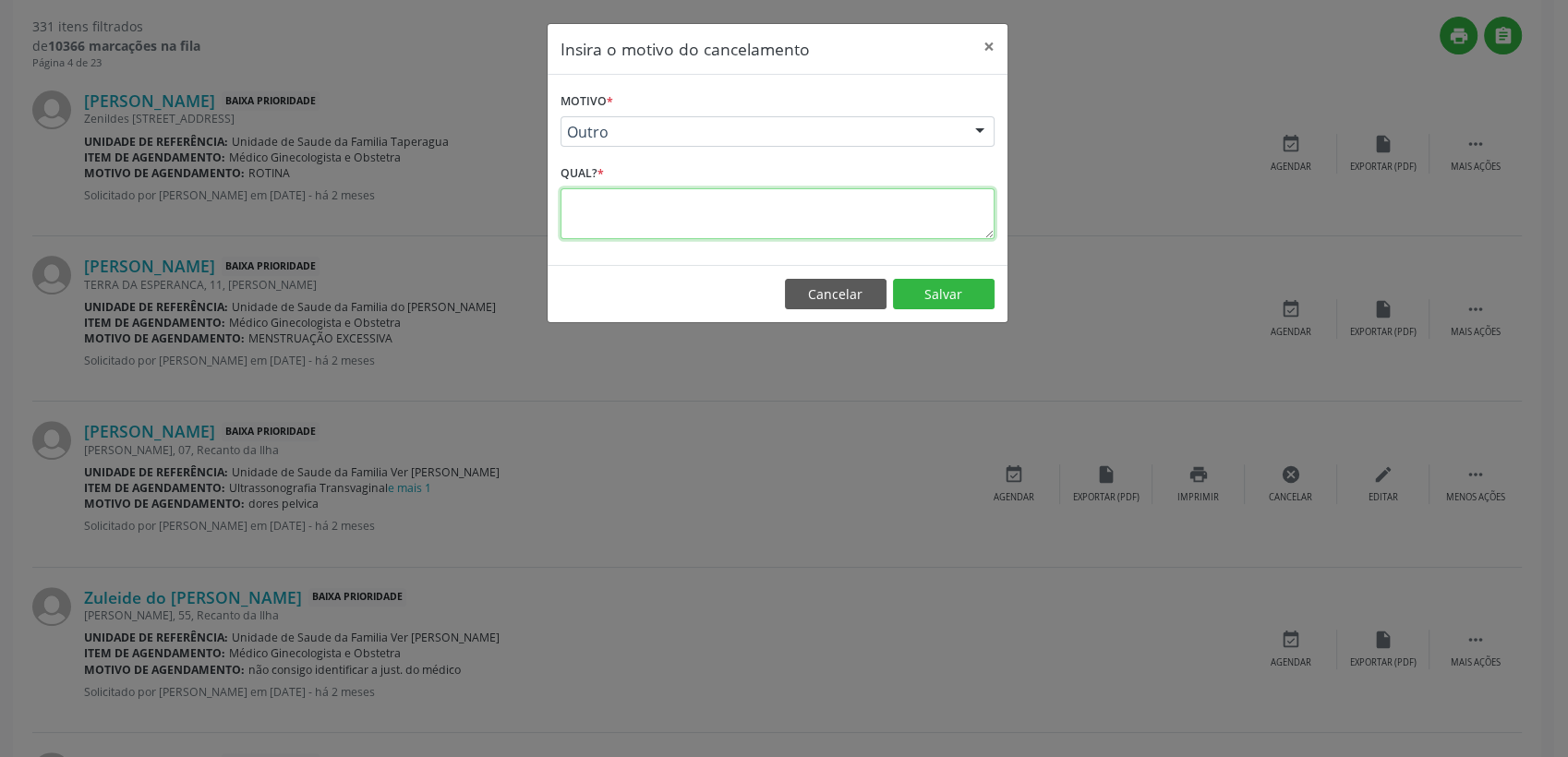
click at [657, 218] on textarea at bounding box center [778, 214] width 435 height 51
type textarea "PACIENTE ATENDIDA NA UNIDADE PELA MEDICA DA EMULTI"
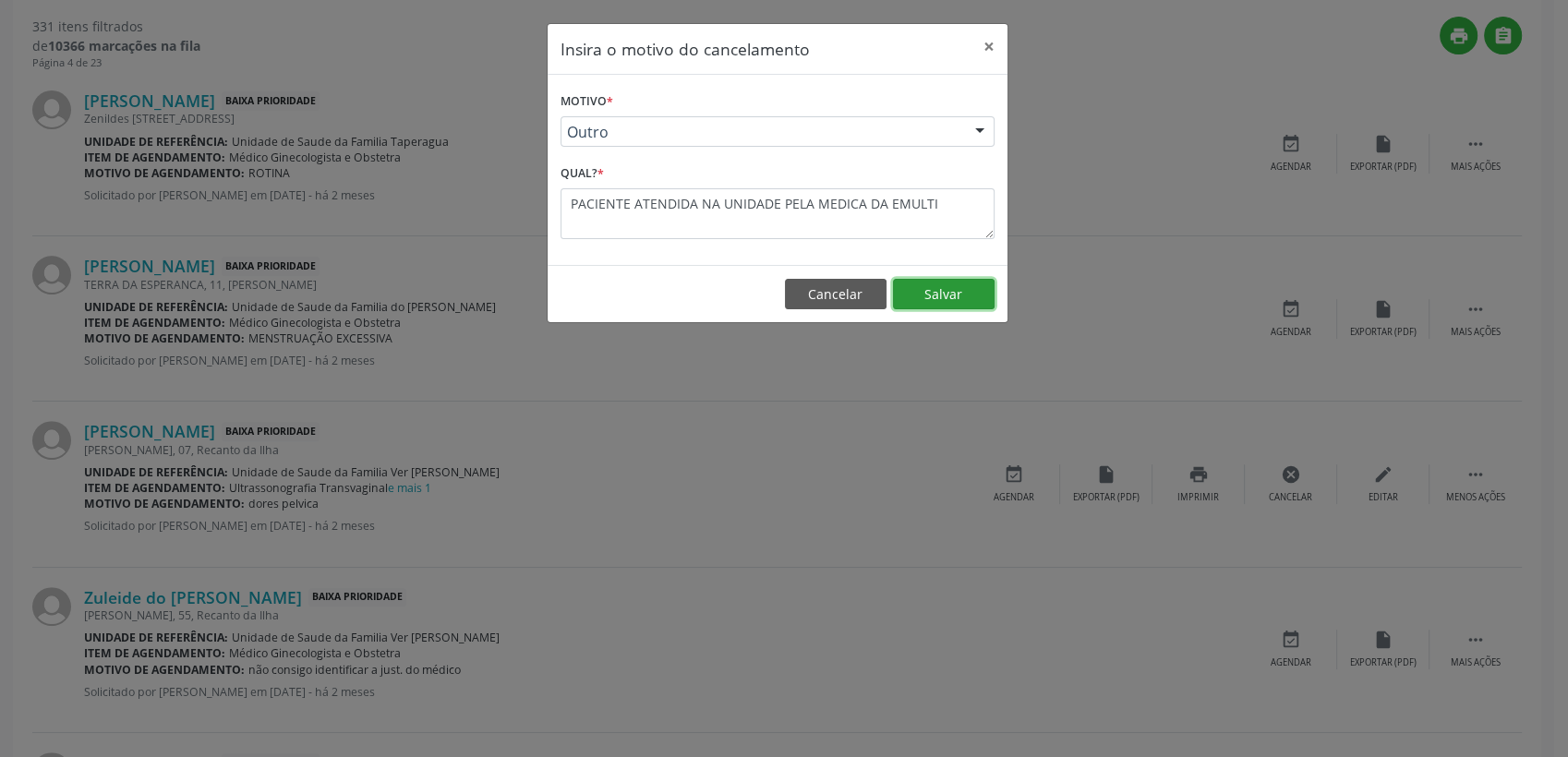
click at [923, 295] on button "Salvar" at bounding box center [944, 295] width 102 height 31
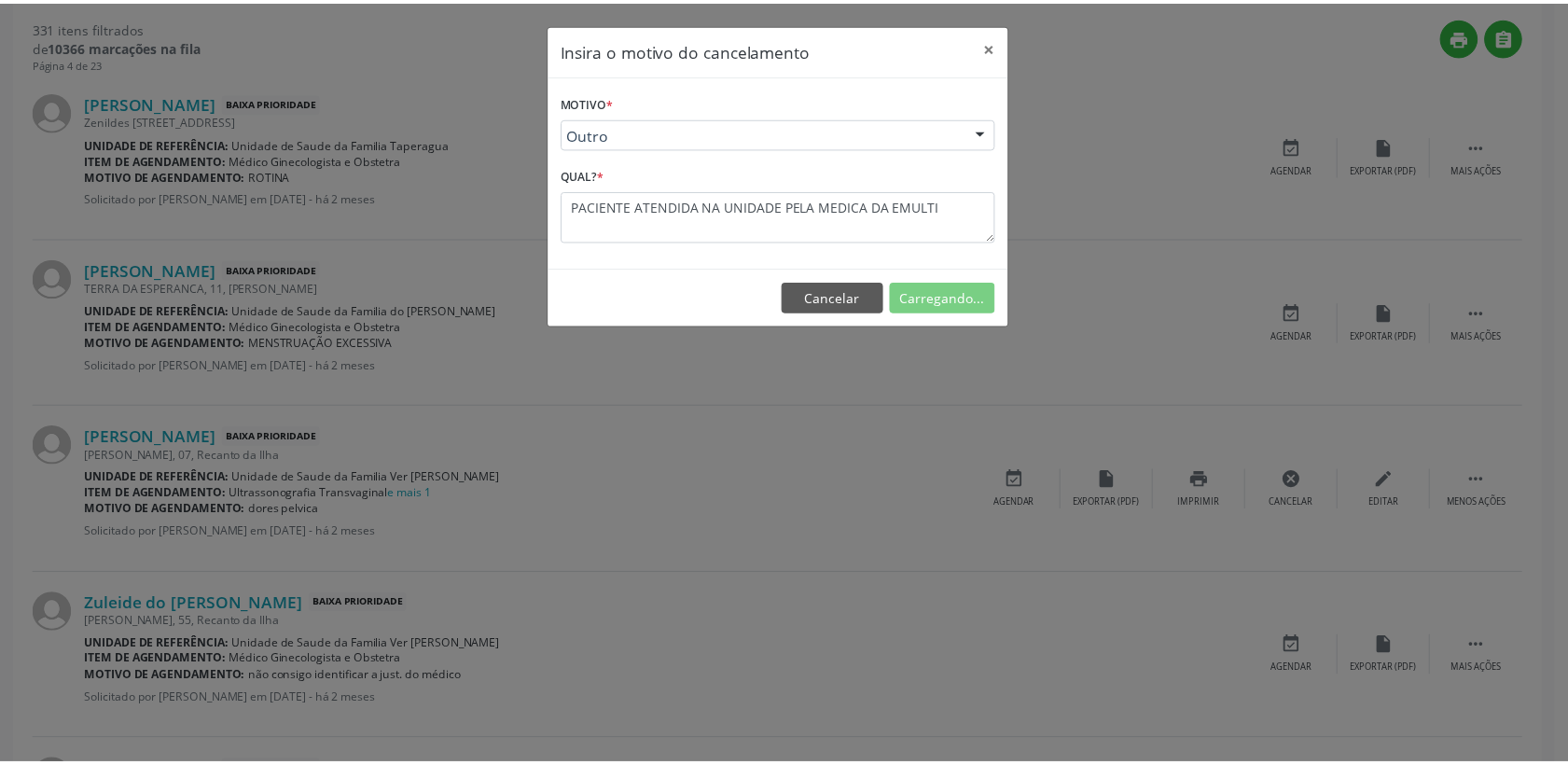
scroll to position [3, 0]
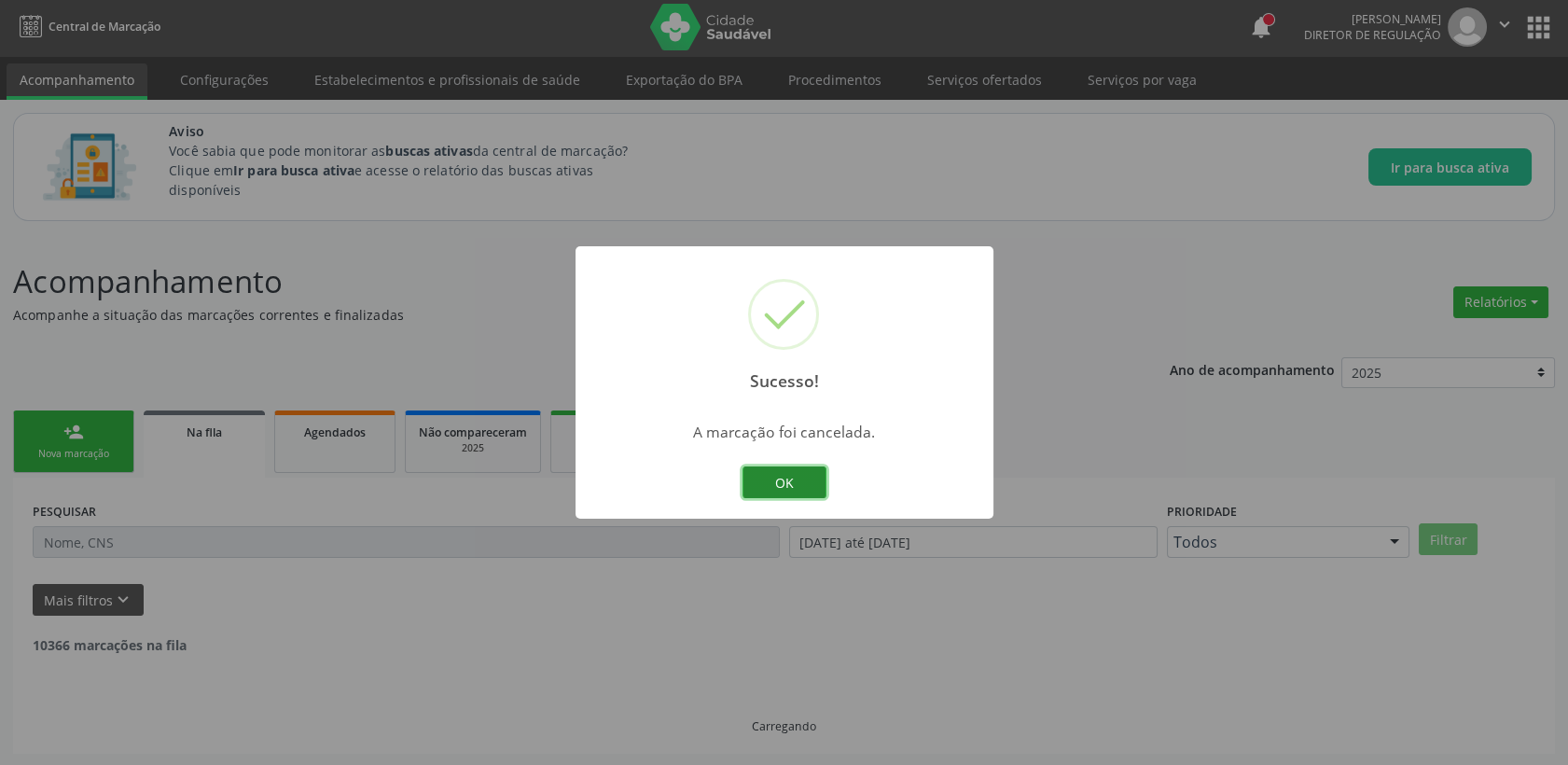
click at [789, 490] on button "OK" at bounding box center [784, 482] width 84 height 32
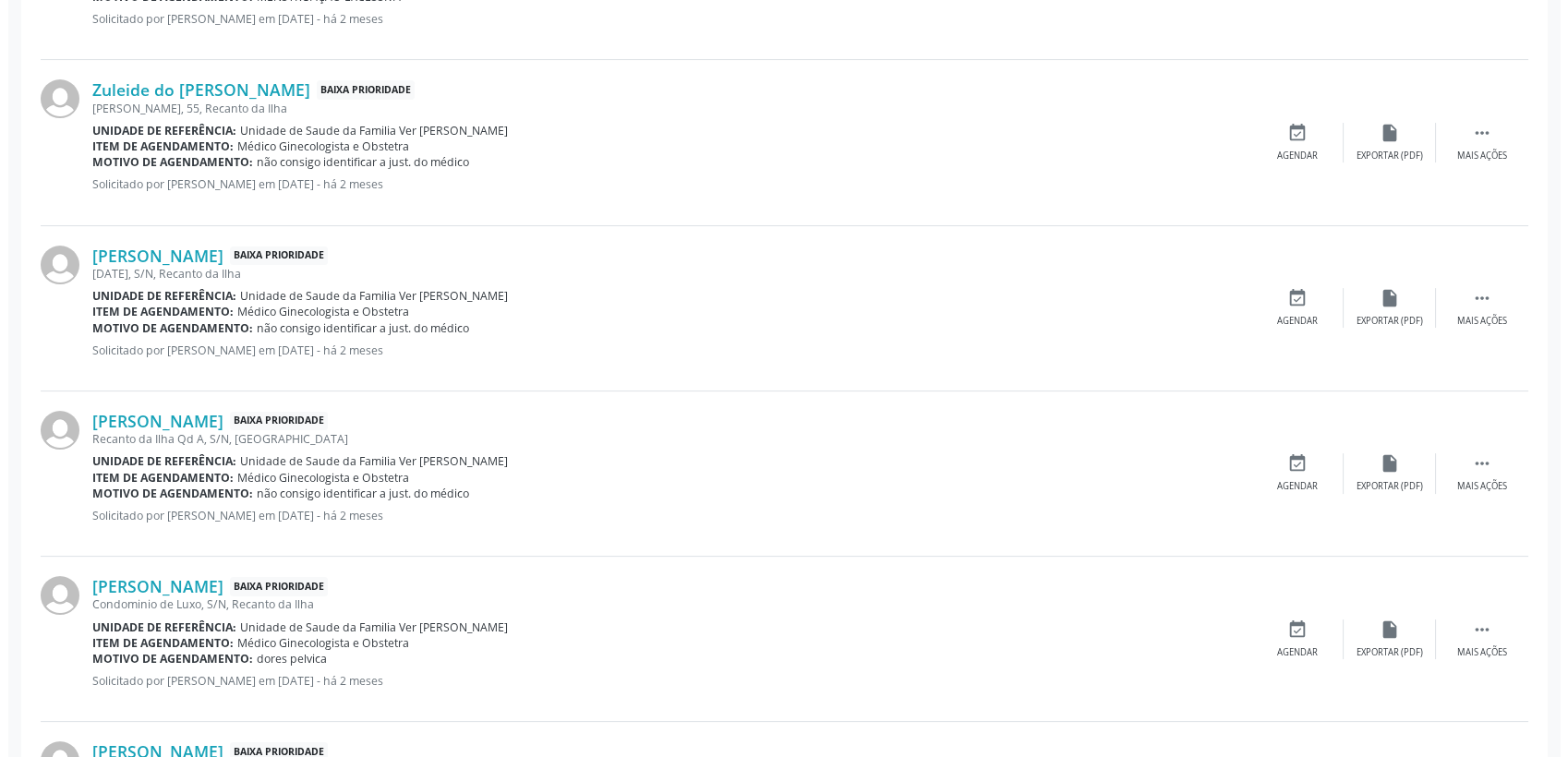
scroll to position [926, 0]
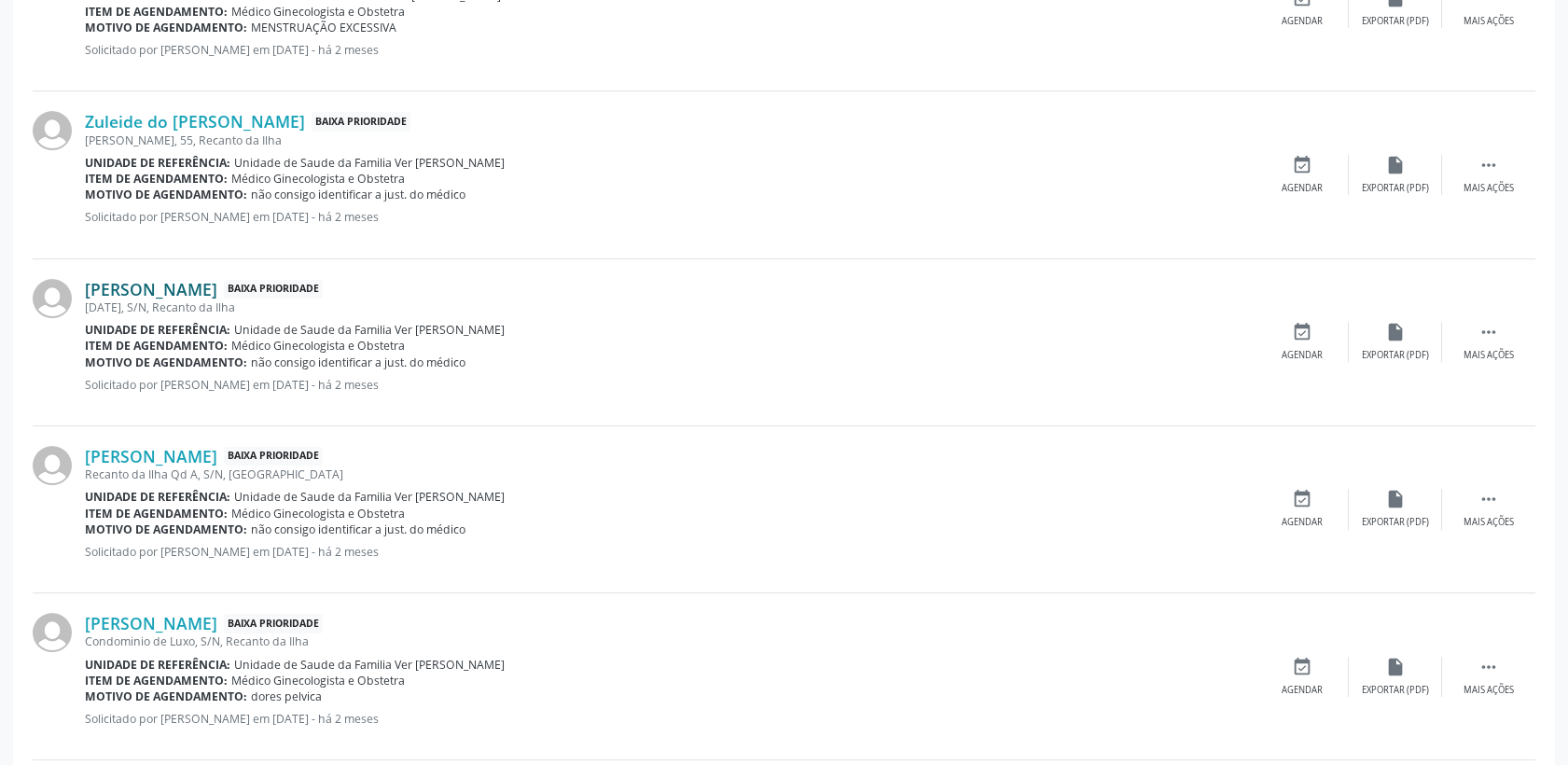
click at [200, 279] on link "[PERSON_NAME]" at bounding box center [151, 290] width 133 height 21
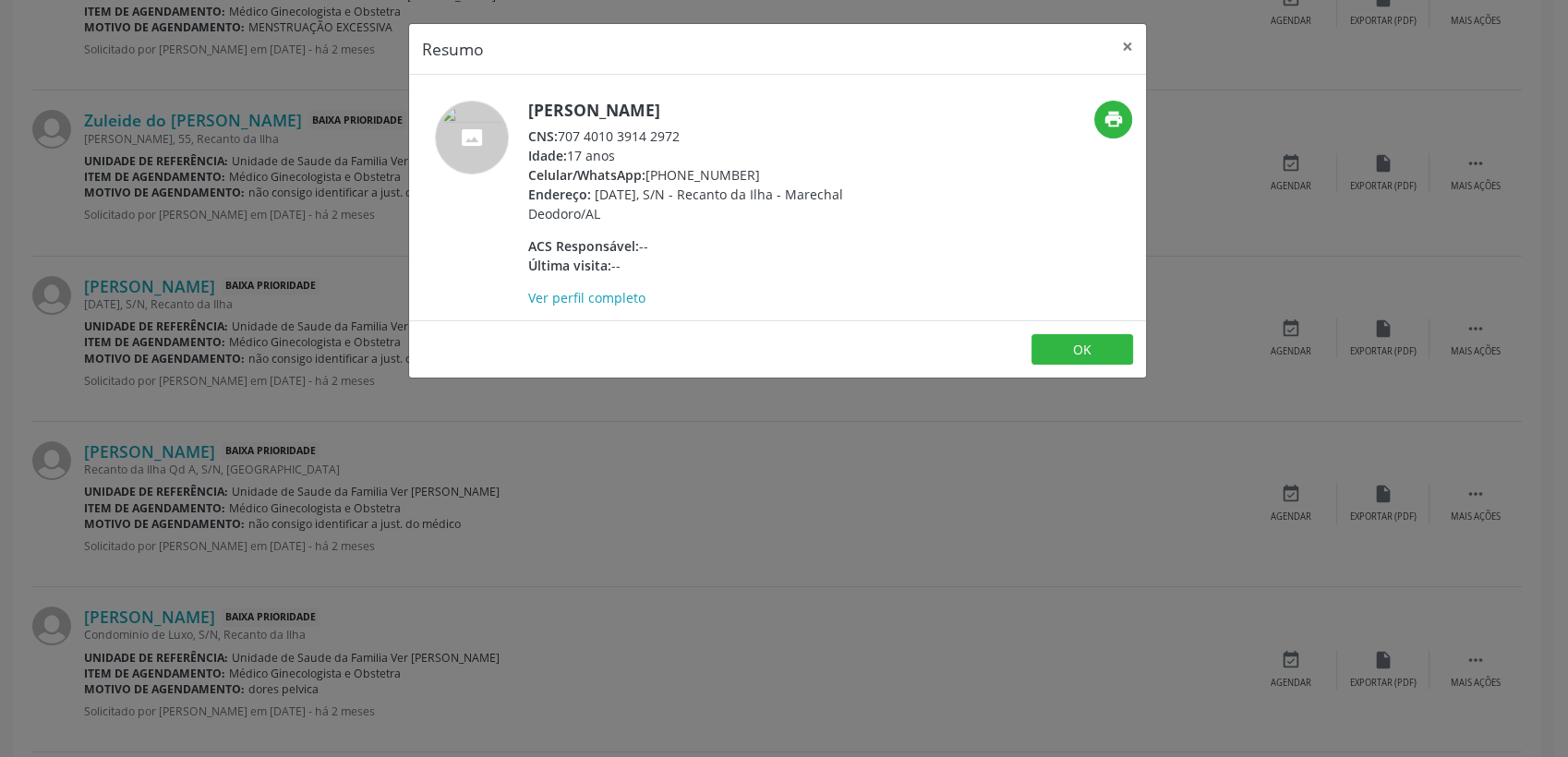
drag, startPoint x: 563, startPoint y: 135, endPoint x: 680, endPoint y: 144, distance: 117.3
click at [680, 144] on div "CNS: 707 4010 3914 2972" at bounding box center [707, 136] width 360 height 19
drag, startPoint x: 680, startPoint y: 144, endPoint x: 560, endPoint y: 135, distance: 120.3
click at [560, 135] on div "CNS: 707 4010 3914 2972" at bounding box center [707, 136] width 360 height 19
drag, startPoint x: 558, startPoint y: 136, endPoint x: 680, endPoint y: 125, distance: 122.5
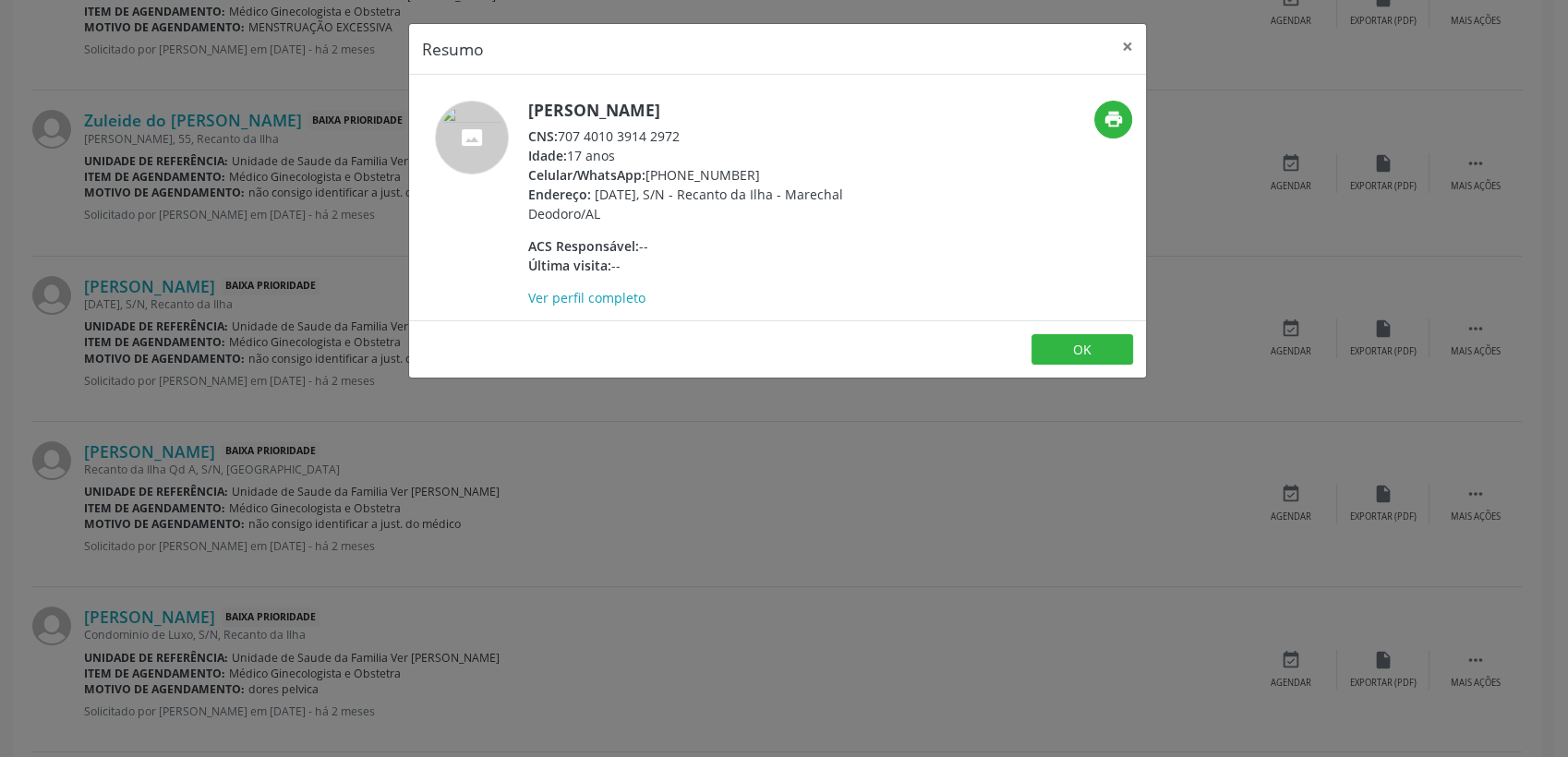
click at [680, 125] on div "[PERSON_NAME] CNS: 707 4010 3914 2972 Idade: 17 anos Celular/WhatsApp: [PHONE_N…" at bounding box center [707, 204] width 360 height 207
click at [1131, 38] on button "×" at bounding box center [1128, 46] width 37 height 45
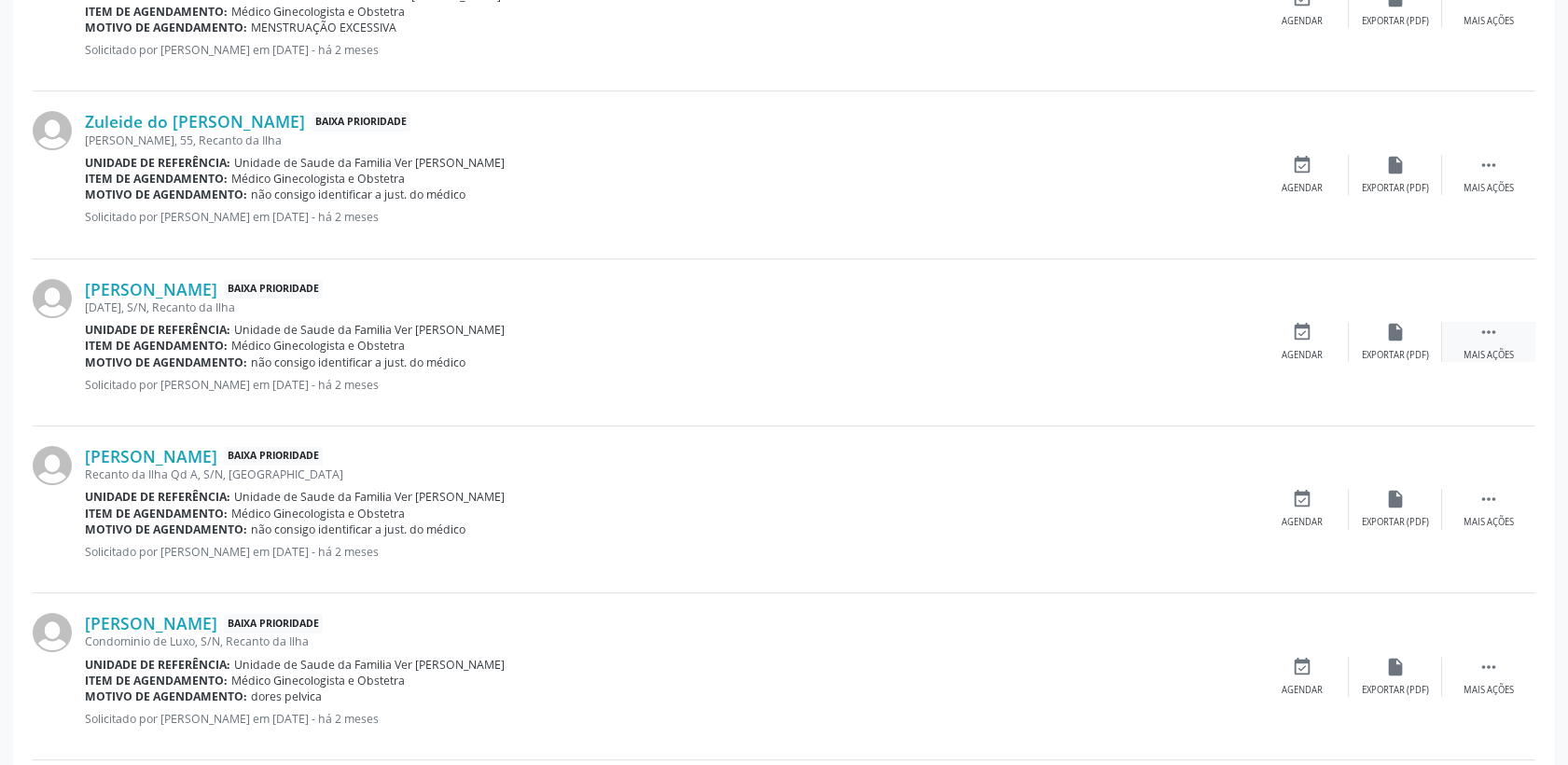
click at [1500, 334] on div " Mais ações" at bounding box center [1489, 342] width 93 height 40
click at [1312, 333] on icon "cancel" at bounding box center [1303, 333] width 21 height 21
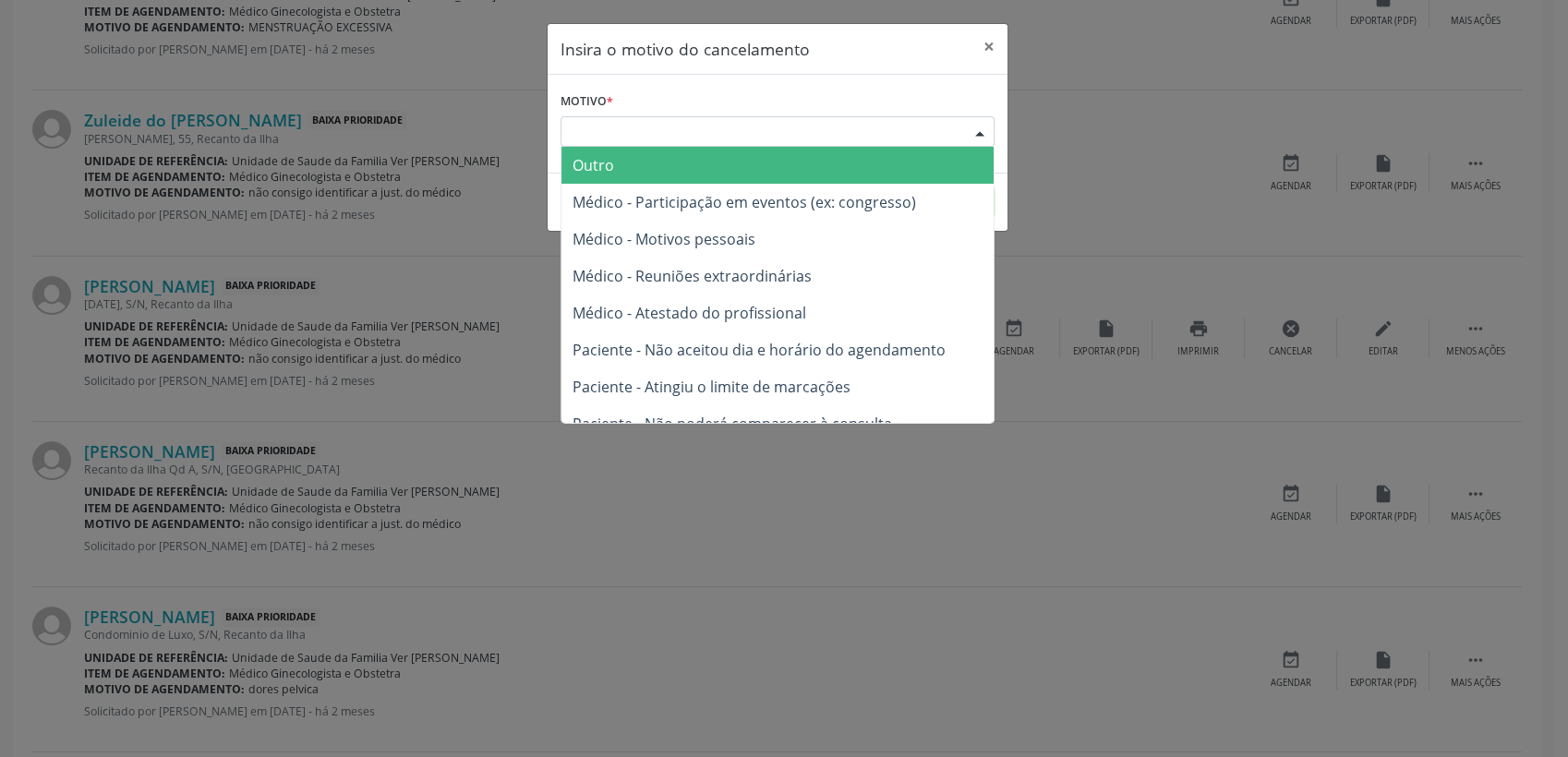
click at [736, 123] on div "Escolha o motivo" at bounding box center [778, 132] width 435 height 31
click at [680, 174] on span "Outro" at bounding box center [778, 165] width 433 height 37
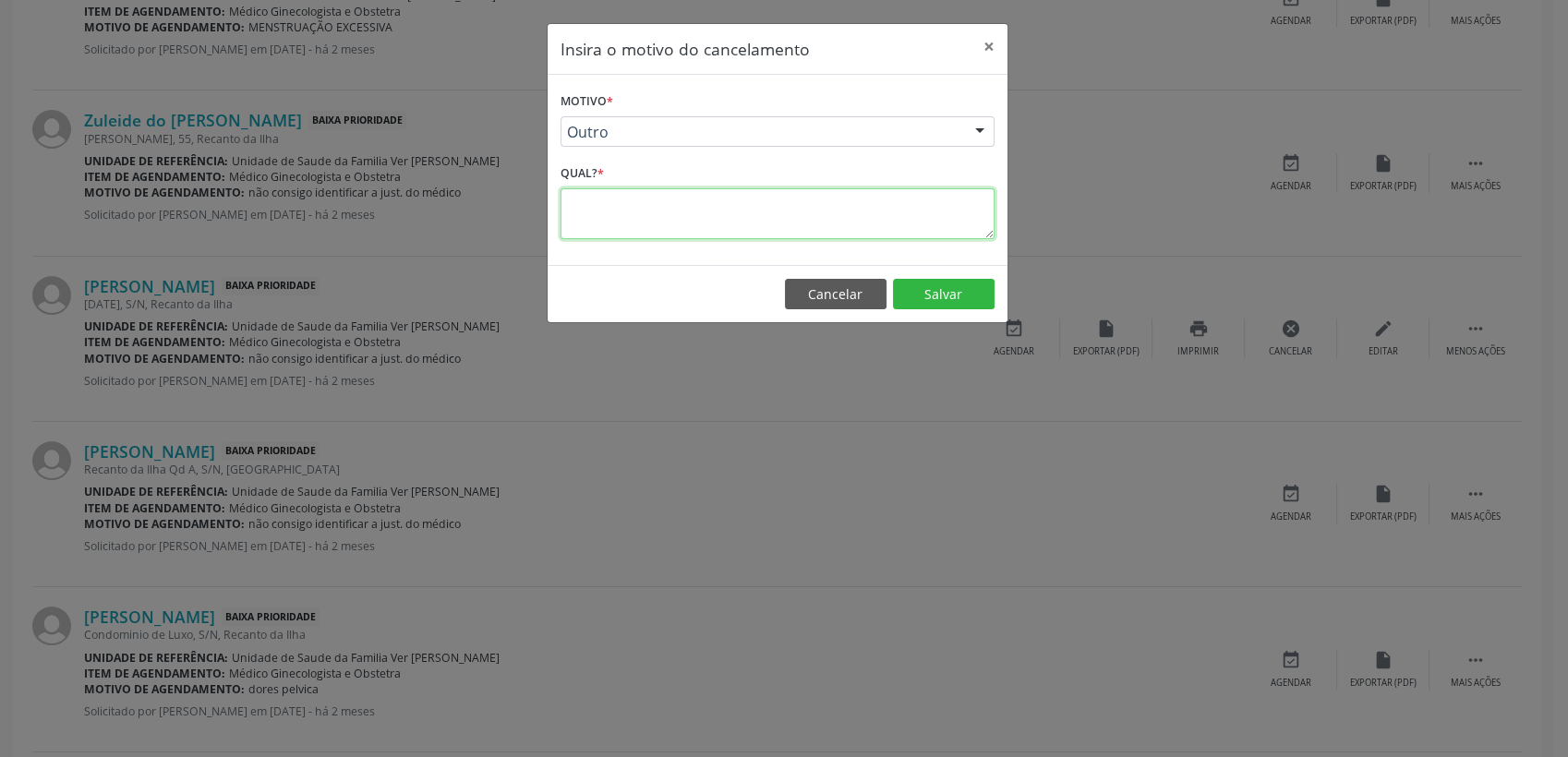
click at [573, 213] on textarea at bounding box center [778, 214] width 435 height 51
type textarea "PACIENTE SEM SOLICITAÇÃO MÉDICA"
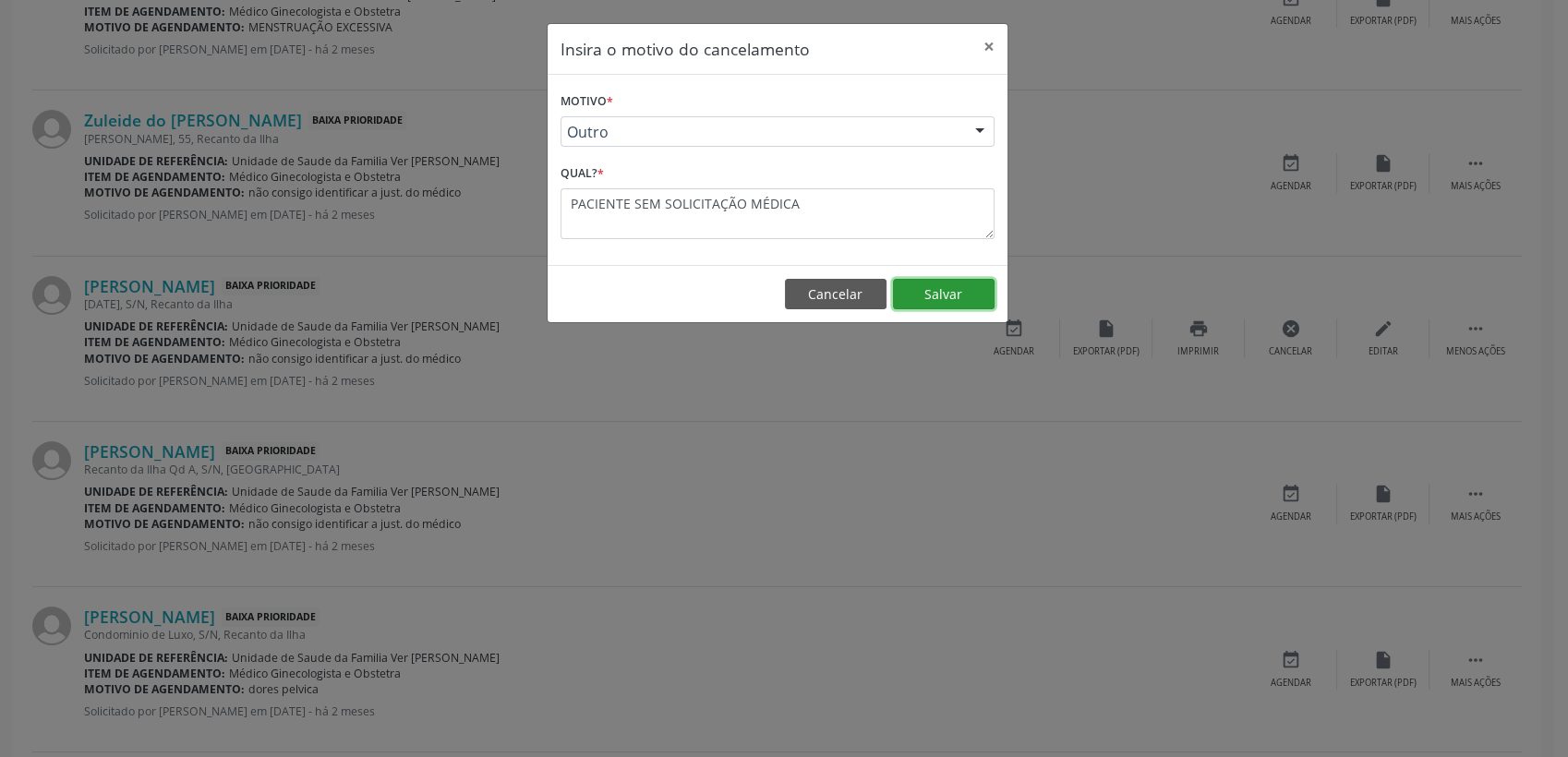
click at [940, 287] on button "Salvar" at bounding box center [944, 295] width 102 height 31
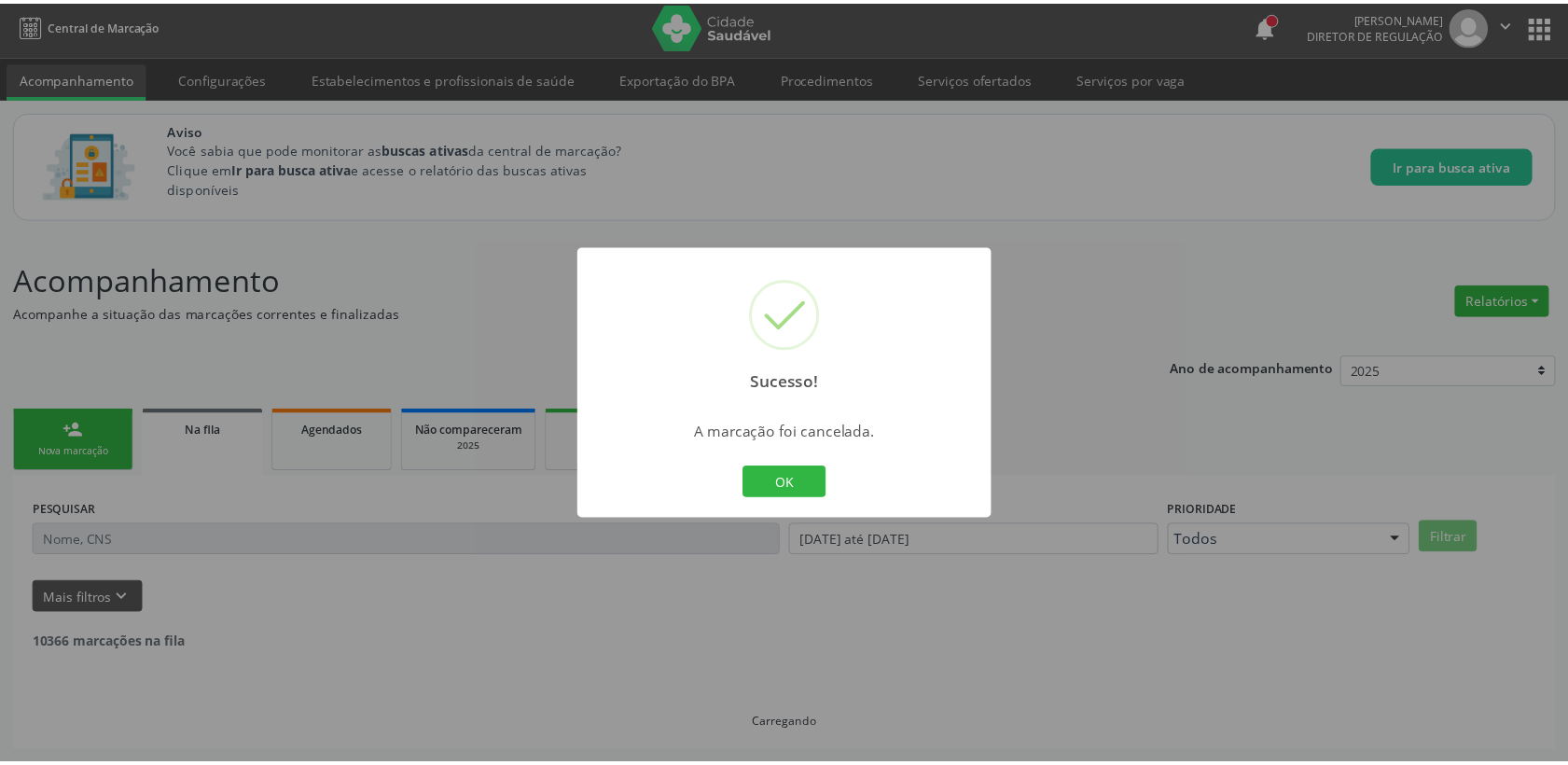
scroll to position [3, 0]
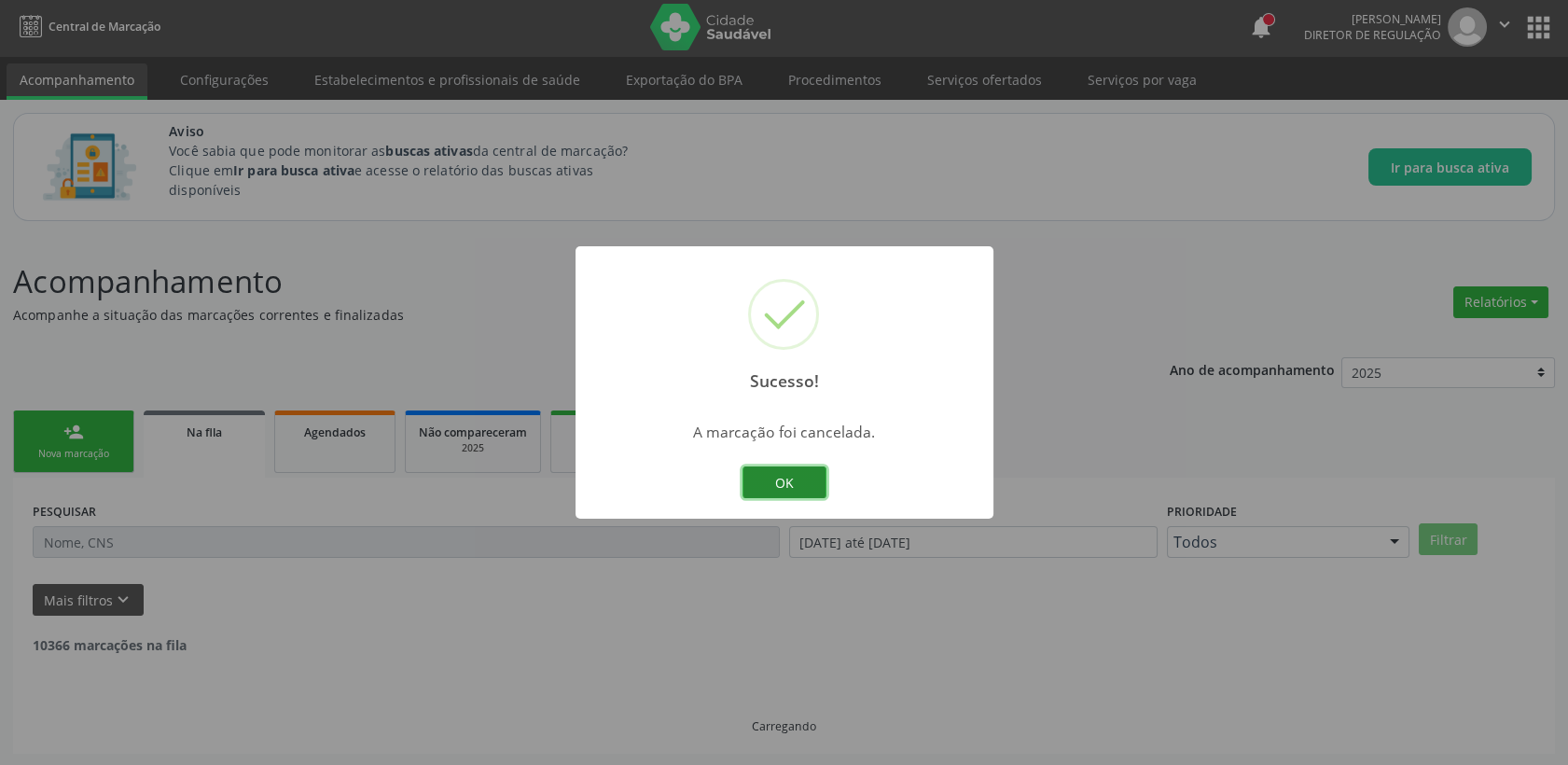
click at [794, 492] on button "OK" at bounding box center [784, 482] width 84 height 32
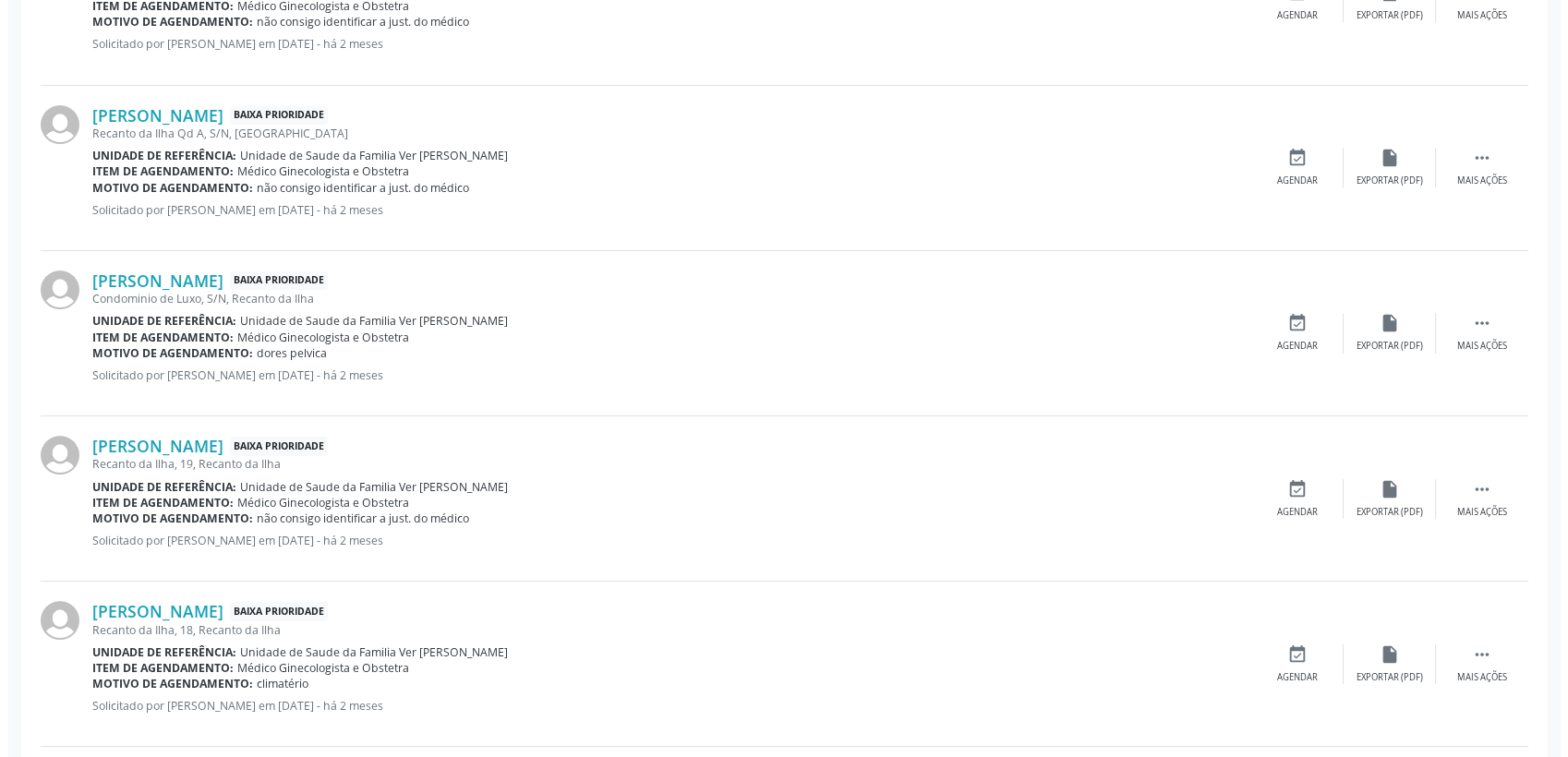
scroll to position [1131, 0]
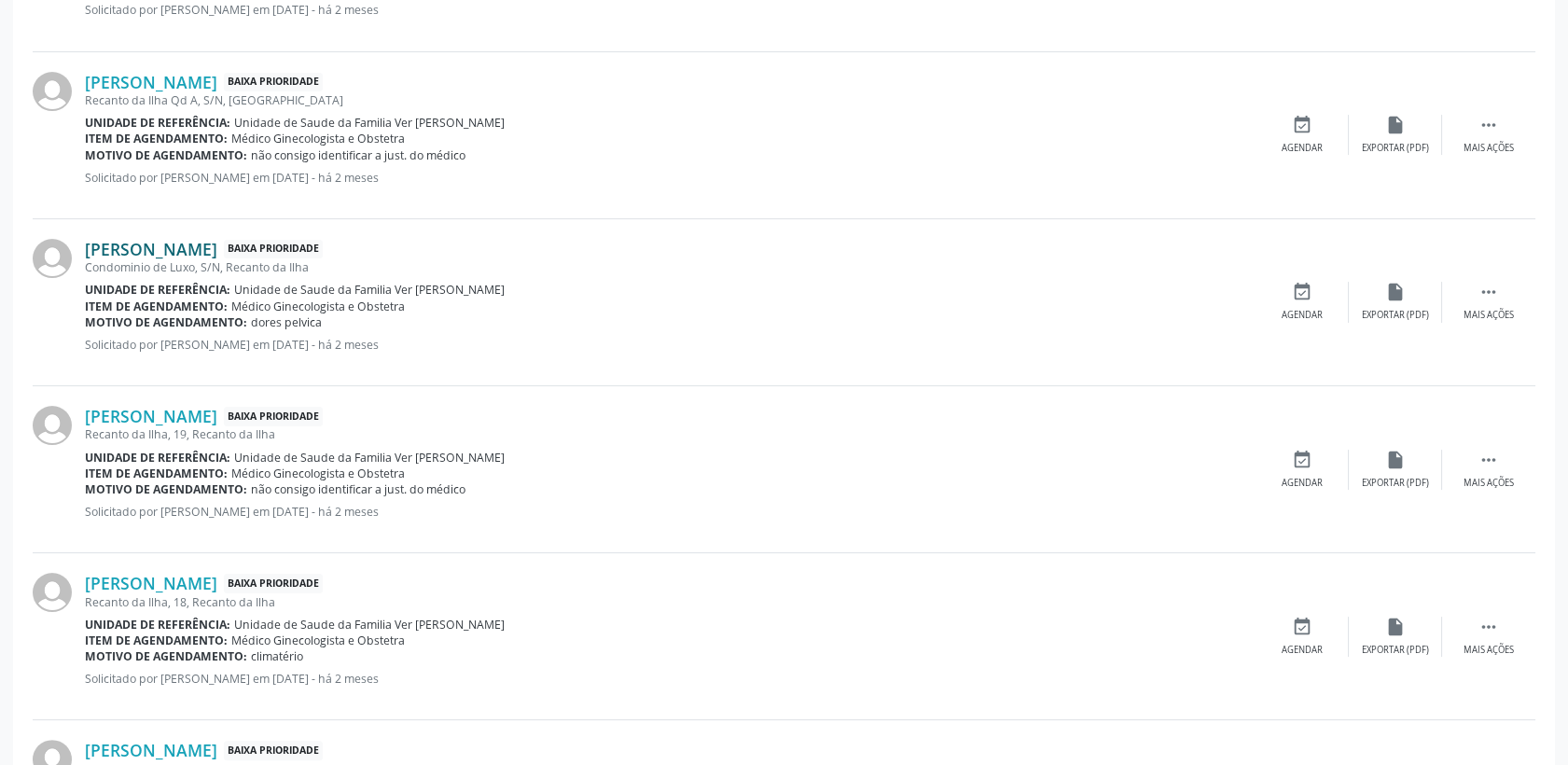
click at [218, 239] on link "[PERSON_NAME]" at bounding box center [151, 249] width 133 height 21
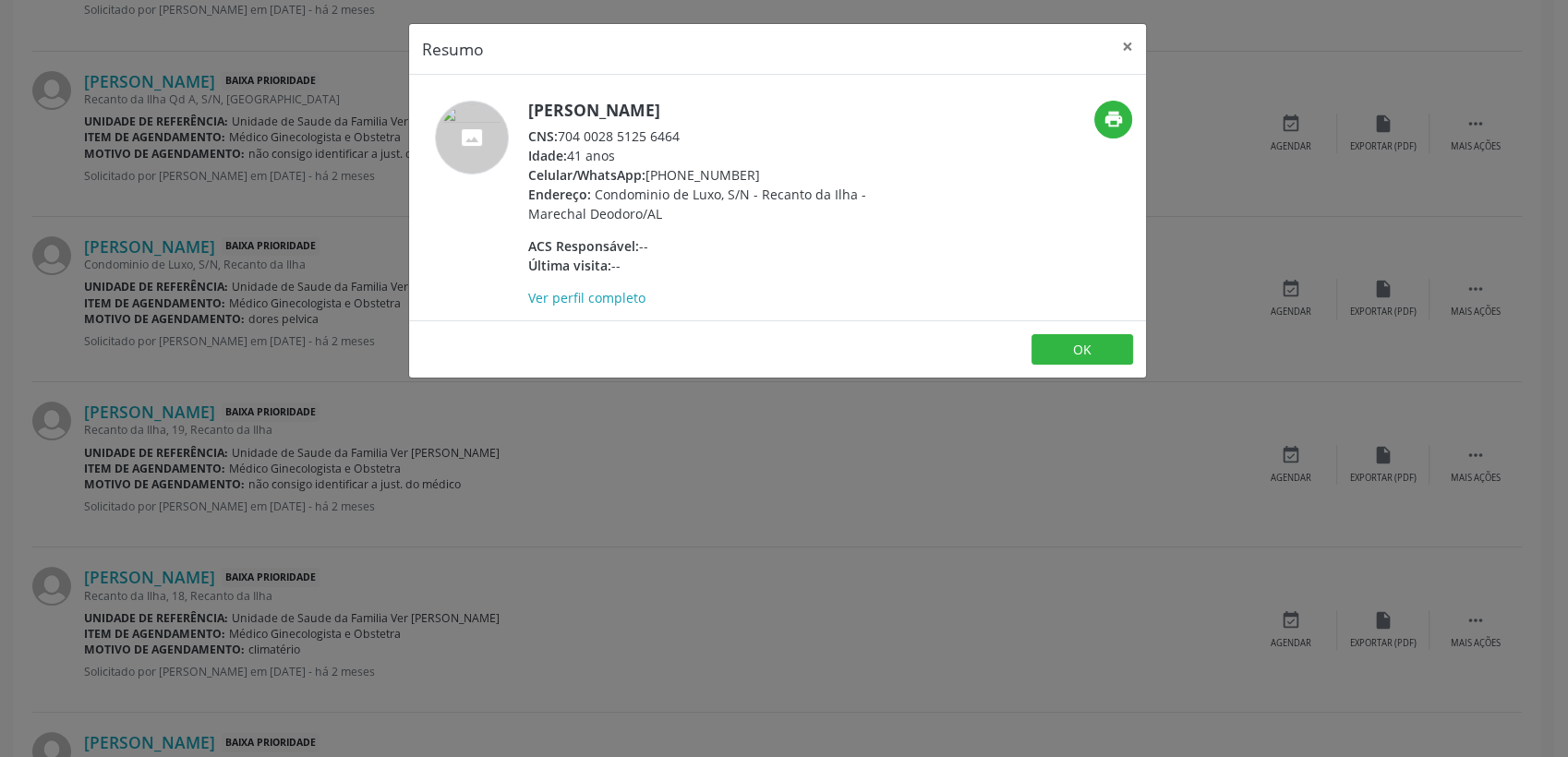
drag, startPoint x: 562, startPoint y: 134, endPoint x: 679, endPoint y: 125, distance: 117.3
click at [679, 125] on div "[PERSON_NAME] CNS: 704 0028 5125 6464 Idade: 41 anos Celular/WhatsApp: [PHONE_N…" at bounding box center [707, 204] width 360 height 207
drag, startPoint x: 669, startPoint y: 119, endPoint x: 948, endPoint y: -77, distance: 341.0
click at [564, 127] on div "CNS: 704 0028 5125 6464" at bounding box center [707, 136] width 360 height 19
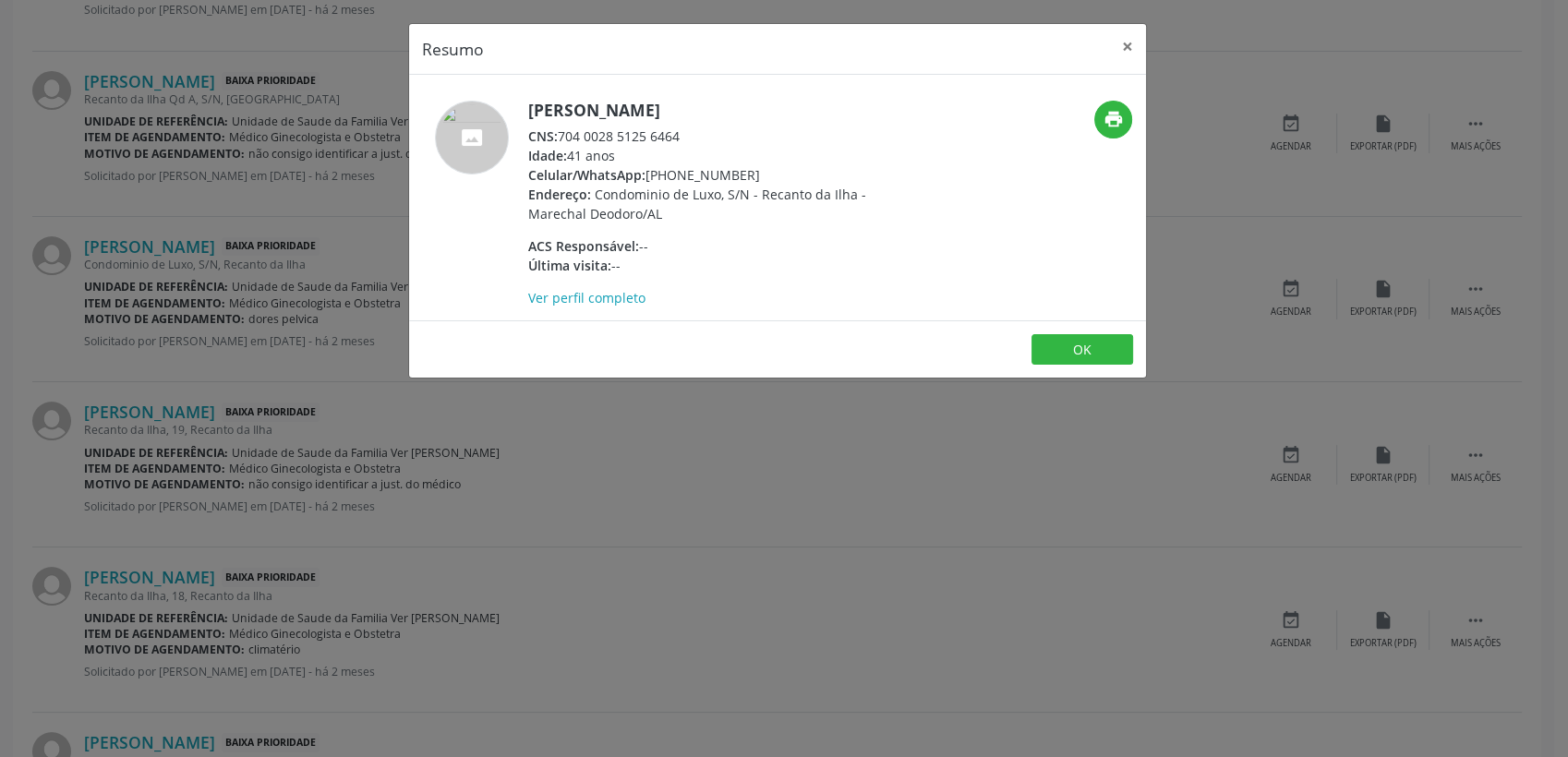
drag, startPoint x: 560, startPoint y: 137, endPoint x: 680, endPoint y: 140, distance: 120.0
click at [680, 140] on div "CNS: 704 0028 5125 6464" at bounding box center [707, 136] width 360 height 19
